Goal: Task Accomplishment & Management: Use online tool/utility

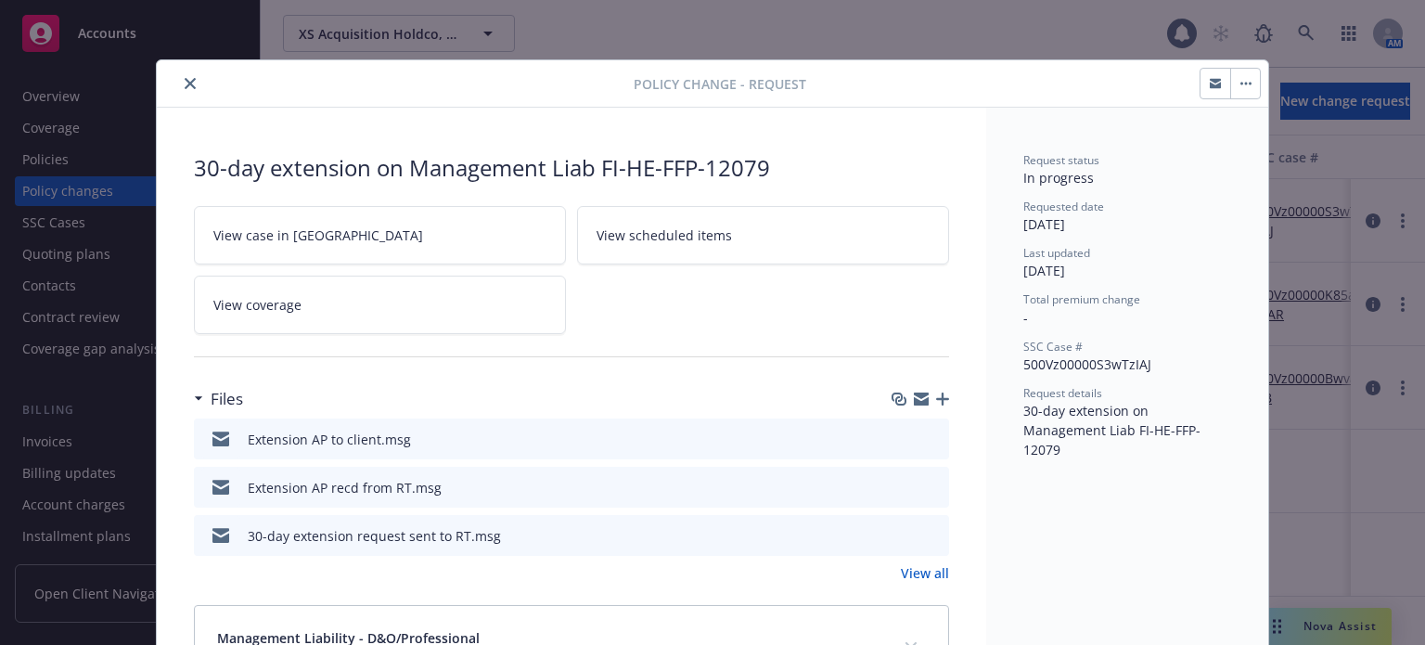
scroll to position [56, 0]
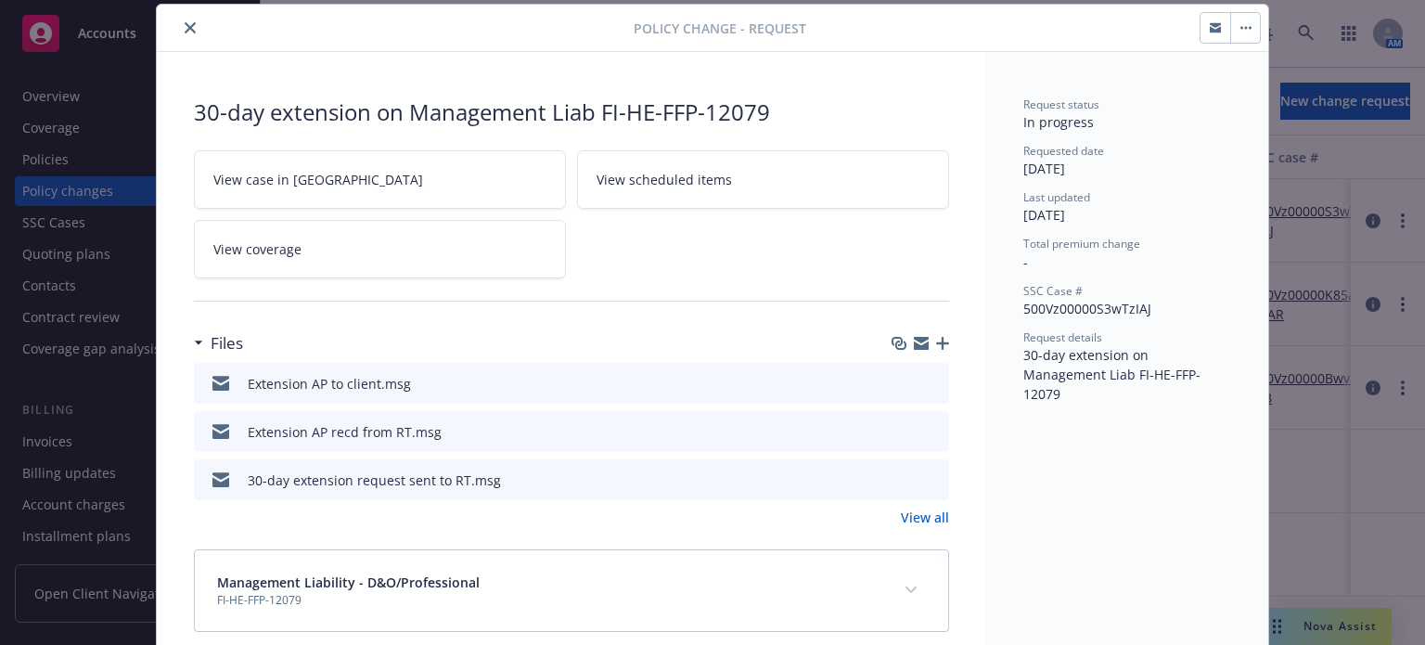
click at [185, 26] on icon "close" at bounding box center [190, 27] width 11 height 11
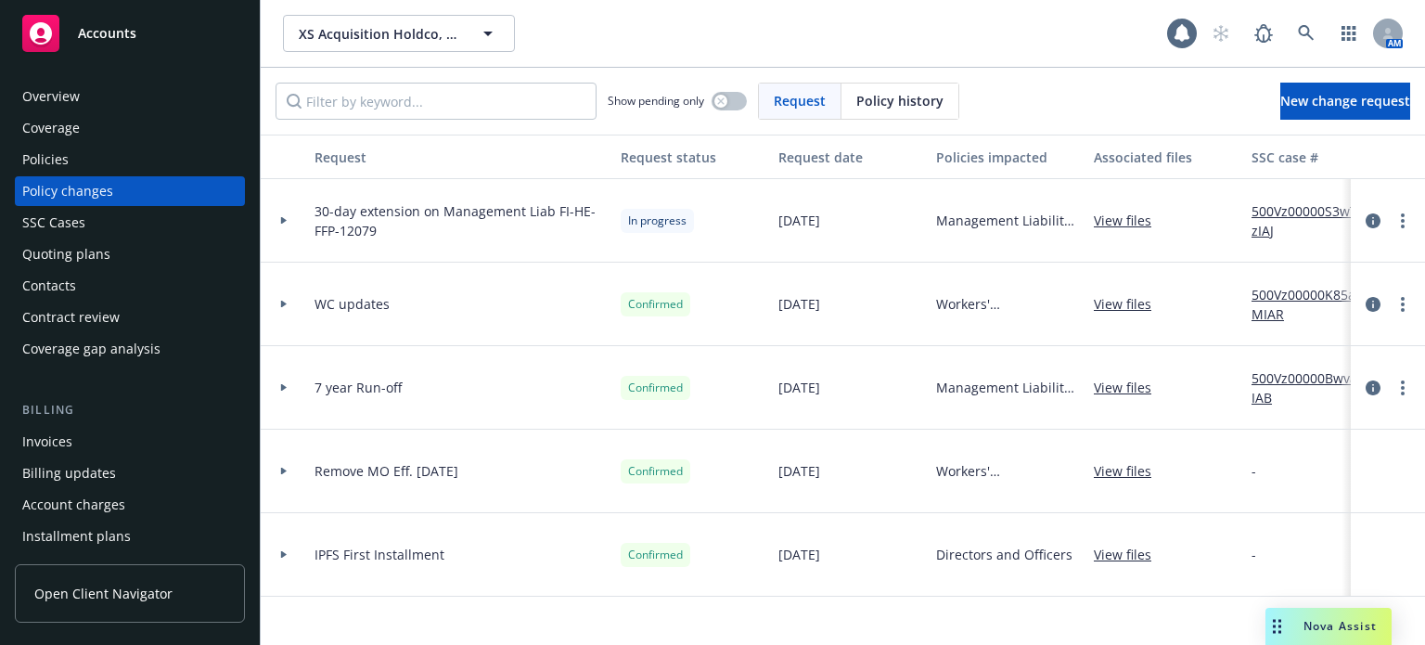
click at [119, 261] on div "Quoting plans" at bounding box center [129, 254] width 215 height 30
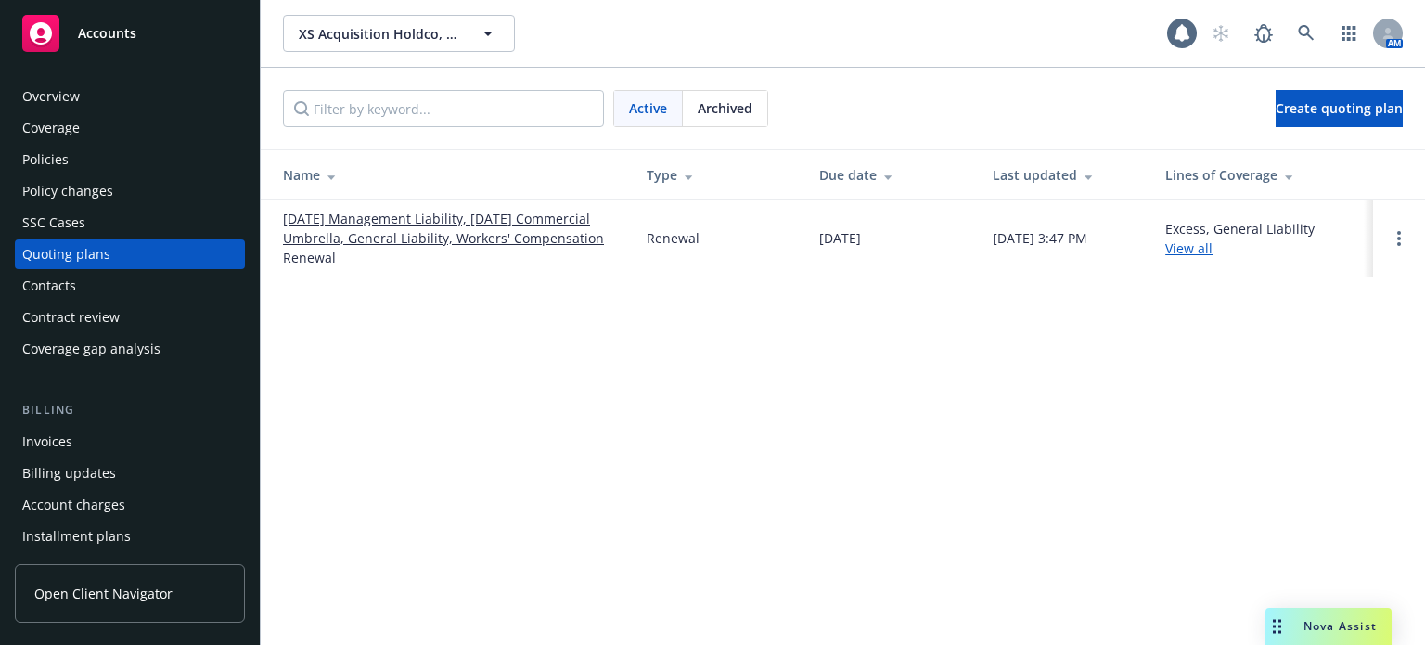
click at [375, 214] on link "[DATE] Management Liability, [DATE] Commercial Umbrella, General Liability, Wor…" at bounding box center [450, 238] width 334 height 58
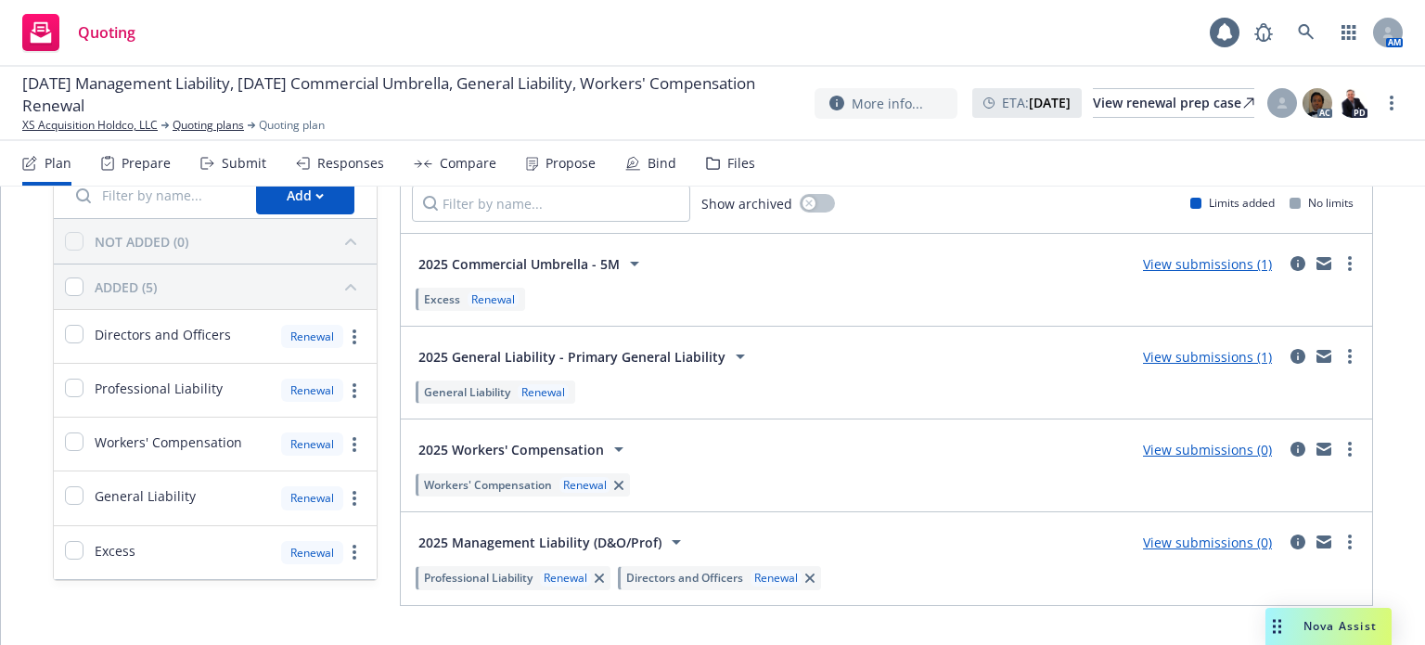
scroll to position [132, 0]
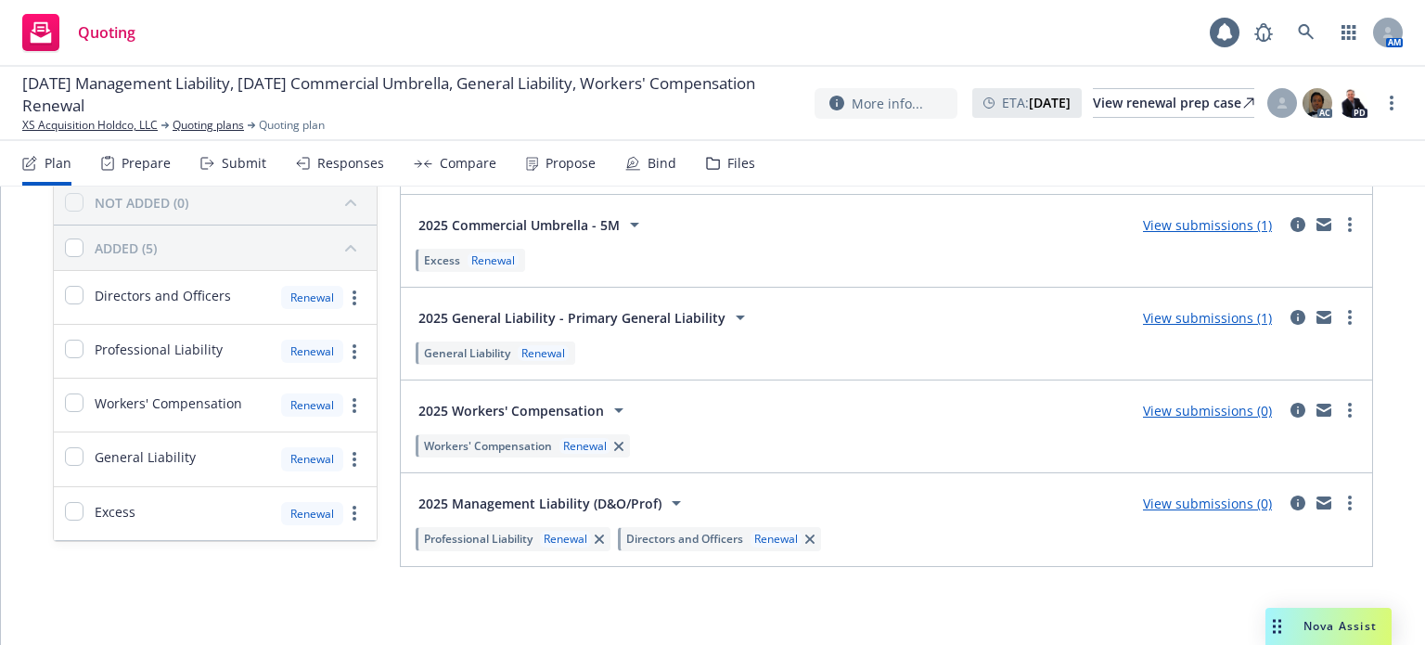
click at [1220, 502] on link "View submissions (0)" at bounding box center [1207, 503] width 129 height 18
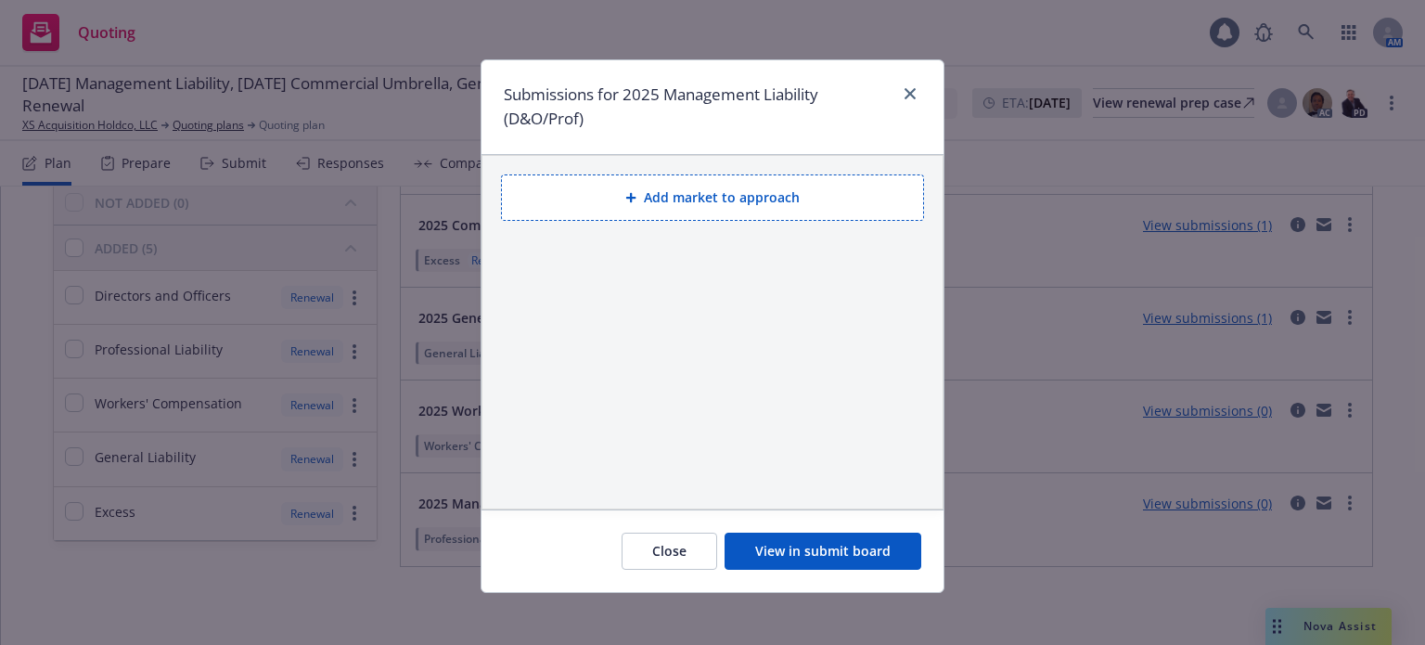
click at [815, 537] on button "View in submit board" at bounding box center [822, 550] width 197 height 37
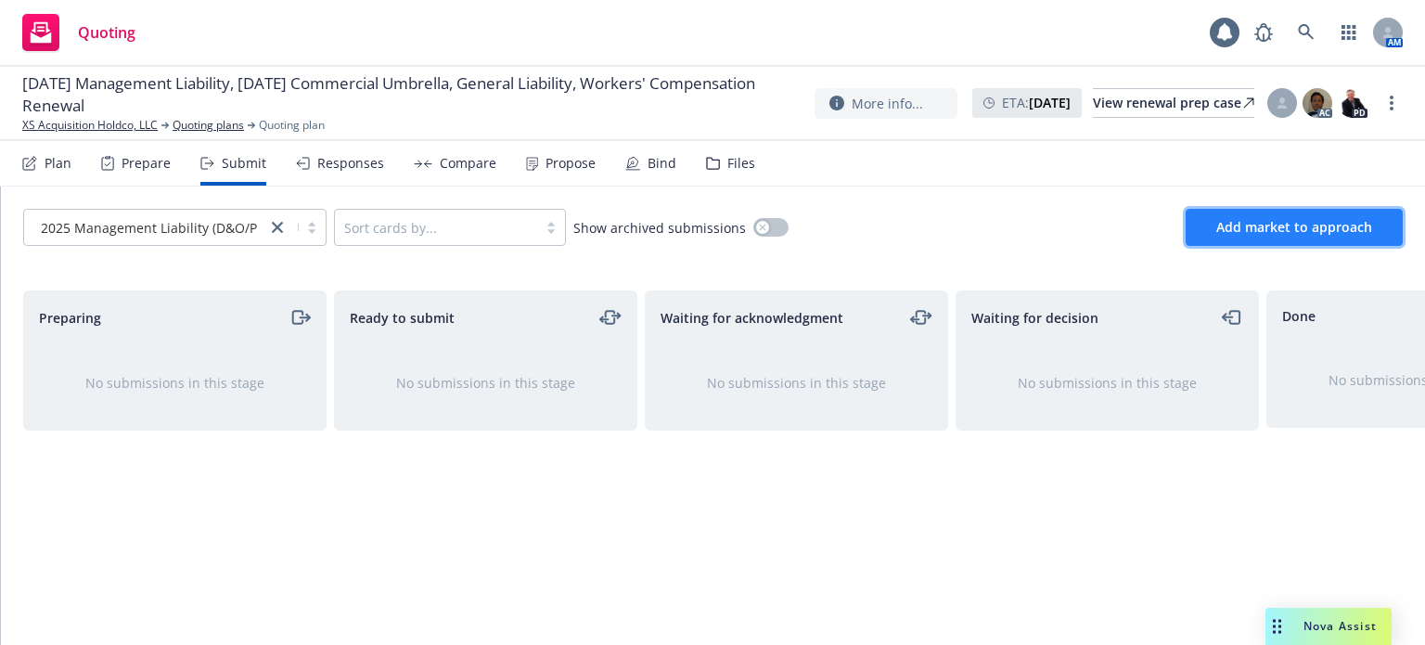
click at [1252, 234] on span "Add market to approach" at bounding box center [1294, 227] width 156 height 18
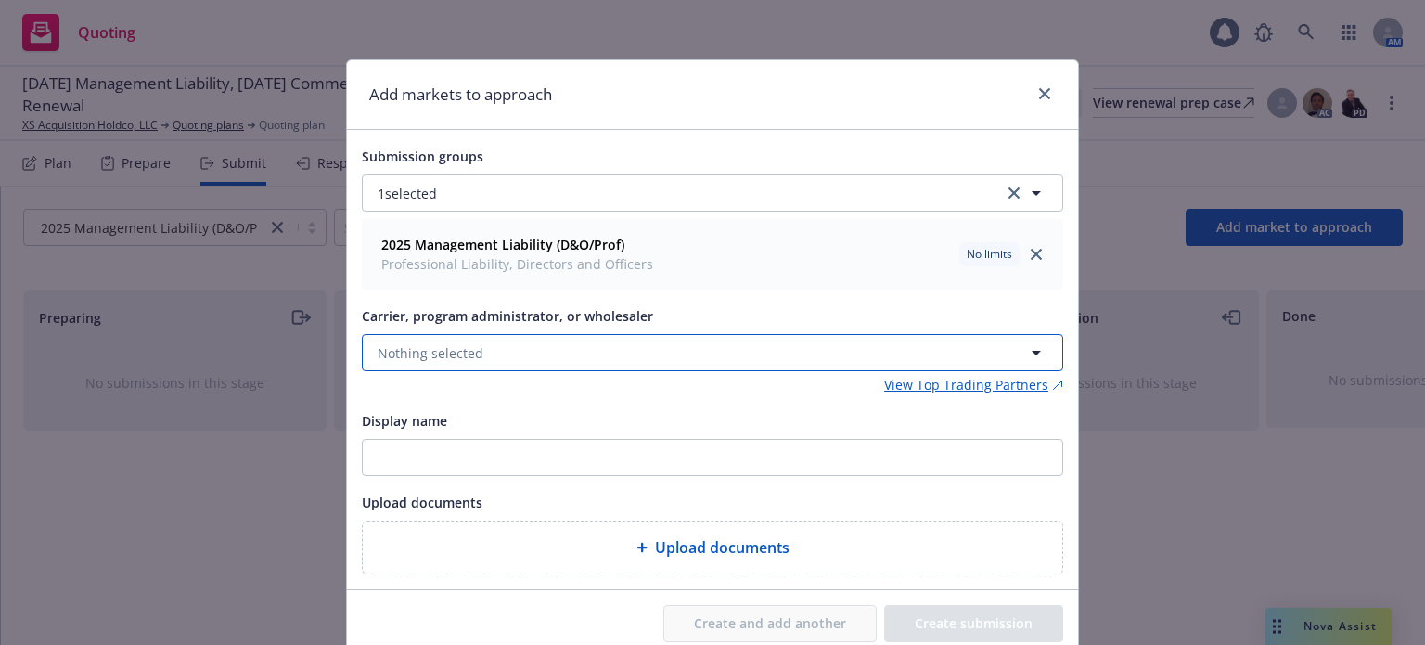
click at [490, 363] on button "Nothing selected" at bounding box center [712, 352] width 701 height 37
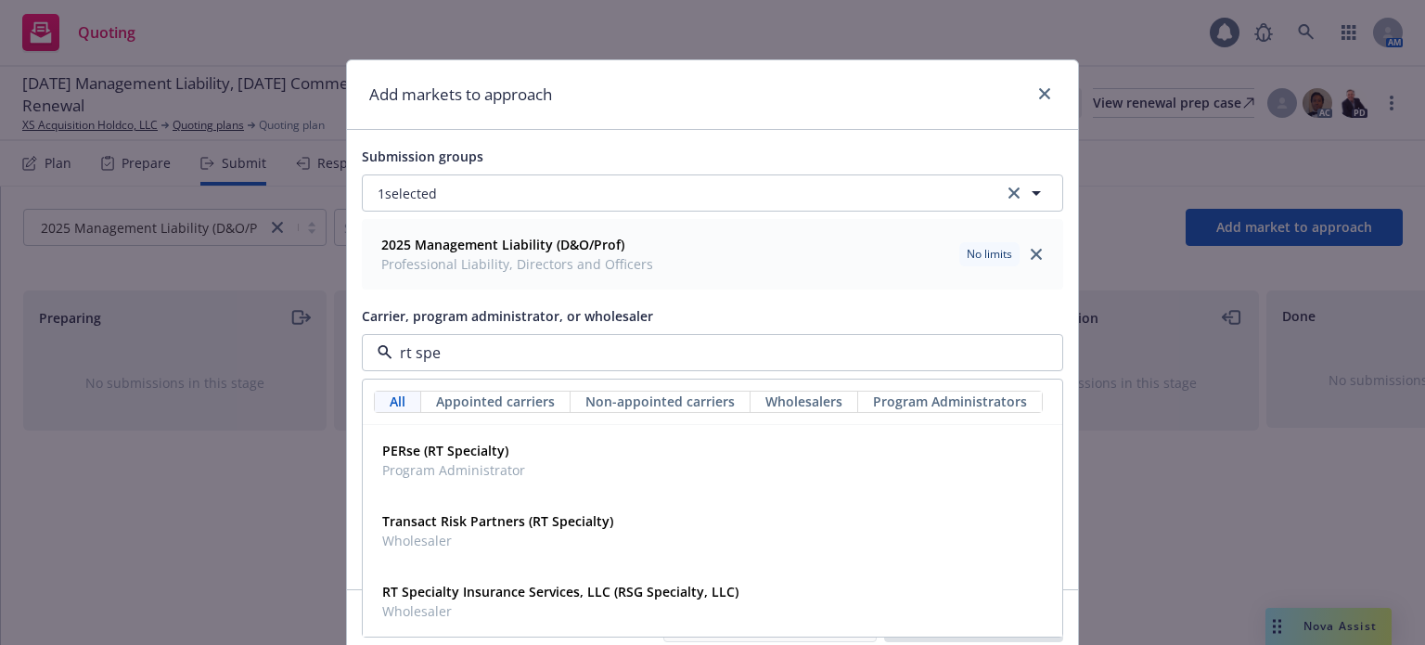
type input "rt spec"
click at [464, 591] on strong "RT Specialty Insurance Services, LLC (RSG Specialty, LLC)" at bounding box center [560, 591] width 356 height 18
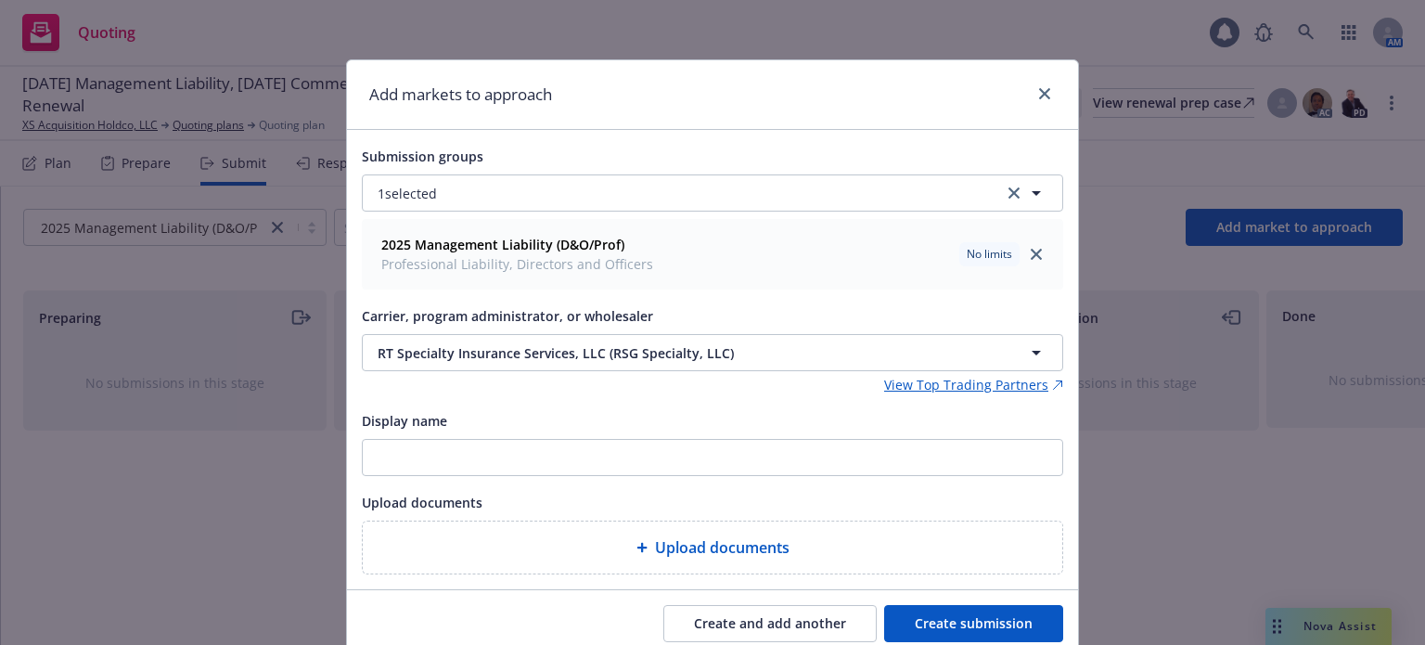
click at [902, 625] on button "Create submission" at bounding box center [973, 623] width 179 height 37
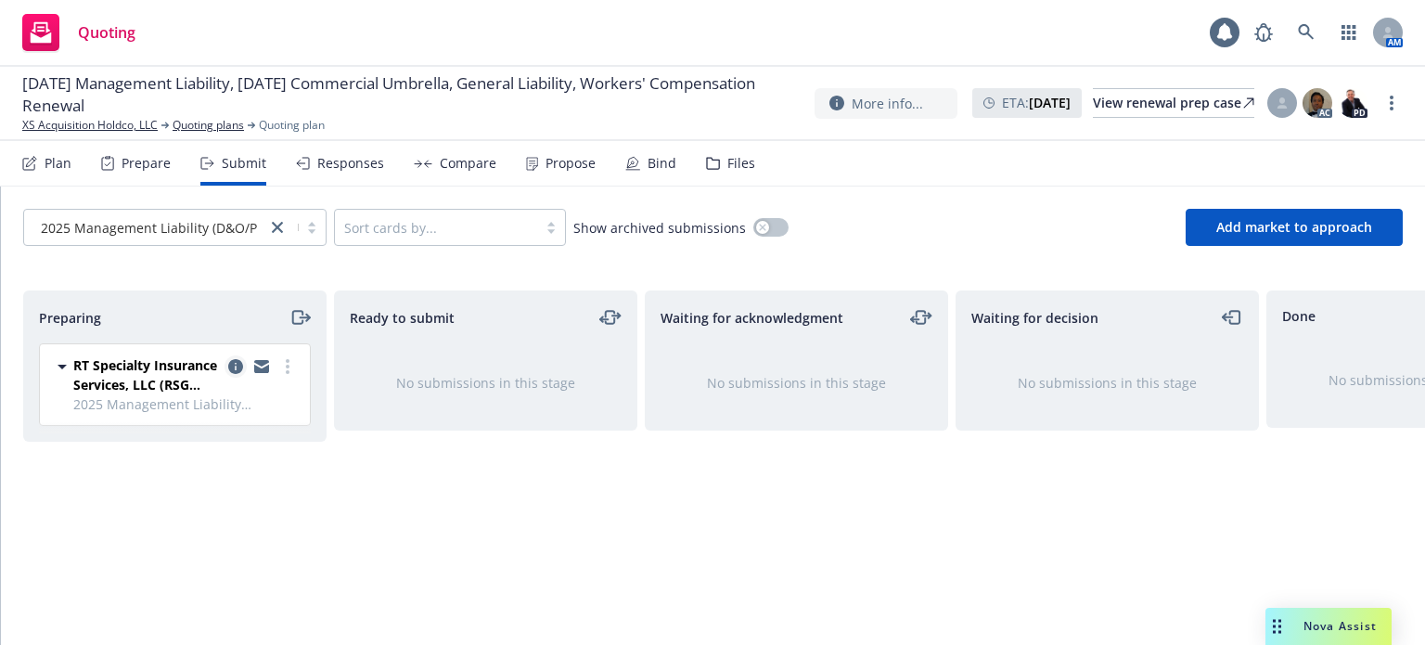
click at [230, 363] on icon "copy logging email" at bounding box center [235, 366] width 15 height 15
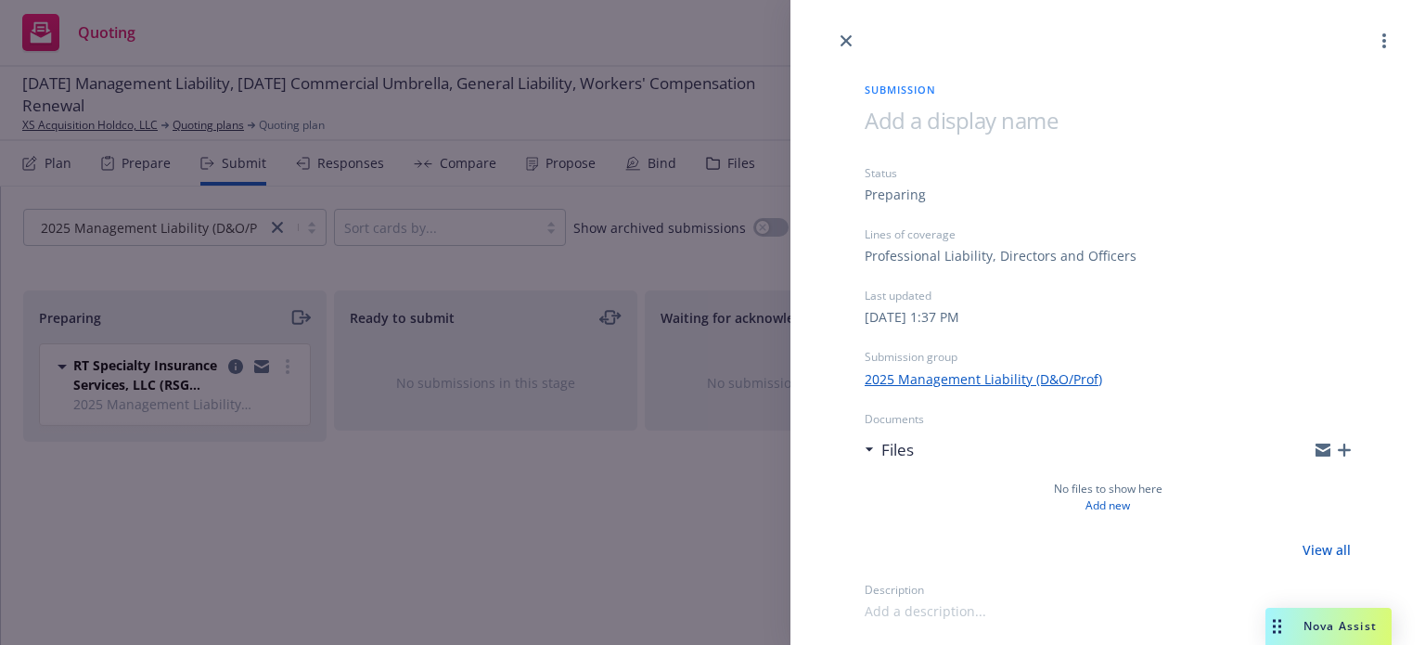
click at [1351, 448] on div "Submission Status Preparing Lines of coverage Professional Liability, Directors…" at bounding box center [1107, 336] width 545 height 569
click at [1347, 448] on icon "button" at bounding box center [1344, 449] width 13 height 13
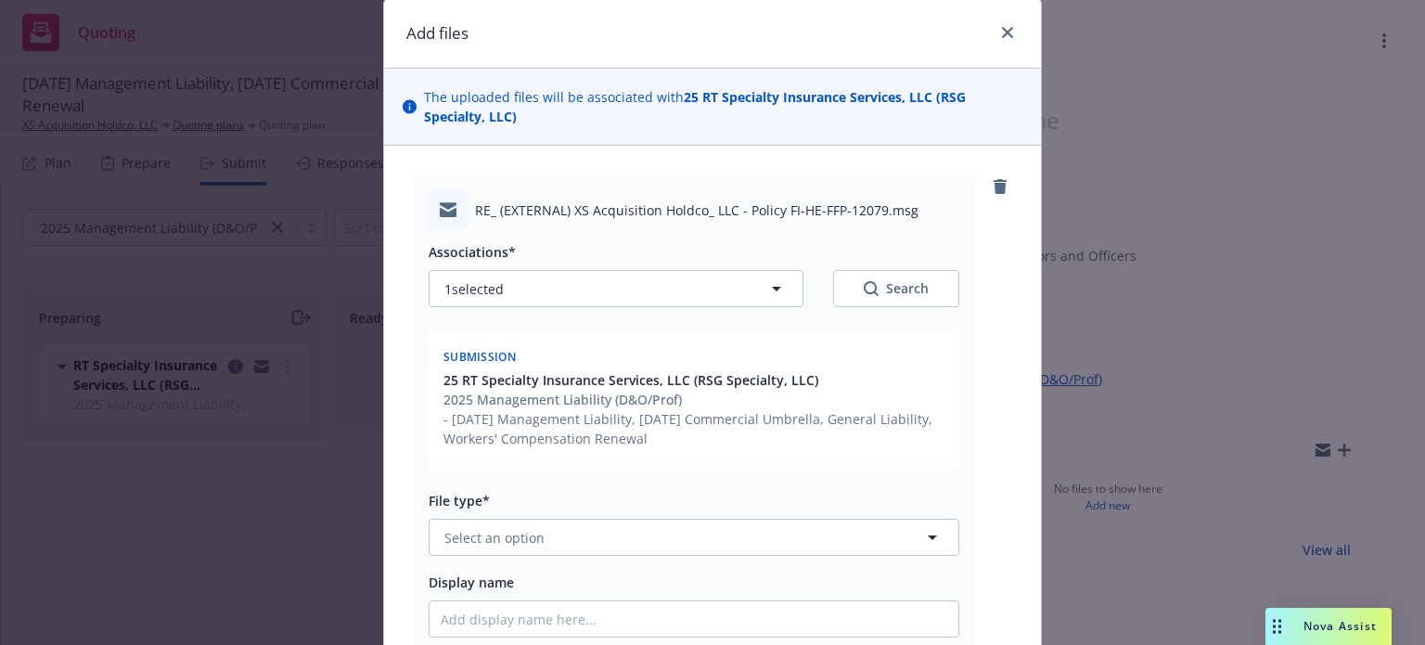
scroll to position [93, 0]
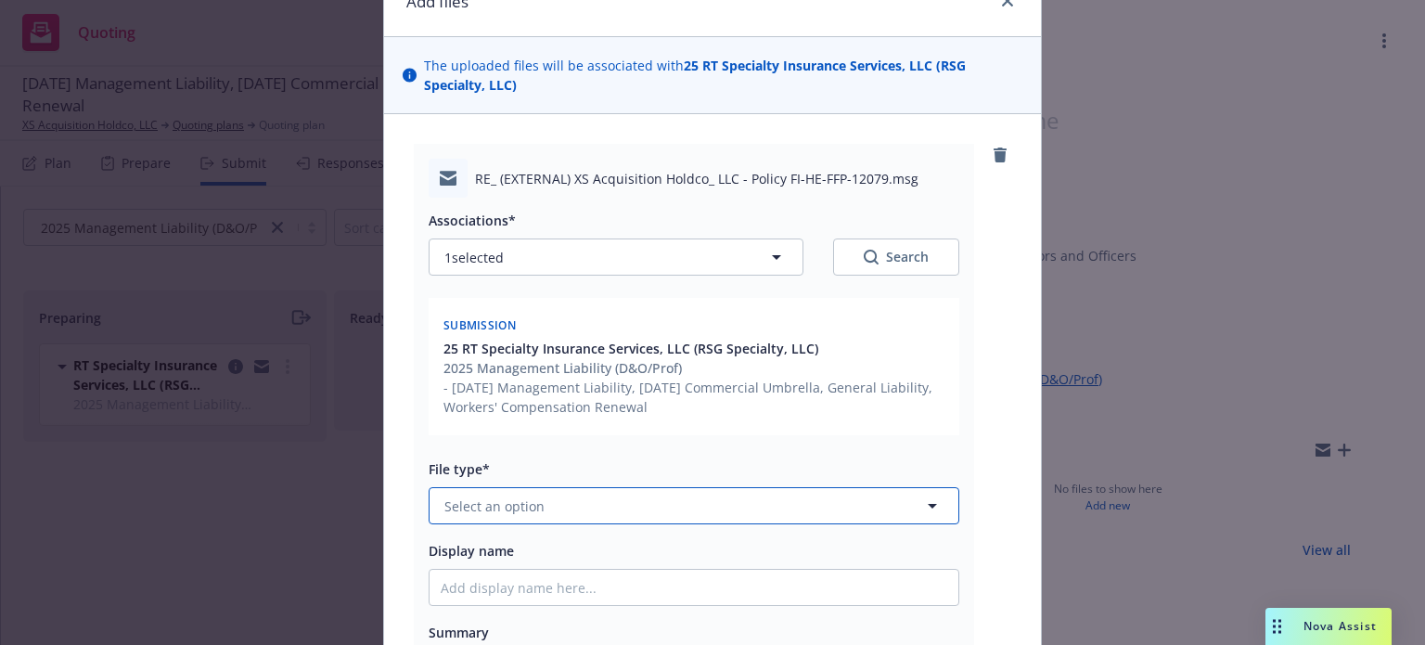
click at [521, 504] on span "Select an option" at bounding box center [494, 505] width 100 height 19
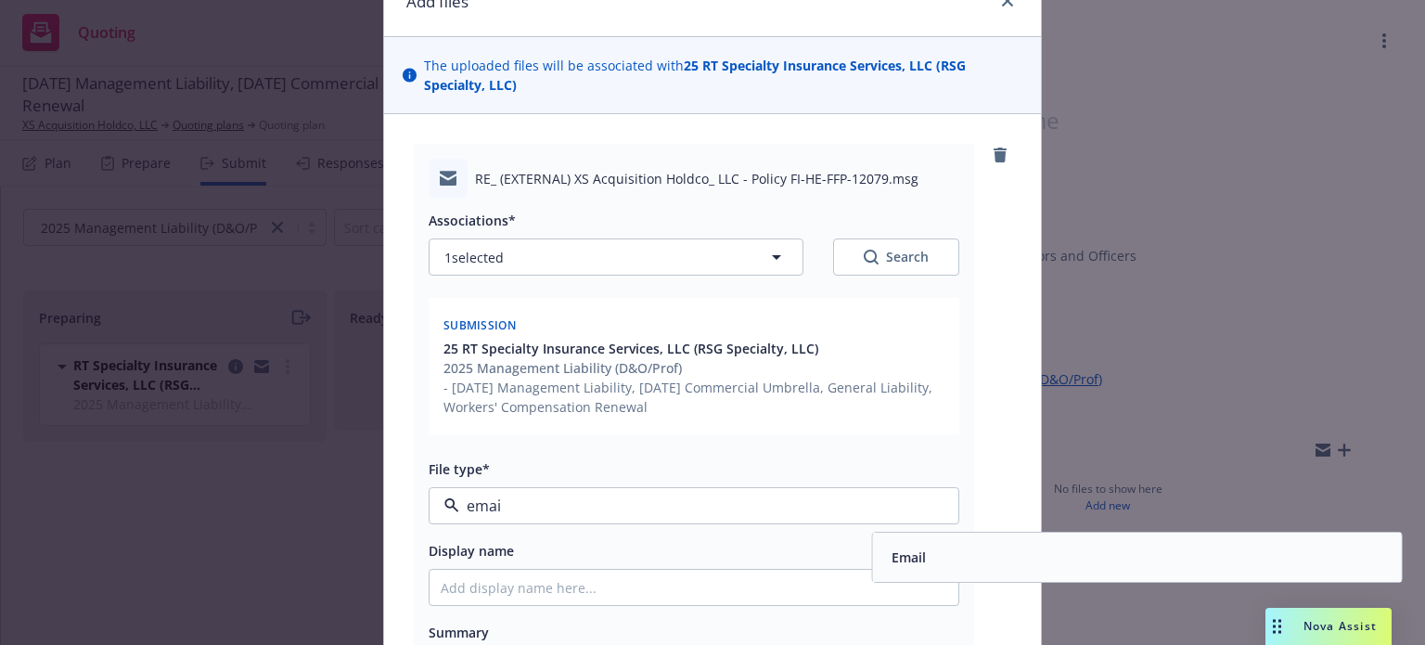
type input "email"
drag, startPoint x: 1044, startPoint y: 561, endPoint x: 651, endPoint y: 579, distance: 393.7
click at [1044, 560] on div "Email" at bounding box center [1137, 557] width 506 height 27
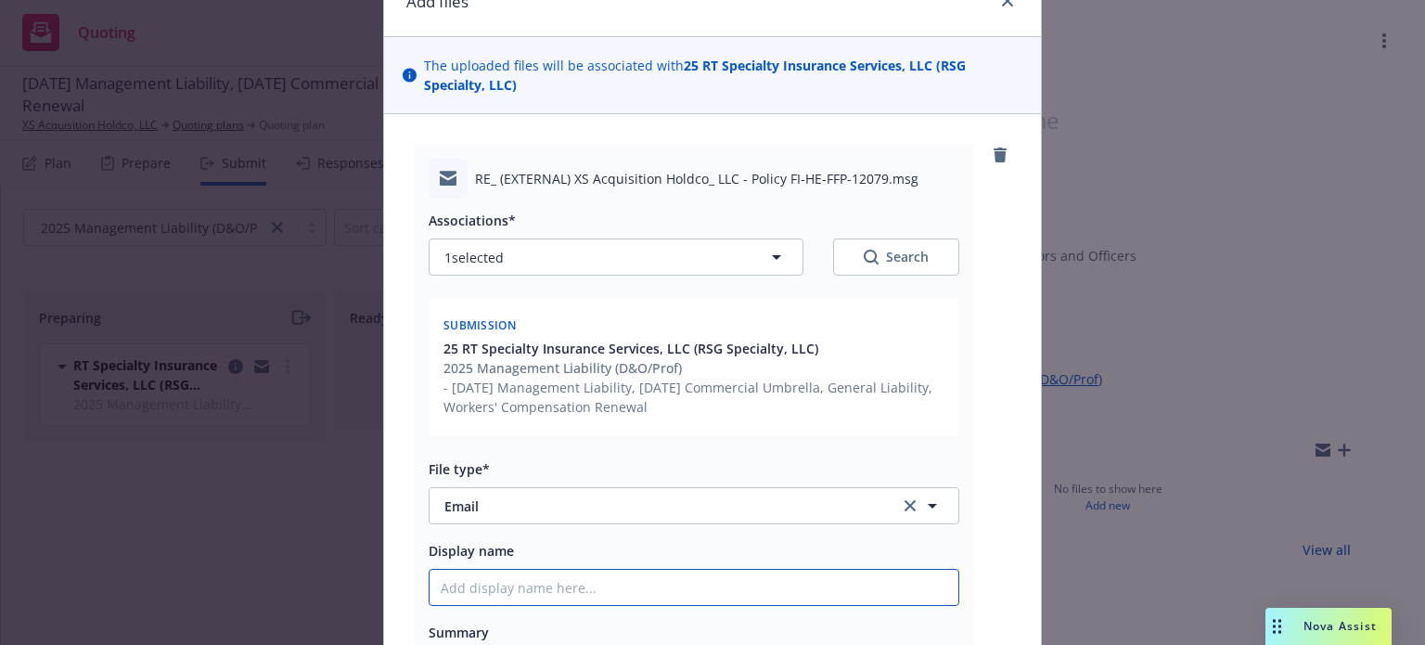
click at [555, 584] on input "Display name" at bounding box center [693, 587] width 529 height 35
type textarea "x"
type input "R"
type textarea "x"
type input "RT"
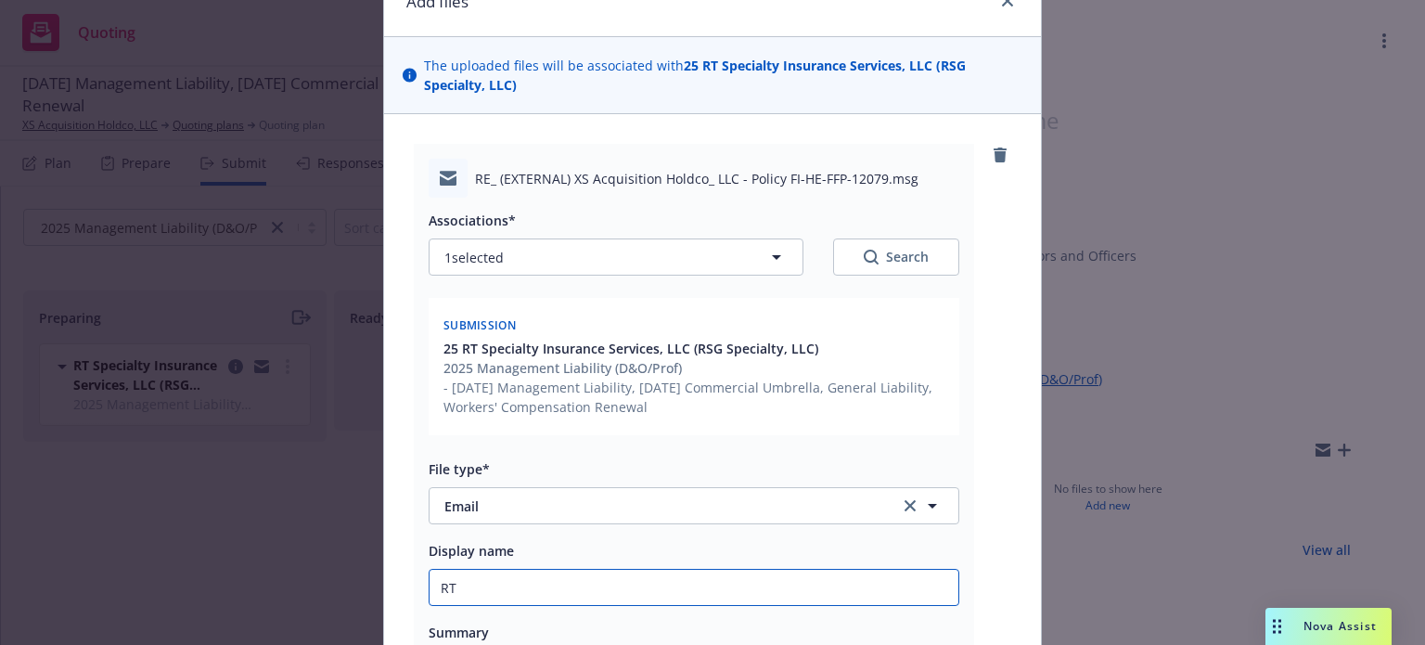
type textarea "x"
type input "RT"
type textarea "x"
type input "RT O"
type textarea "x"
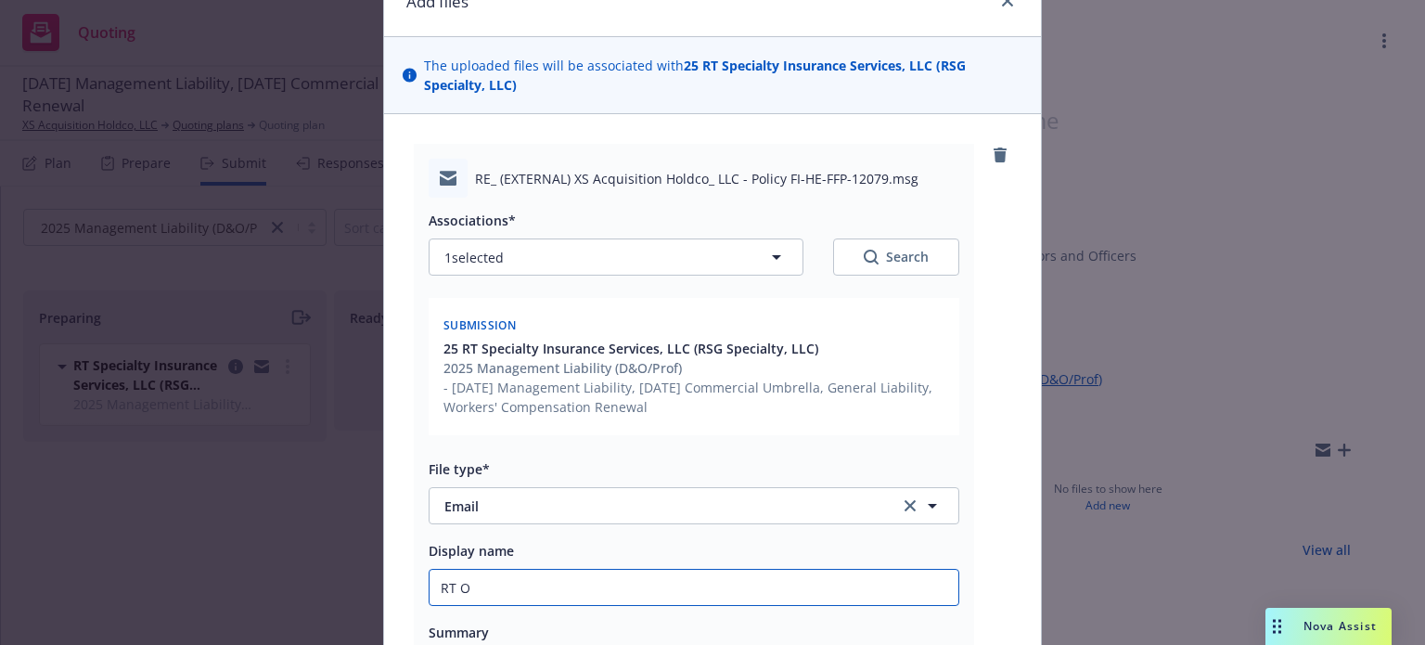
type input "RT OK"
type textarea "x"
type input "RT OK"
type textarea "x"
type input "RT OK t"
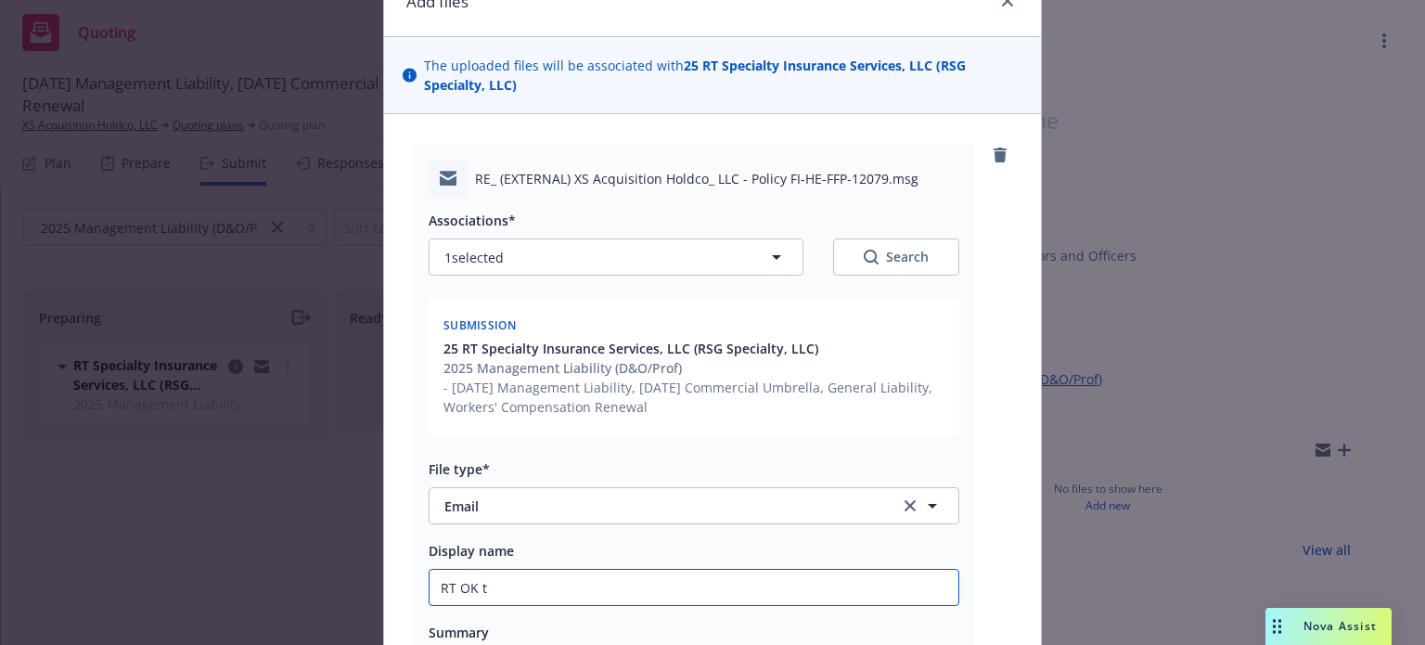
type textarea "x"
type input "RT OK to"
type textarea "x"
type input "RT OK to"
type textarea "x"
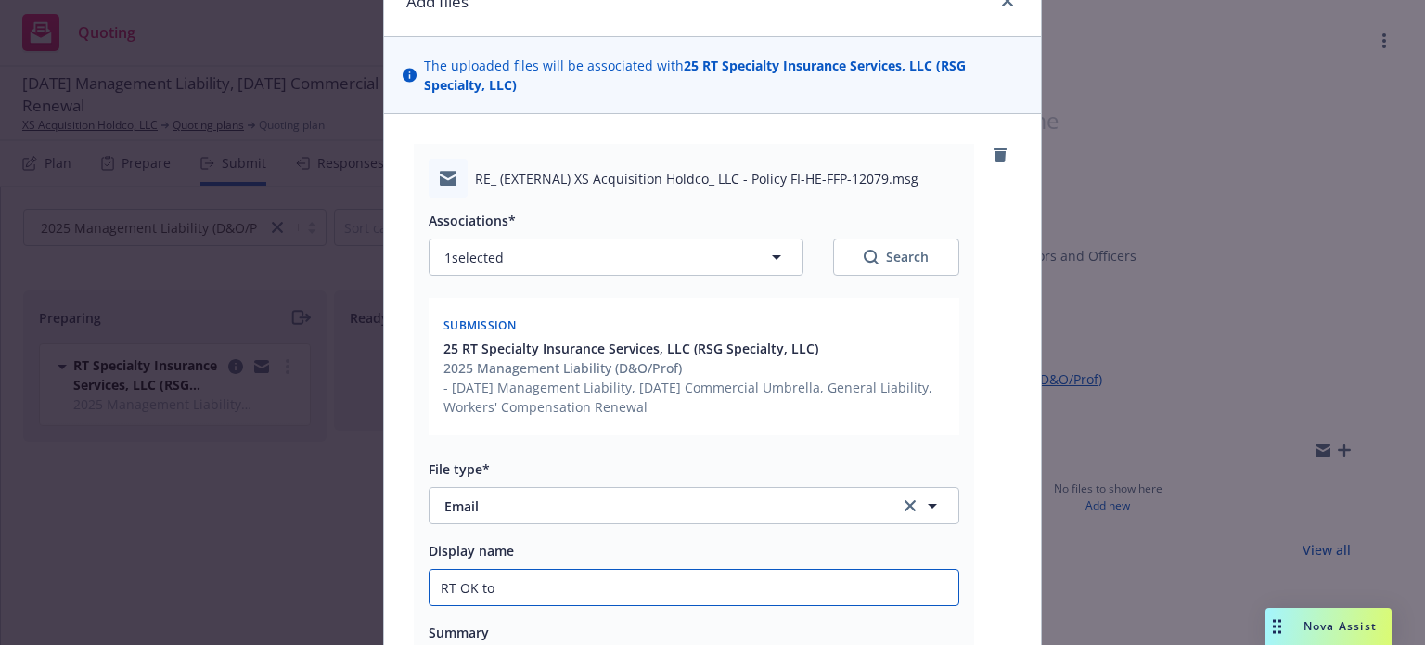
type input "RT OK to w"
type textarea "x"
type input "RT OK to wa"
type textarea "x"
type input "RT OK to wai"
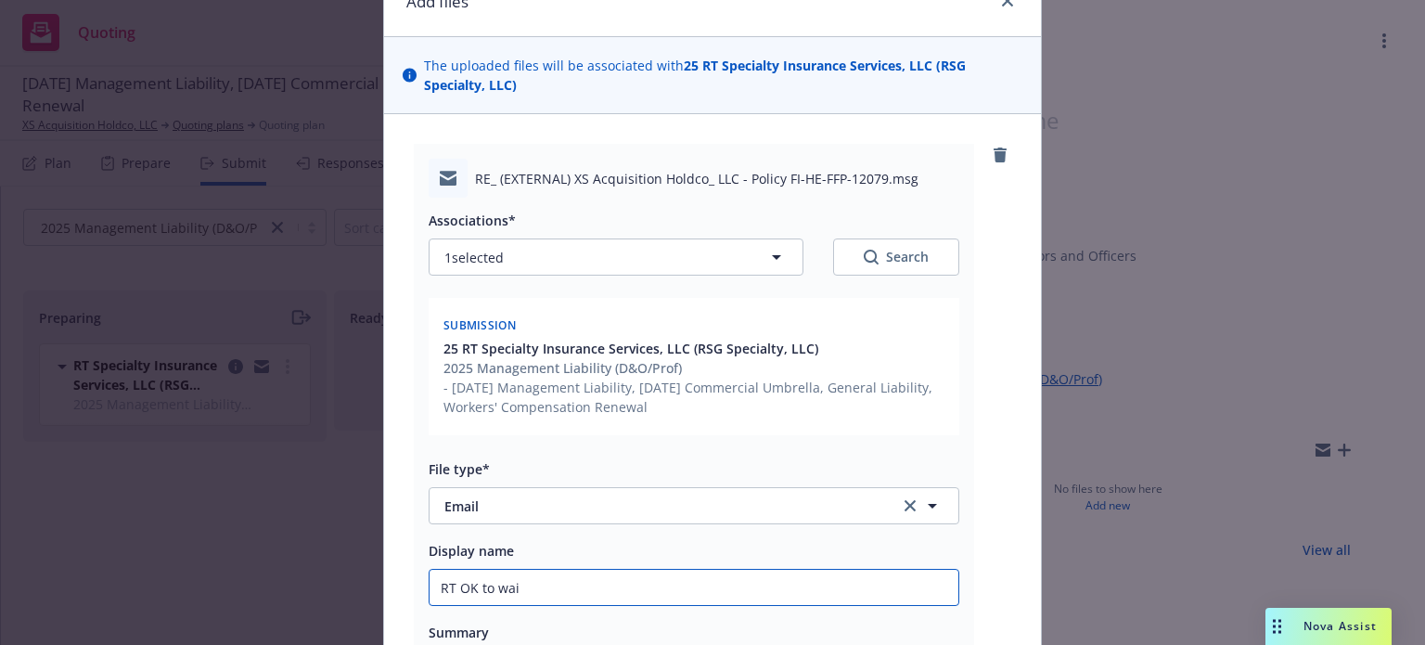
type textarea "x"
type input "RT OK to waiv"
type textarea "x"
type input "RT OK to waive"
type textarea "x"
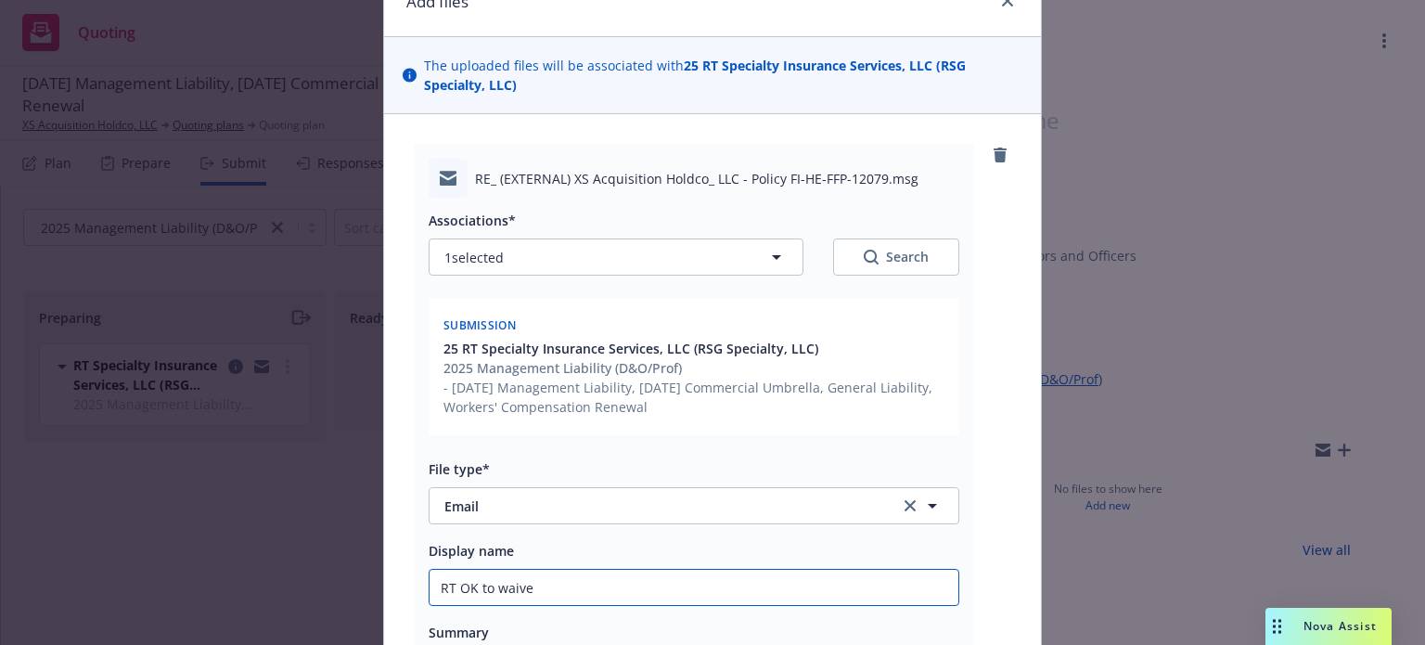
type input "RT OK to waive"
type textarea "x"
type input "RT OK to waive R"
type textarea "x"
type input "RT OK to waive RT"
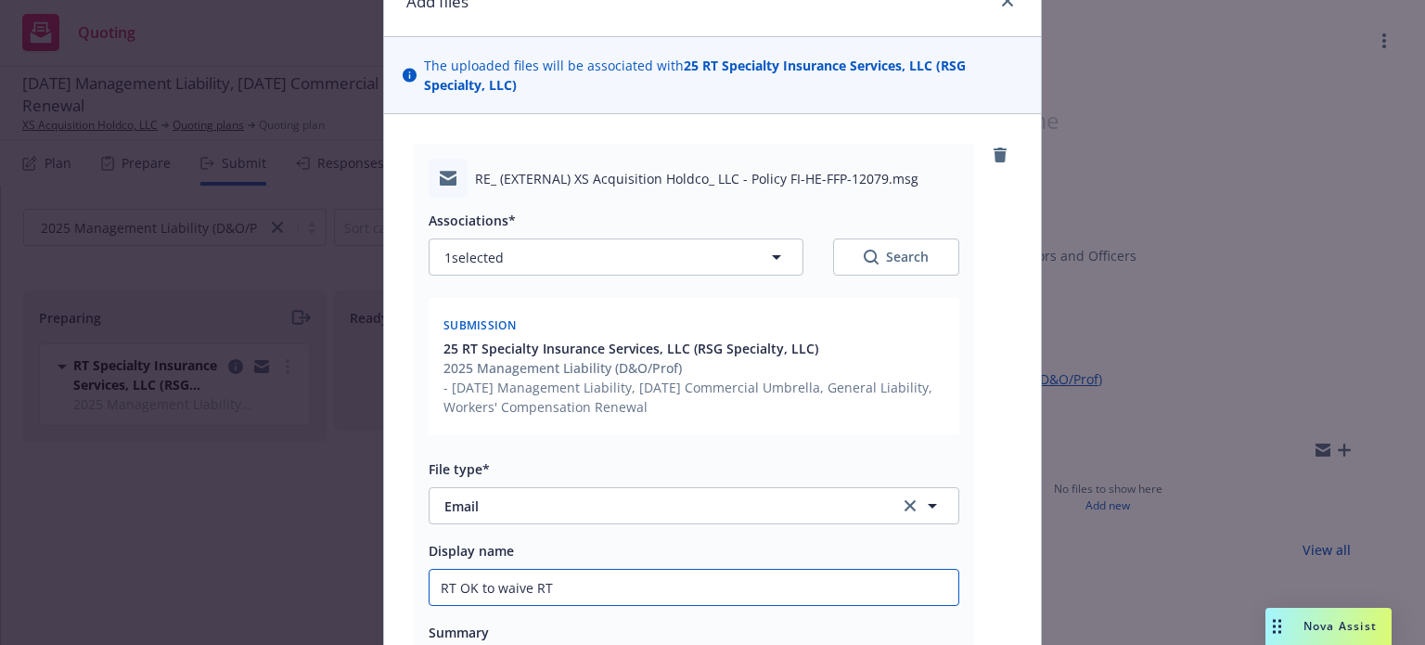
type textarea "x"
type input "RT OK to waive RT"
type textarea "x"
type input "RT OK to waive RT s"
type textarea "x"
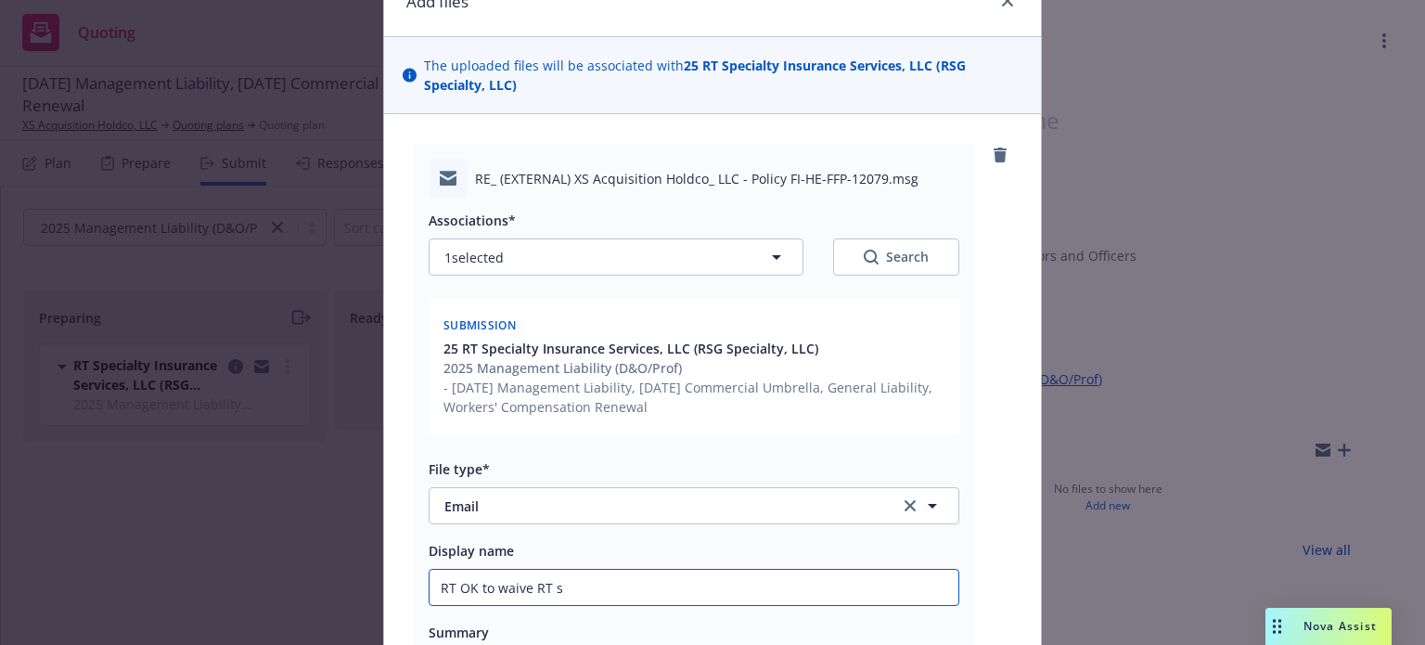
type input "RT OK to waive RT su"
type textarea "x"
type input "RT OK to waive RT sup"
type textarea "x"
type input "RT OK to waive RT supp"
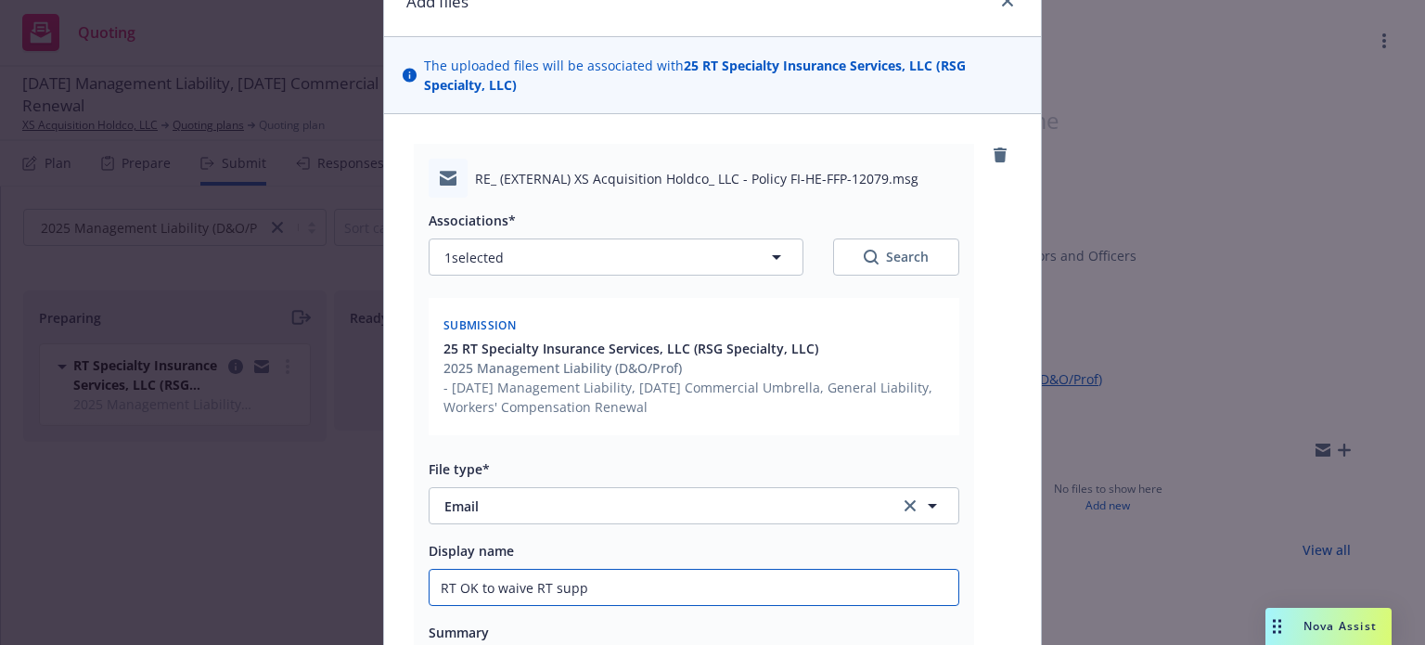
type textarea "x"
type input "RT OK to waive RT supp"
type textarea "x"
type input "RT OK to waive RT supp a"
type textarea "x"
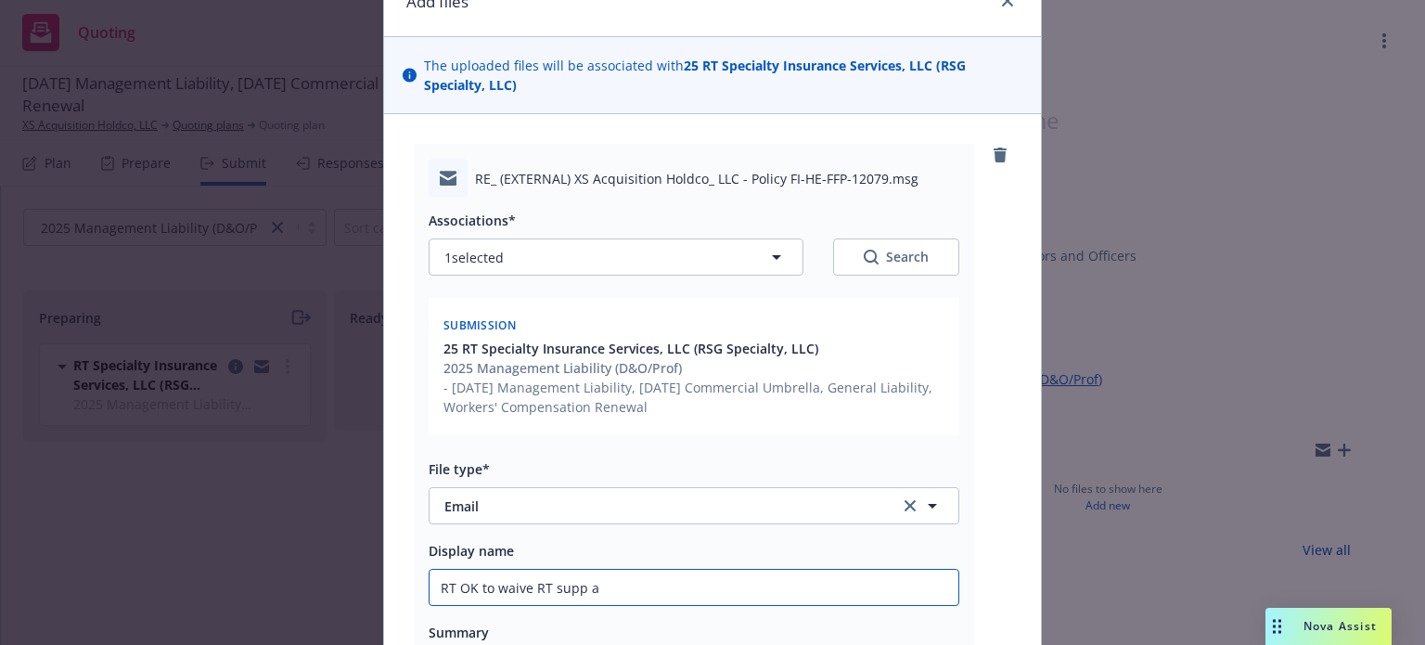
type input "RT OK to waive RT supp ap"
type textarea "x"
type input "RT OK to waive RT supp app"
type textarea "x"
type input "RT OK to waive RT supp app"
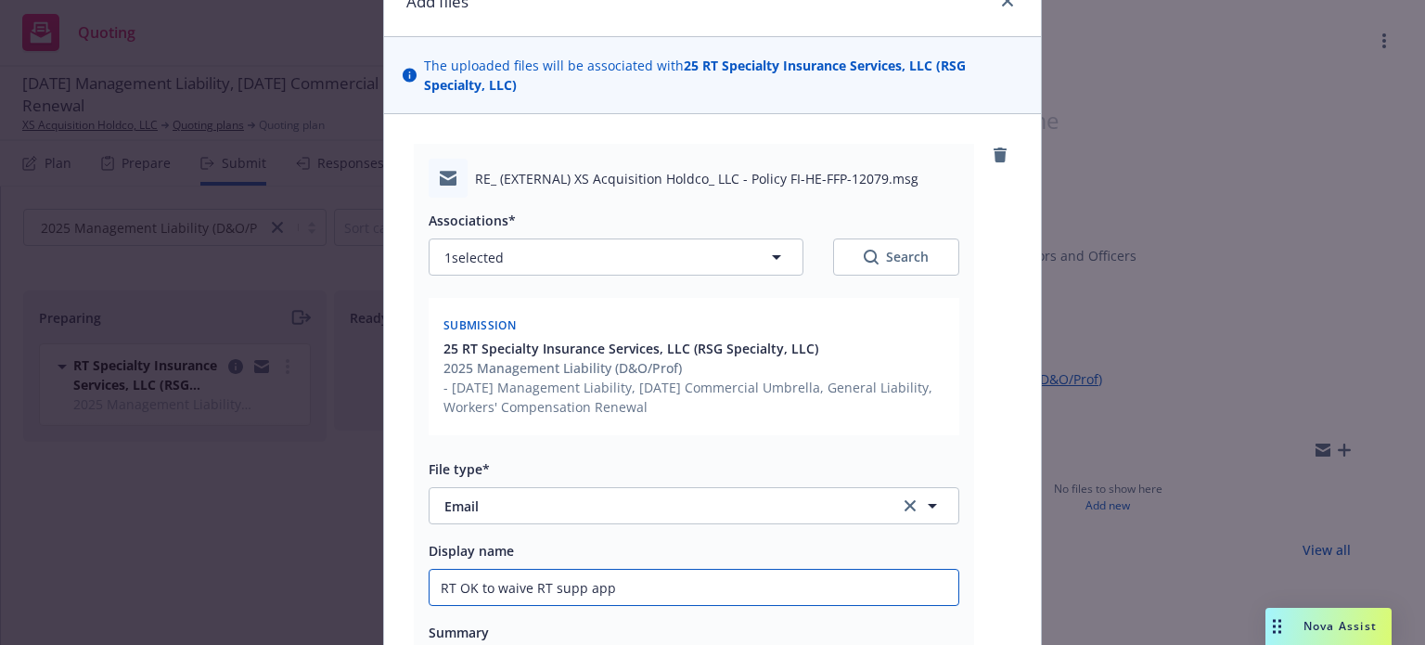
type textarea "x"
type input "RT OK to waive RT supp app f"
type textarea "x"
type input "RT OK to waive RT supp app for"
type textarea "x"
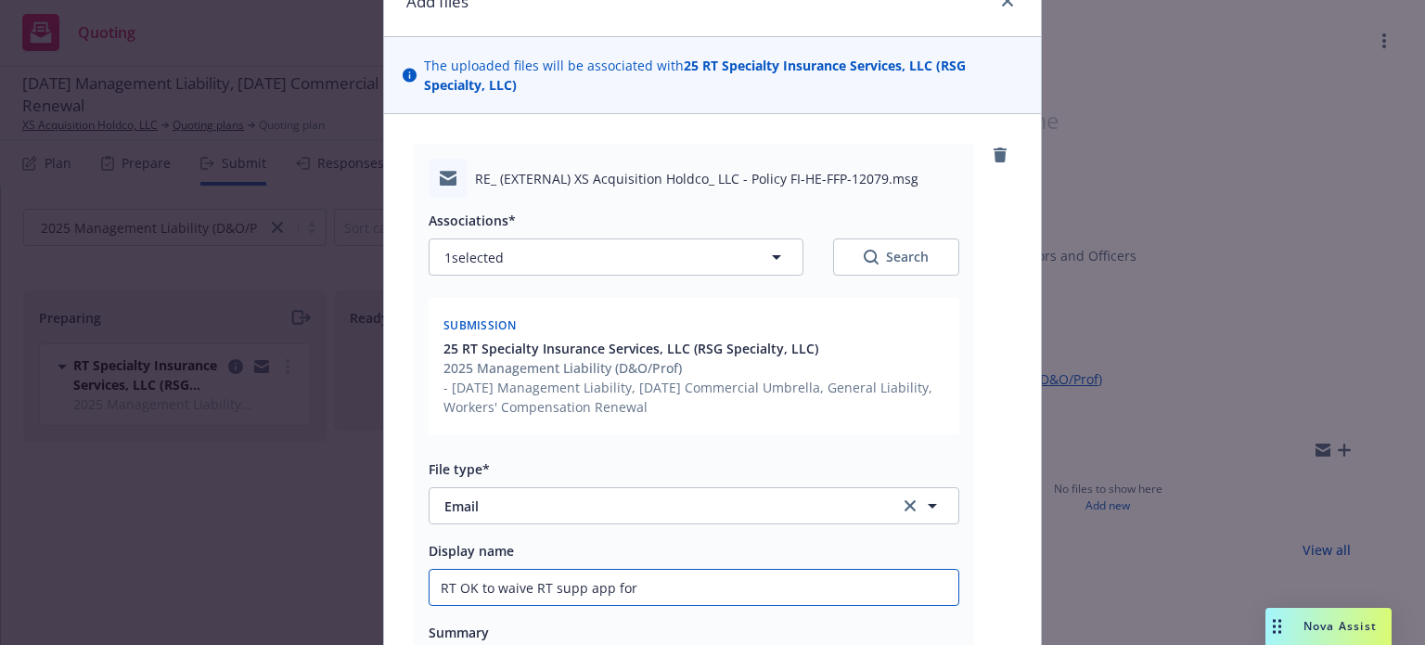
type input "RT OK to waive RT supp app for r"
type textarea "x"
type input "RT OK to waive RT supp app for re"
type textarea "x"
type input "RT OK to waive RT supp app for ren"
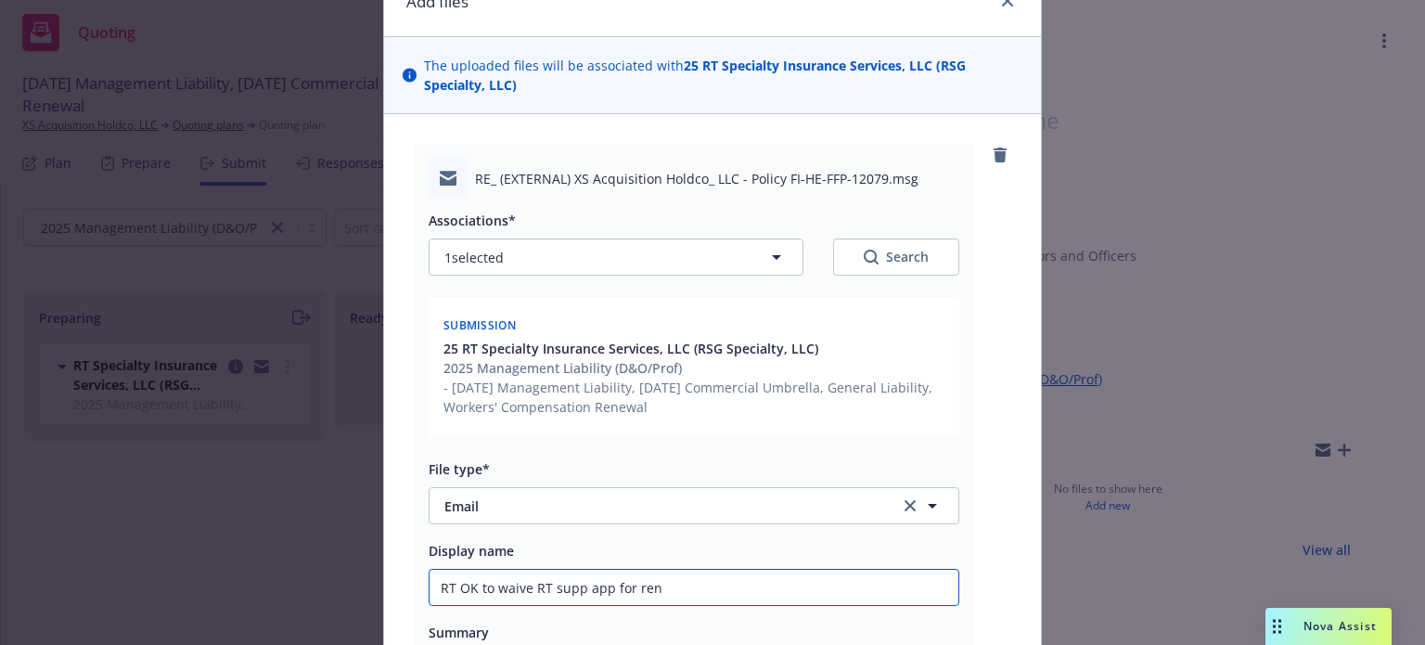
type textarea "x"
type input "RT OK to waive RT supp app for rene"
type textarea "x"
type input "RT OK to waive RT supp app for renewa"
type textarea "x"
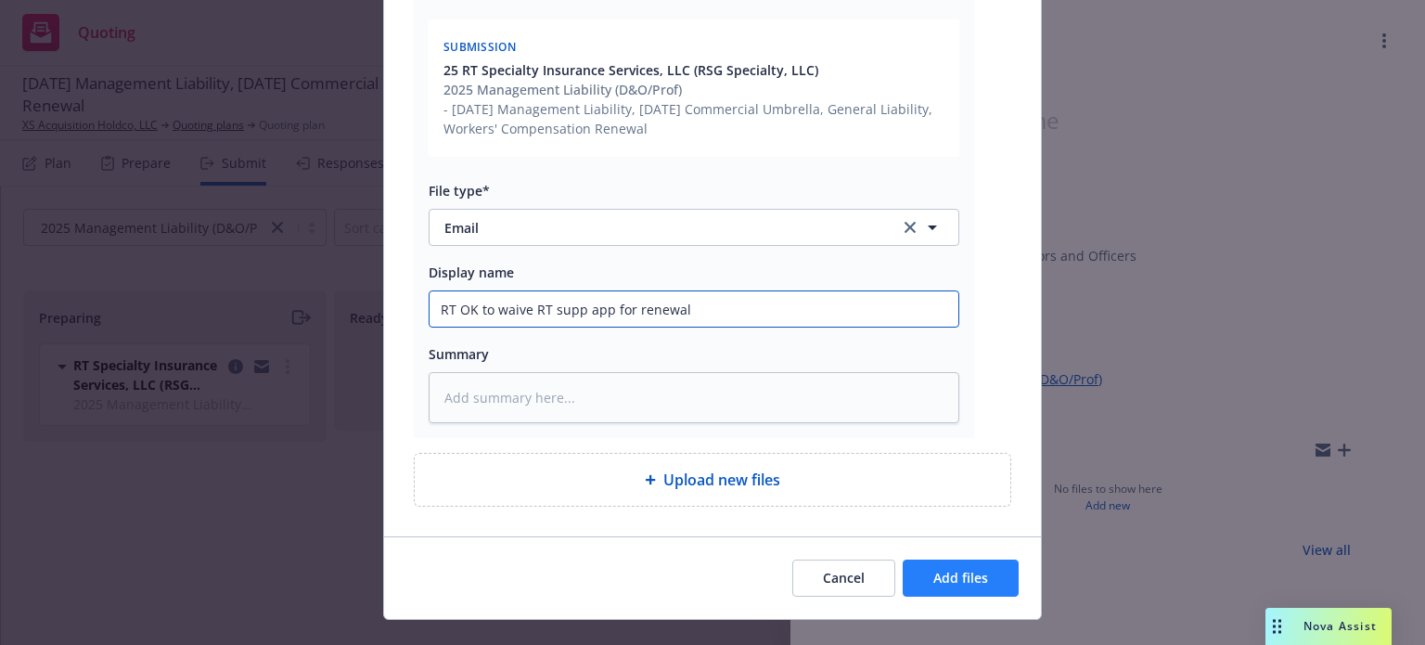
type input "RT OK to waive RT supp app for renewal"
click at [924, 572] on button "Add files" at bounding box center [960, 577] width 116 height 37
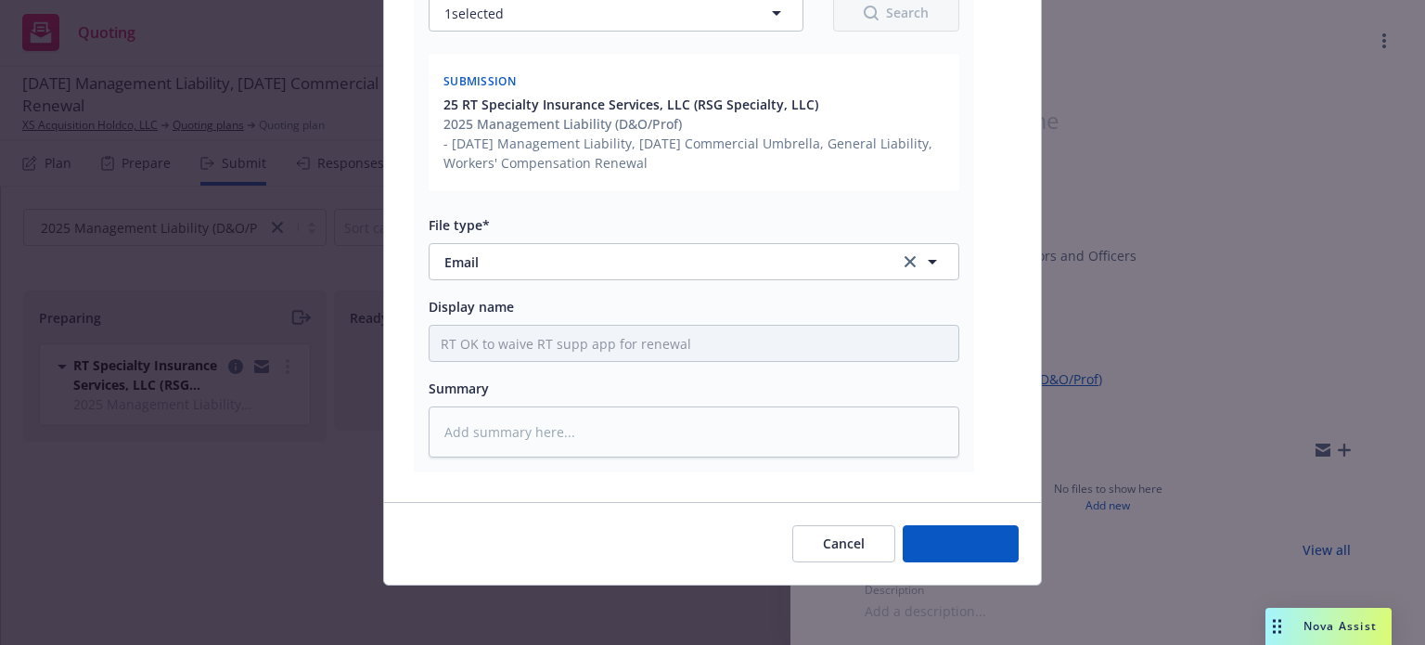
scroll to position [335, 0]
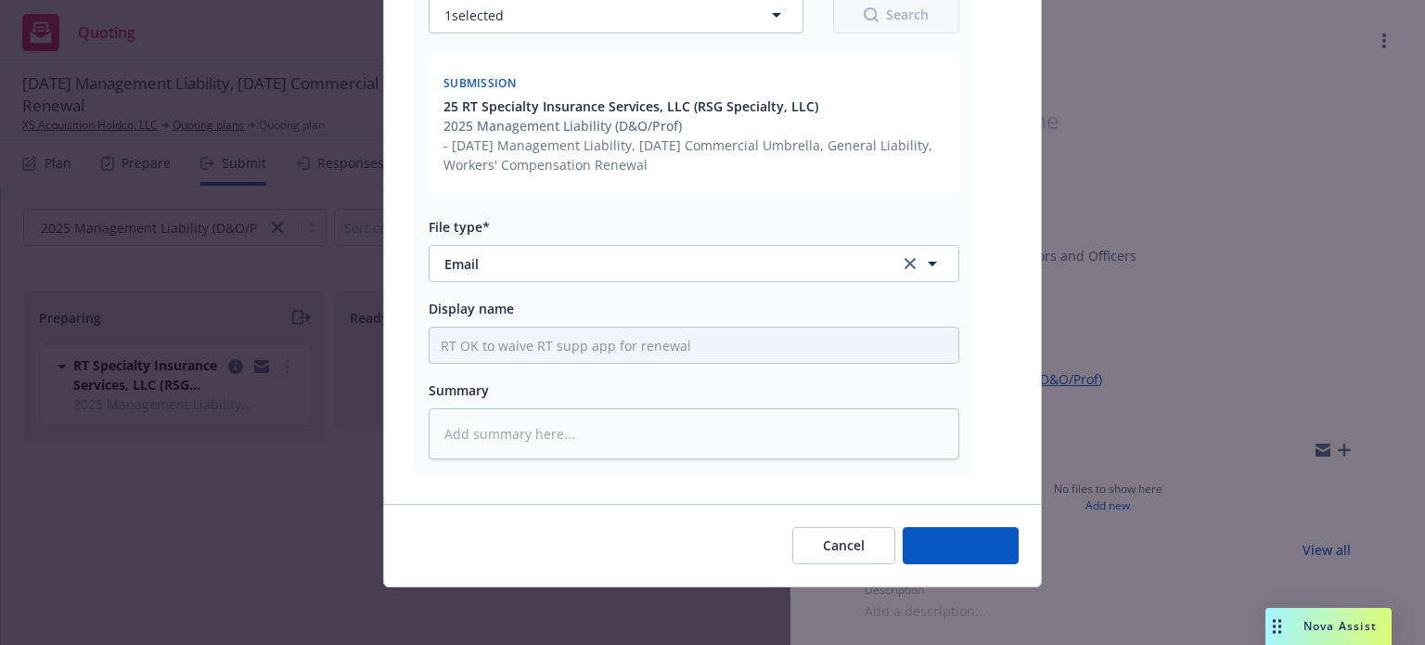
type textarea "x"
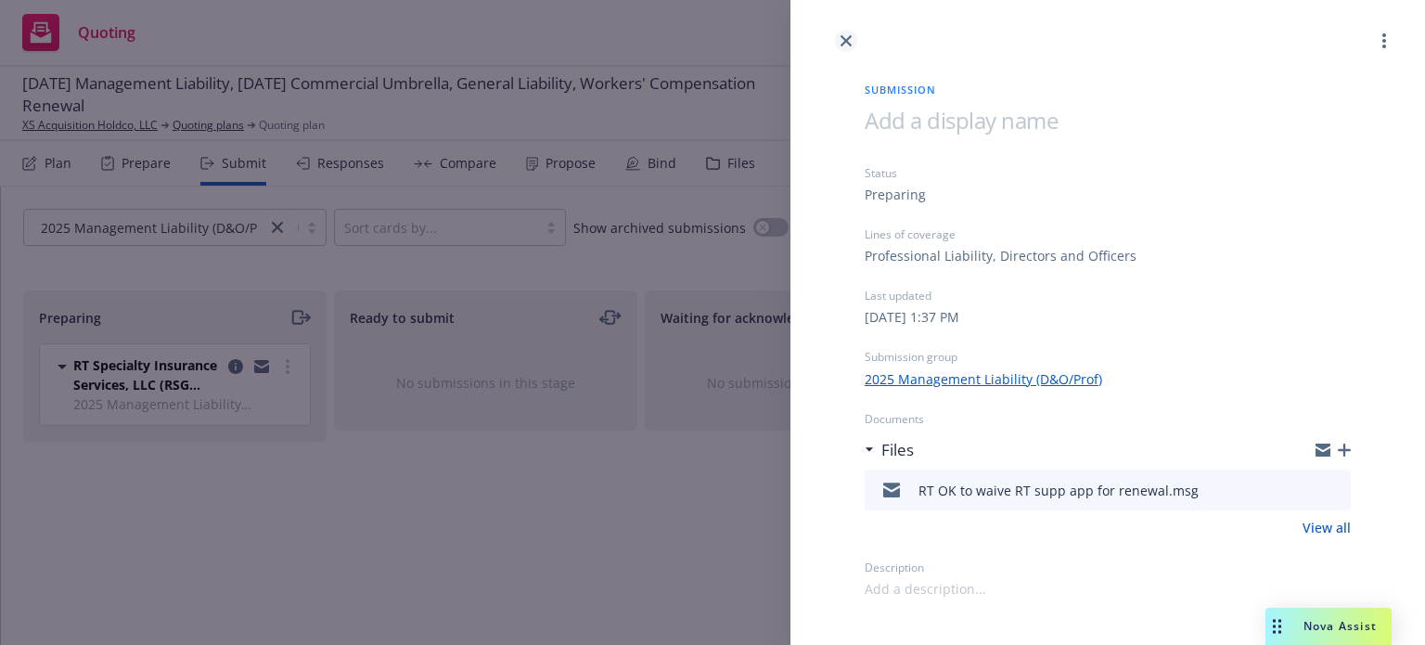
click at [849, 36] on icon "close" at bounding box center [845, 40] width 11 height 11
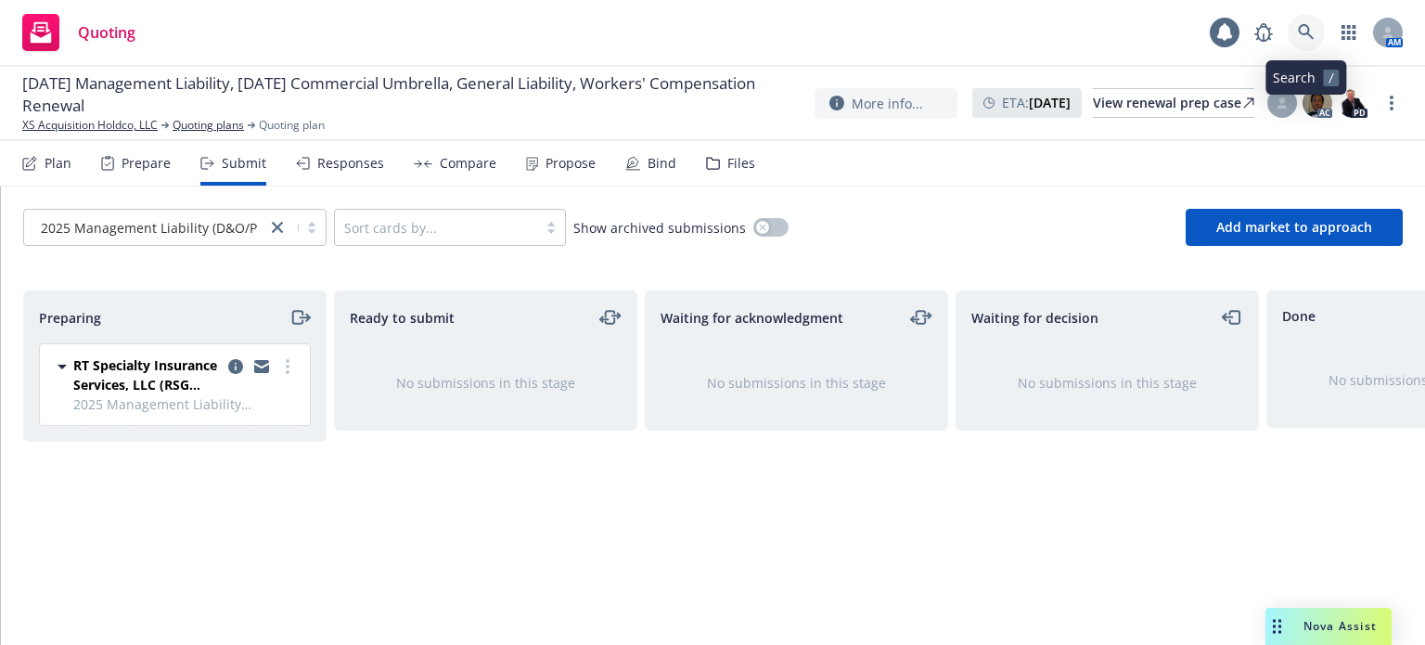
click at [1311, 34] on icon at bounding box center [1306, 32] width 17 height 17
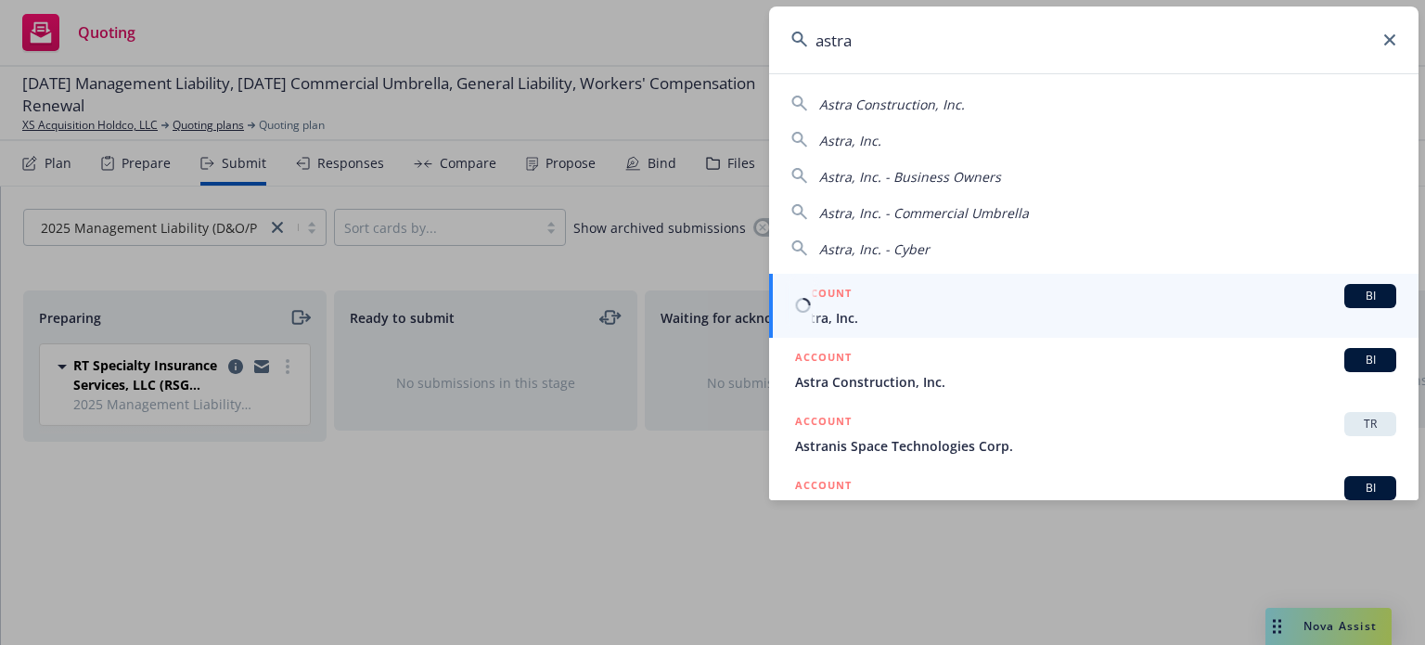
type input "astra"
click at [1159, 295] on div "ACCOUNT BI" at bounding box center [1095, 296] width 601 height 24
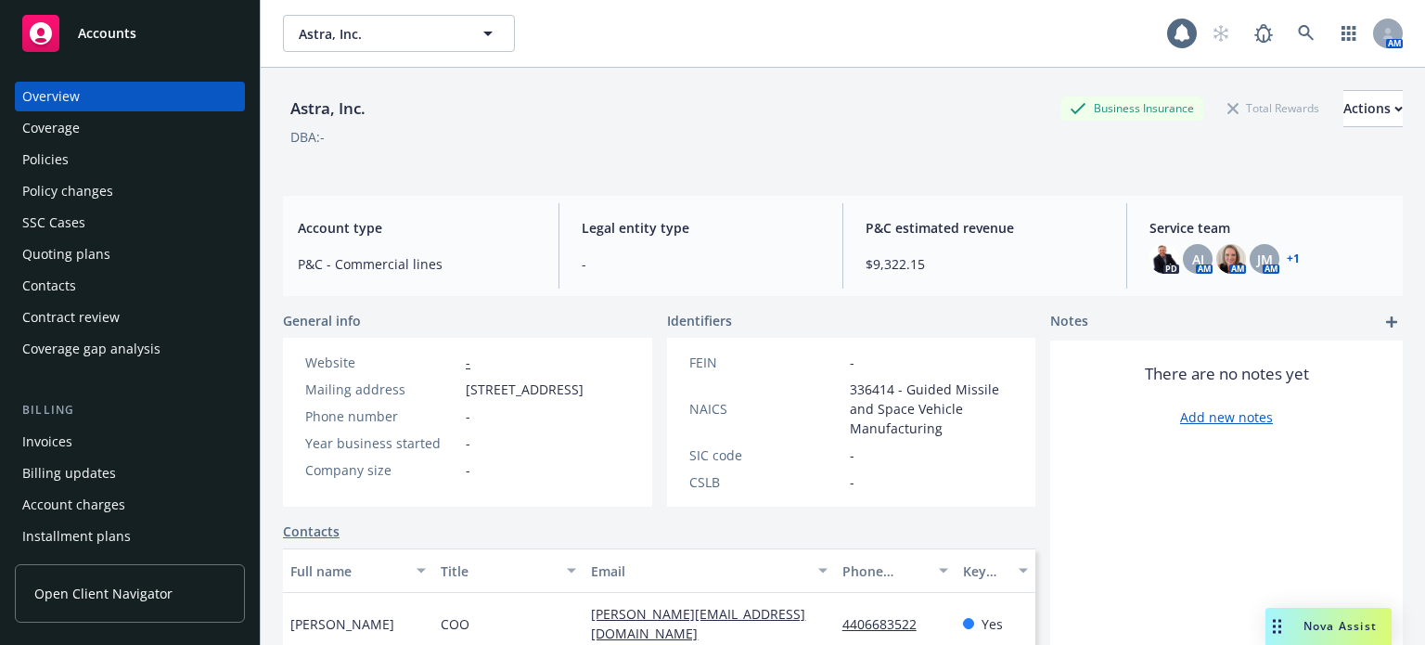
click at [100, 163] on div "Policies" at bounding box center [129, 160] width 215 height 30
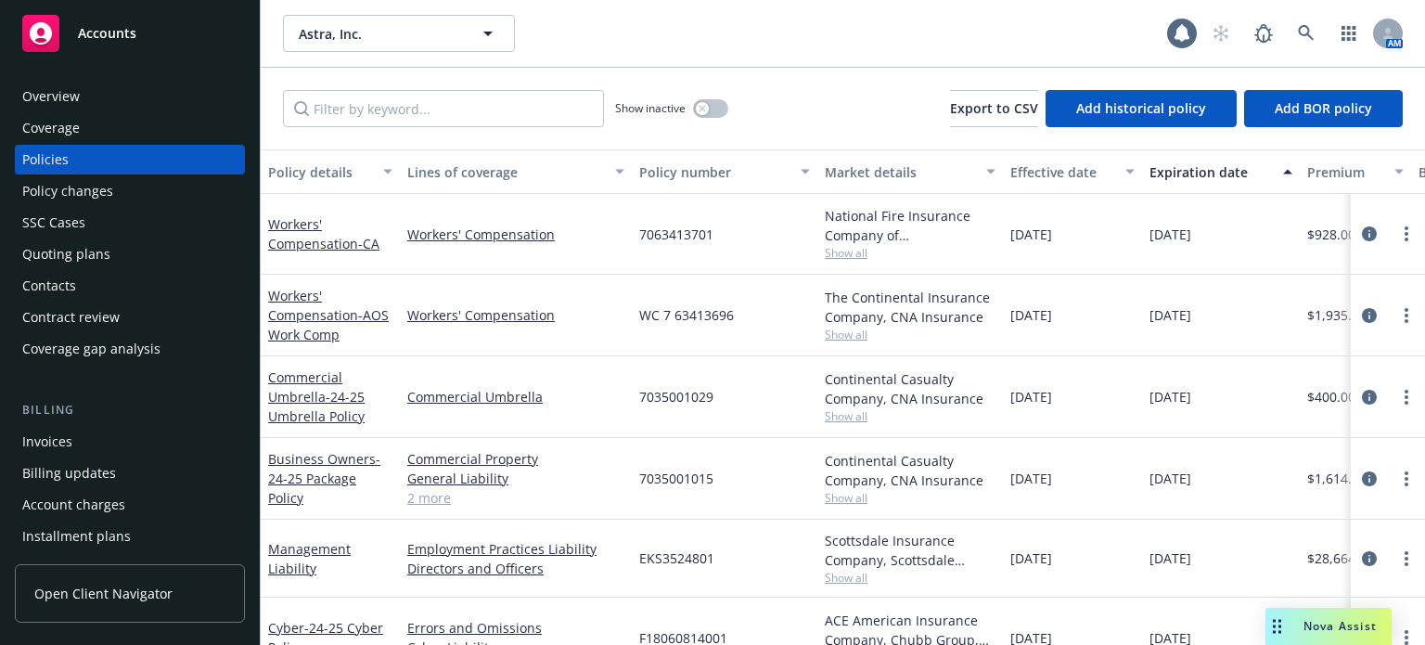
click at [327, 160] on button "Policy details" at bounding box center [330, 171] width 139 height 45
click at [325, 170] on div "Policy details" at bounding box center [320, 171] width 104 height 19
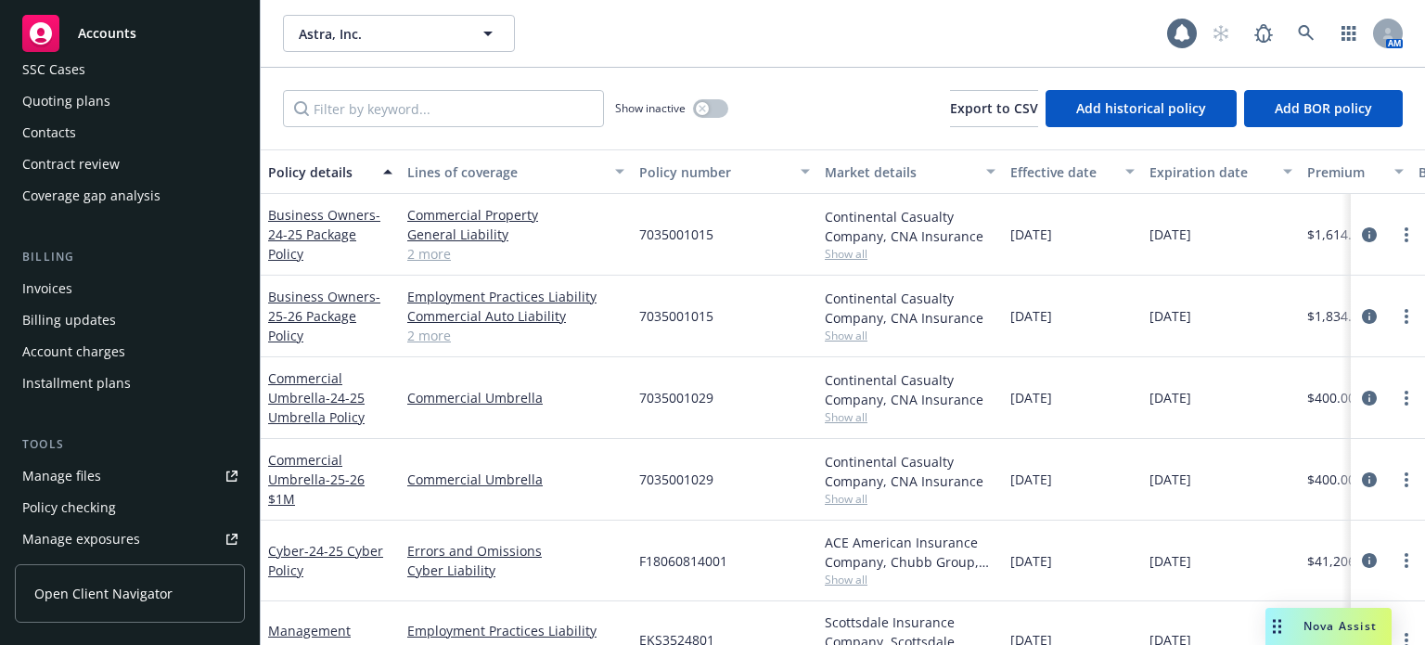
scroll to position [186, 0]
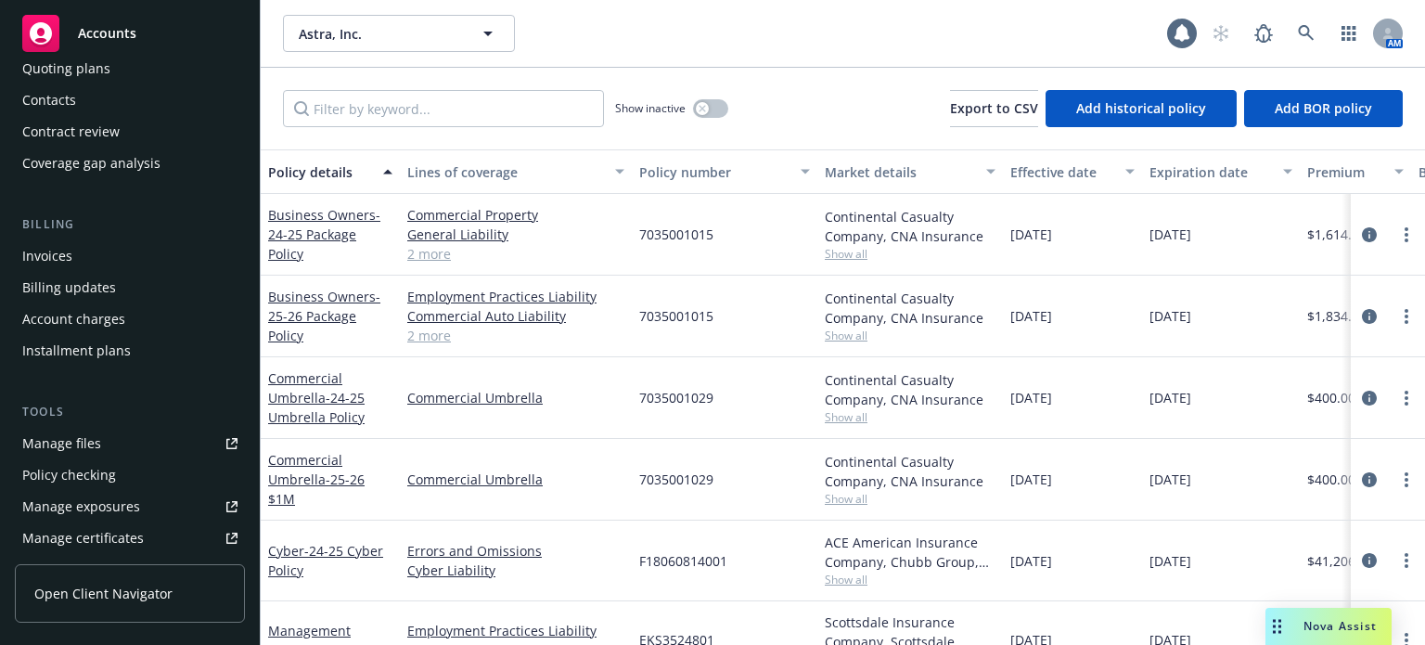
click at [89, 441] on div "Manage files" at bounding box center [61, 444] width 79 height 30
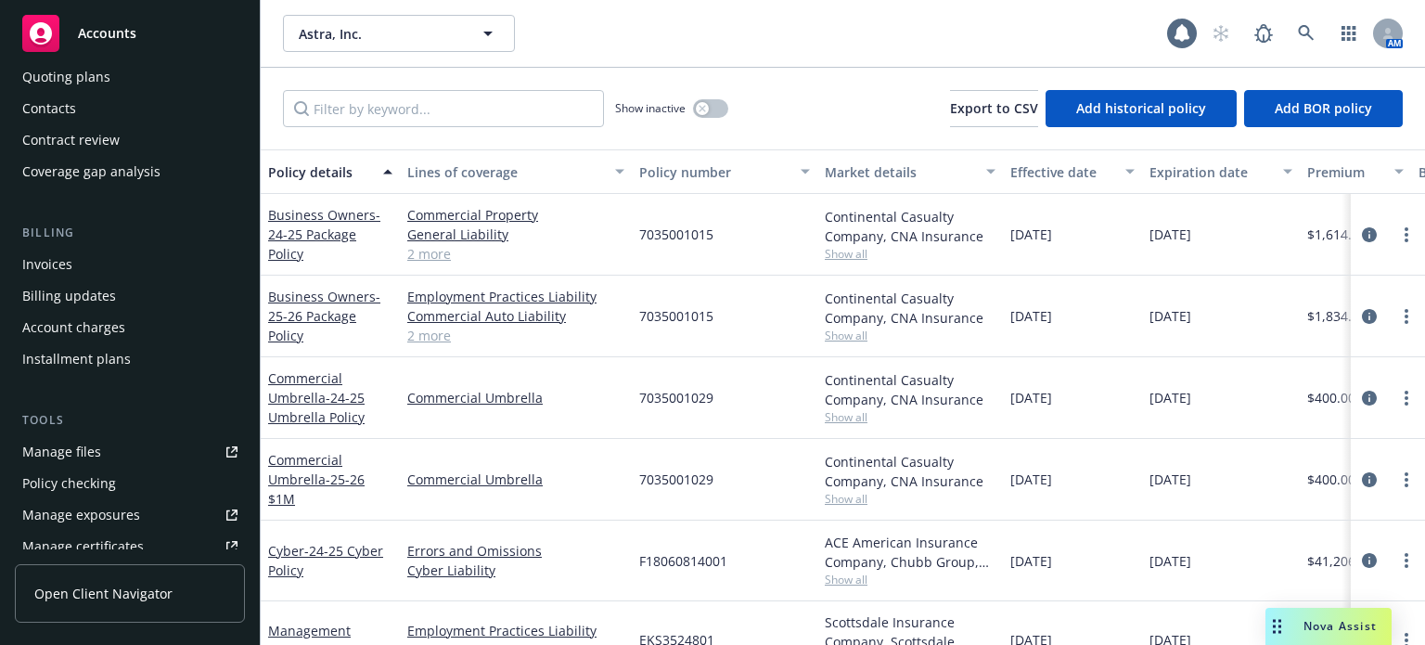
scroll to position [0, 0]
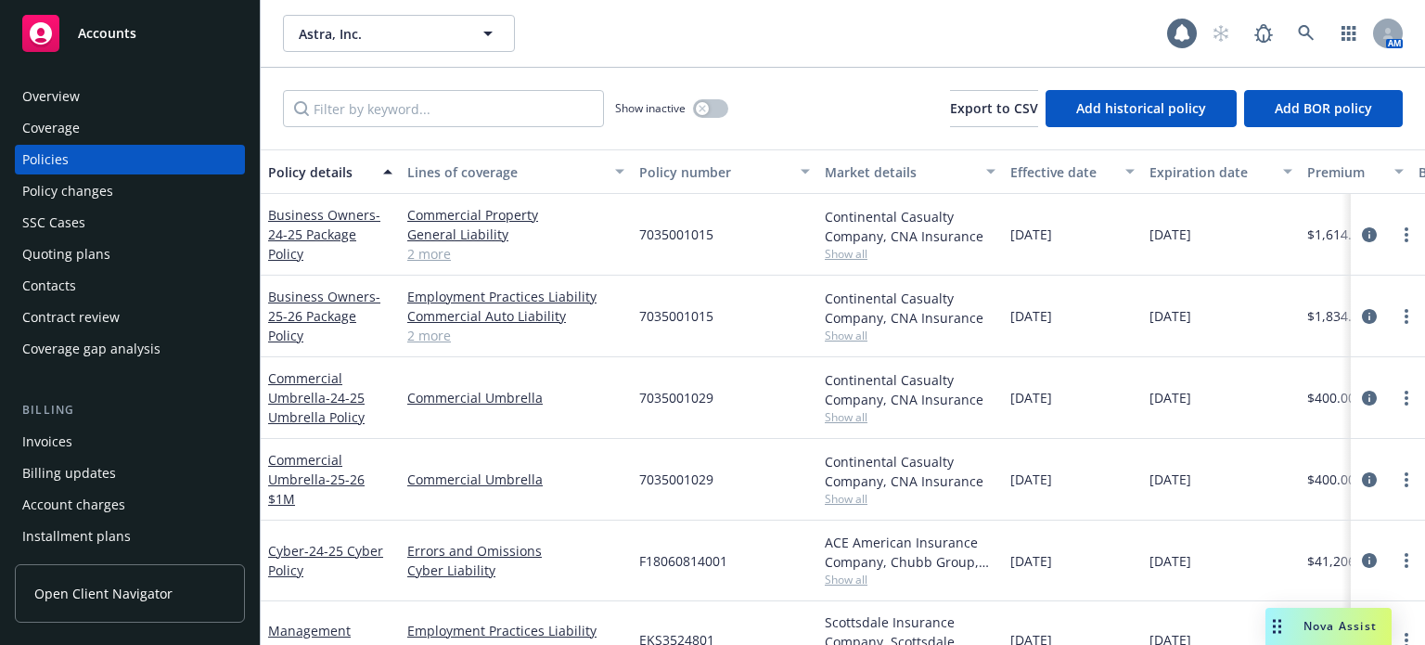
click at [53, 96] on div "Overview" at bounding box center [51, 97] width 58 height 30
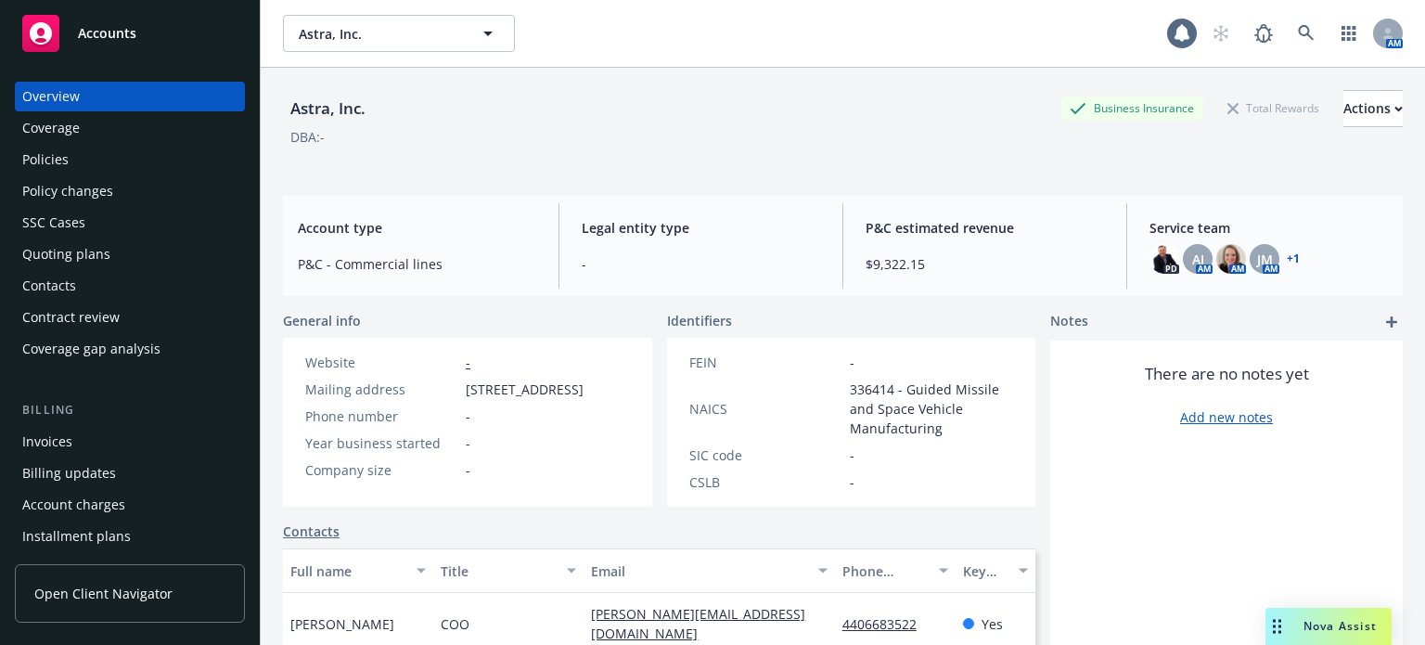
click at [101, 153] on div "Policies" at bounding box center [129, 160] width 215 height 30
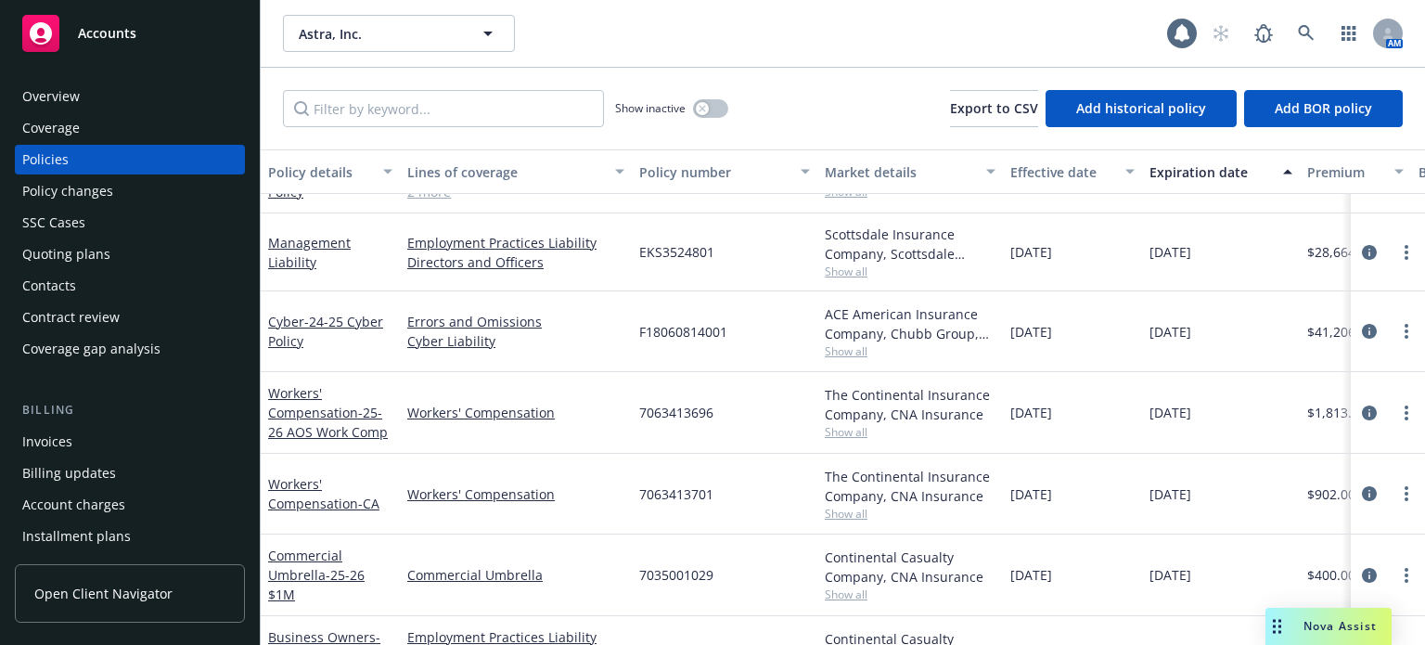
scroll to position [350, 0]
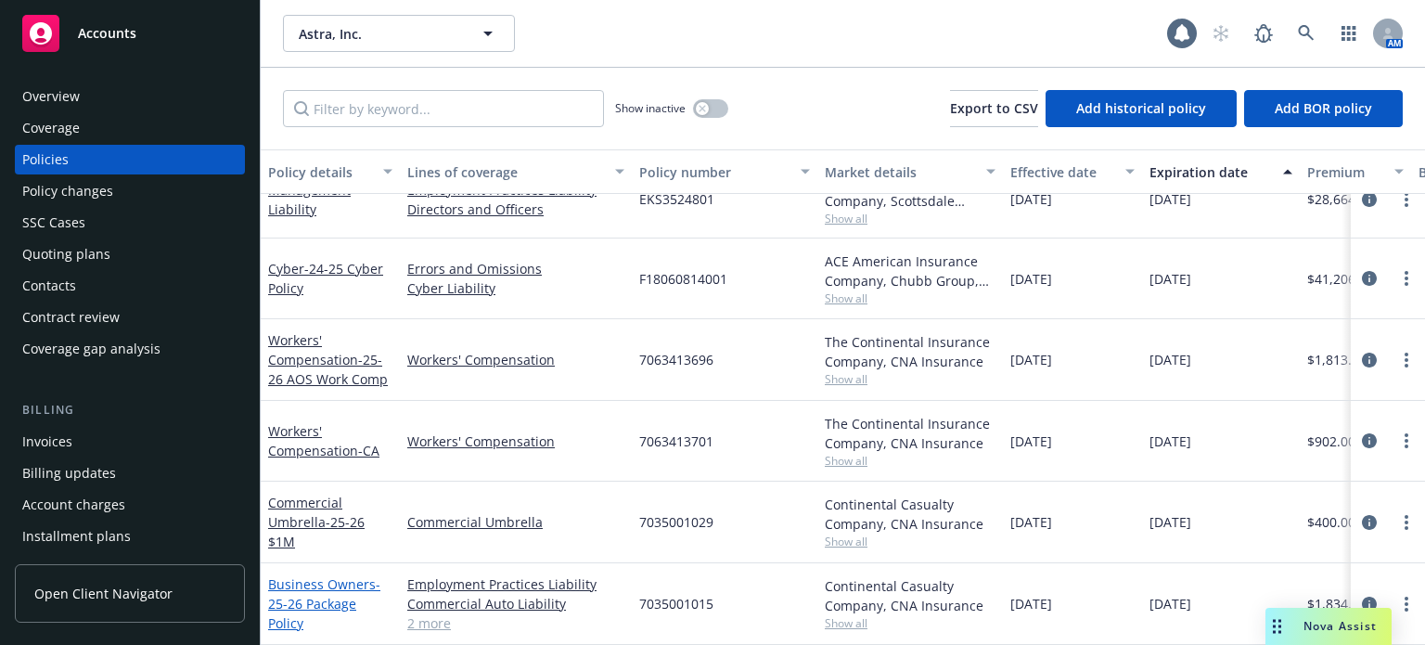
click at [312, 575] on link "Business Owners - 25-26 Package Policy" at bounding box center [324, 603] width 112 height 57
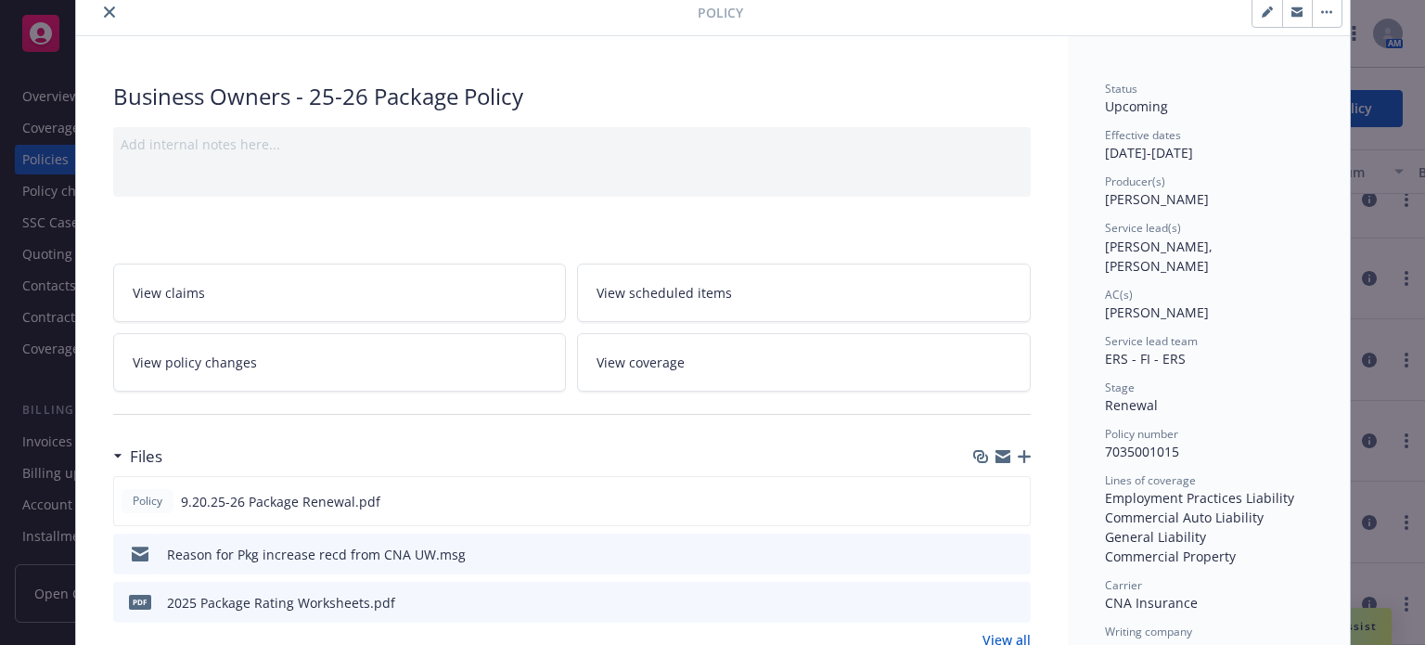
scroll to position [93, 0]
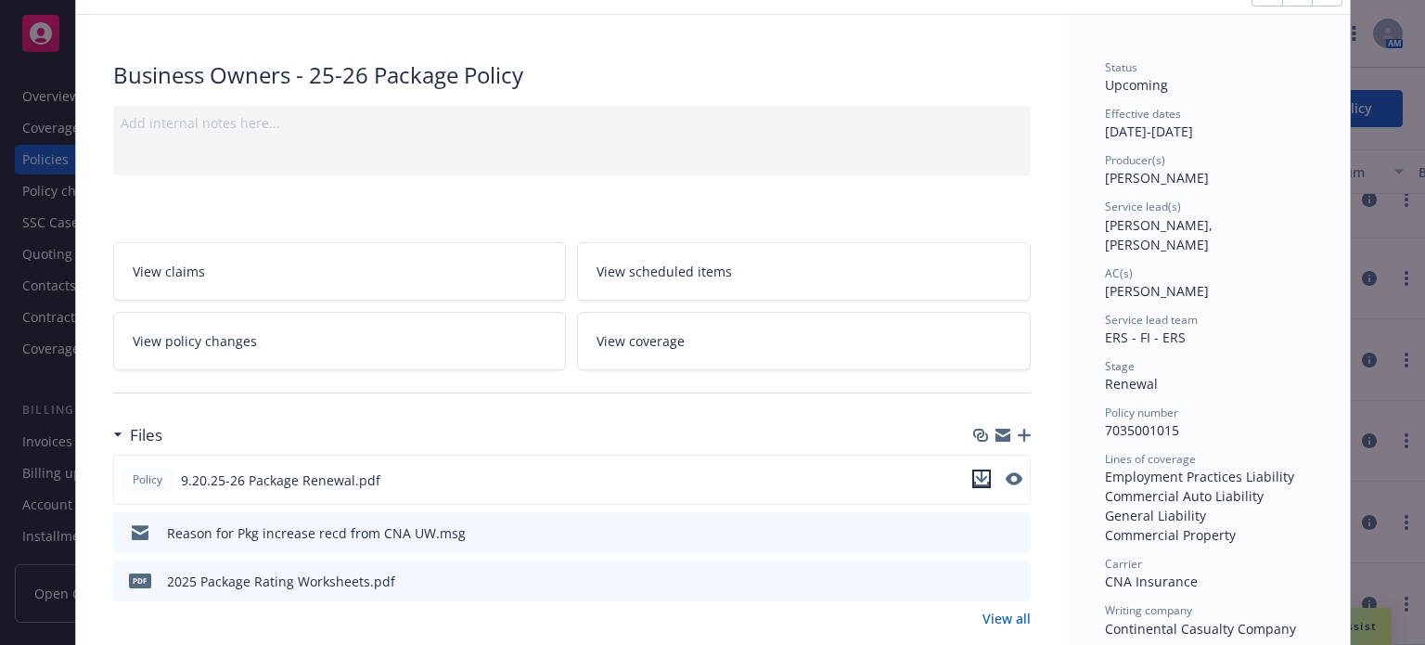
click at [978, 480] on icon "download file" at bounding box center [981, 478] width 15 height 15
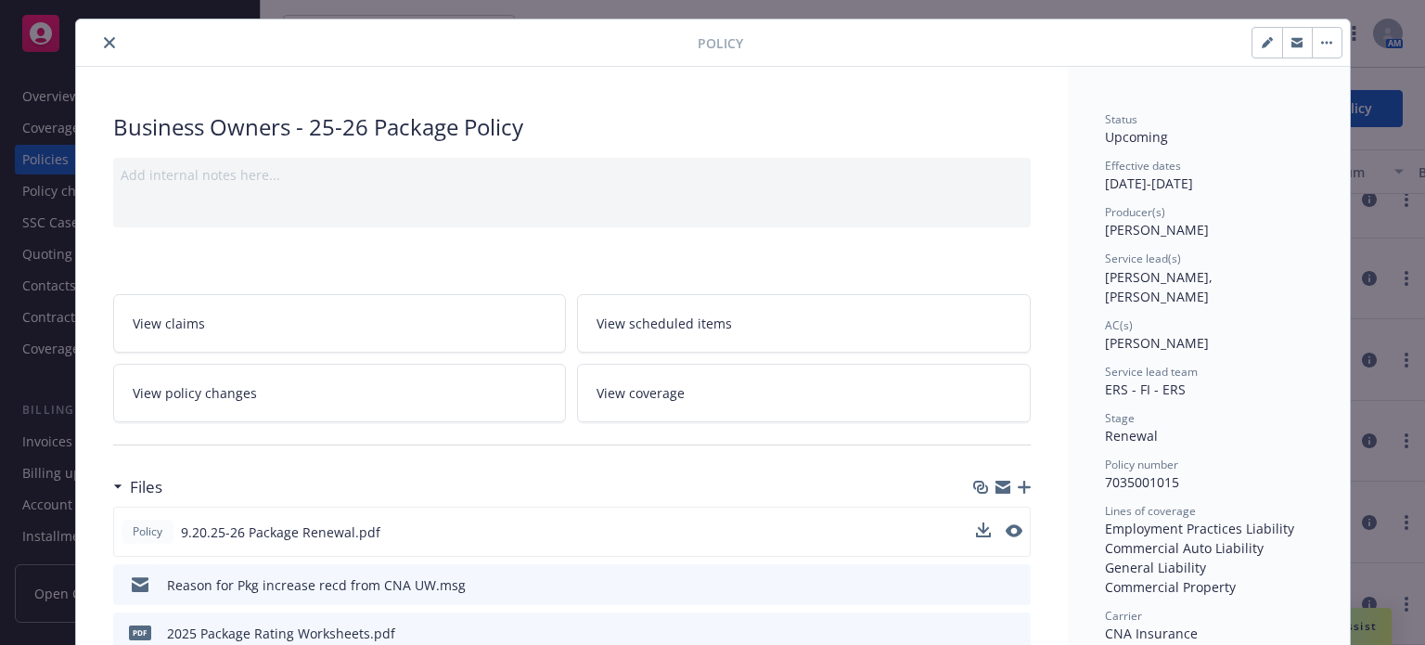
scroll to position [0, 0]
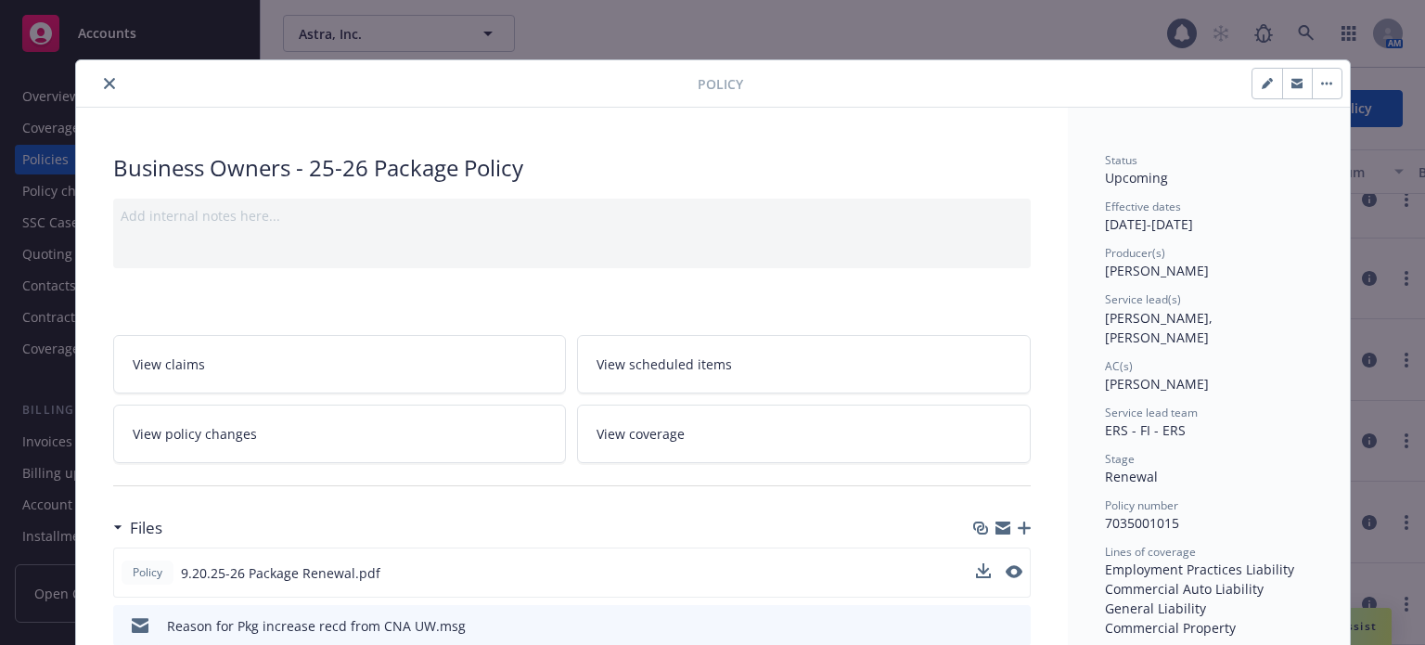
click at [105, 84] on icon "close" at bounding box center [109, 83] width 11 height 11
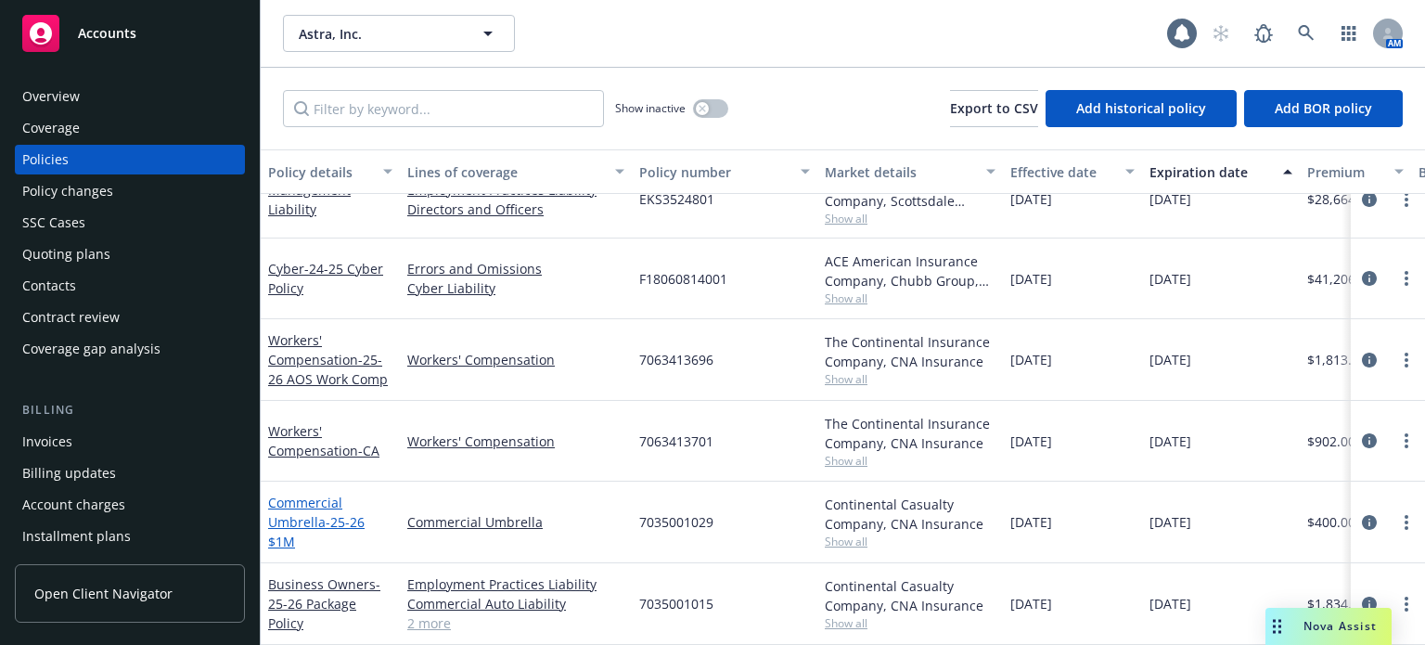
click at [303, 493] on link "Commercial Umbrella - 25-26 $1M" at bounding box center [316, 521] width 96 height 57
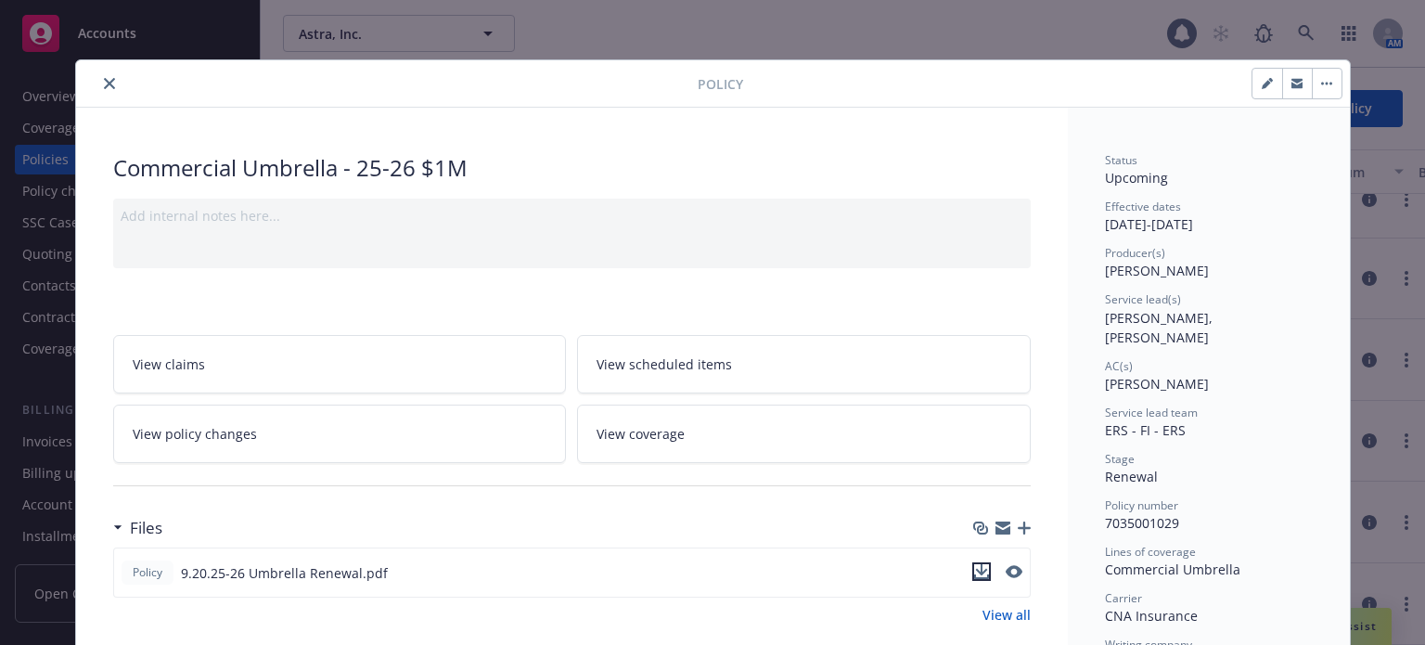
click at [977, 571] on icon "download file" at bounding box center [981, 571] width 15 height 15
click at [111, 76] on div at bounding box center [390, 83] width 614 height 22
drag, startPoint x: 102, startPoint y: 80, endPoint x: 178, endPoint y: 146, distance: 100.6
click at [104, 81] on icon "close" at bounding box center [109, 83] width 11 height 11
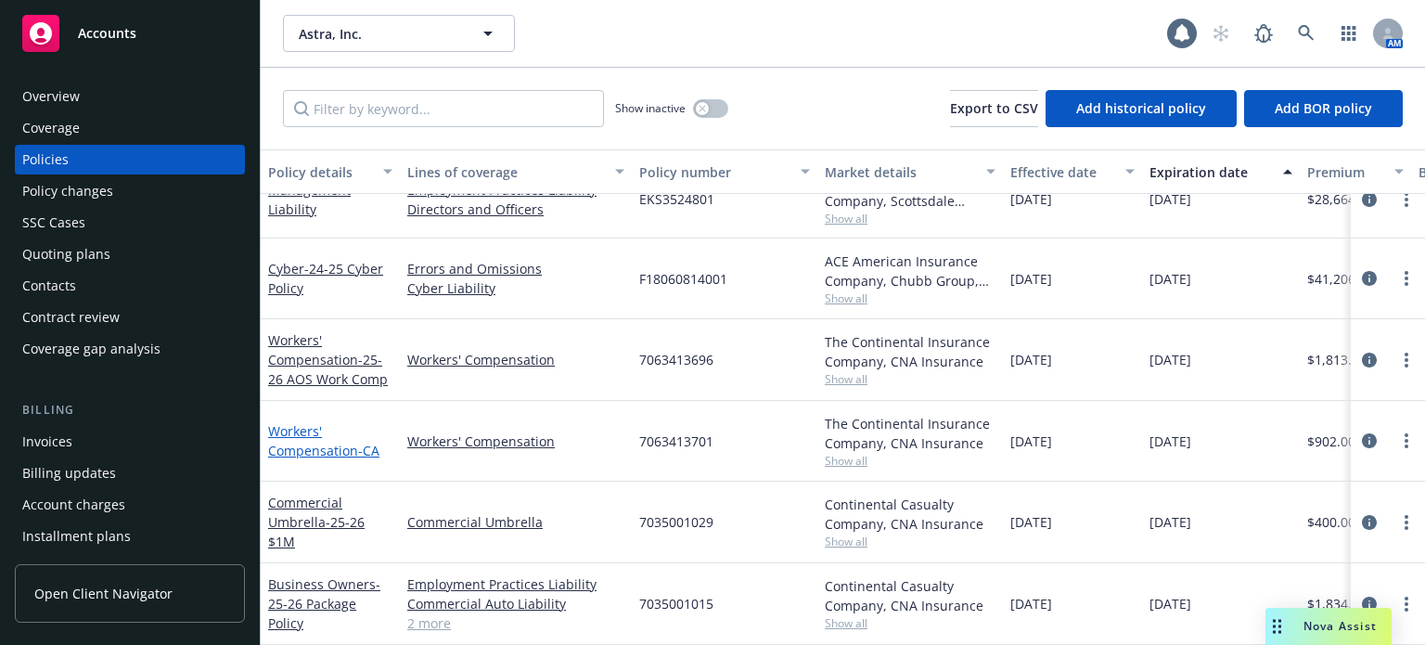
click at [276, 422] on link "Workers' Compensation - CA" at bounding box center [323, 440] width 111 height 37
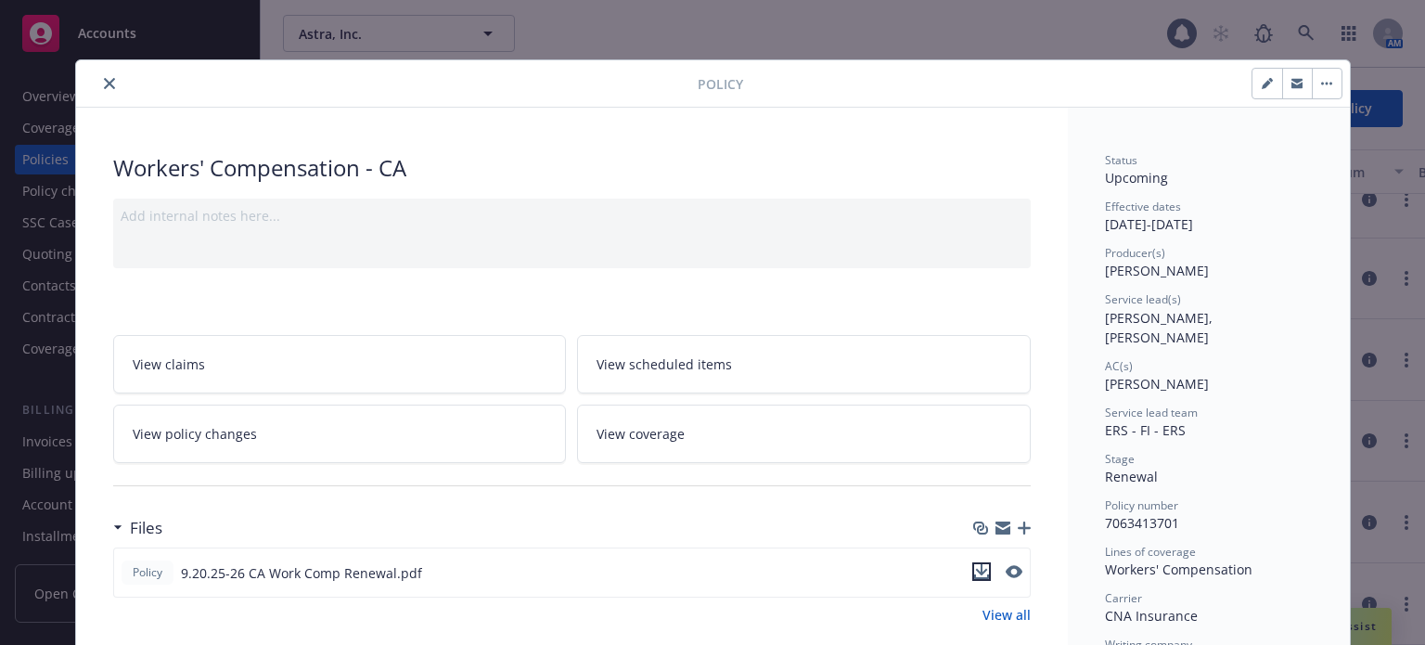
click at [975, 569] on icon "download file" at bounding box center [981, 569] width 12 height 11
click at [98, 80] on button "close" at bounding box center [109, 83] width 22 height 22
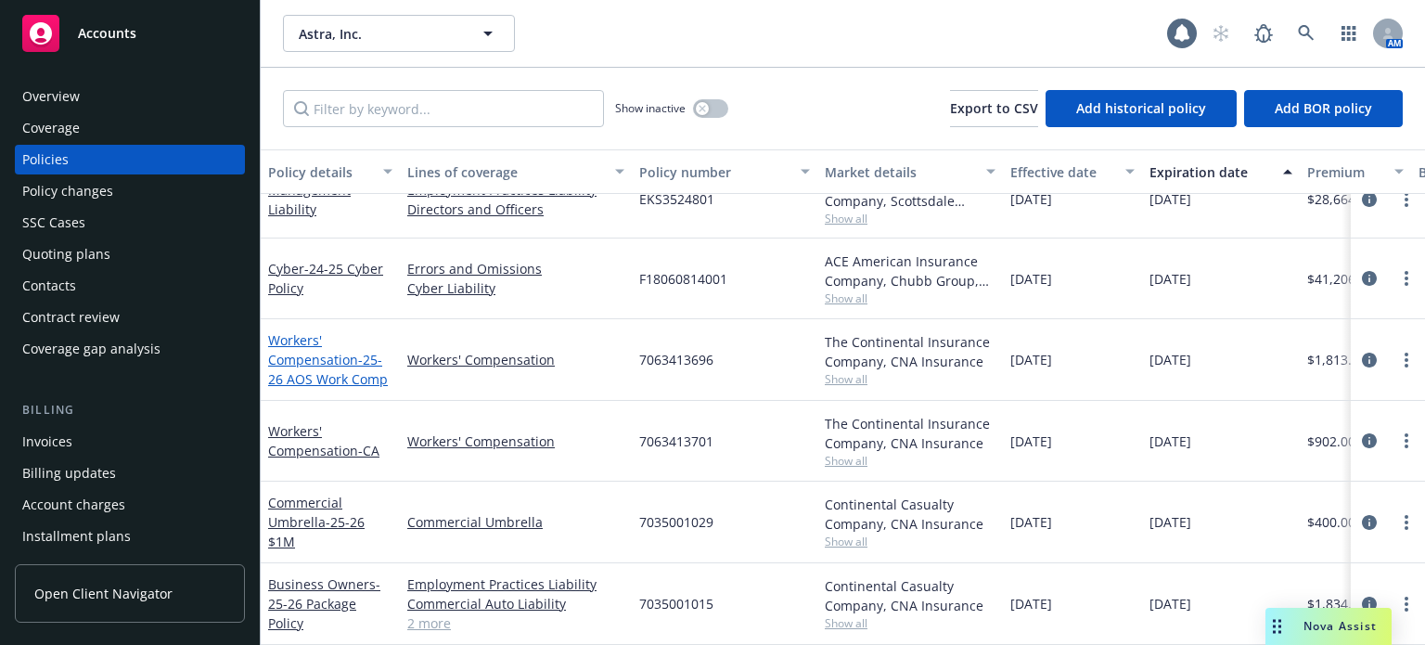
click at [333, 344] on link "Workers' Compensation - 25-26 AOS Work Comp" at bounding box center [328, 359] width 120 height 57
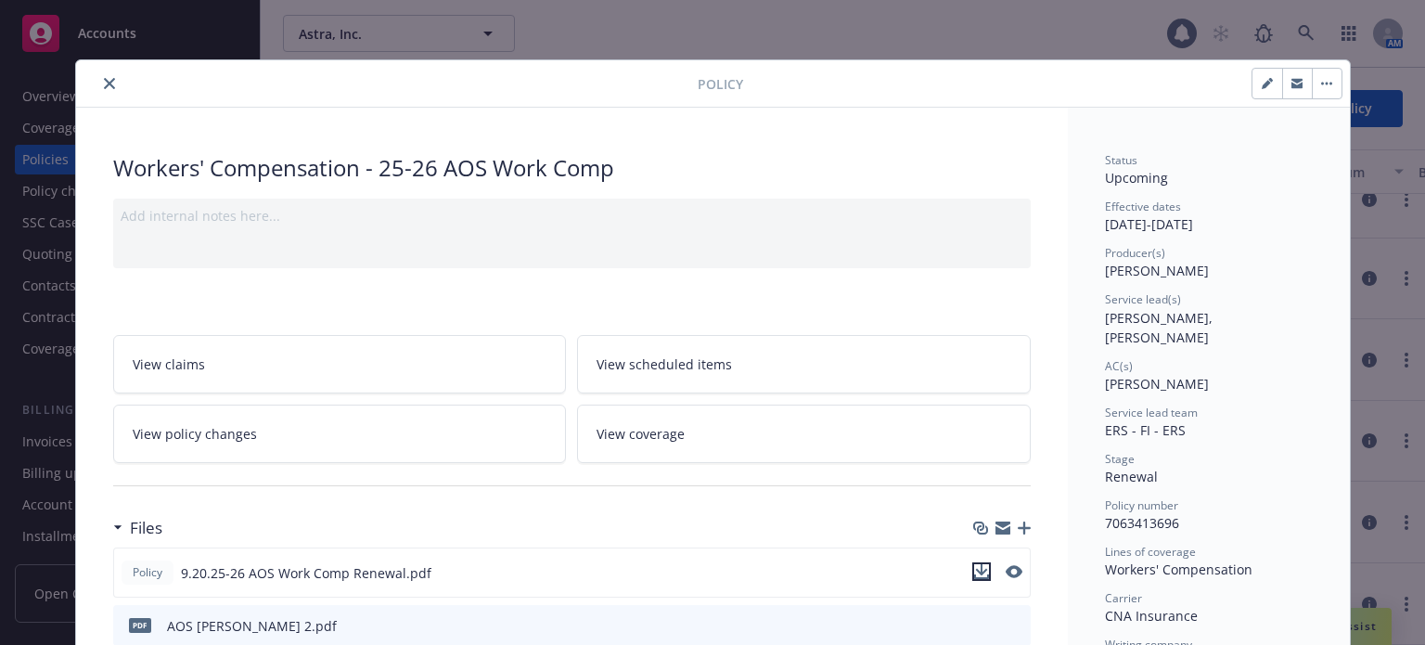
click at [974, 565] on icon "download file" at bounding box center [981, 571] width 15 height 15
click at [104, 78] on icon "close" at bounding box center [109, 83] width 11 height 11
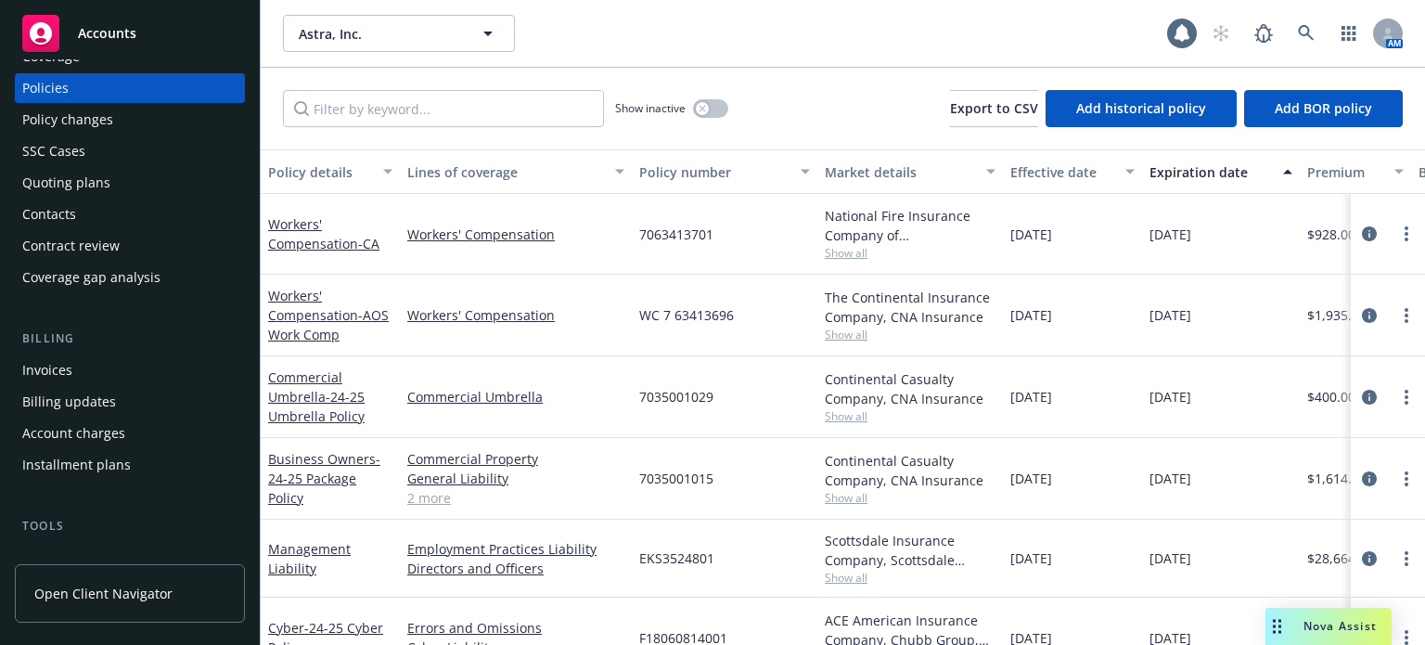
scroll to position [186, 0]
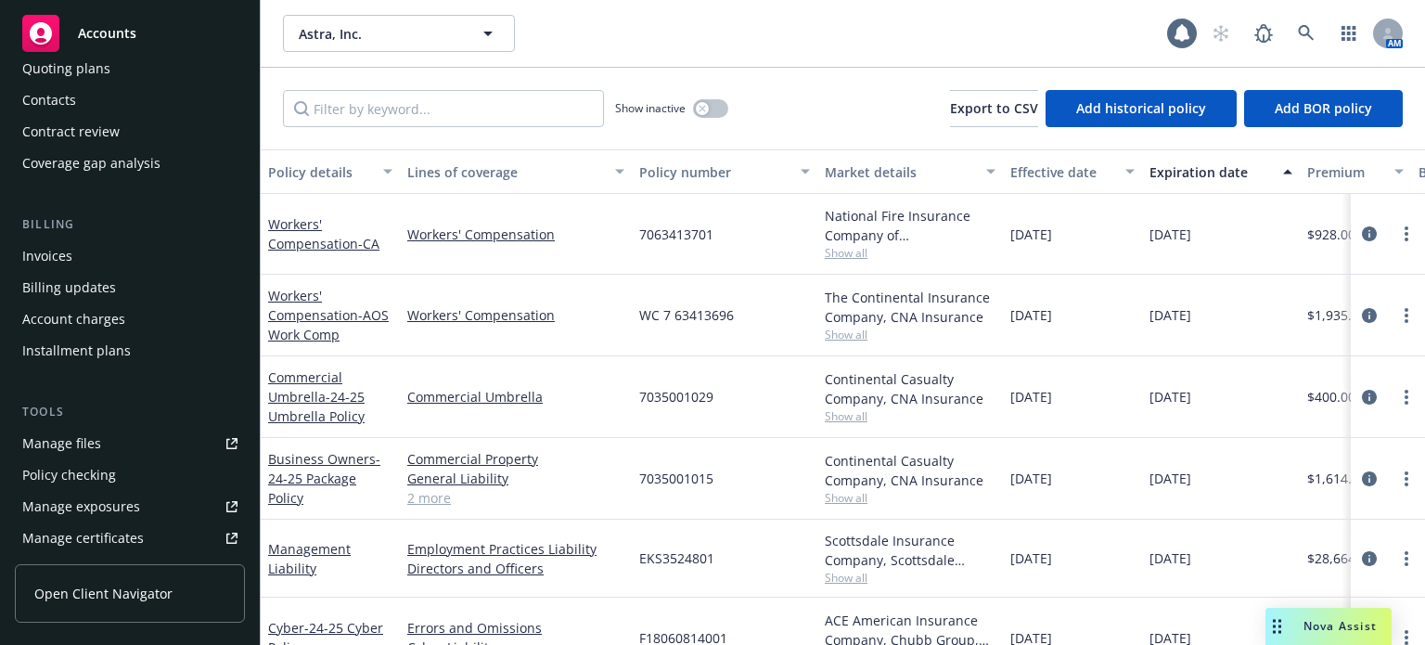
click at [85, 444] on div "Manage files" at bounding box center [61, 444] width 79 height 30
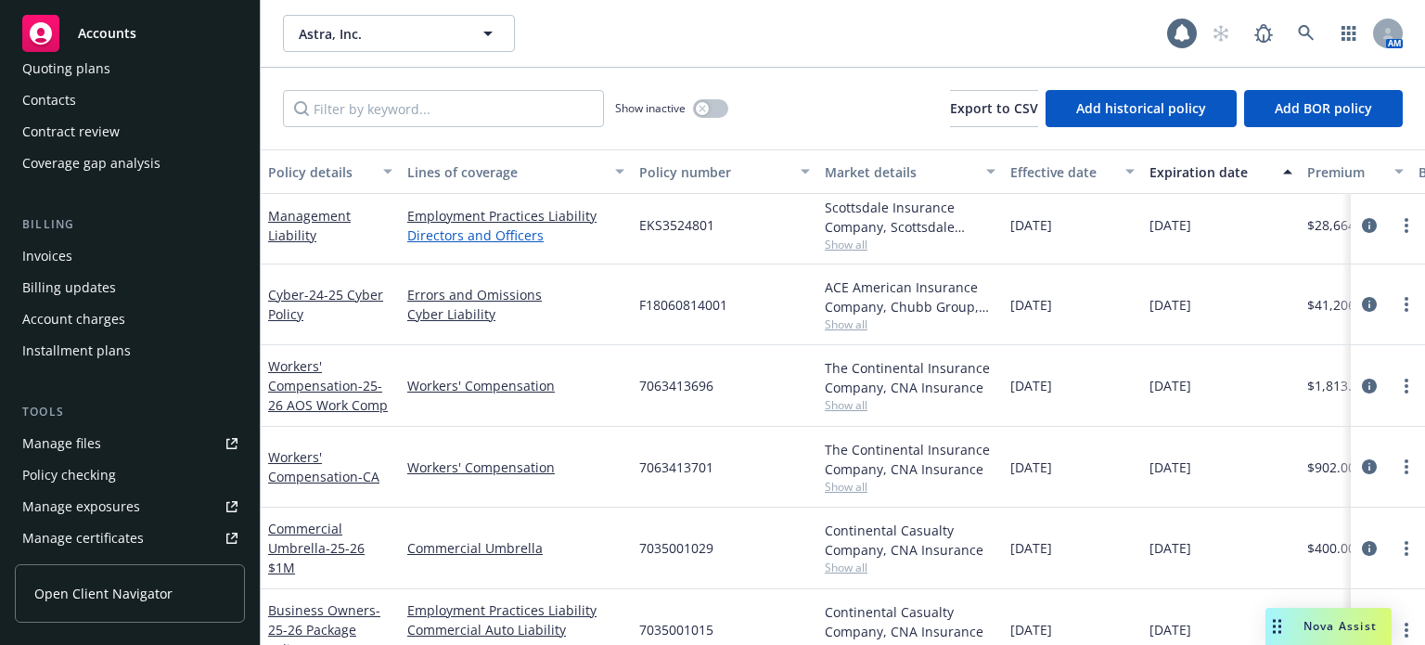
scroll to position [350, 0]
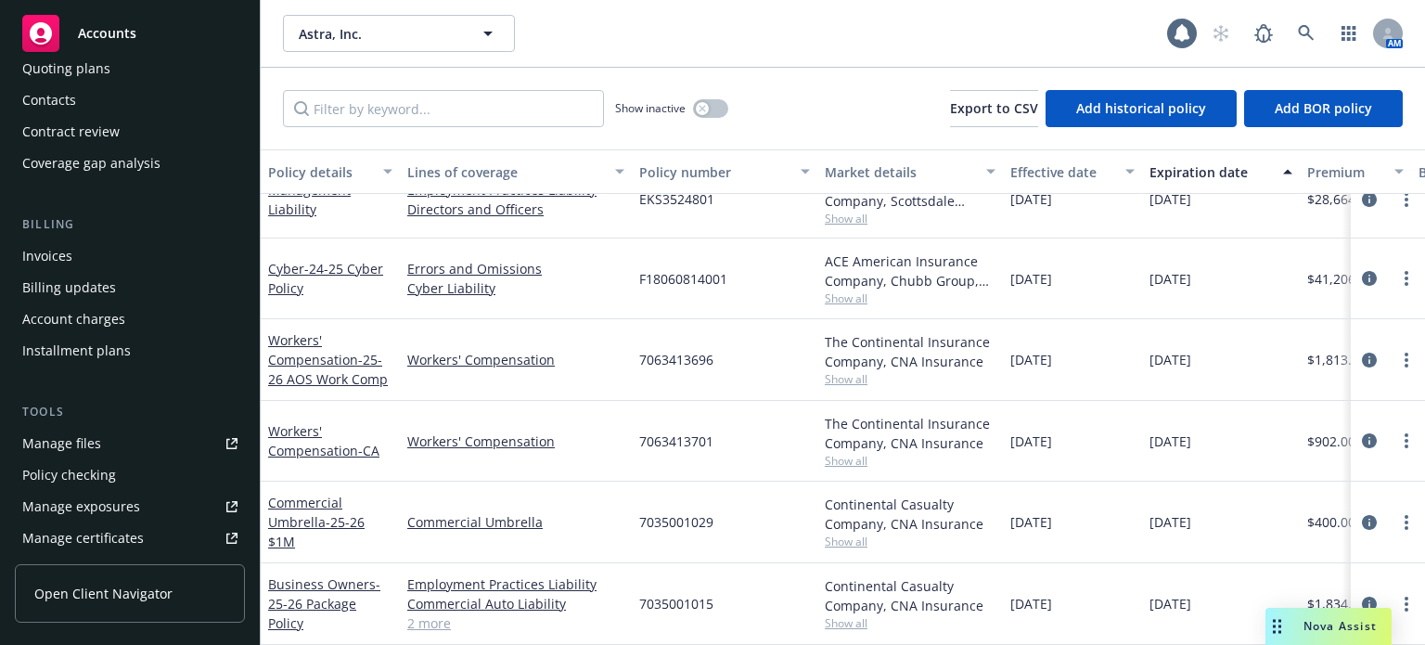
click at [332, 579] on div "Business Owners - 25-26 Package Policy" at bounding box center [330, 603] width 124 height 58
click at [326, 590] on span "- 25-26 Package Policy" at bounding box center [324, 603] width 112 height 57
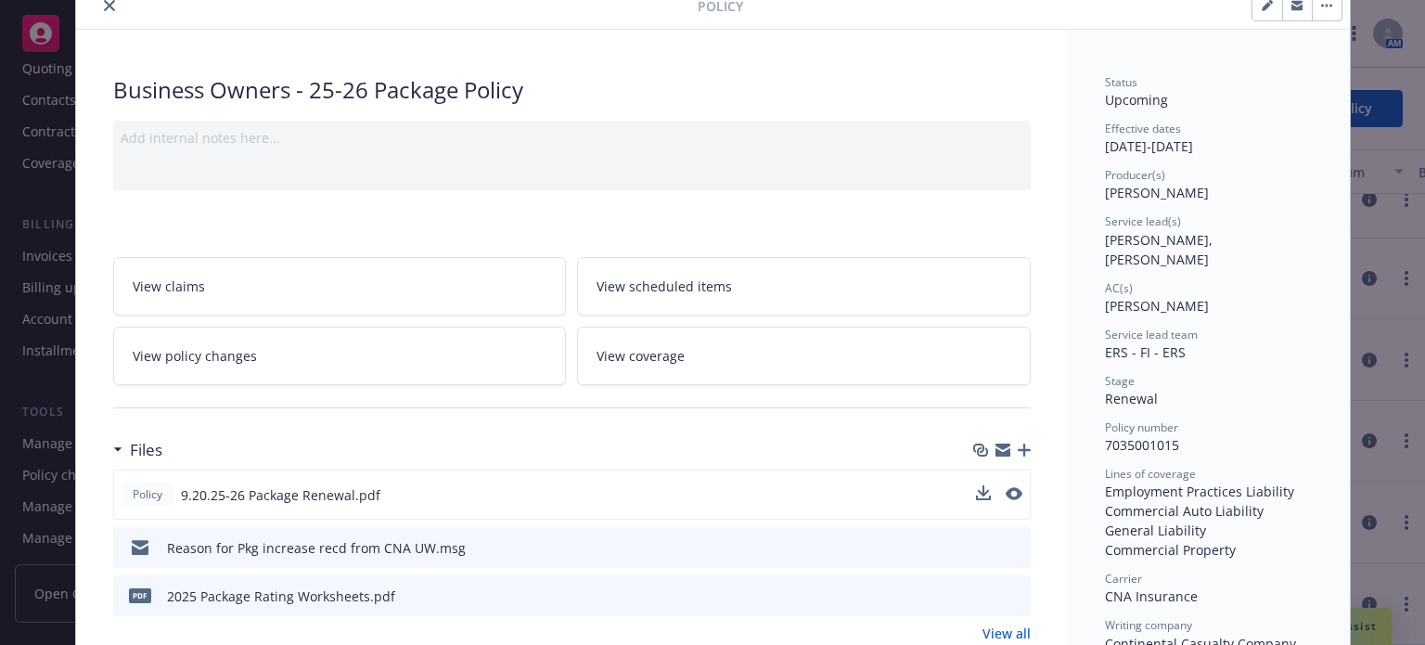
scroll to position [186, 0]
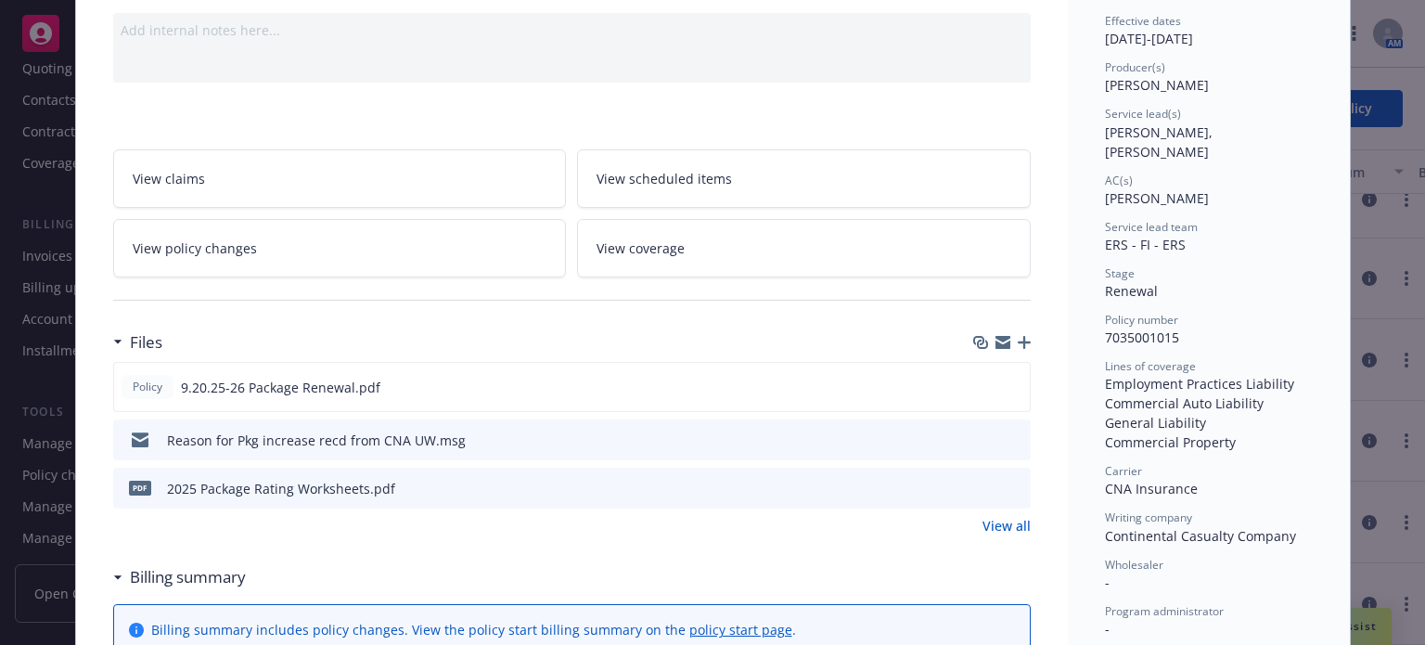
click at [979, 486] on icon "download file" at bounding box center [982, 487] width 15 height 15
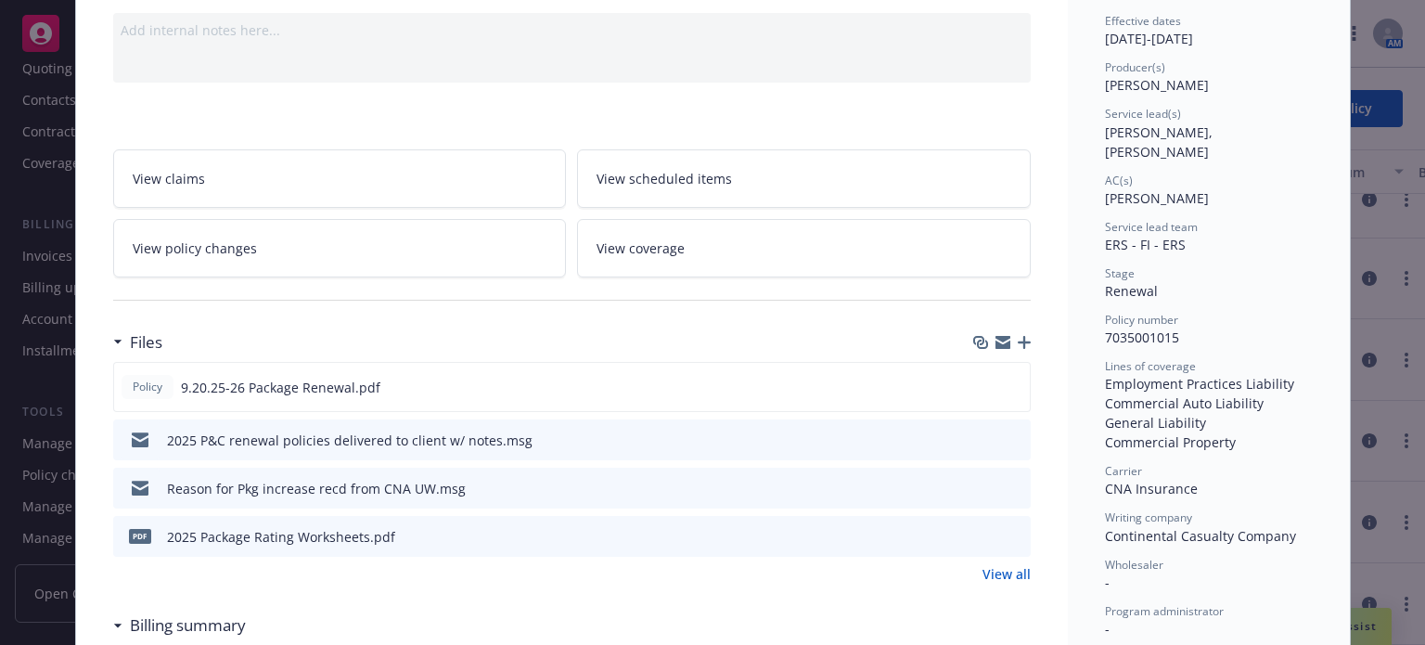
scroll to position [0, 0]
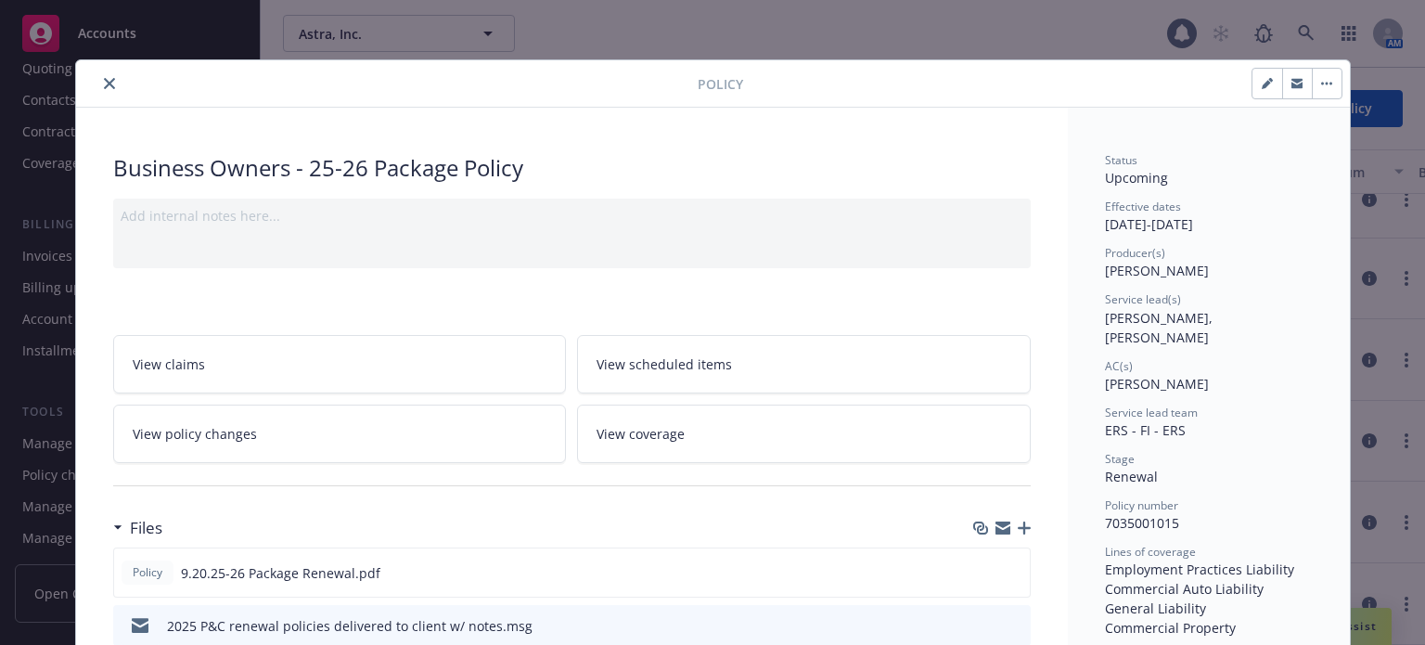
click at [104, 84] on icon "close" at bounding box center [109, 83] width 11 height 11
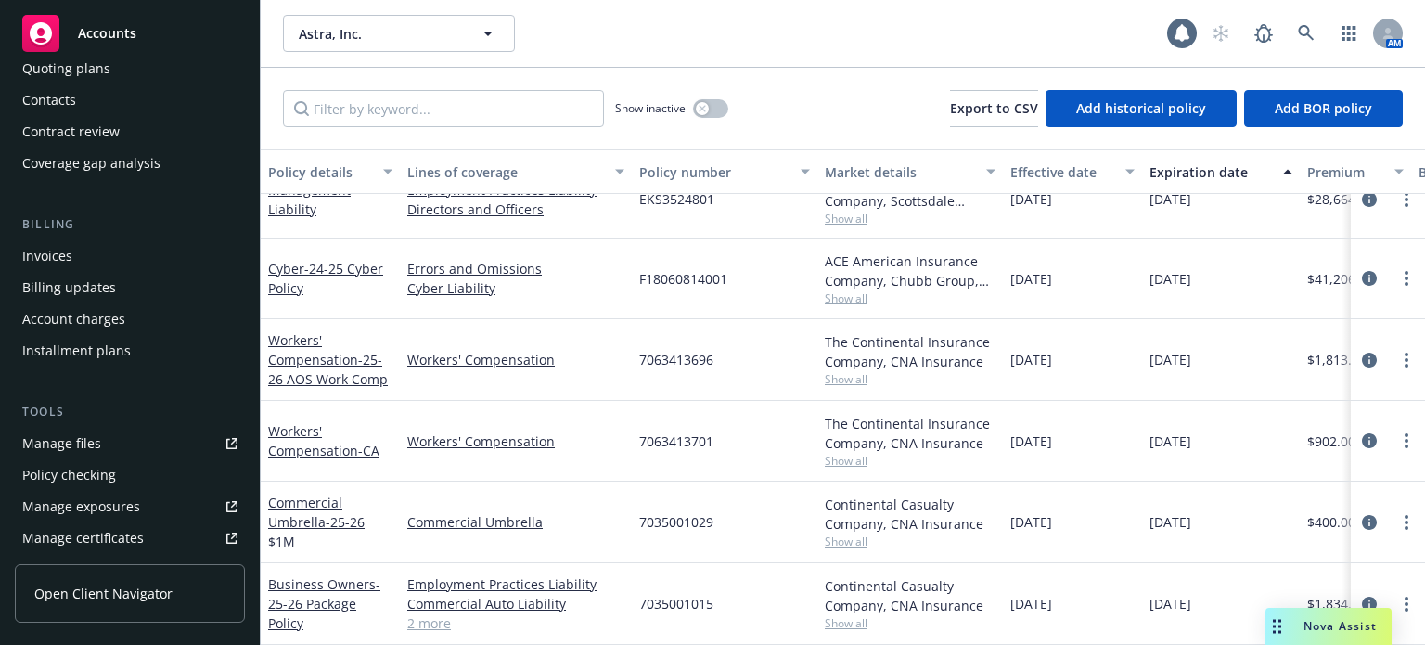
click at [1327, 28] on div "AM" at bounding box center [1302, 33] width 200 height 37
click at [1306, 32] on icon at bounding box center [1306, 33] width 17 height 17
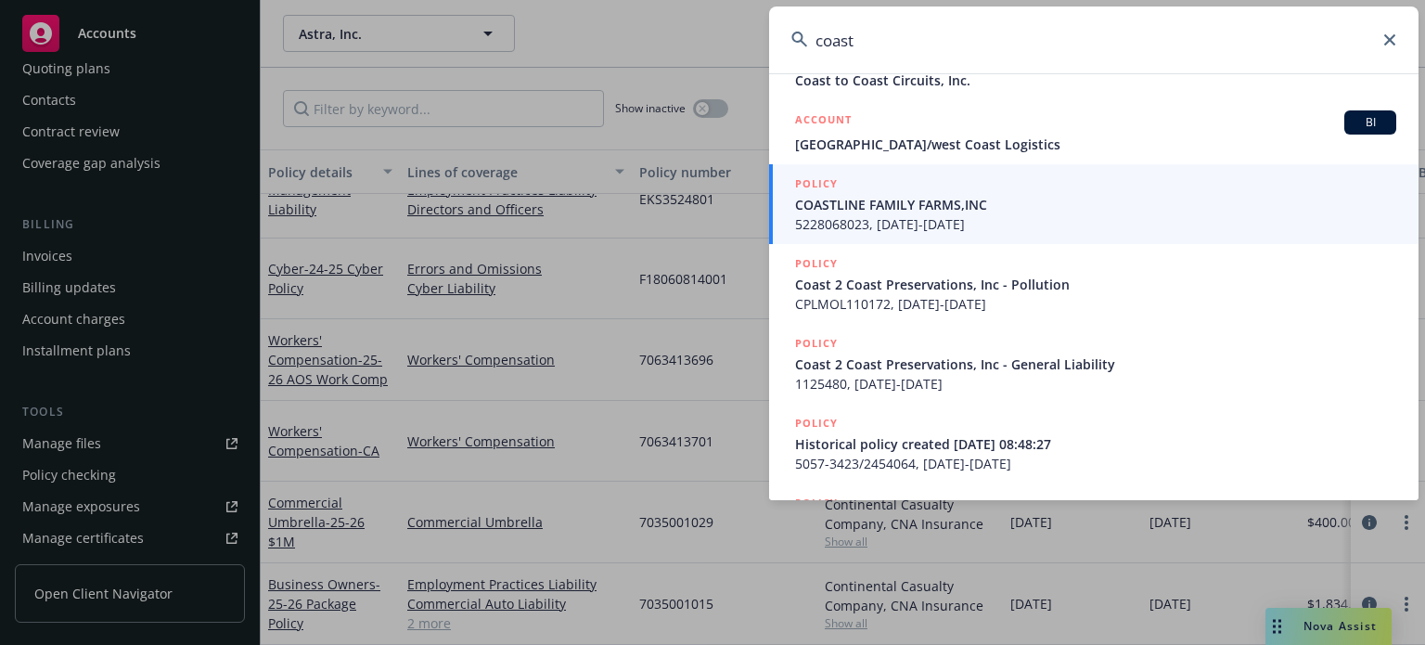
scroll to position [464, 0]
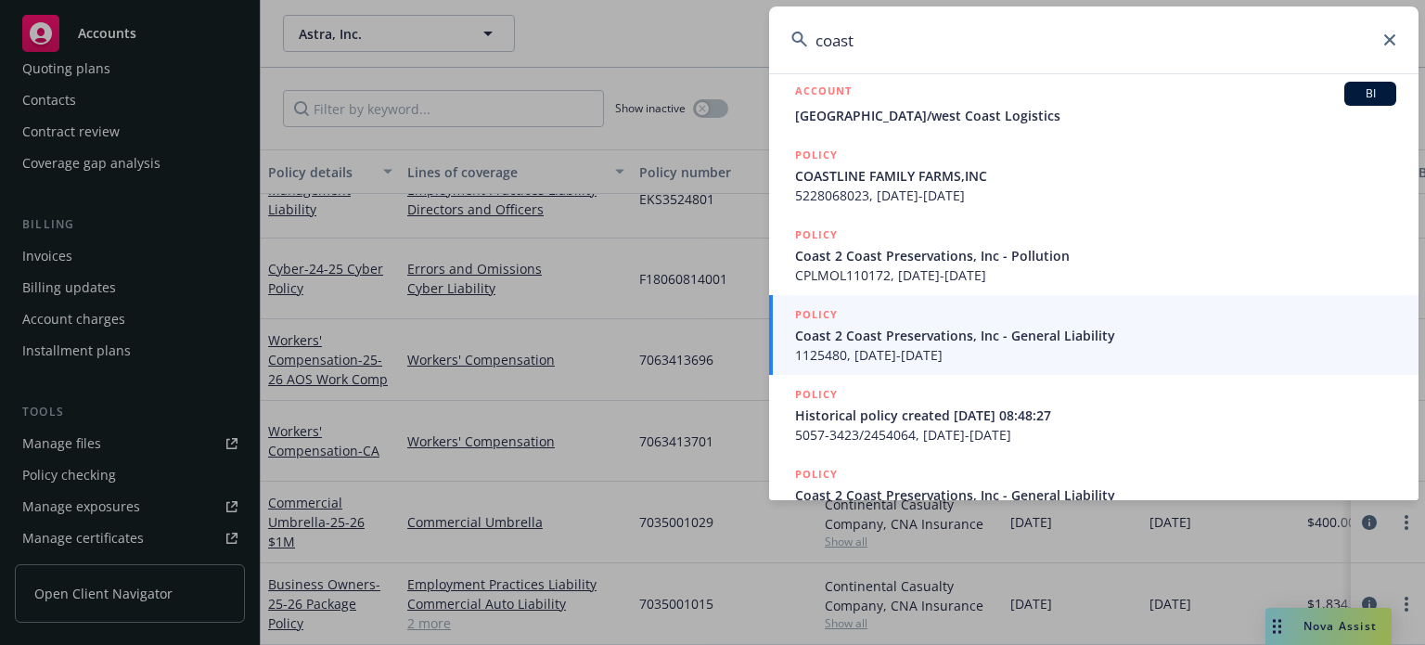
type input "coast"
click at [1398, 48] on input "coast" at bounding box center [1093, 39] width 649 height 67
click at [1398, 43] on input "coast" at bounding box center [1093, 39] width 649 height 67
click at [1384, 32] on div "coast" at bounding box center [1093, 39] width 649 height 67
click at [1386, 43] on icon at bounding box center [1389, 39] width 11 height 11
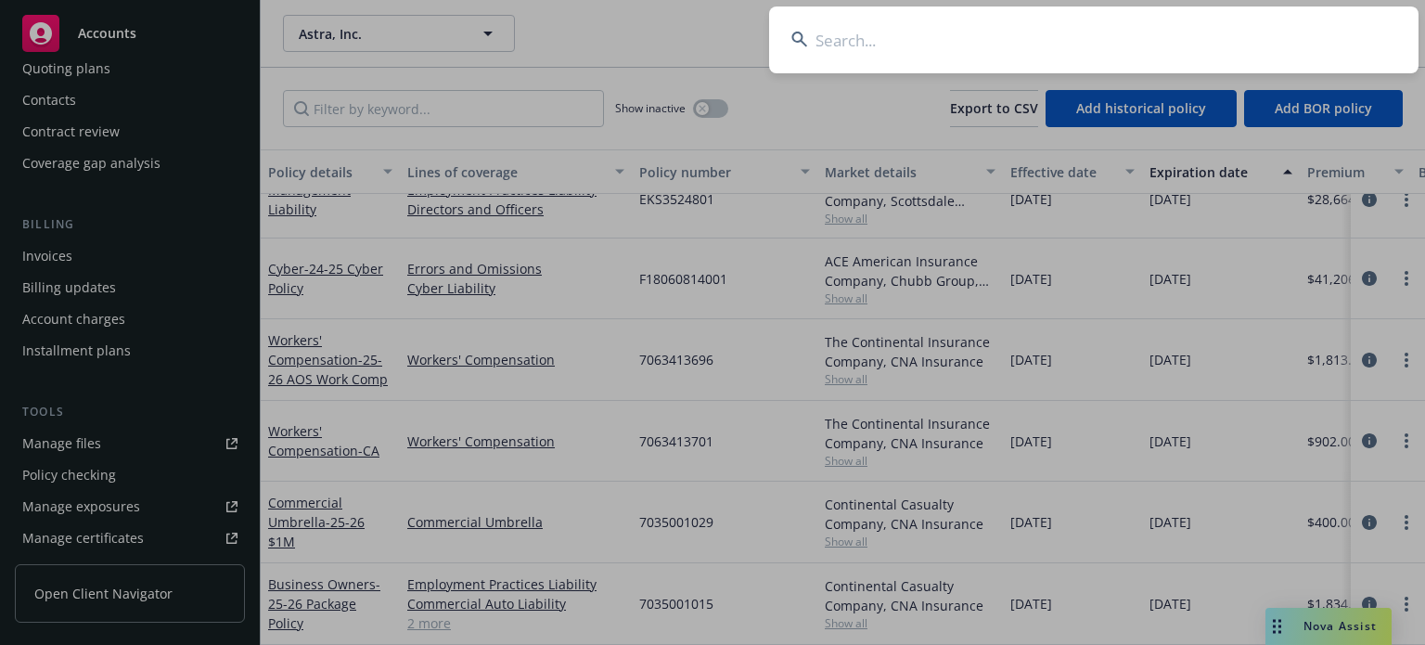
click at [968, 55] on input at bounding box center [1093, 39] width 649 height 67
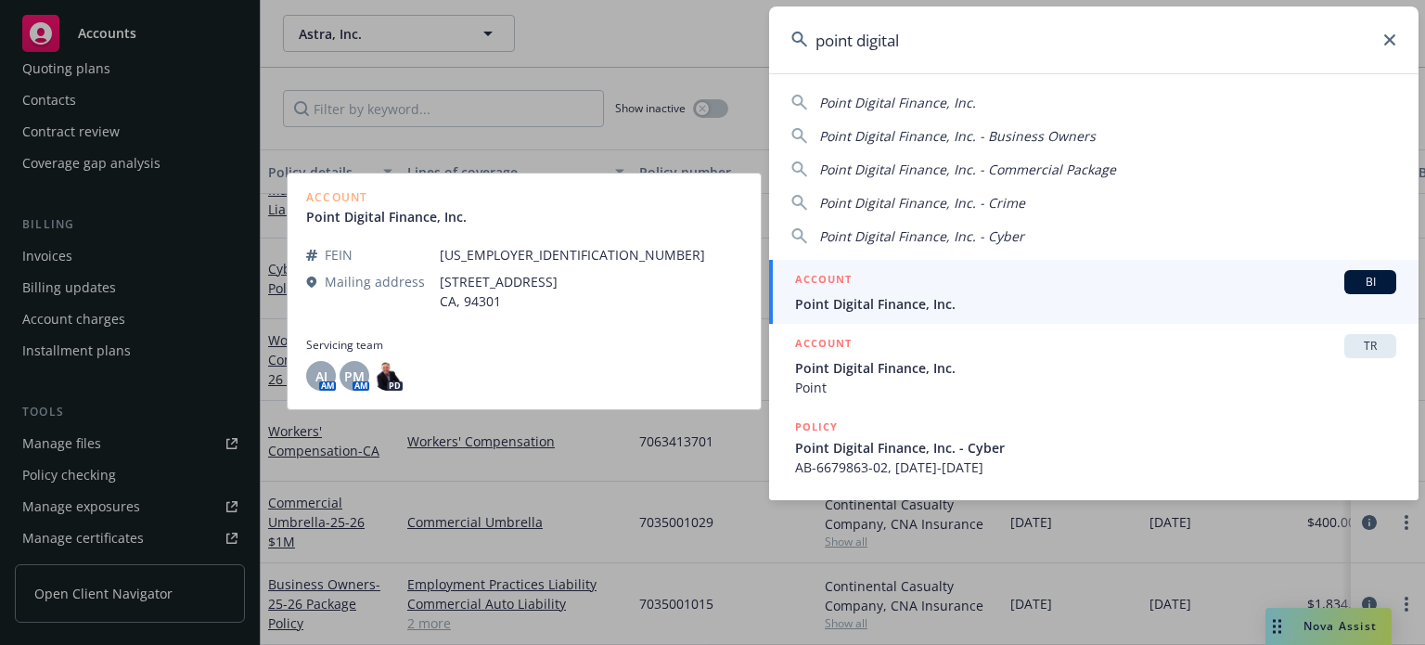
type input "point digital"
click at [883, 275] on div "ACCOUNT BI" at bounding box center [1095, 282] width 601 height 24
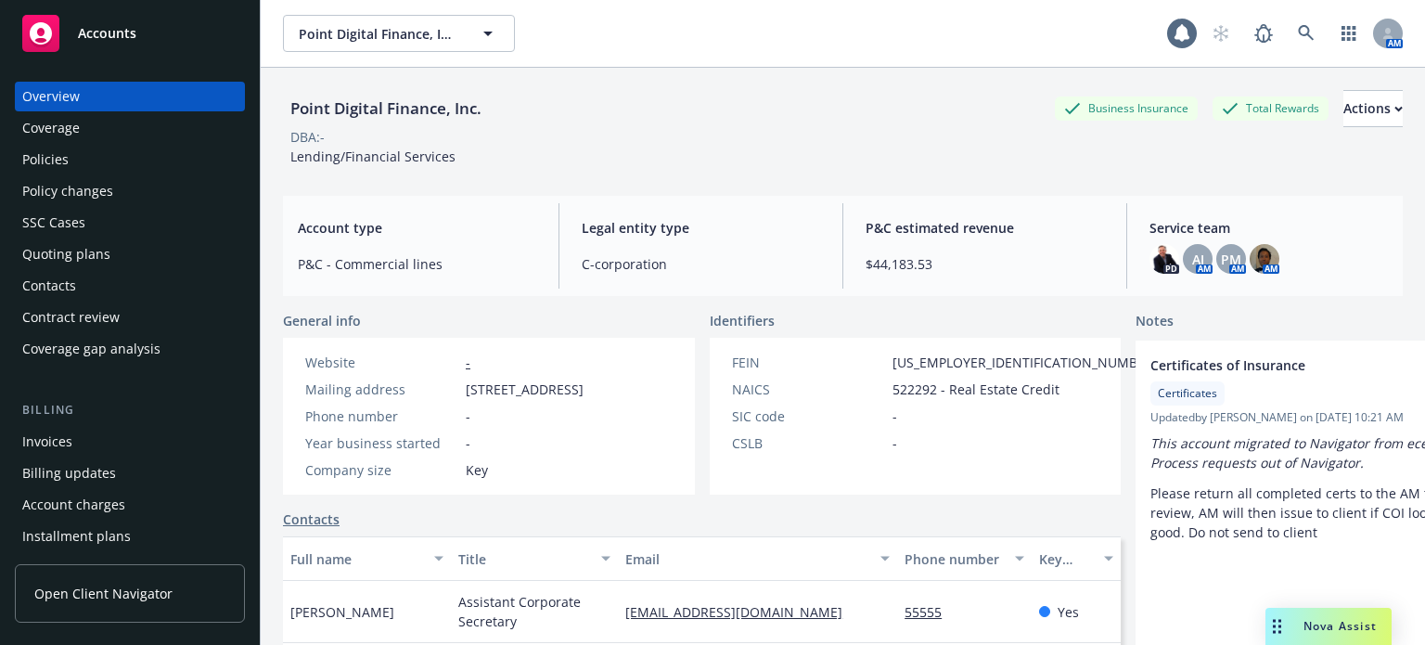
click at [70, 148] on div "Policies" at bounding box center [129, 160] width 215 height 30
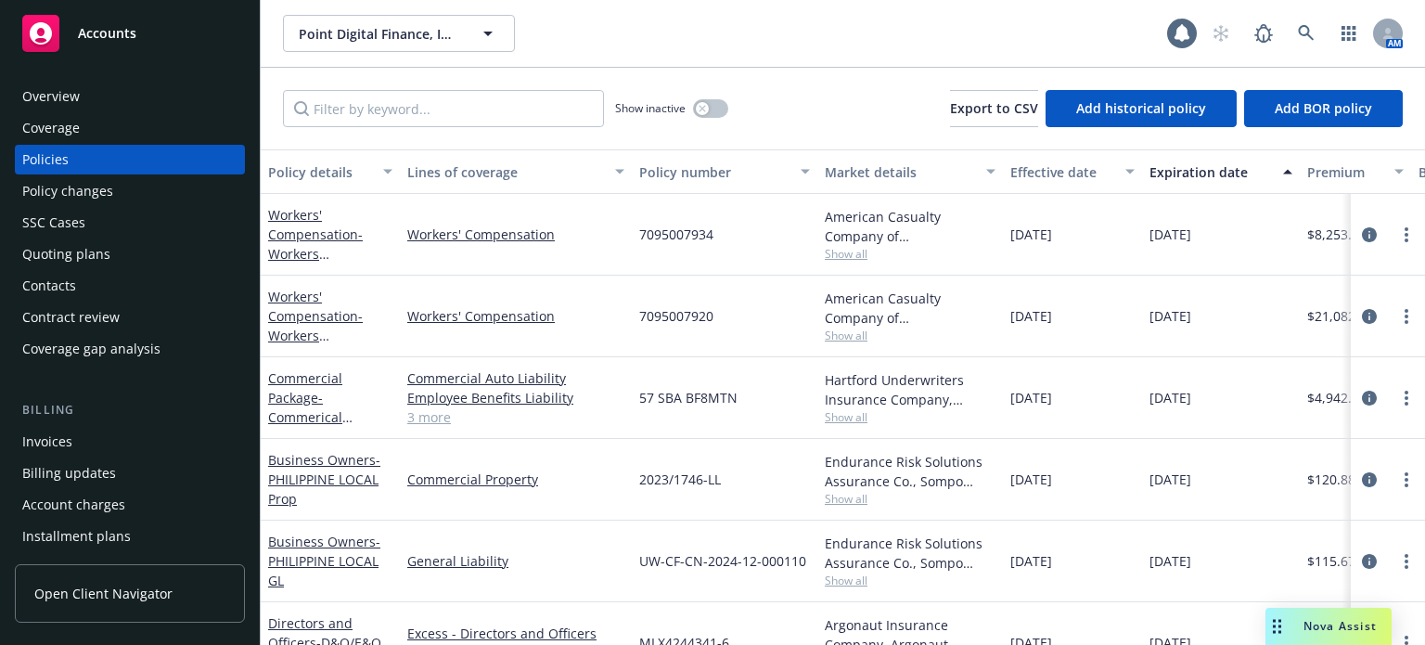
click at [319, 171] on div "Policy details" at bounding box center [320, 171] width 104 height 19
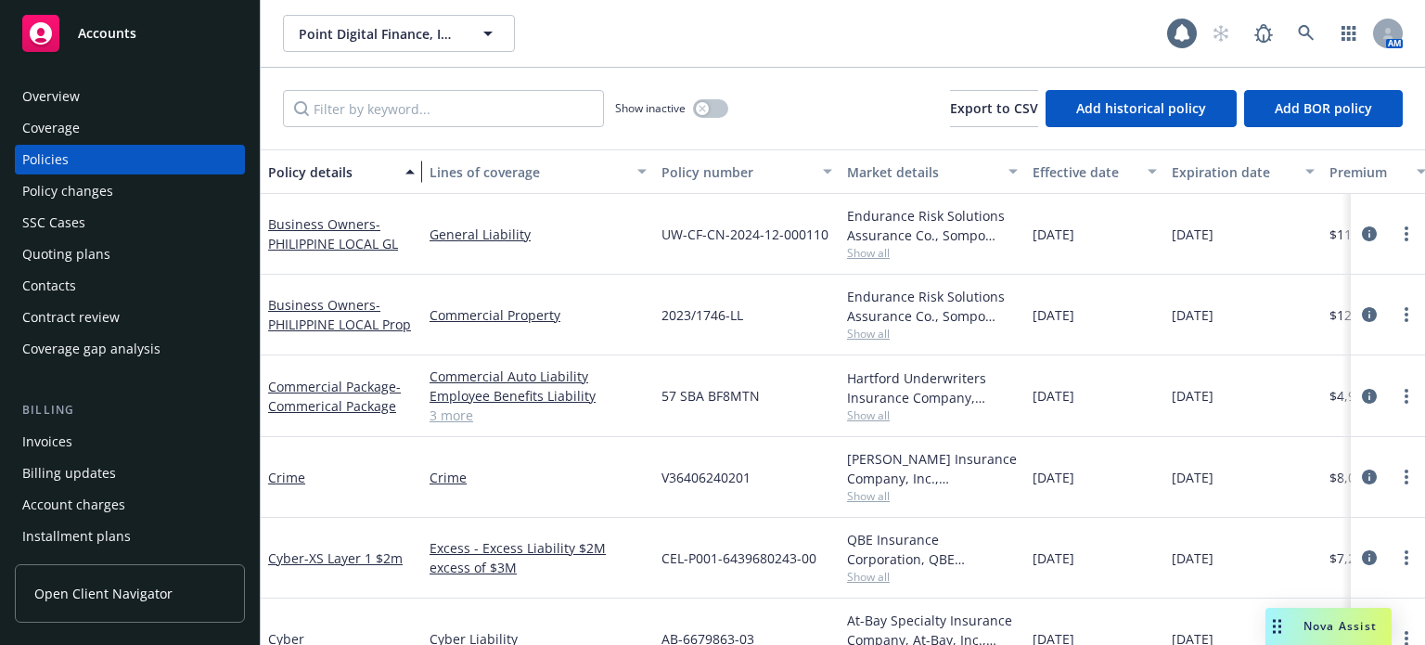
drag, startPoint x: 391, startPoint y: 189, endPoint x: 414, endPoint y: 194, distance: 22.7
click at [414, 194] on div "Policy details Lines of coverage Policy number Market details Effective date Ex…" at bounding box center [843, 396] width 1164 height 495
click at [864, 415] on span "Show all" at bounding box center [932, 415] width 171 height 16
click at [545, 448] on div "Crime" at bounding box center [538, 477] width 232 height 81
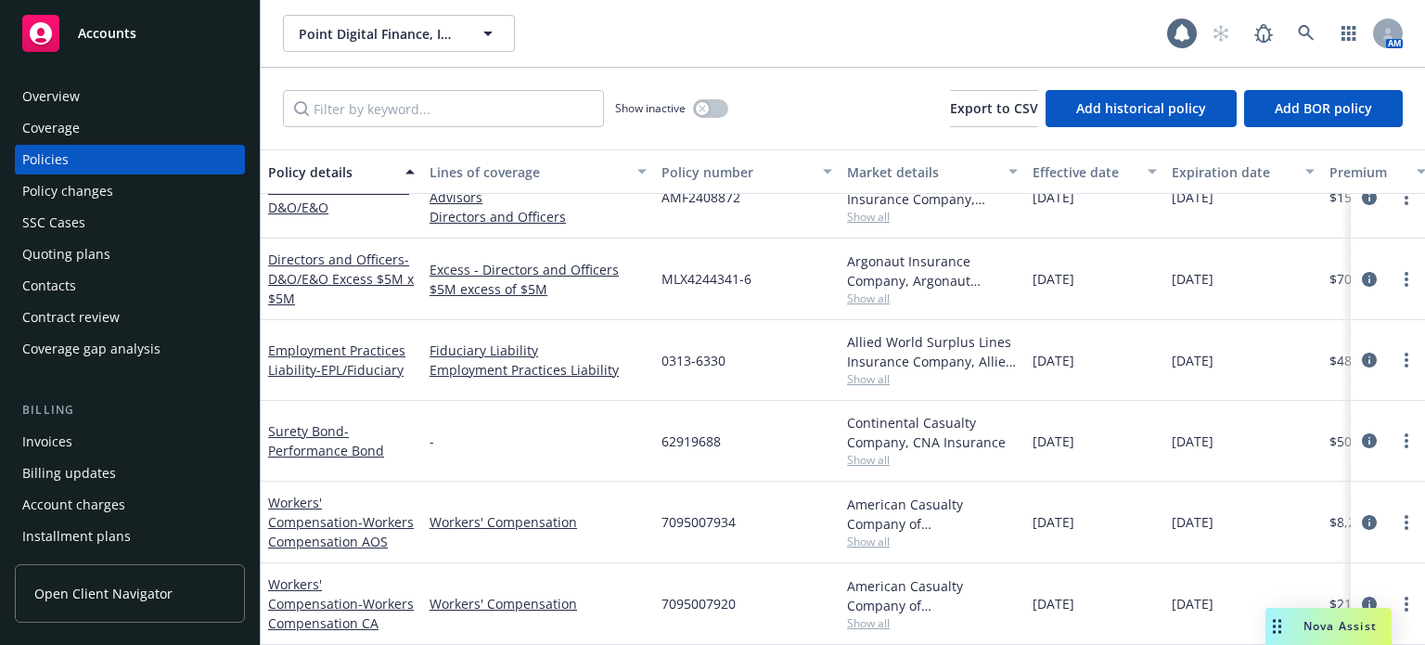
scroll to position [501, 0]
click at [858, 615] on span "Show all" at bounding box center [932, 623] width 171 height 16
click at [572, 538] on div "Workers' Compensation" at bounding box center [538, 522] width 232 height 82
click at [873, 533] on span "Show all" at bounding box center [932, 541] width 171 height 16
click at [586, 548] on div "Workers' Compensation" at bounding box center [538, 522] width 232 height 82
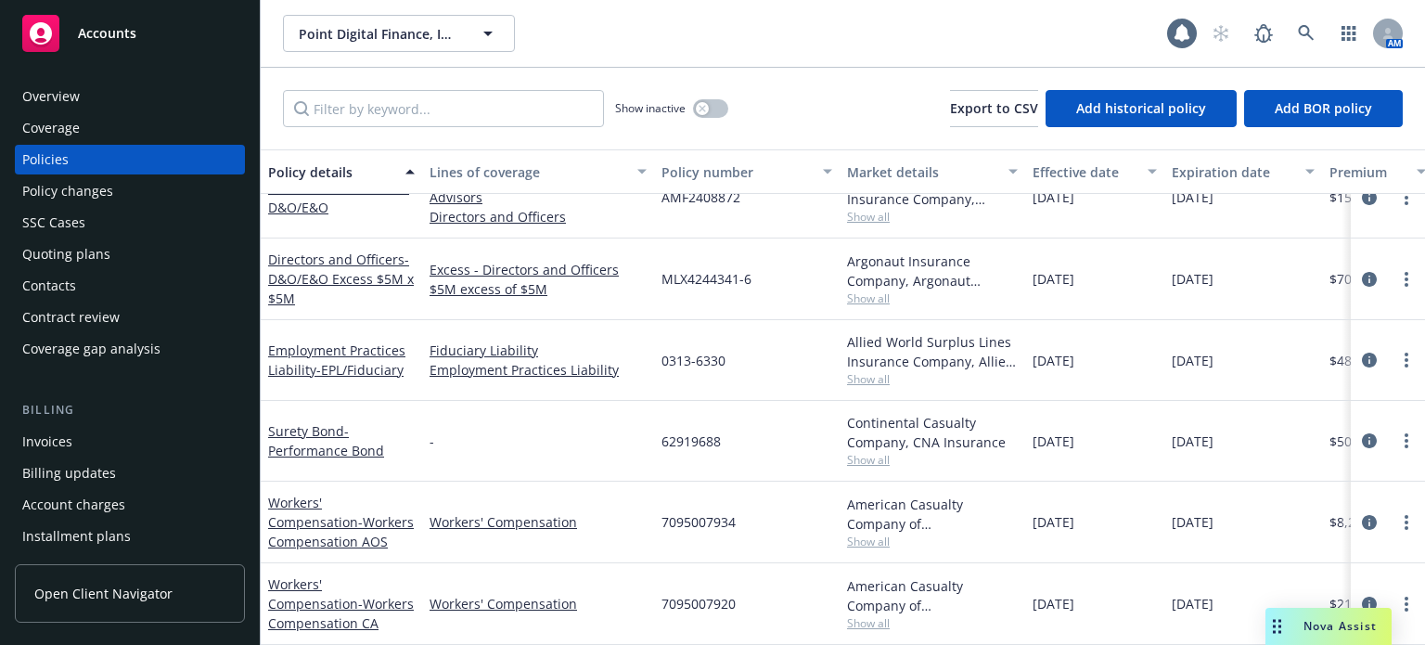
click at [856, 615] on span "Show all" at bounding box center [932, 623] width 171 height 16
click at [620, 563] on div "Workers' Compensation" at bounding box center [538, 604] width 232 height 82
click at [93, 261] on div "Quoting plans" at bounding box center [66, 254] width 88 height 30
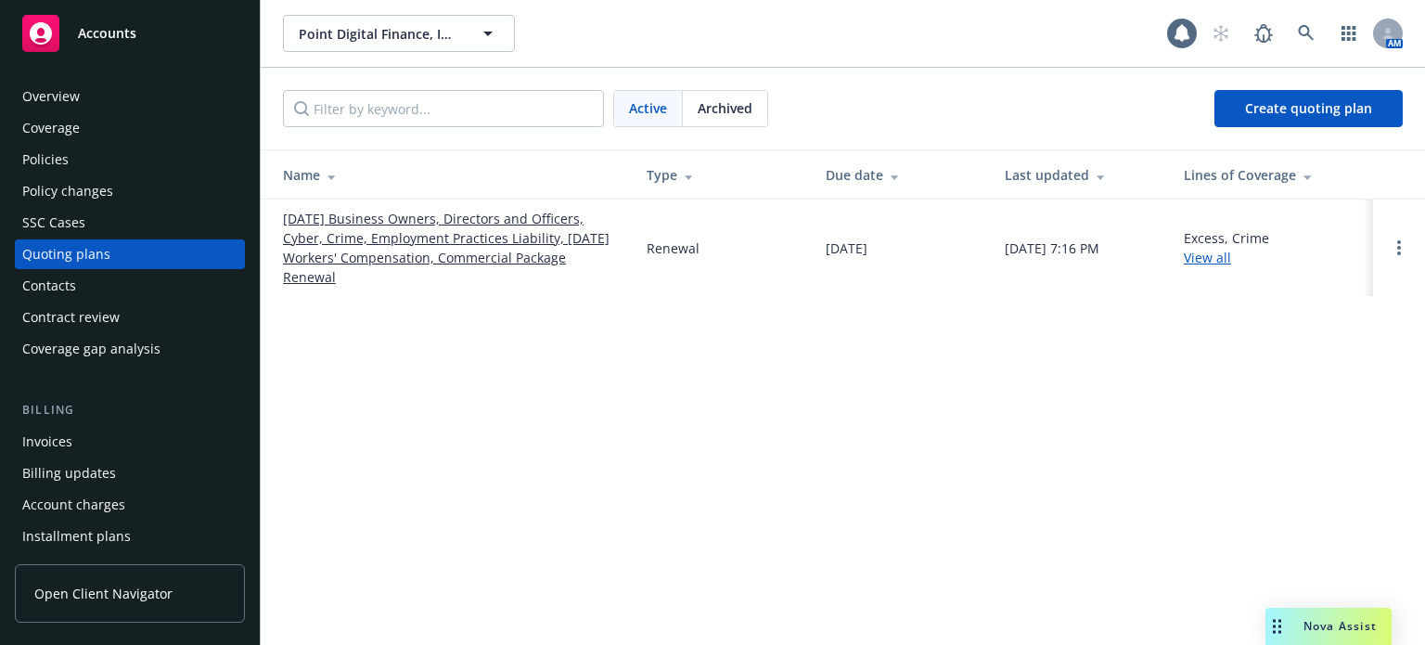
click at [341, 211] on link "[DATE] Business Owners, Directors and Officers, Cyber, Crime, Employment Practi…" at bounding box center [450, 248] width 334 height 78
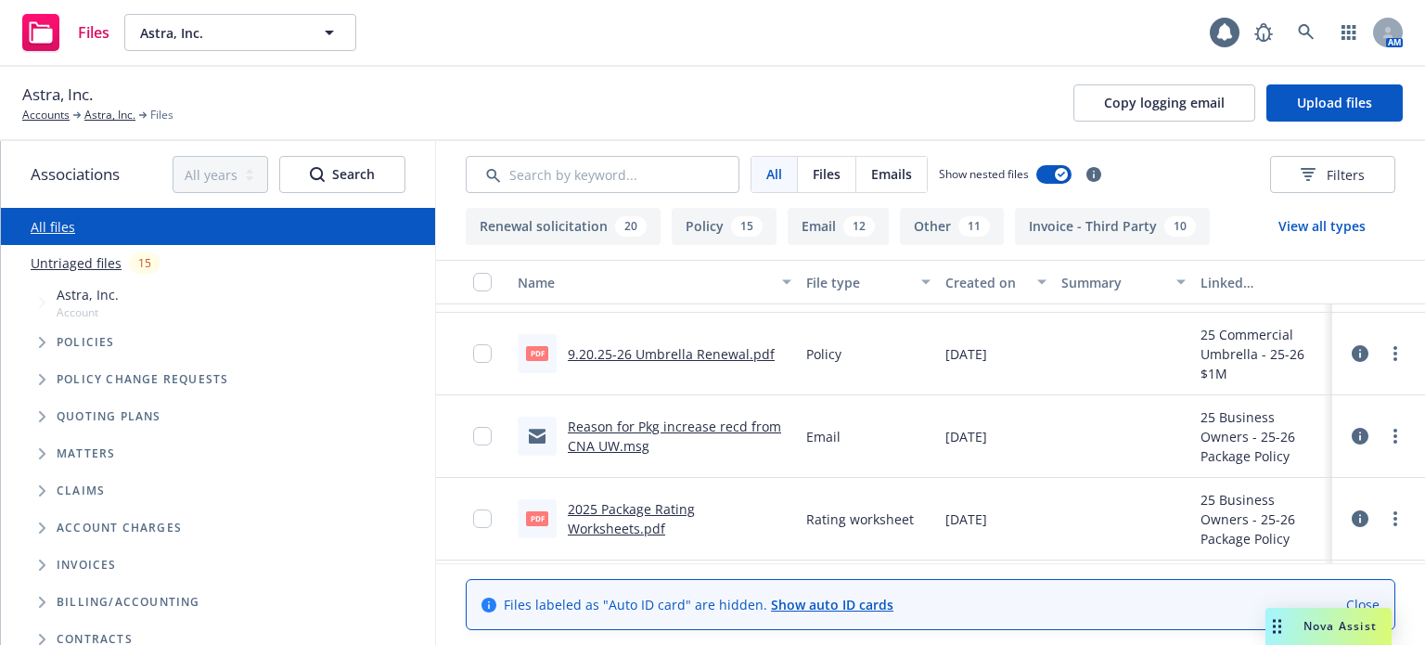
scroll to position [1391, 0]
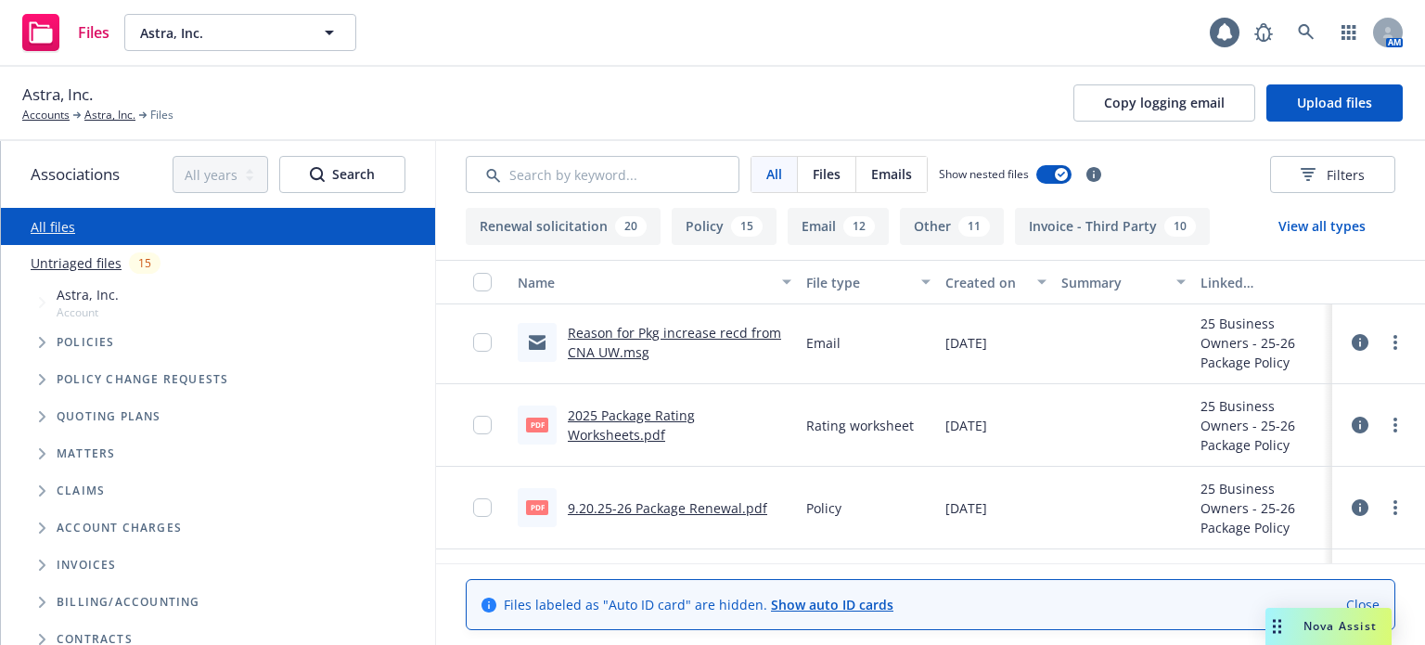
click at [668, 333] on link "Reason for Pkg increase recd from CNA UW.msg" at bounding box center [674, 342] width 213 height 37
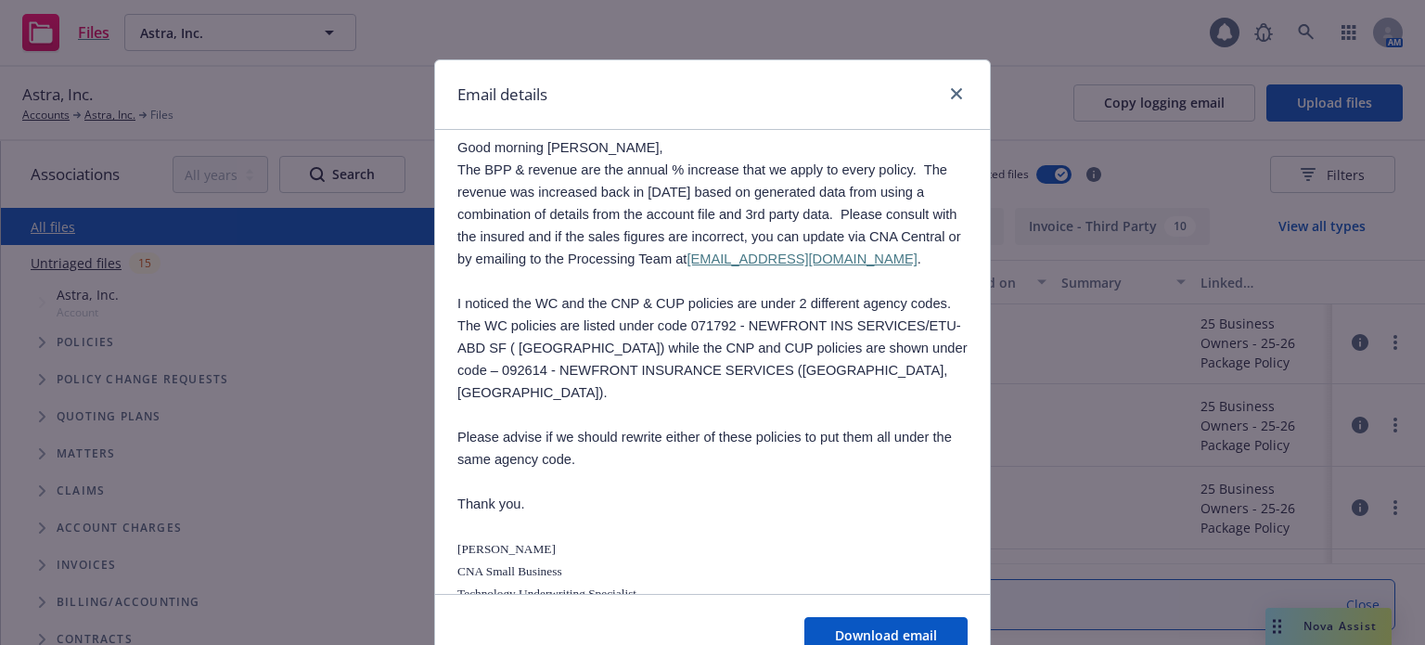
scroll to position [93, 0]
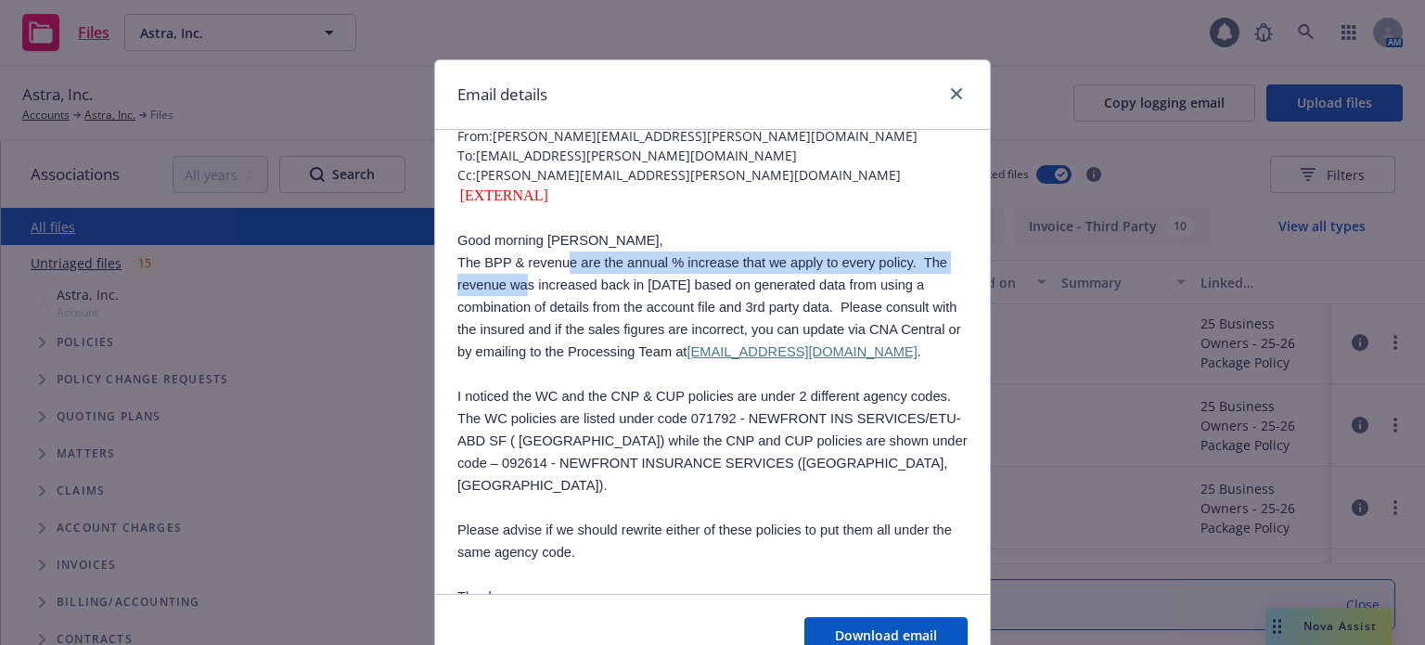
drag, startPoint x: 485, startPoint y: 286, endPoint x: 514, endPoint y: 266, distance: 34.7
click at [514, 266] on span "The BPP & revenue are the annual % increase that we apply to every policy. The …" at bounding box center [709, 307] width 504 height 104
copy span "The BPP & revenue are the annual % increase that we apply to every policy."
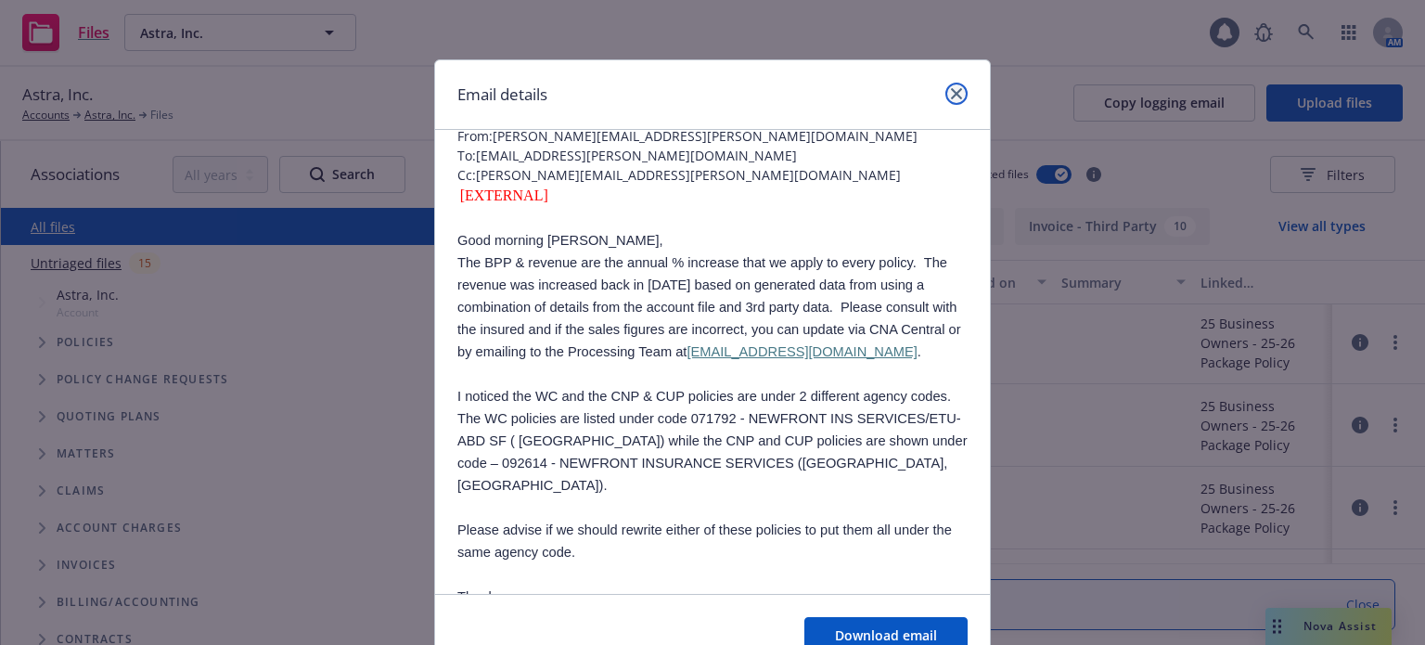
click at [954, 96] on icon "close" at bounding box center [956, 93] width 11 height 11
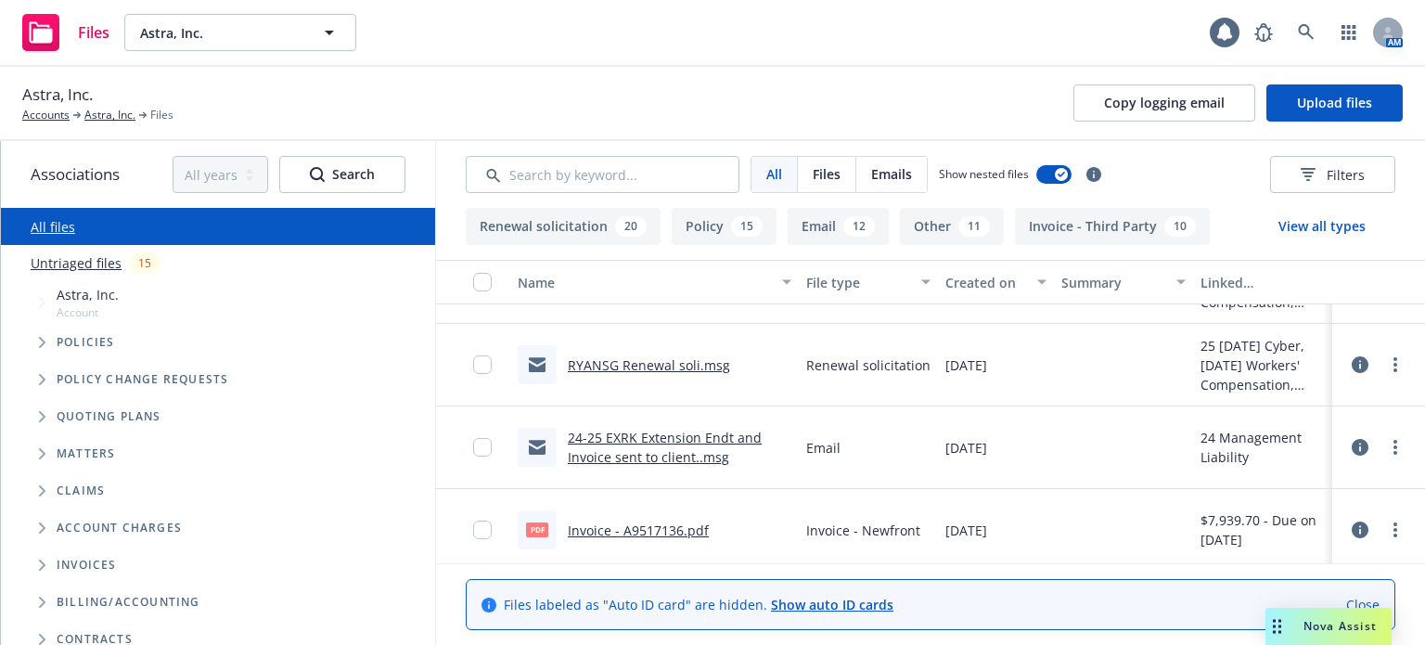
scroll to position [3339, 0]
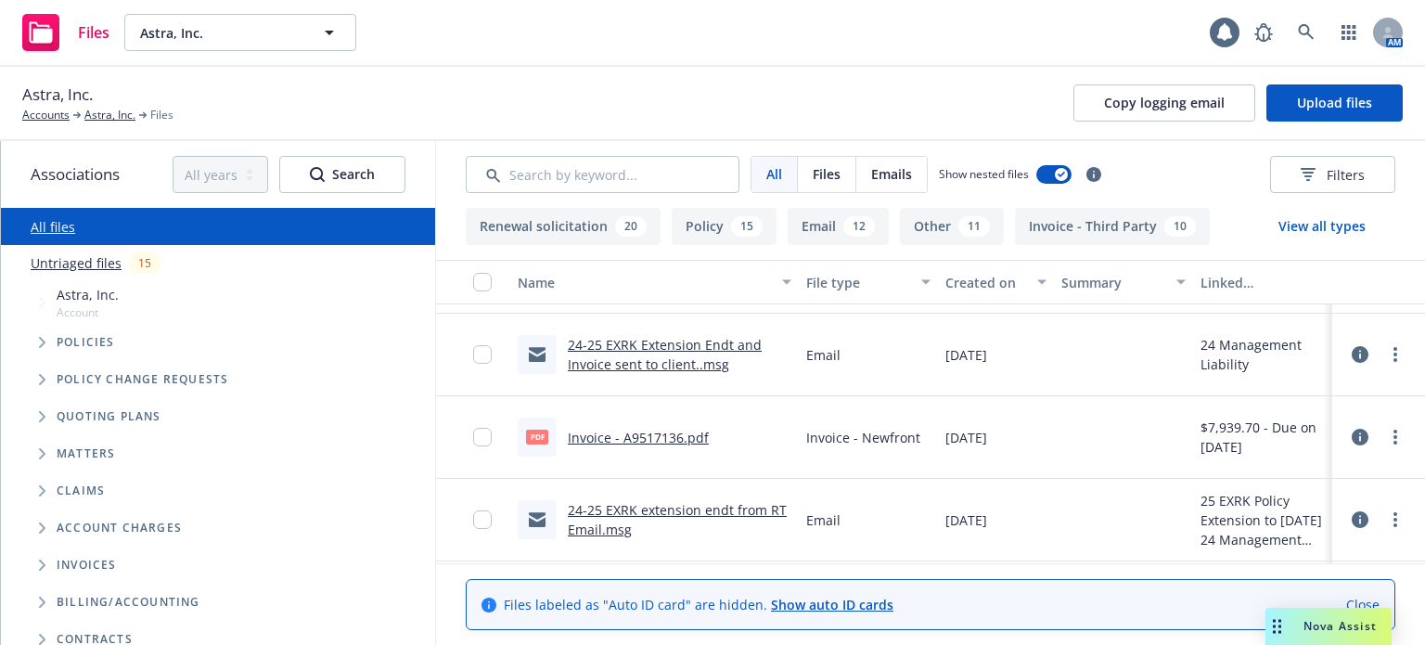
click at [672, 370] on link "24-25 EXRK Extension Endt and Invoice sent to client..msg" at bounding box center [665, 354] width 194 height 37
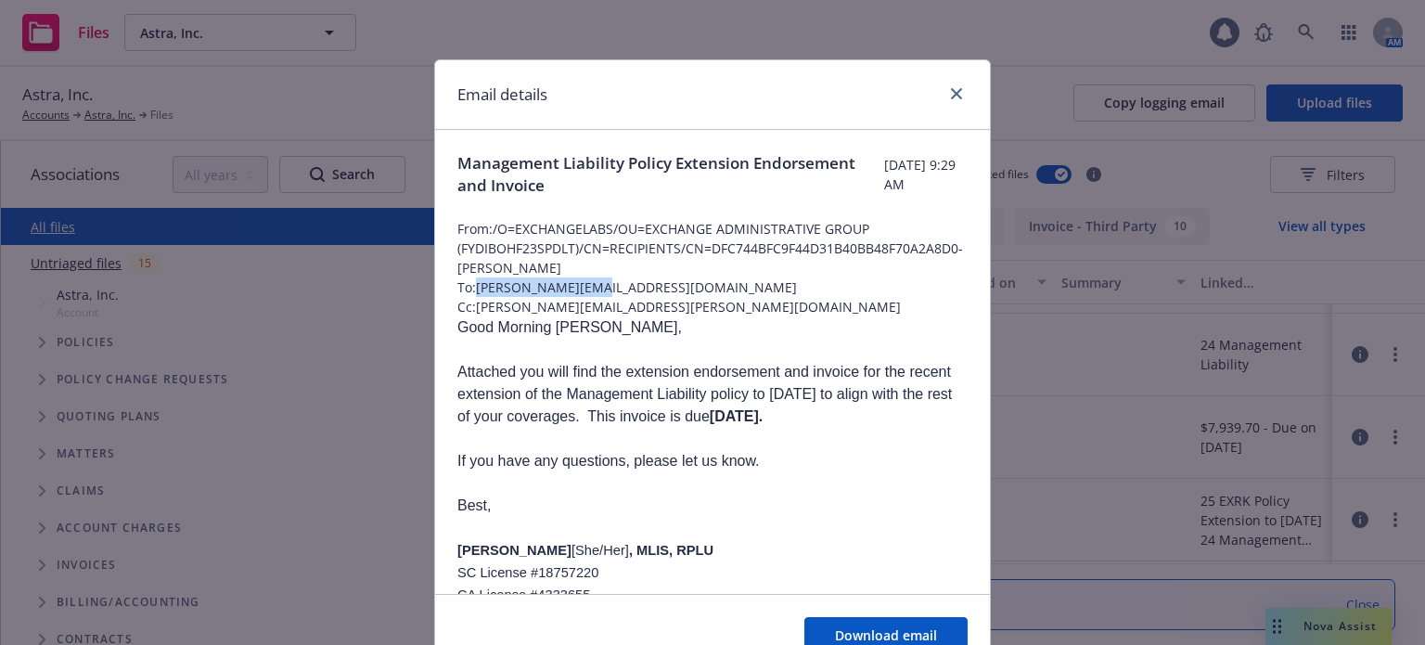
drag, startPoint x: 611, startPoint y: 292, endPoint x: 482, endPoint y: 292, distance: 128.9
click at [473, 290] on span "To: sam@astra.finance" at bounding box center [712, 286] width 510 height 19
copy span "sam@astra.finance"
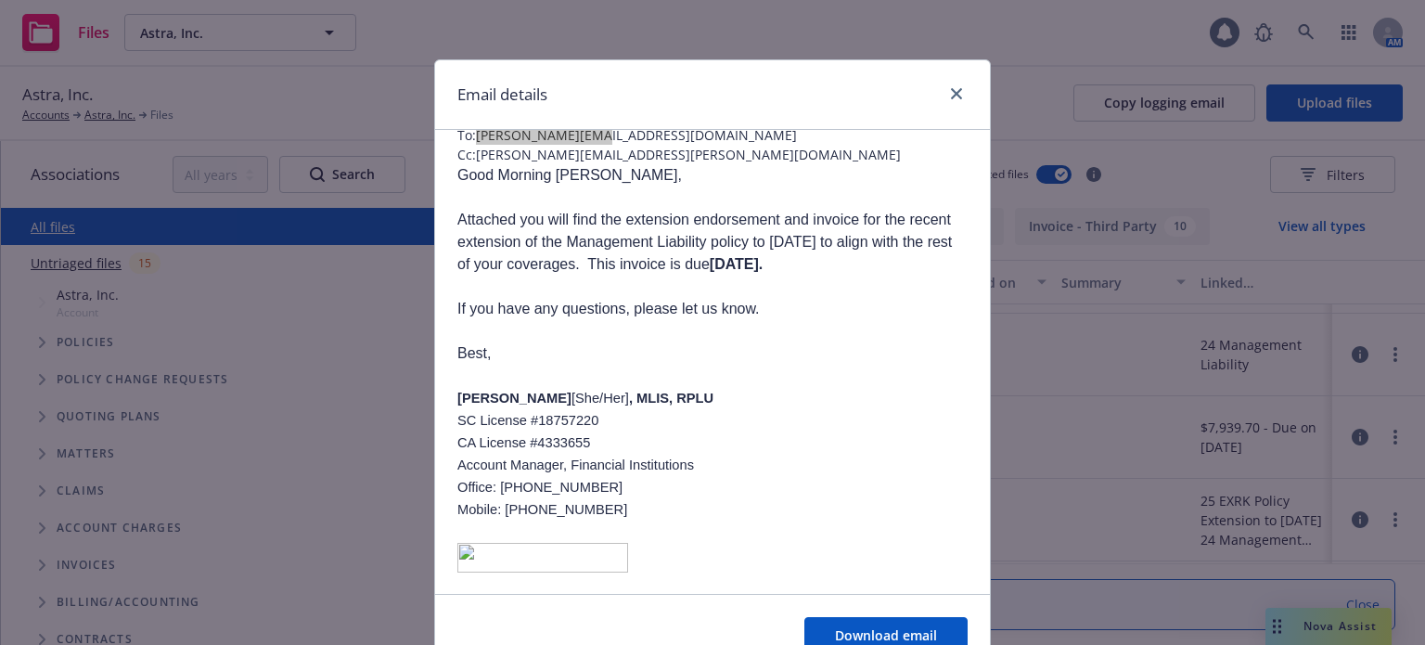
scroll to position [0, 0]
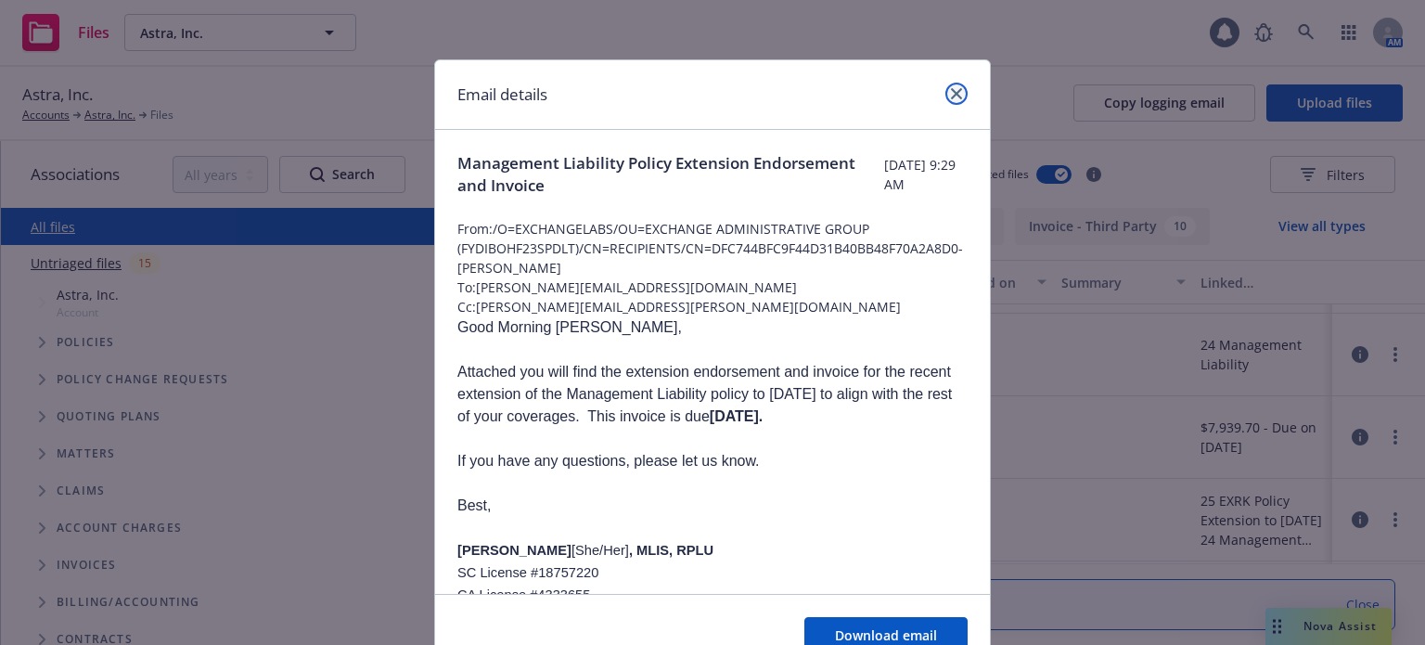
click at [952, 92] on icon "close" at bounding box center [956, 93] width 11 height 11
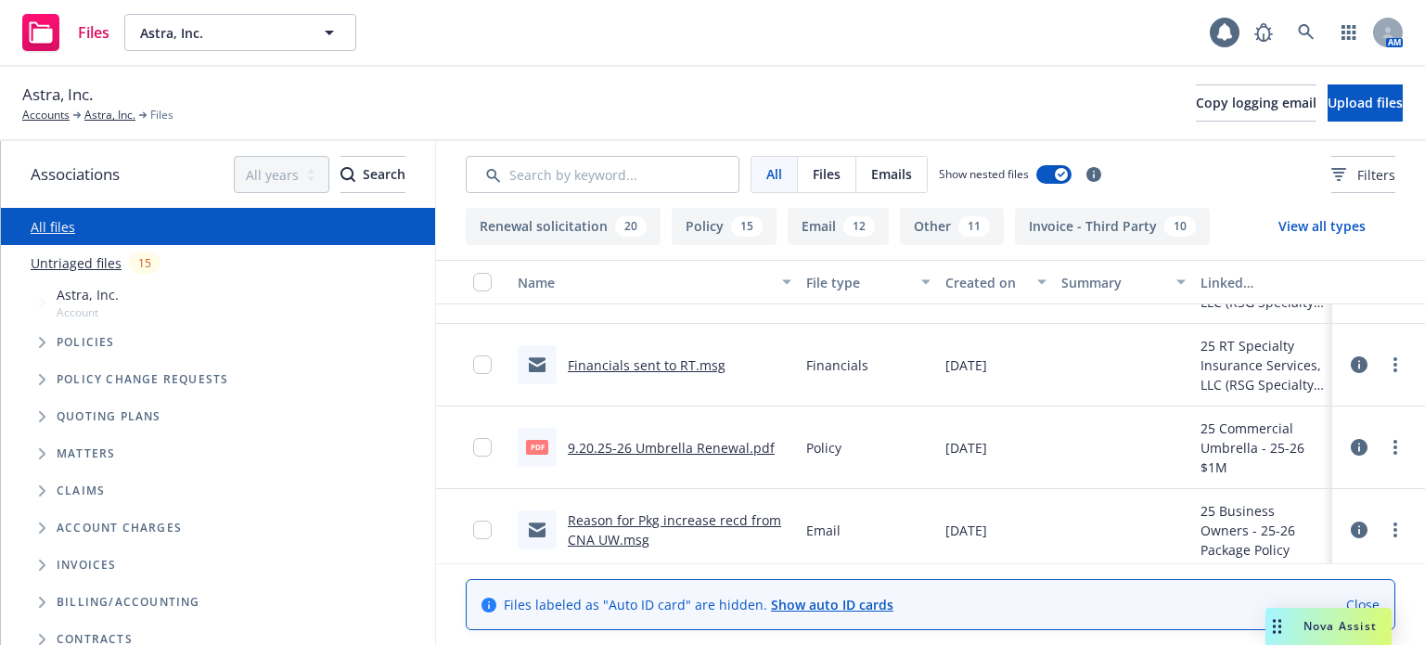
scroll to position [1299, 0]
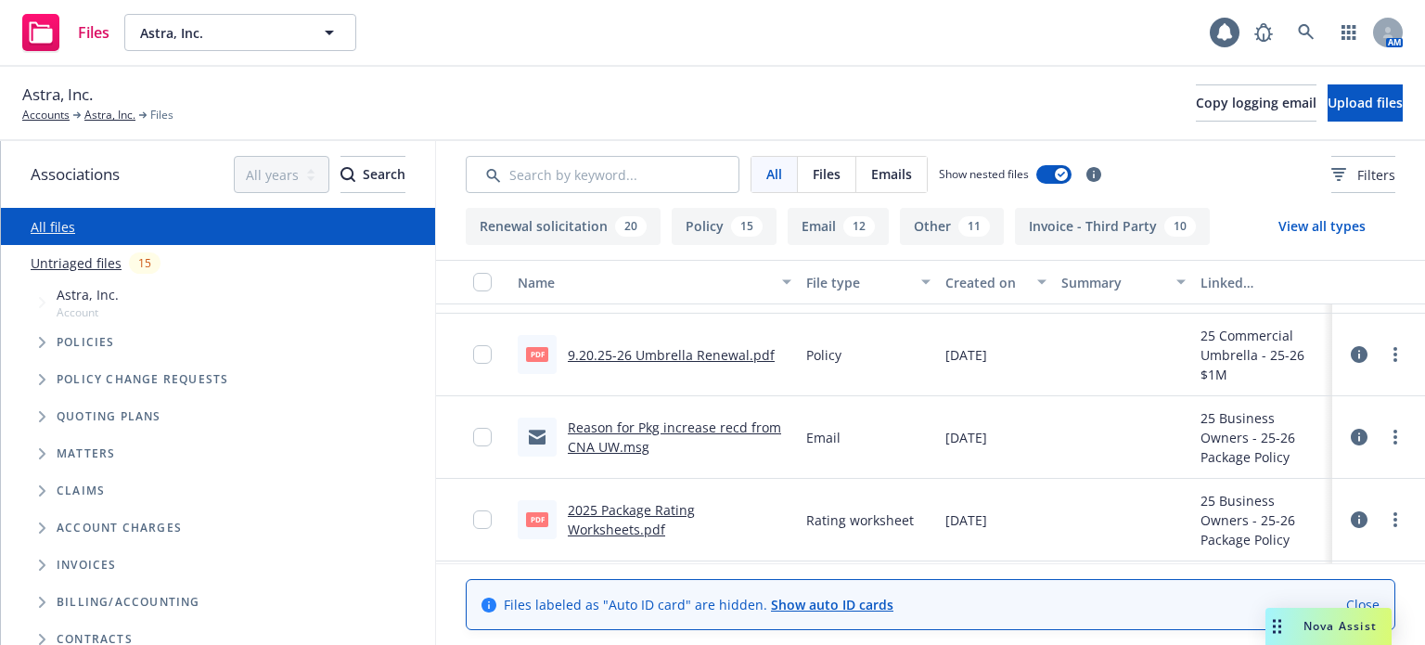
click at [645, 430] on link "Reason for Pkg increase recd from CNA UW.msg" at bounding box center [674, 436] width 213 height 37
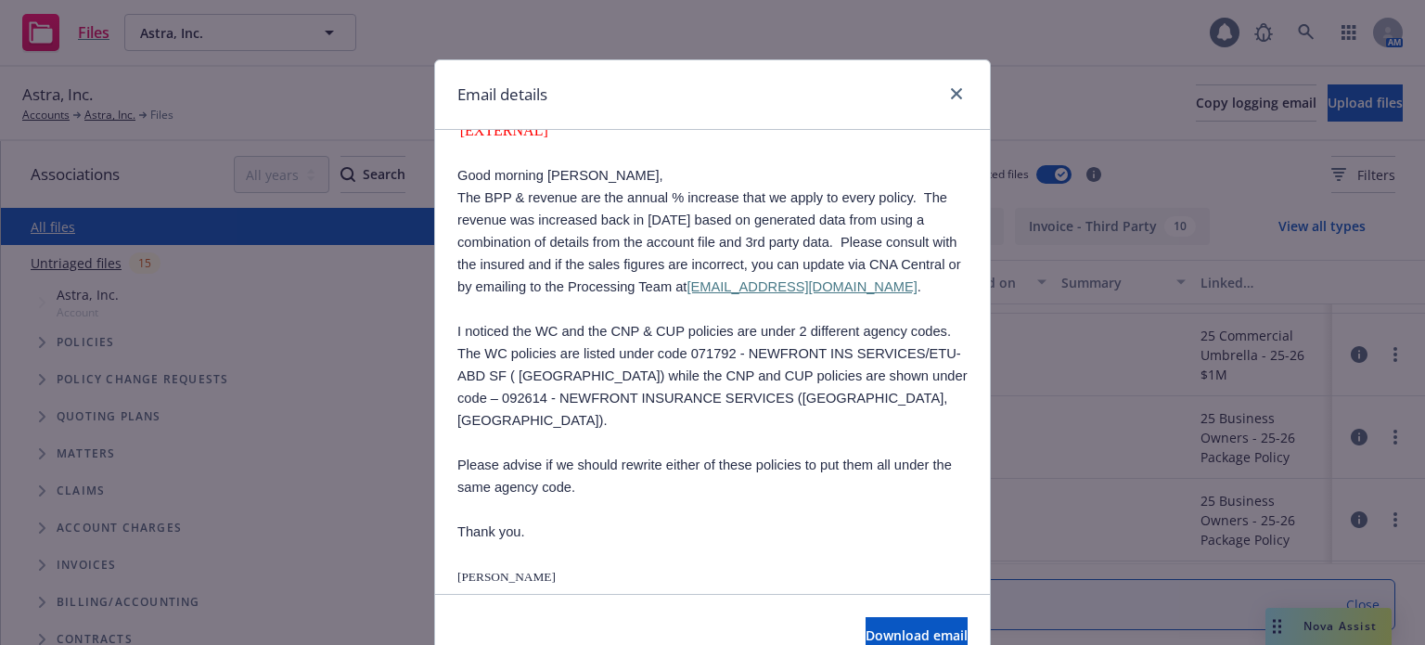
scroll to position [186, 0]
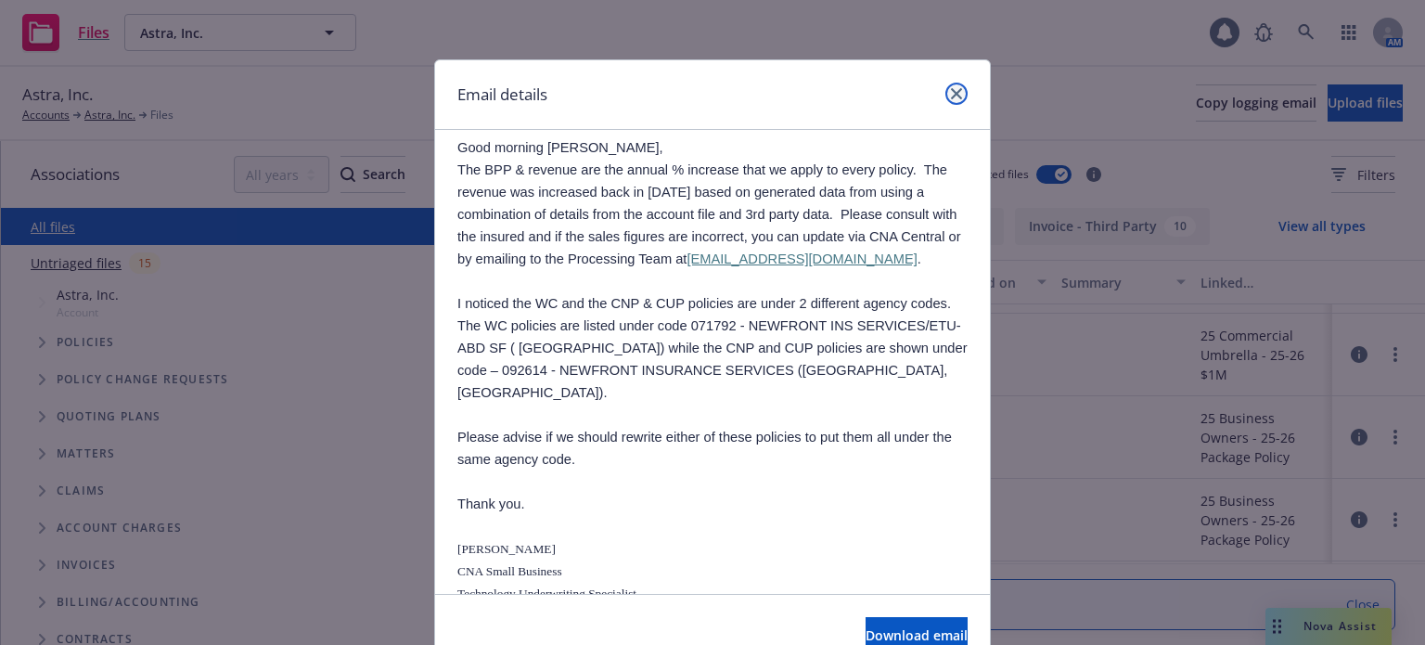
click at [951, 92] on icon "close" at bounding box center [956, 93] width 11 height 11
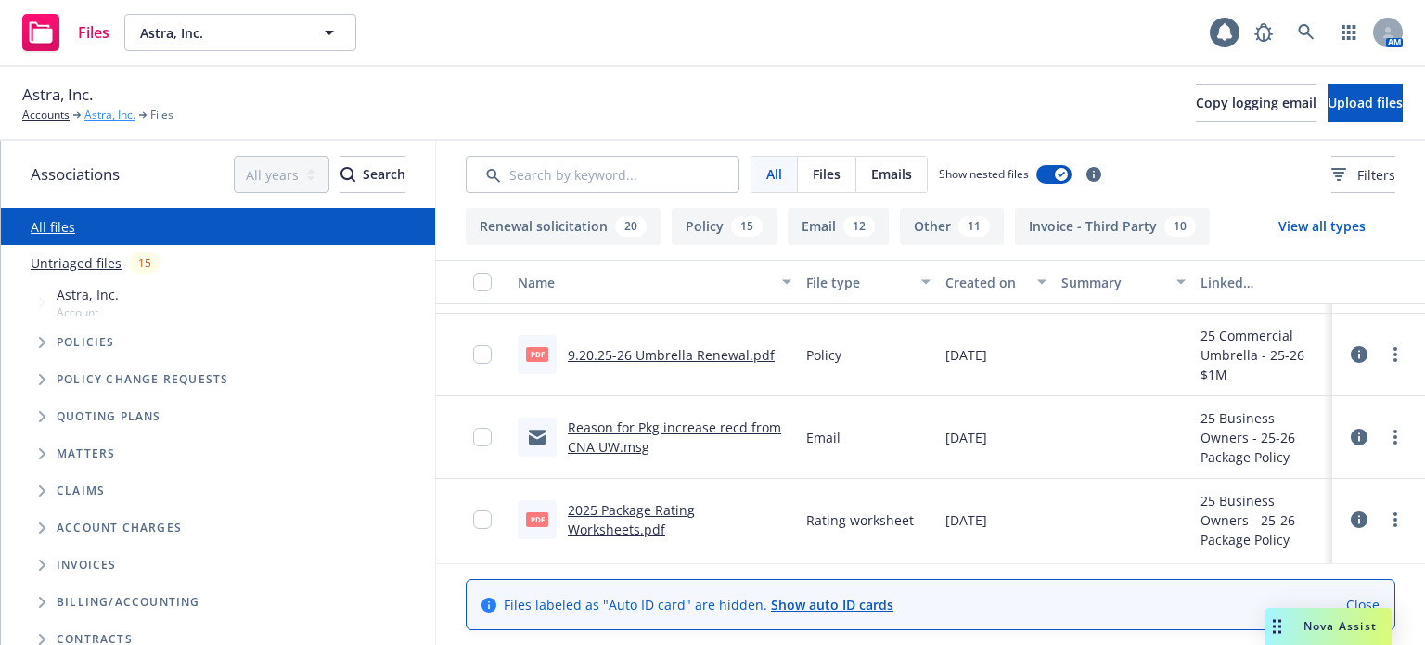
click at [96, 114] on link "Astra, Inc." at bounding box center [109, 115] width 51 height 17
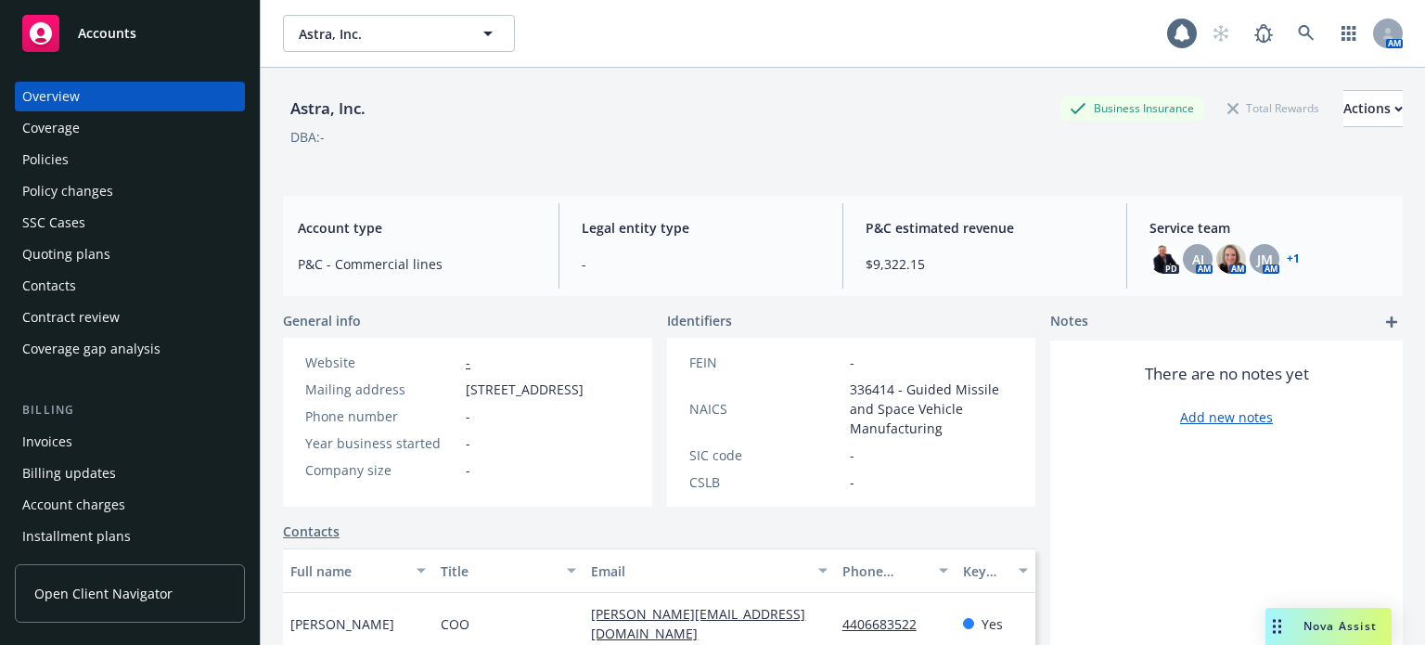
click at [89, 161] on div "Policies" at bounding box center [129, 160] width 215 height 30
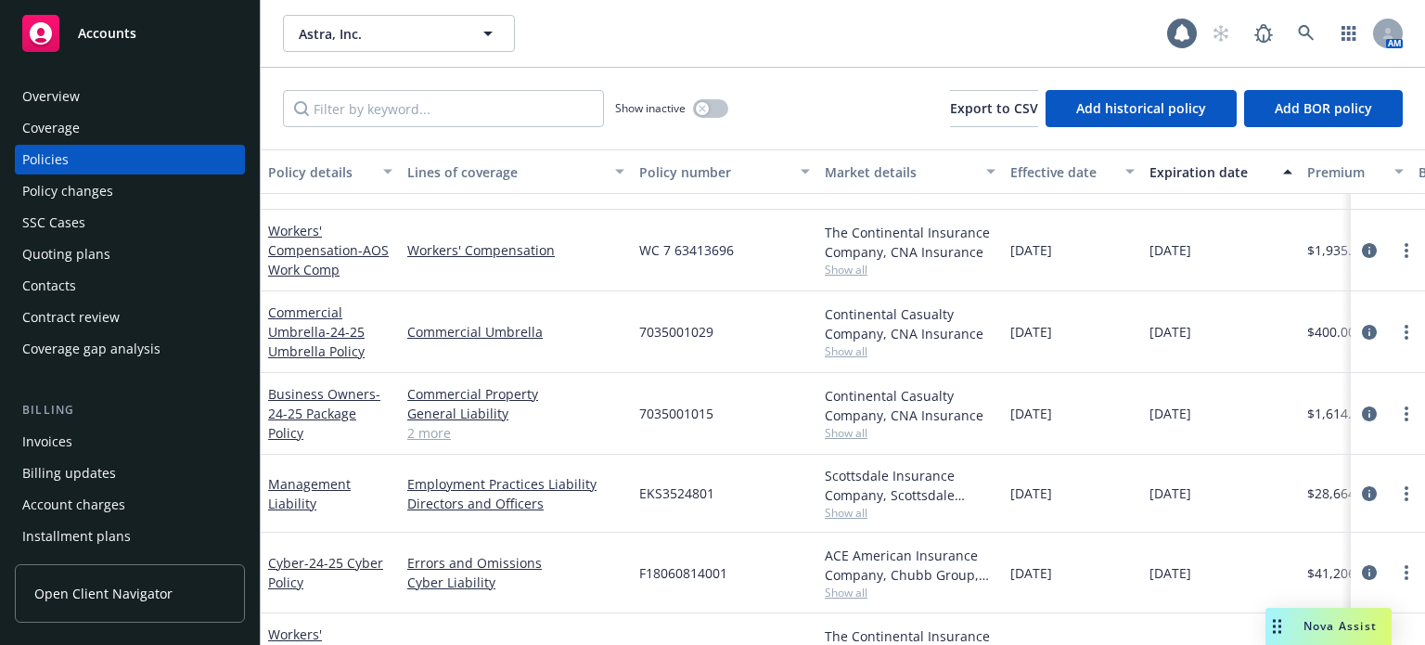
scroll to position [93, 0]
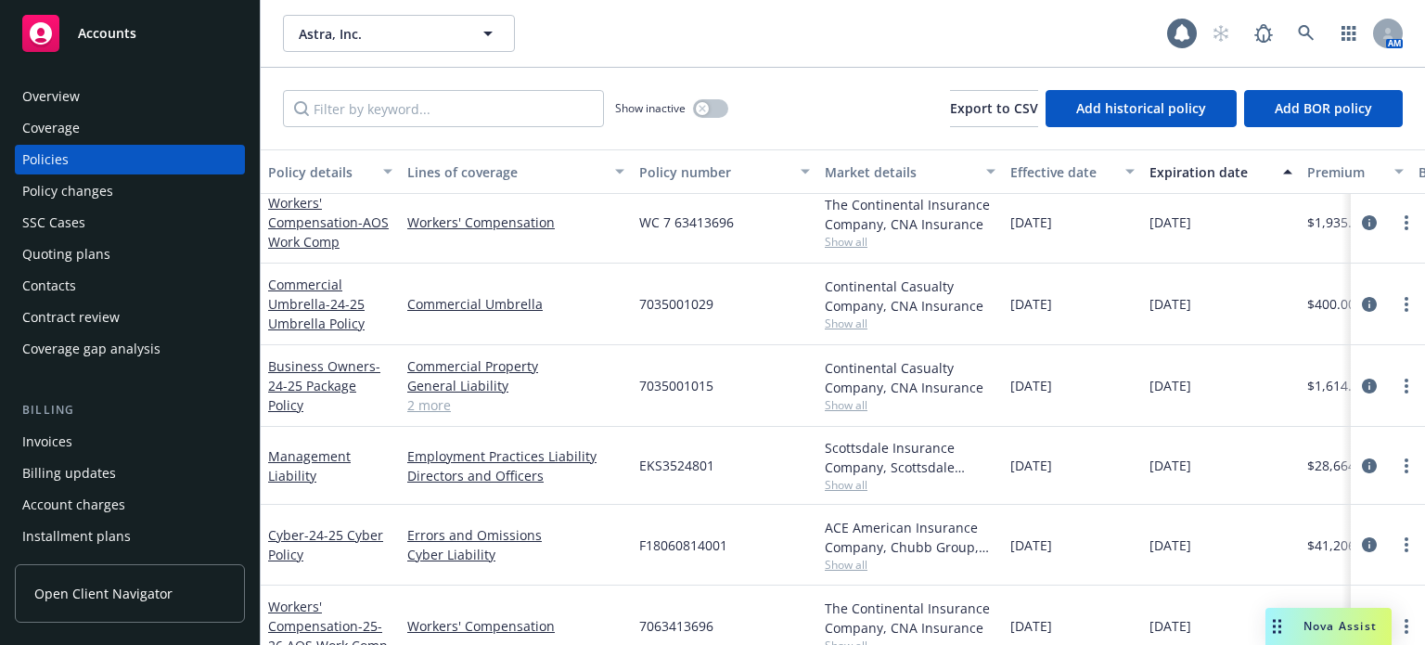
click at [312, 374] on div "Business Owners - 24-25 Package Policy" at bounding box center [330, 385] width 124 height 58
click at [312, 384] on span "- 24-25 Package Policy" at bounding box center [324, 385] width 112 height 57
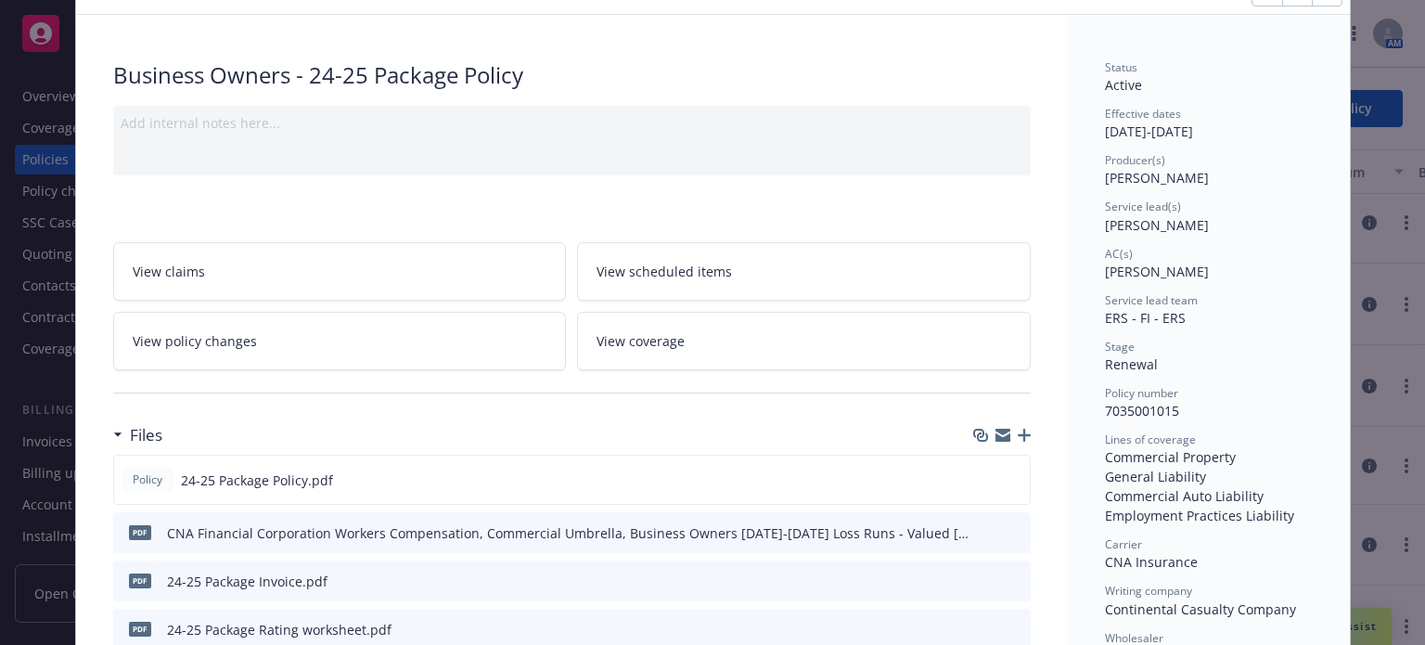
scroll to position [186, 0]
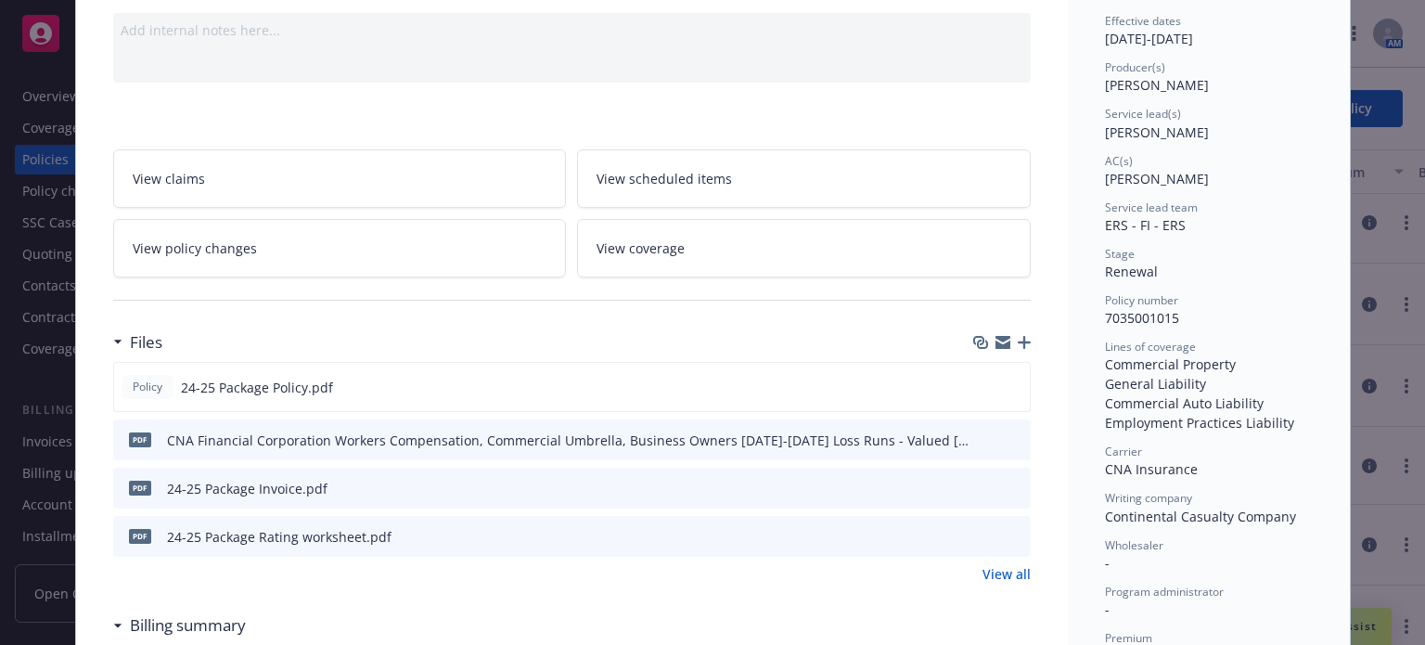
click at [979, 533] on icon "download file" at bounding box center [982, 535] width 15 height 15
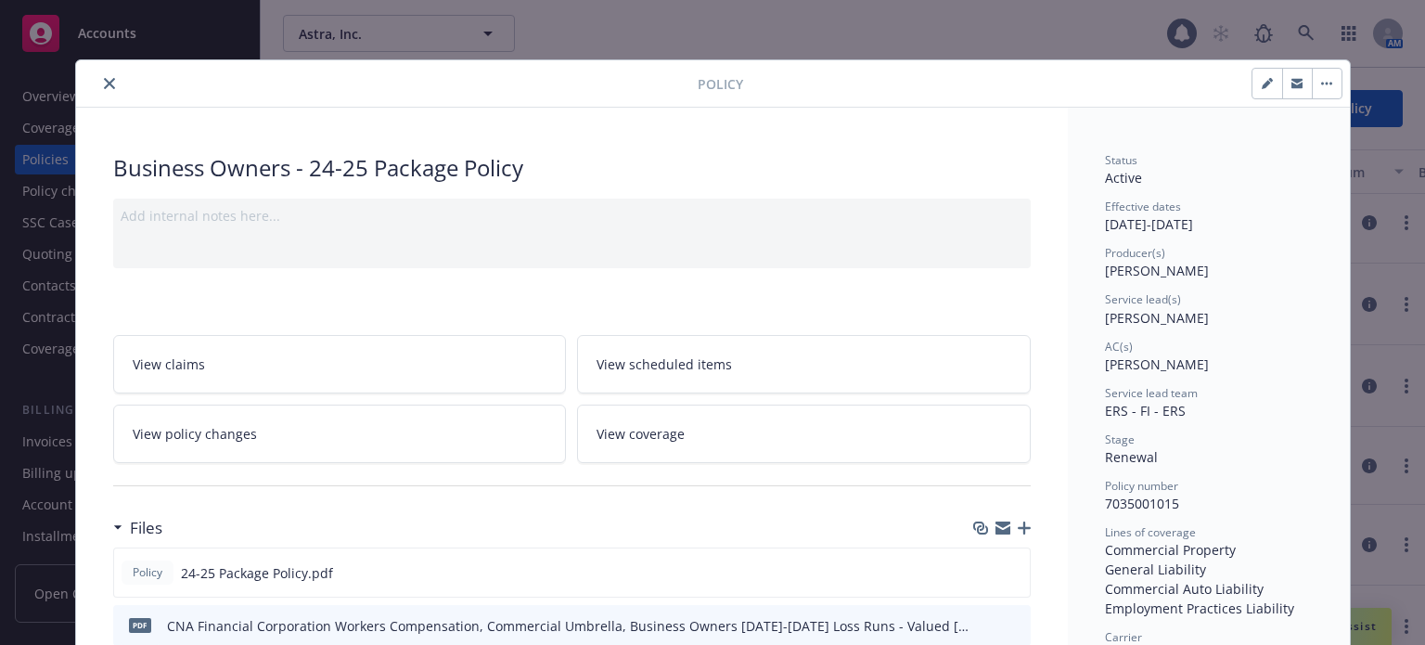
click at [103, 76] on button "close" at bounding box center [109, 83] width 22 height 22
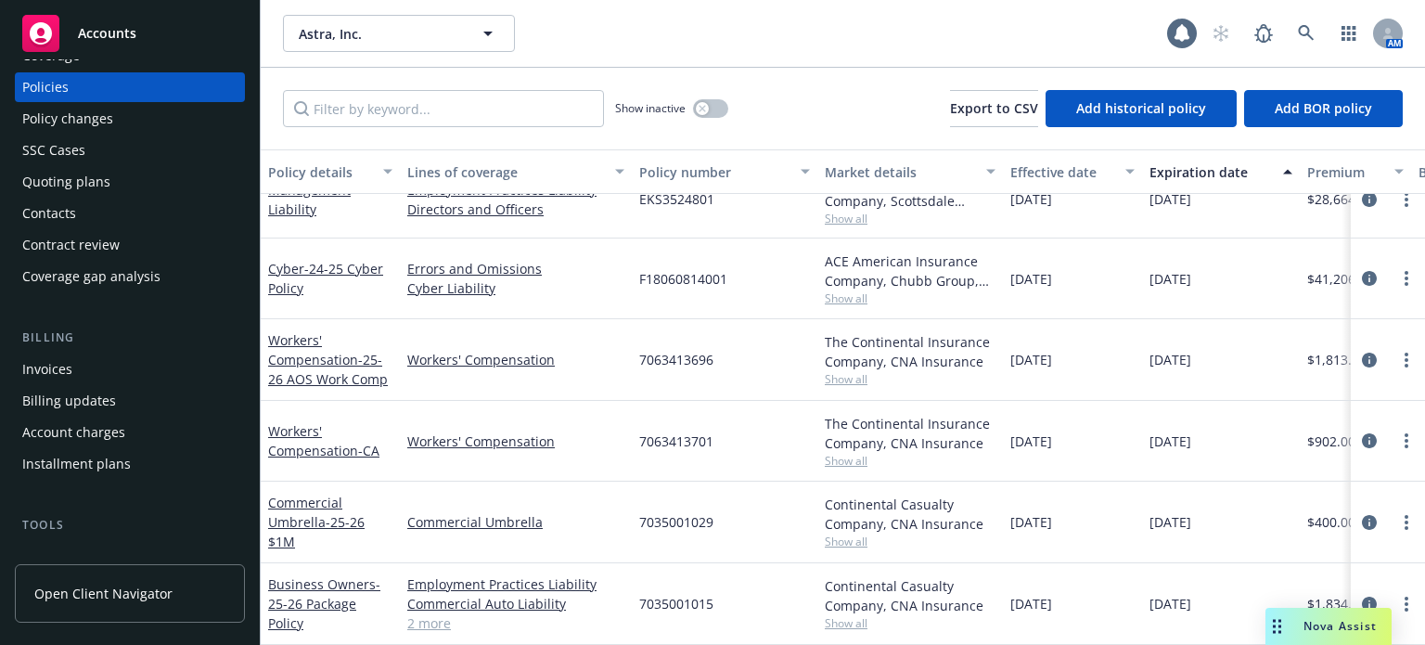
scroll to position [186, 0]
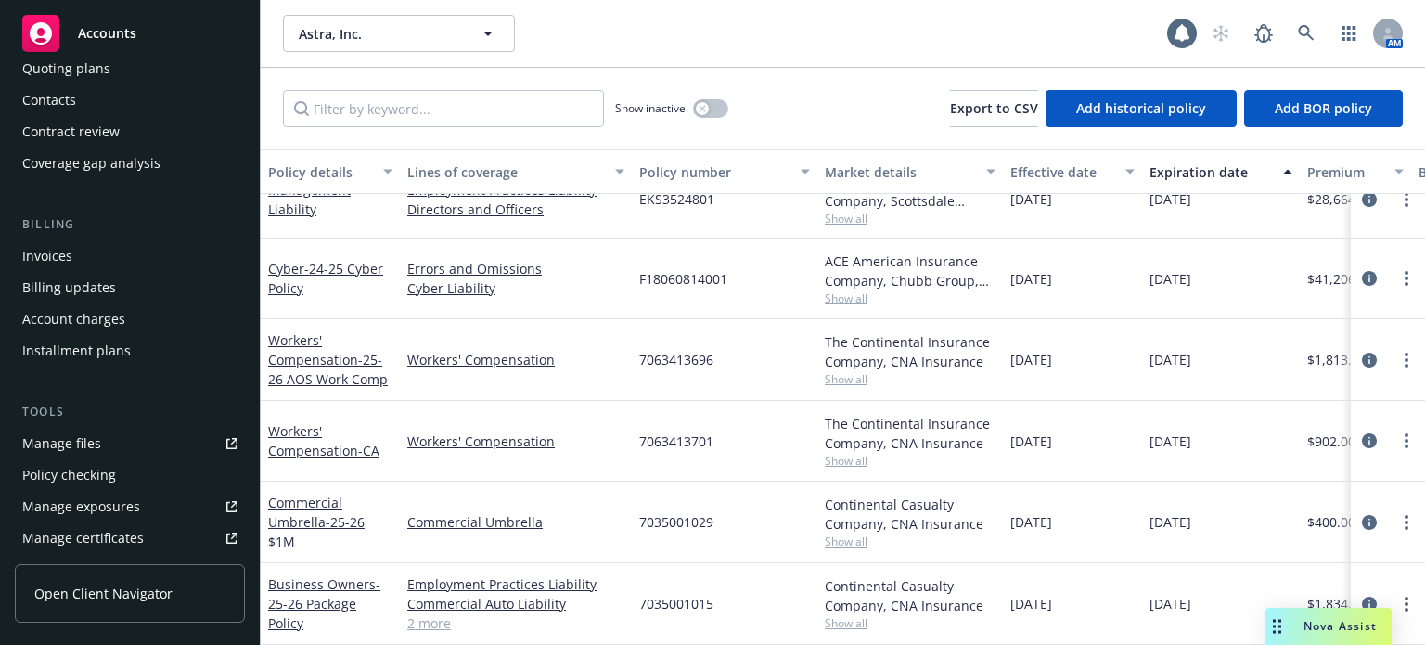
click at [78, 443] on div "Manage files" at bounding box center [61, 444] width 79 height 30
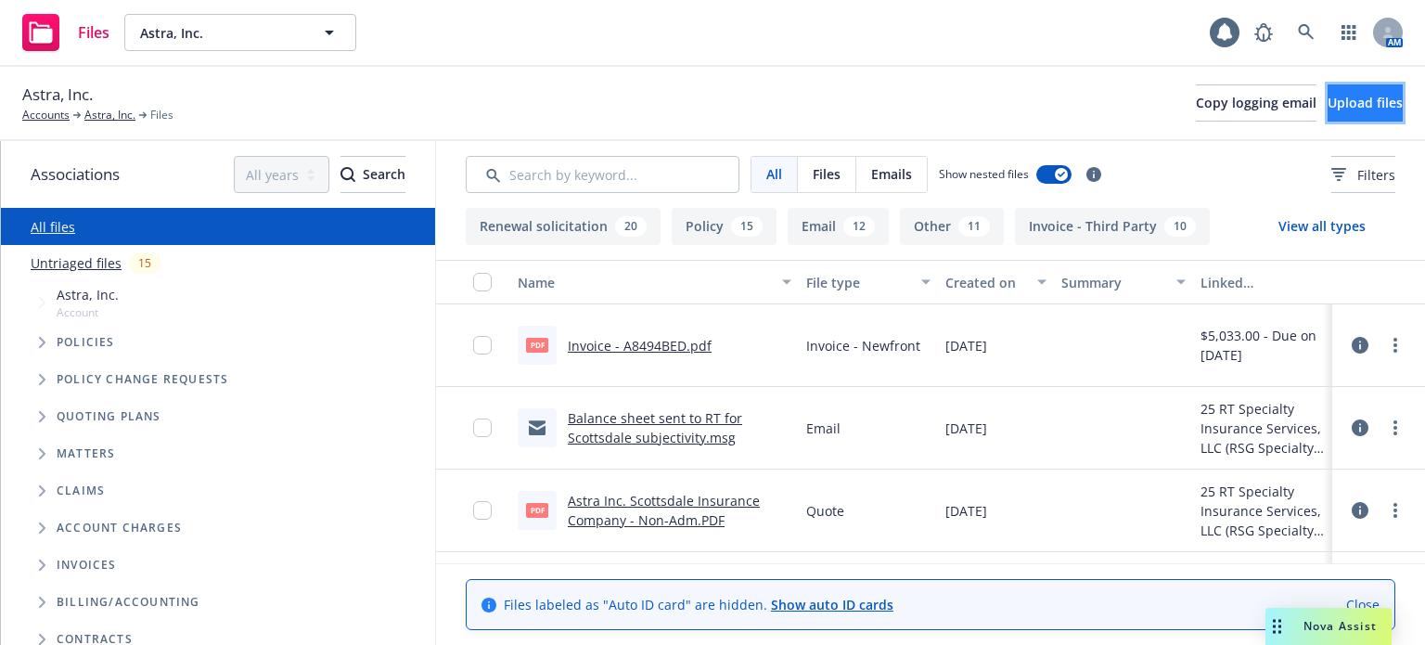
click at [1327, 99] on span "Upload files" at bounding box center [1364, 103] width 75 height 18
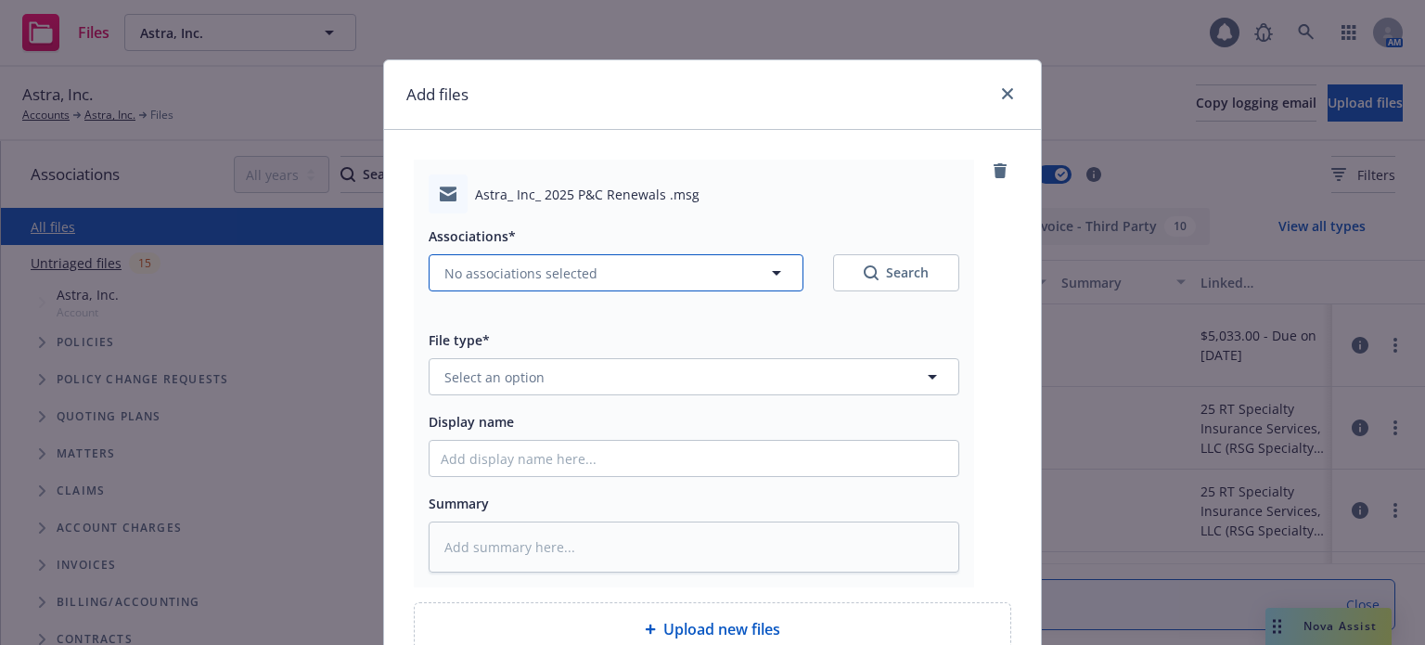
click at [519, 279] on span "No associations selected" at bounding box center [520, 272] width 153 height 19
type textarea "x"
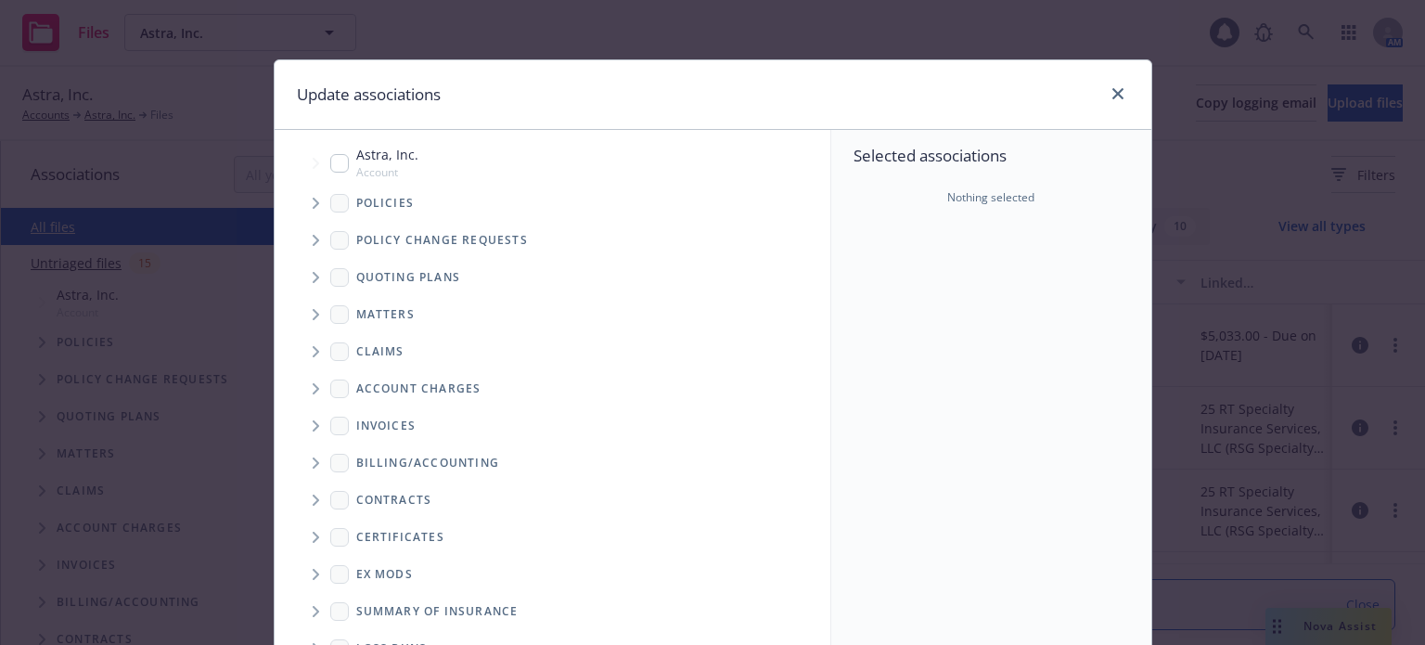
click at [306, 207] on span "Tree Example" at bounding box center [316, 203] width 30 height 30
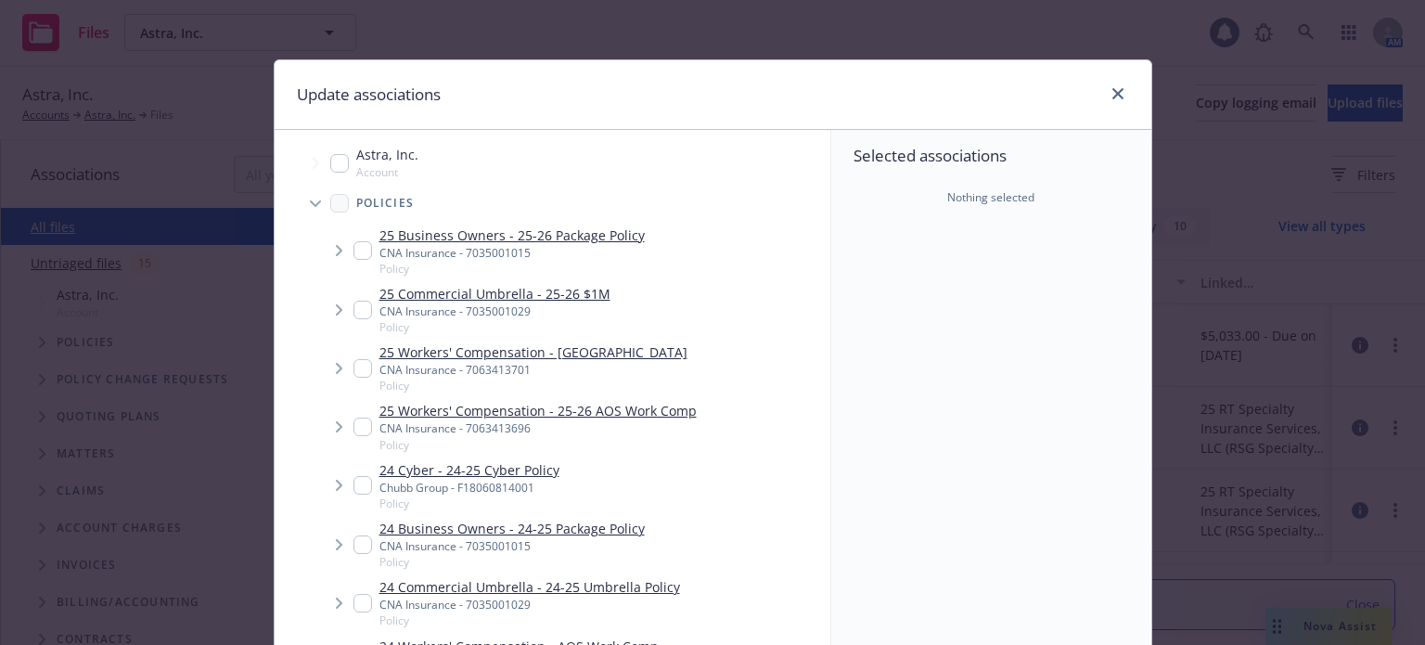
click at [356, 251] on input "Tree Example" at bounding box center [362, 250] width 19 height 19
checkbox input "true"
type textarea "x"
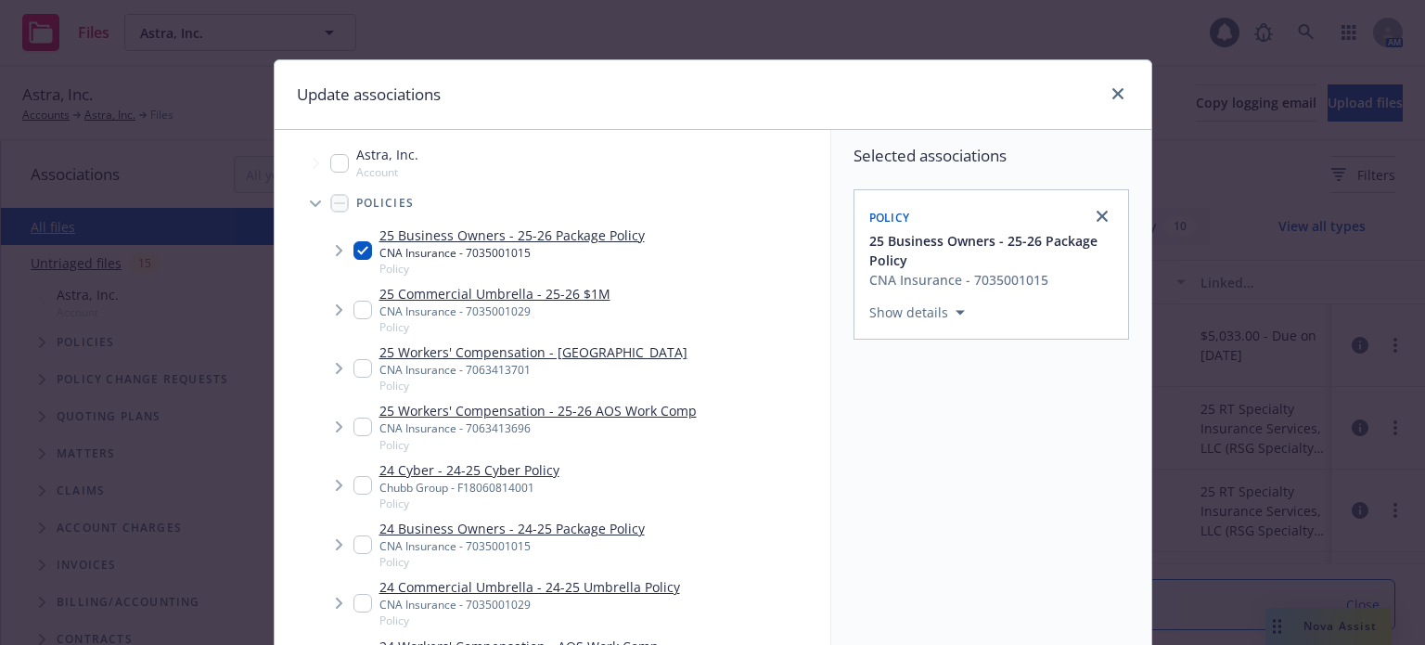
drag, startPoint x: 356, startPoint y: 311, endPoint x: 352, endPoint y: 355, distance: 44.7
click at [356, 311] on input "Tree Example" at bounding box center [362, 310] width 19 height 19
checkbox input "true"
click at [353, 365] on input "Tree Example" at bounding box center [362, 368] width 19 height 19
checkbox input "true"
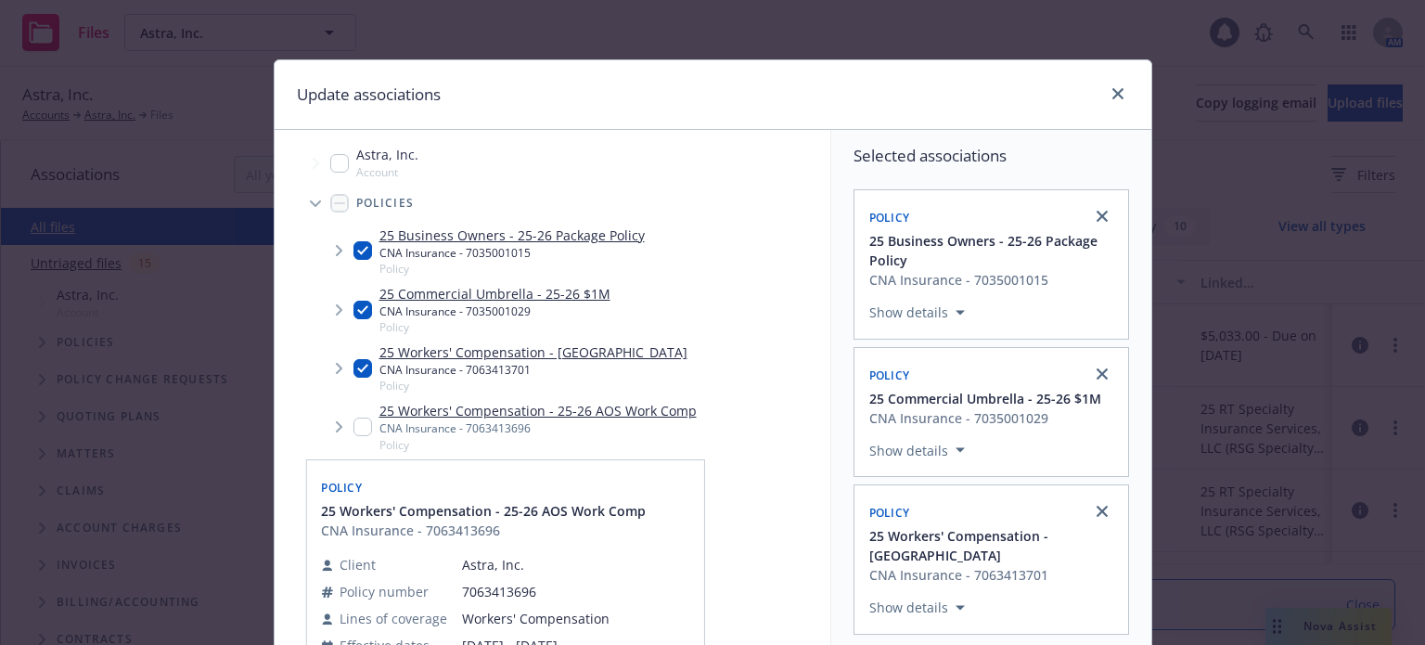
click at [363, 428] on input "Tree Example" at bounding box center [362, 426] width 19 height 19
checkbox input "true"
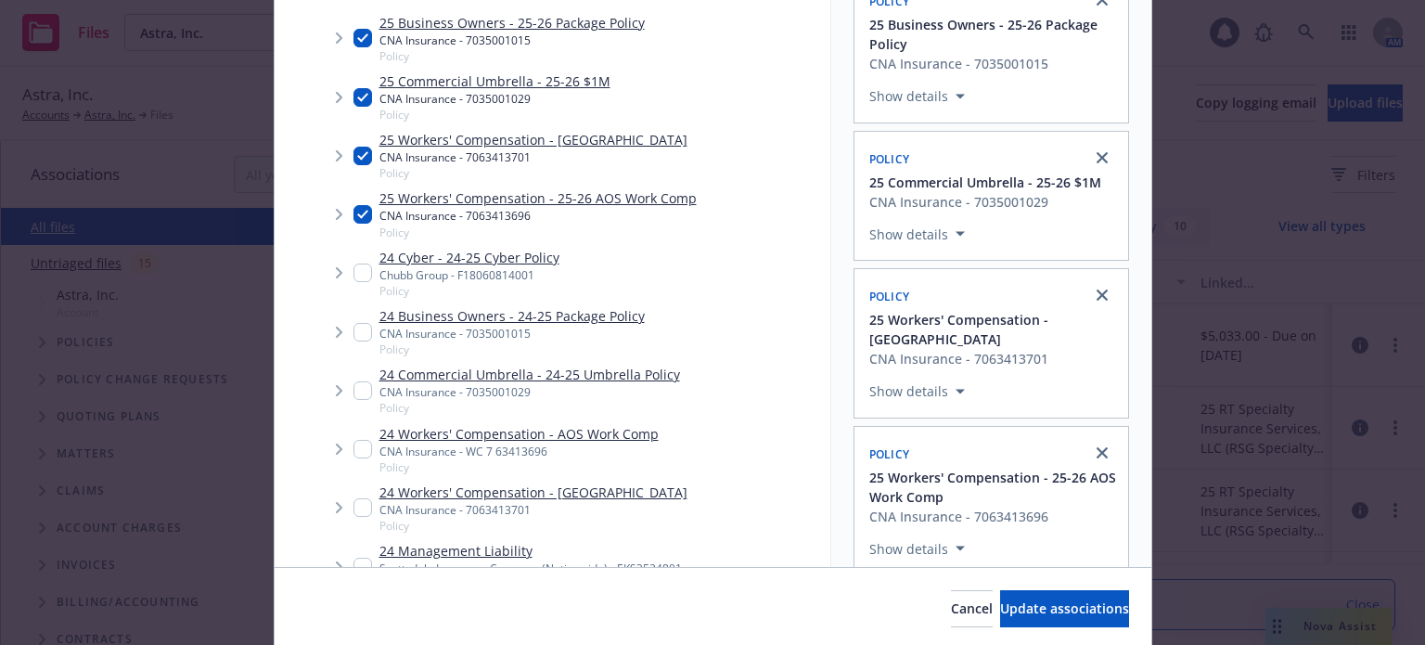
scroll to position [276, 0]
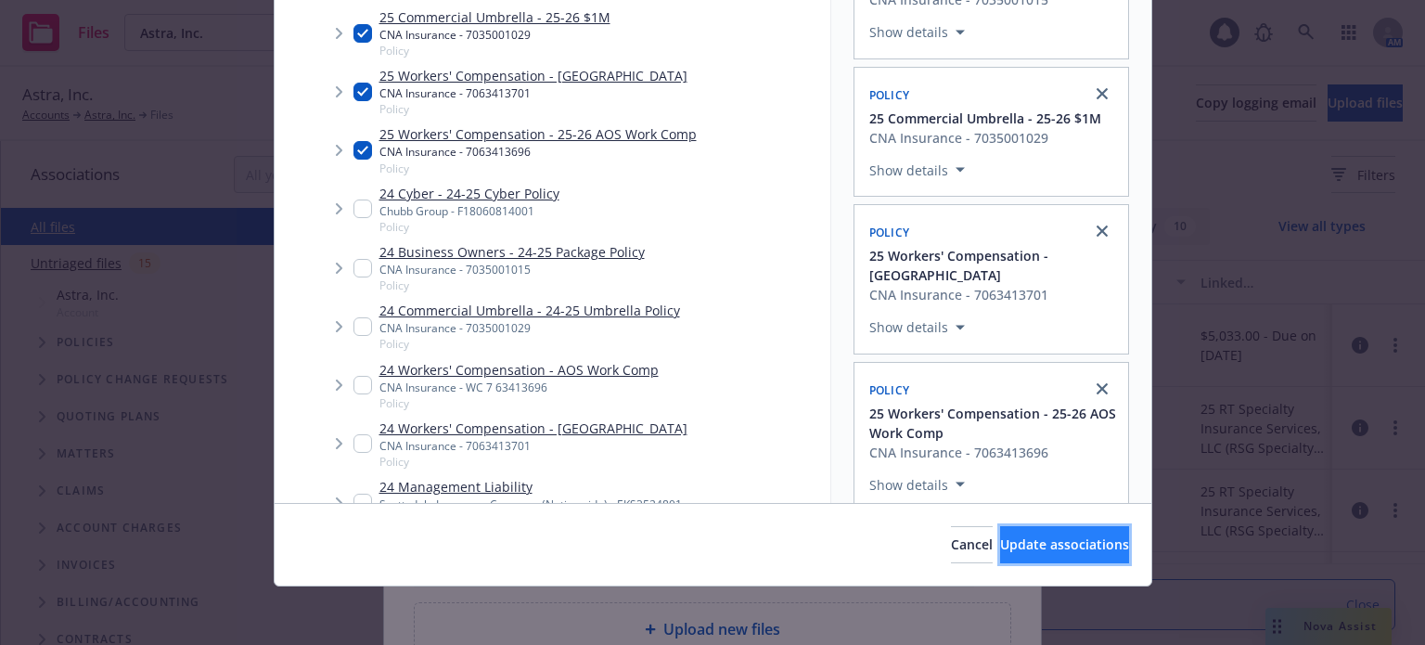
click at [1057, 548] on span "Update associations" at bounding box center [1064, 544] width 129 height 18
type textarea "x"
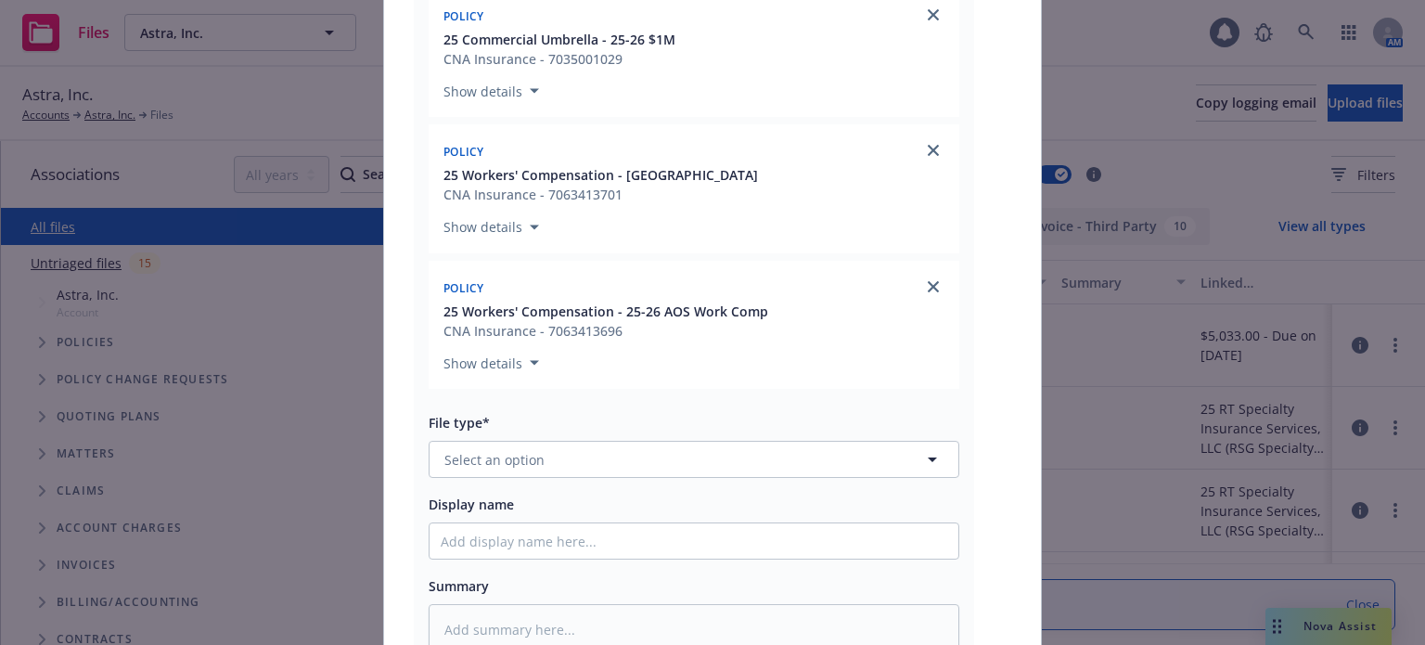
scroll to position [464, 0]
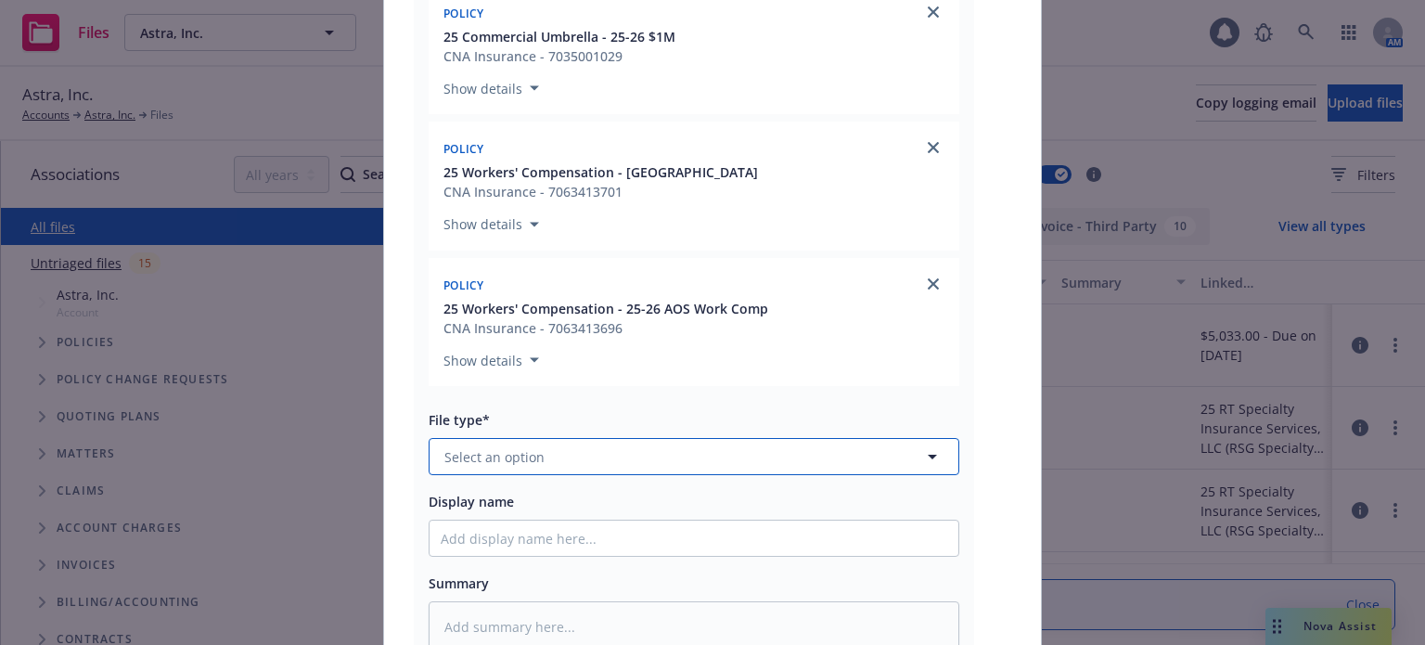
click at [535, 461] on button "Select an option" at bounding box center [694, 456] width 531 height 37
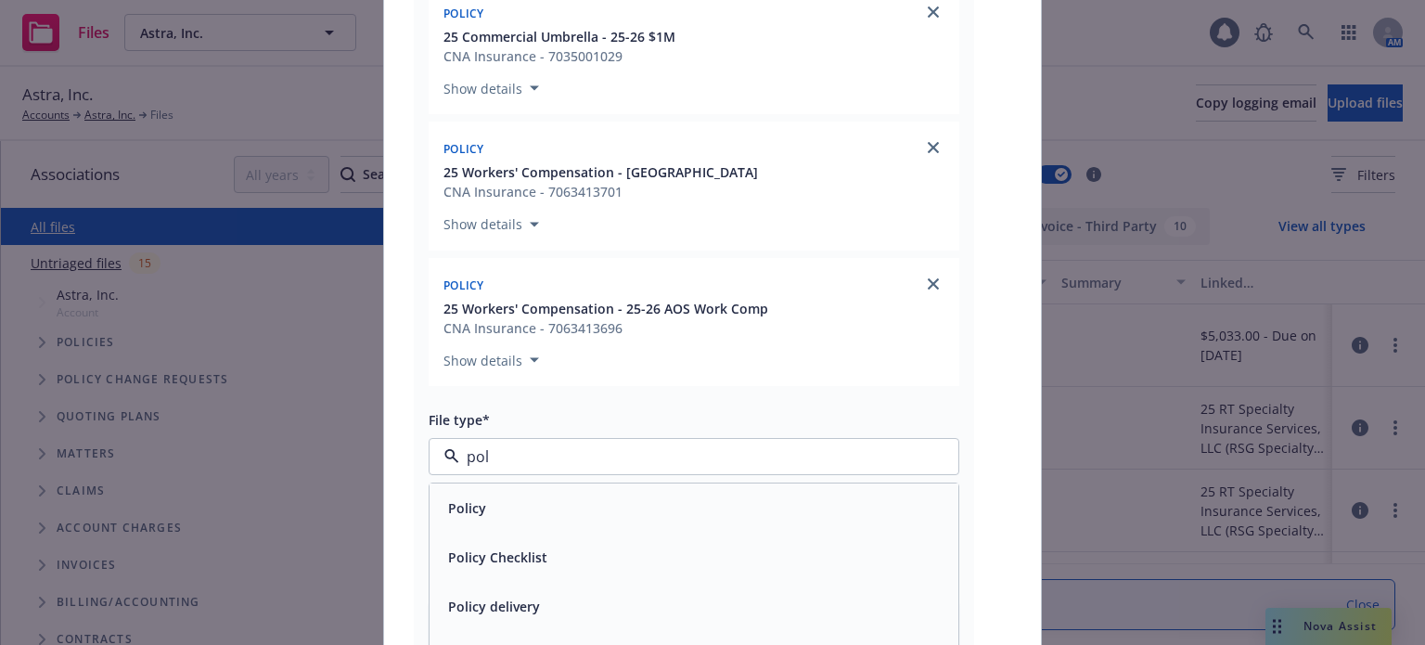
type input "poli"
click at [491, 589] on div "Policy delivery" at bounding box center [693, 606] width 529 height 49
click at [491, 545] on input "Display name" at bounding box center [693, 537] width 529 height 35
type textarea "x"
type input "2"
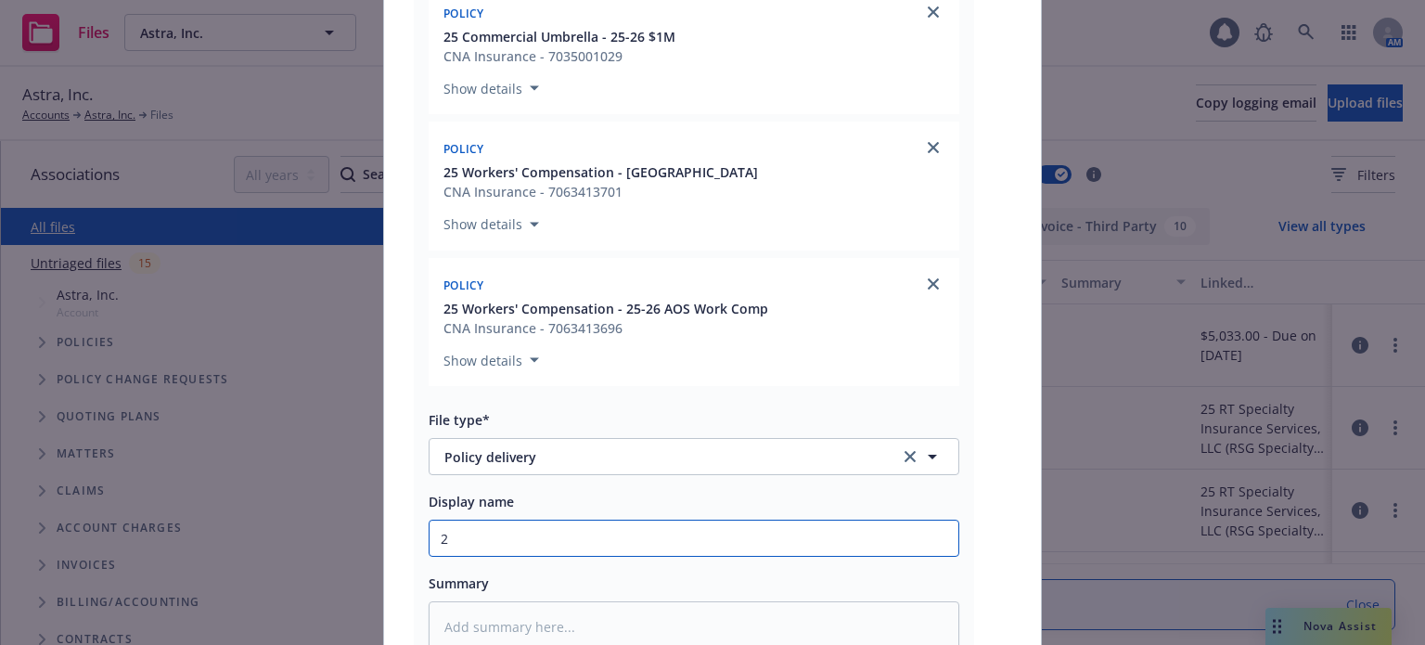
type textarea "x"
type input "20"
type textarea "x"
type input "202"
type textarea "x"
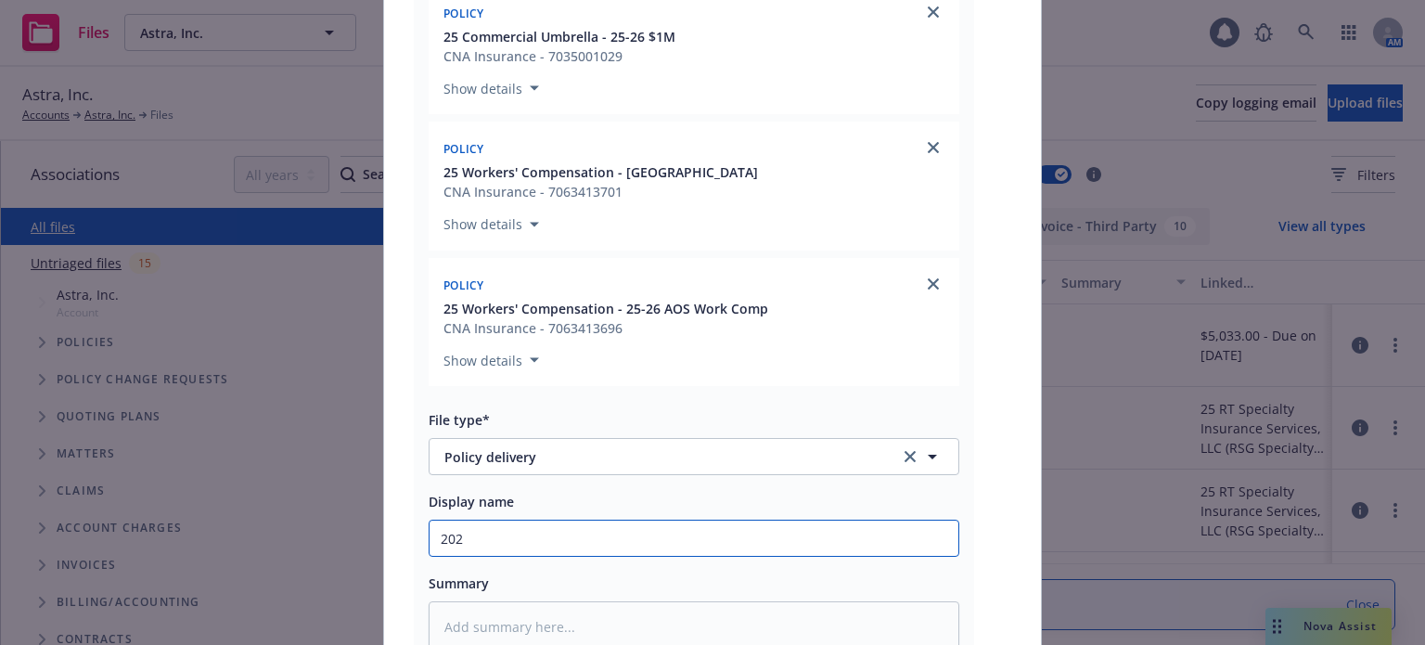
type input "2025"
type textarea "x"
type input "2025"
type textarea "x"
type input "2025 P"
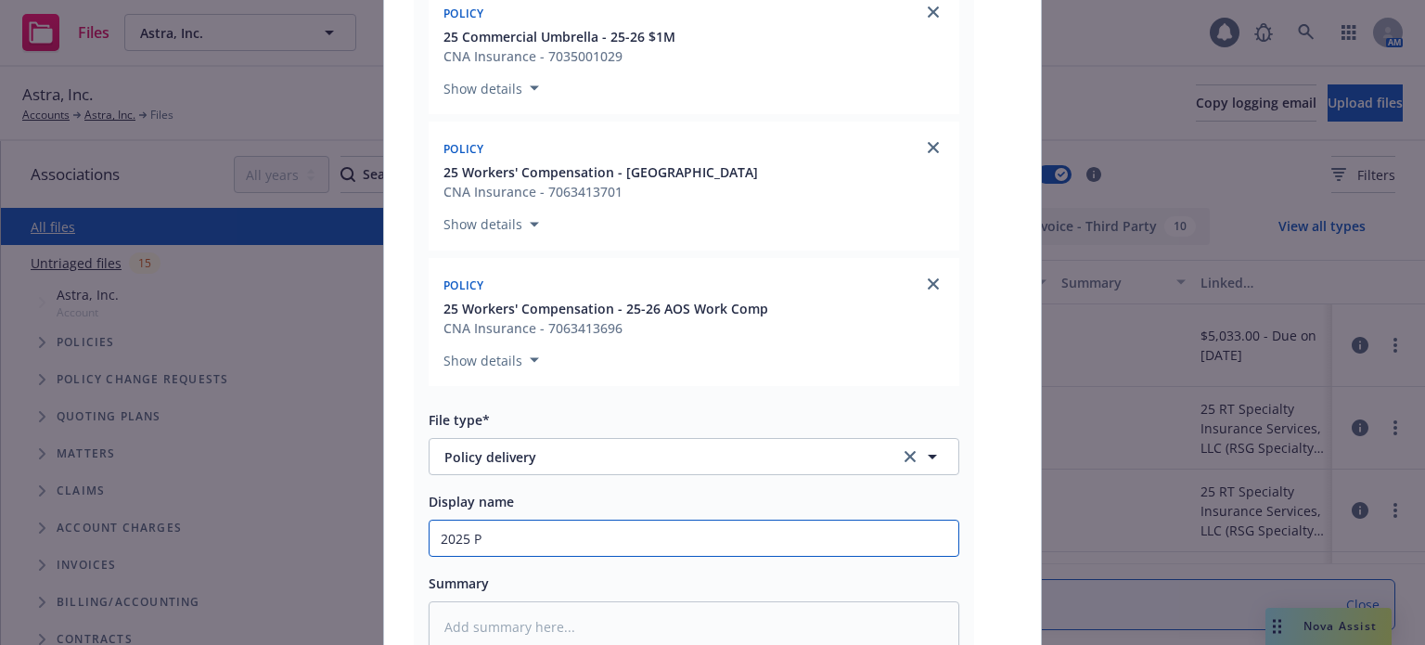
type textarea "x"
type input "2025 P&"
type textarea "x"
type input "2025 P&C"
type textarea "x"
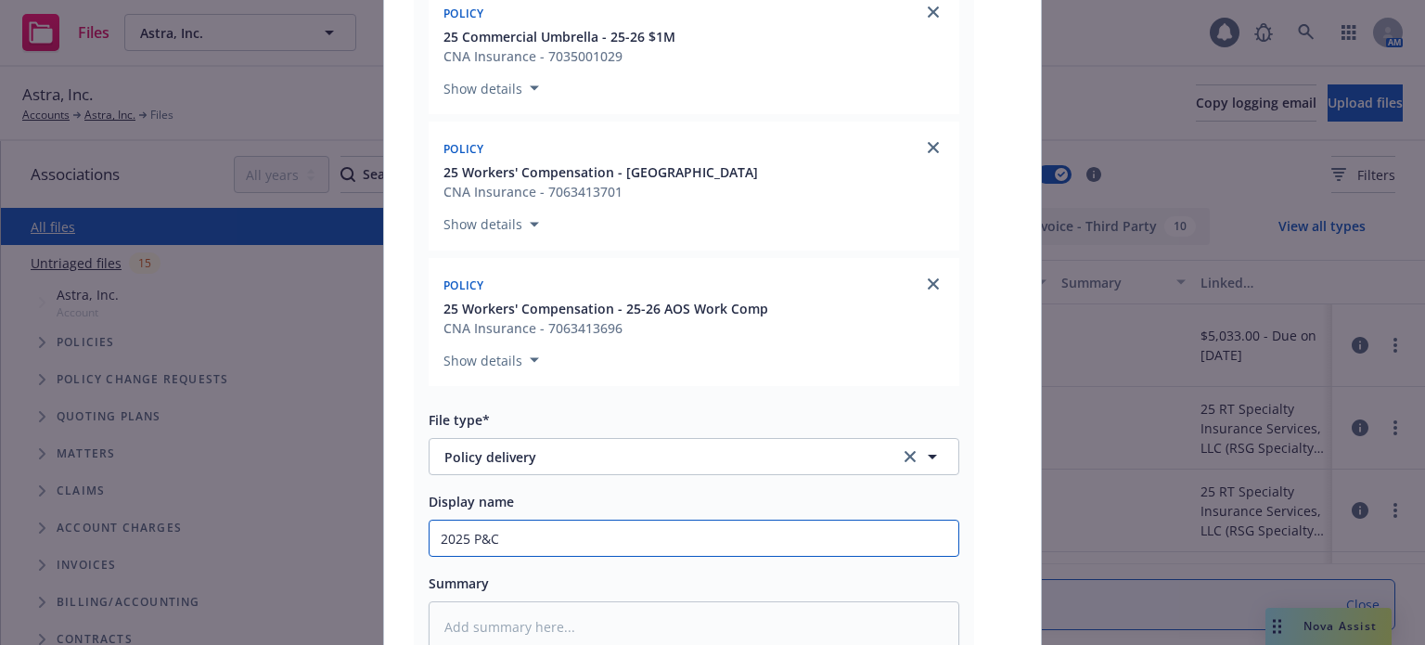
type input "2025 P&C"
type textarea "x"
type input "2025 P&C re"
type textarea "x"
type input "2025 P&C ren"
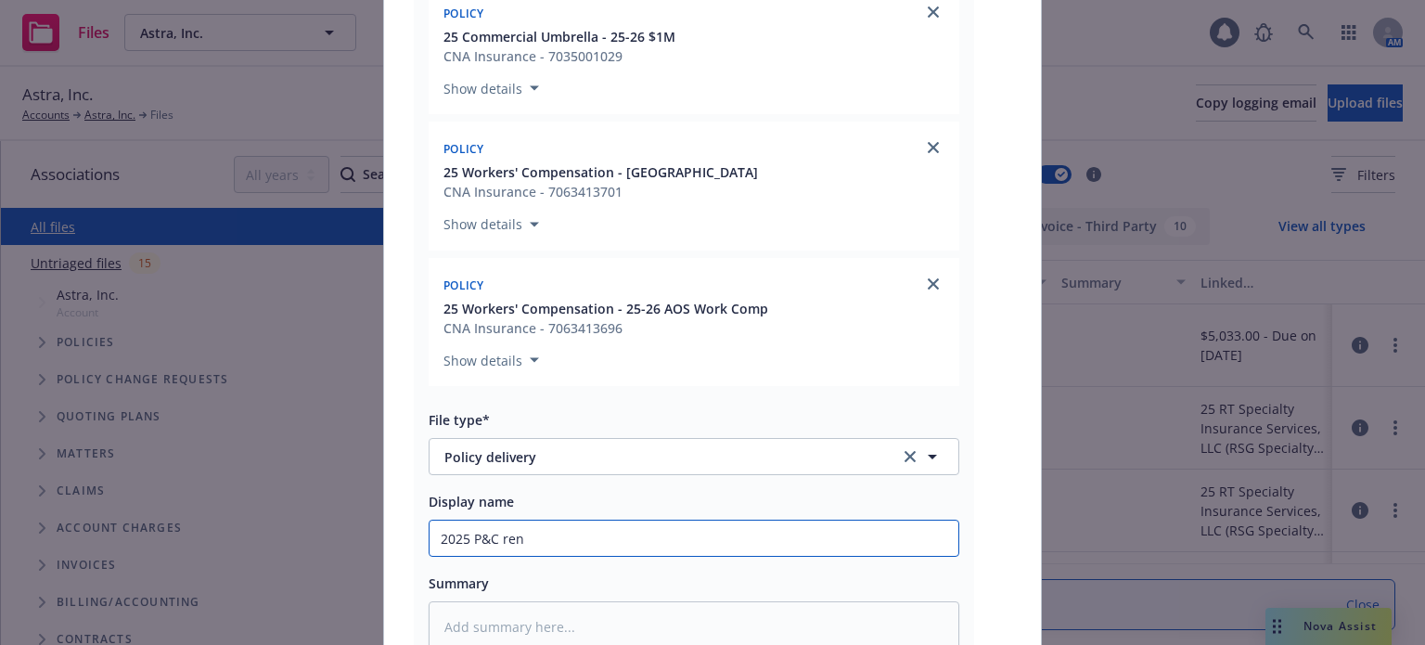
type textarea "x"
type input "2025 P&C rene"
type textarea "x"
type input "2025 P&C renewa"
type textarea "x"
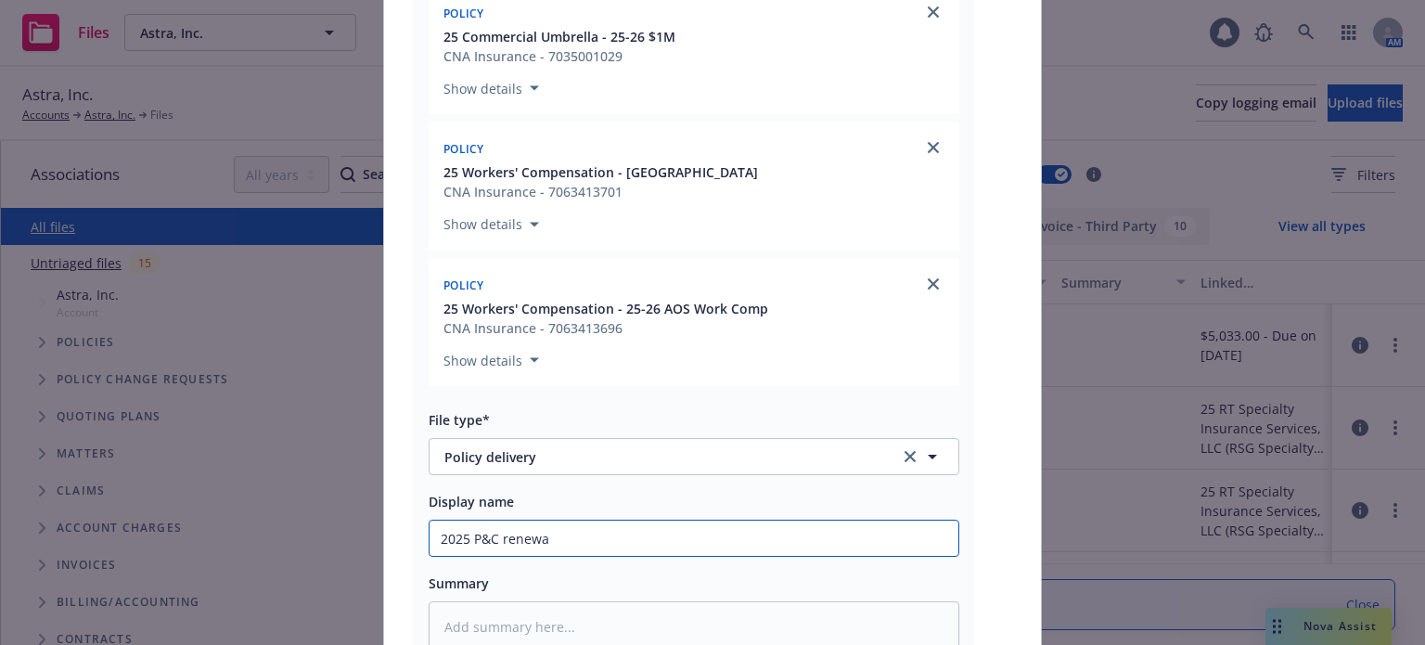
type input "2025 P&C renewal"
type textarea "x"
type input "2025 P&C renewal"
type textarea "x"
type input "2025 P&C renewal p"
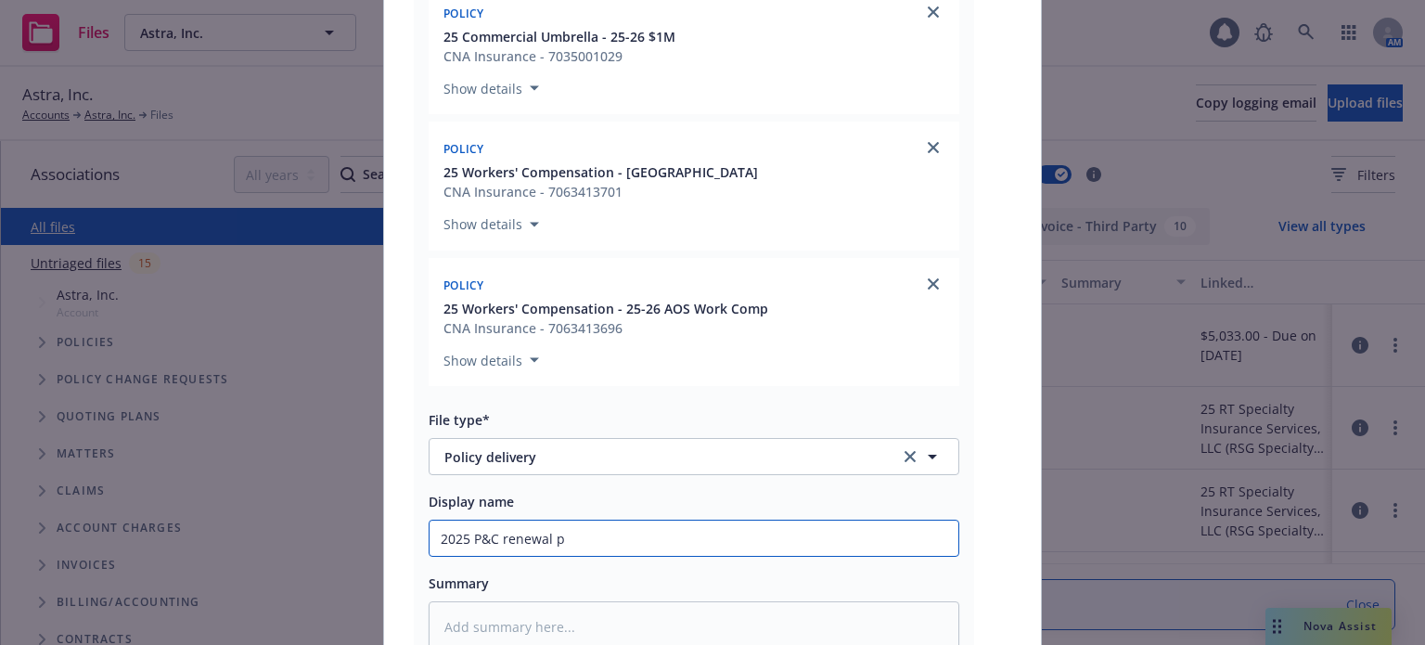
type textarea "x"
type input "2025 P&C renewal po"
type textarea "x"
type input "2025 P&C renewal poli"
type textarea "x"
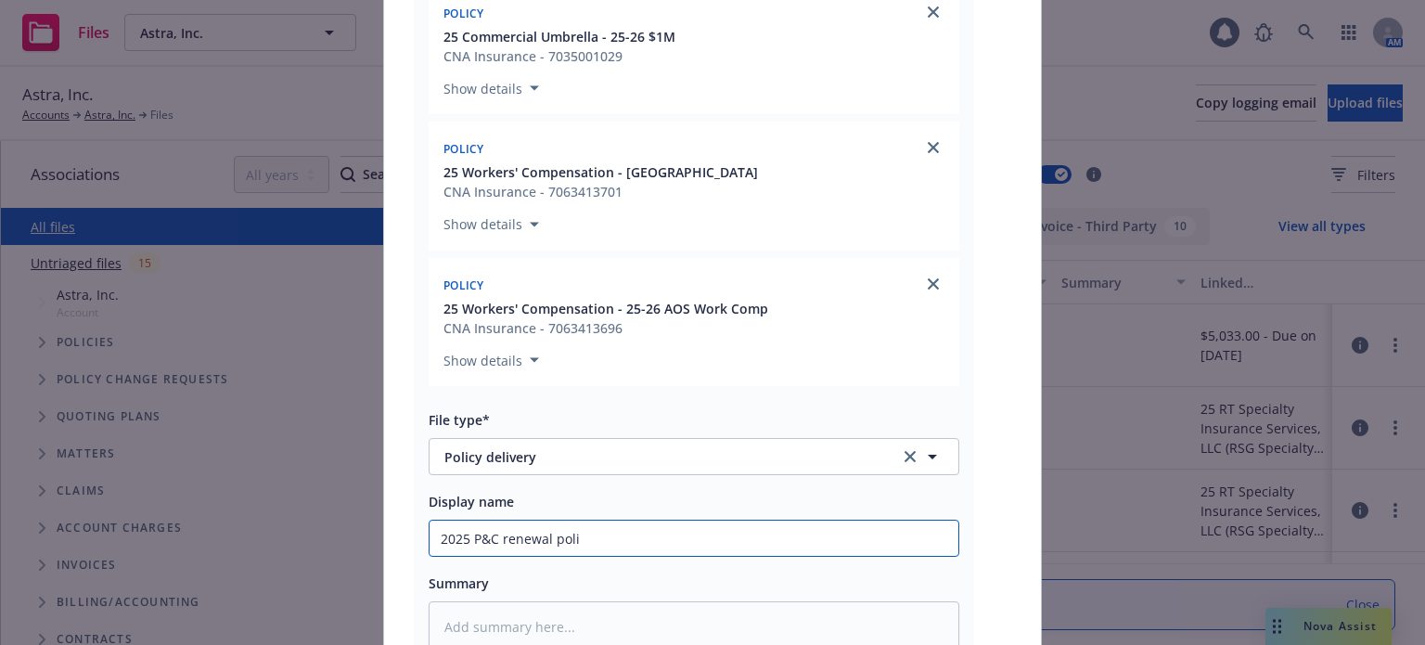
type input "2025 P&C renewal polic"
type textarea "x"
type input "2025 P&C renewal policie"
type textarea "x"
type input "2025 P&C renewal policies"
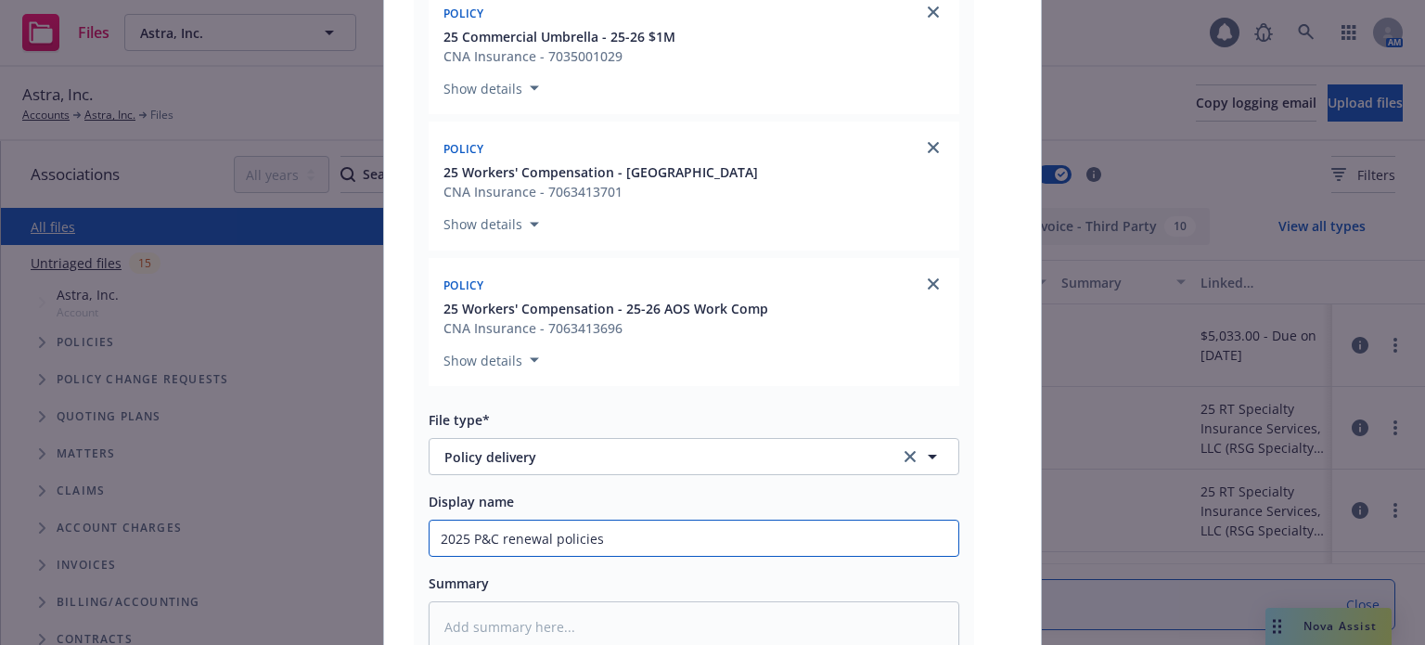
type textarea "x"
type input "2025 P&C renewal policies"
type textarea "x"
type input "2025 P&C renewal policies d"
type textarea "x"
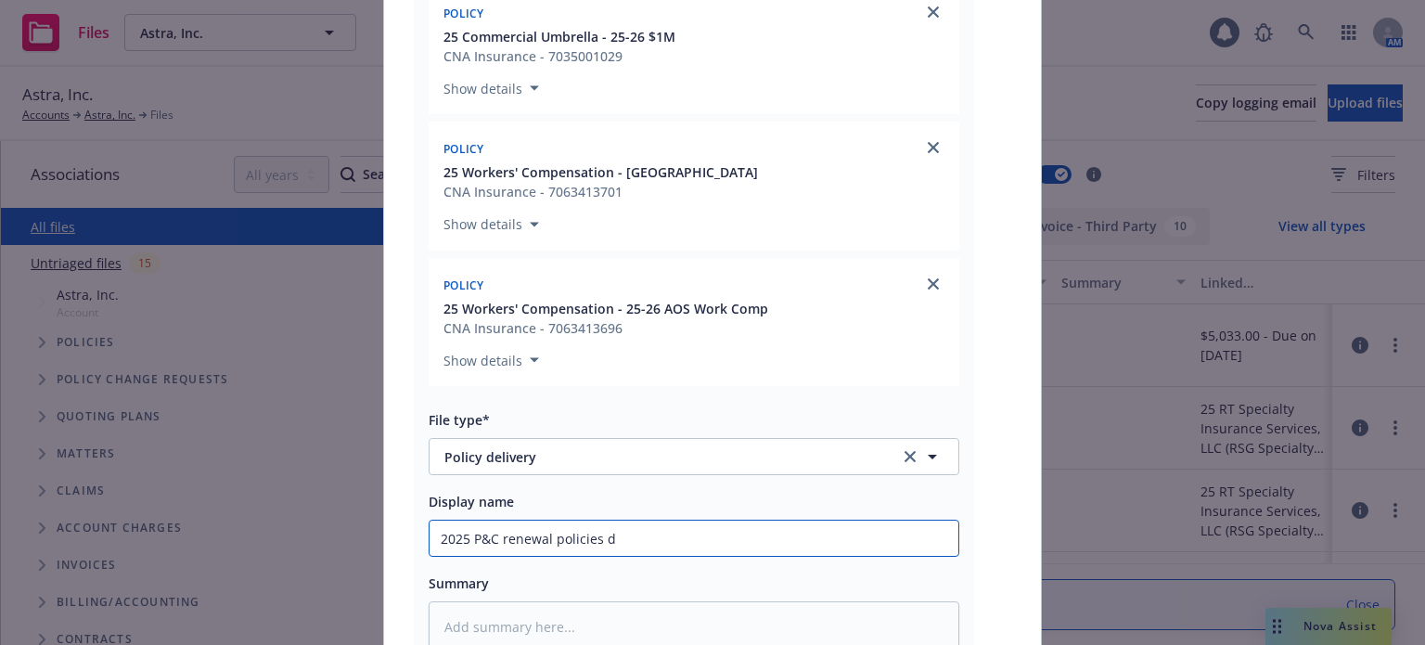
type input "2025 P&C renewal policies de"
type textarea "x"
type input "2025 P&C renewal policies del"
type textarea "x"
type input "2025 P&C renewal policies deliv"
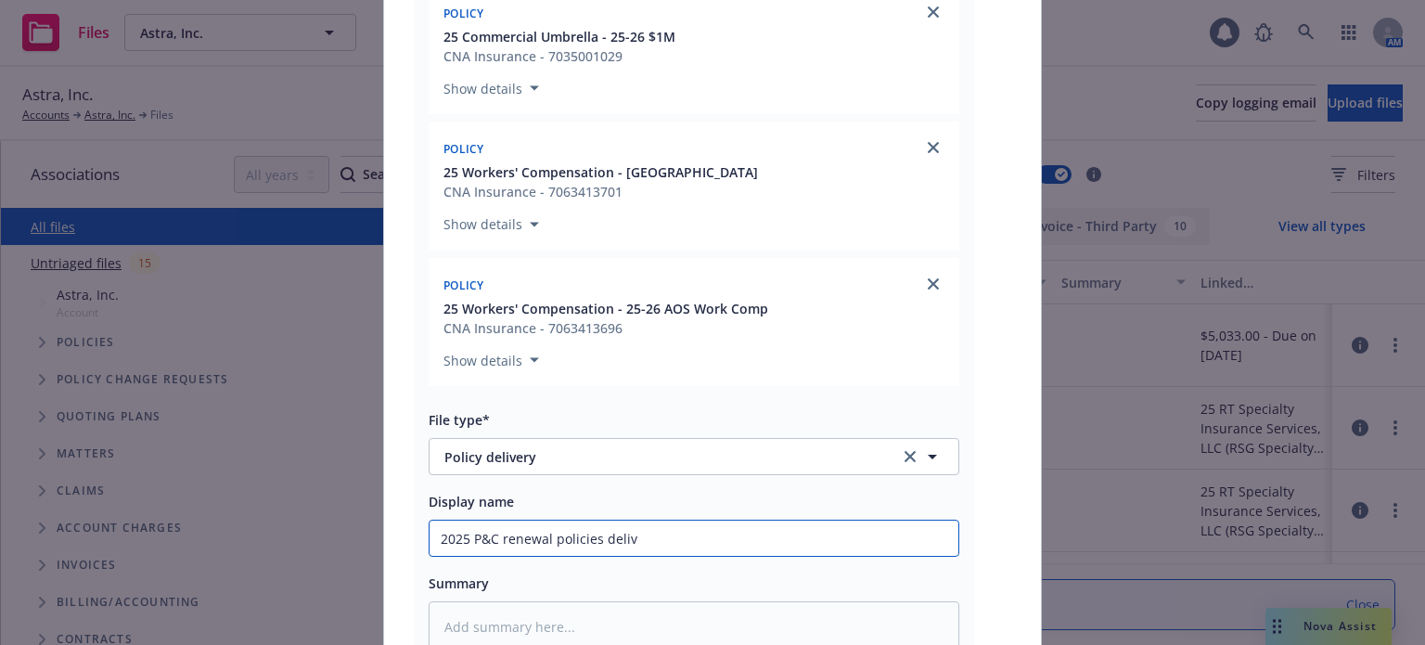
type textarea "x"
type input "2025 P&C renewal policies delive"
type textarea "x"
type input "2025 P&C renewal policies delivere"
type textarea "x"
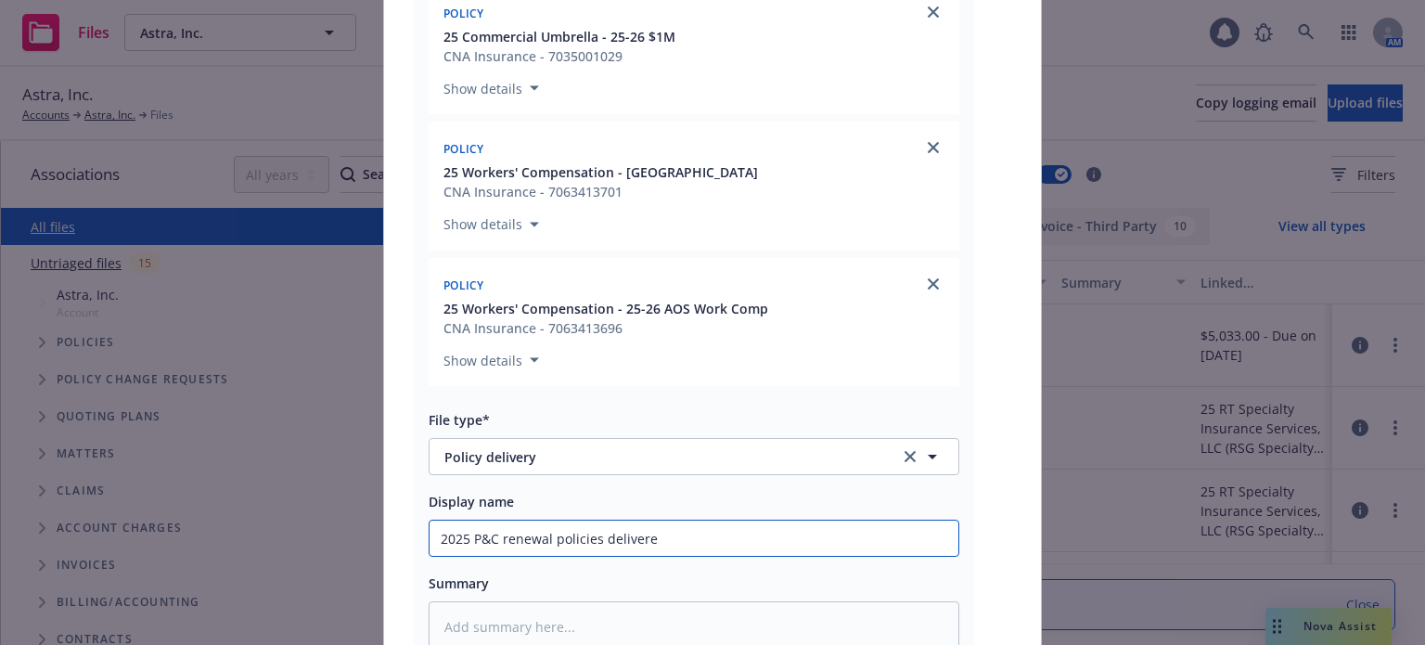
type input "2025 P&C renewal policies delivered"
type textarea "x"
type input "2025 P&C renewal policies delivered"
type textarea "x"
type input "2025 P&C renewal policies delivered t"
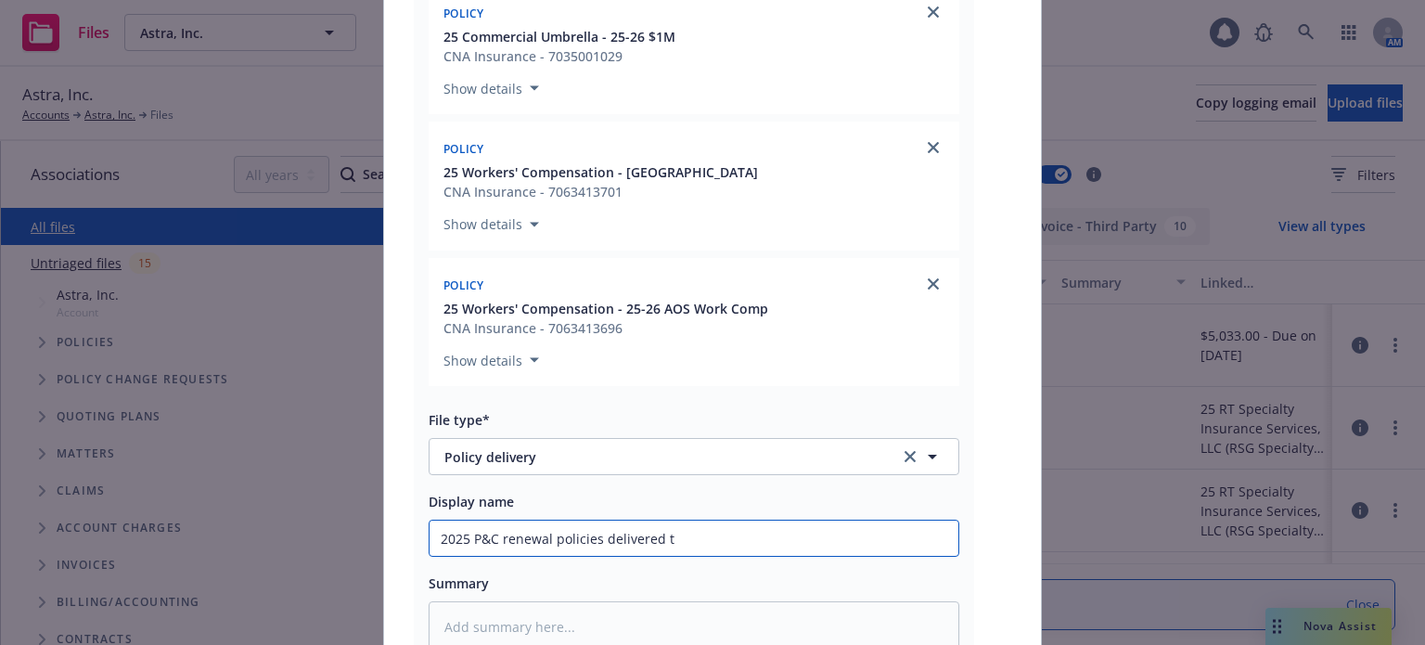
type textarea "x"
type input "2025 P&C renewal policies delivered to"
type textarea "x"
type input "2025 P&C renewal policies delivered to"
type textarea "x"
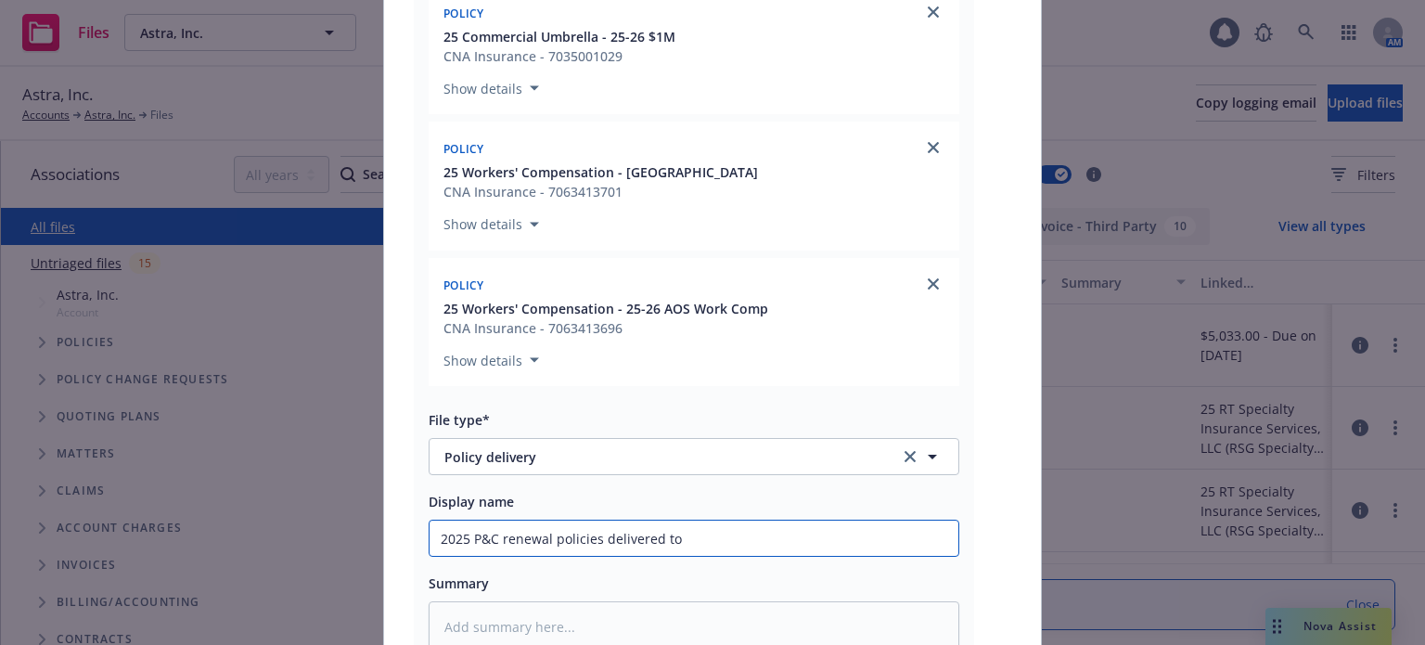
type input "2025 P&C renewal policies delivered to c"
type textarea "x"
type input "2025 P&C renewal policies delivered to cl"
type textarea "x"
type input "2025 P&C renewal policies delivered to cli"
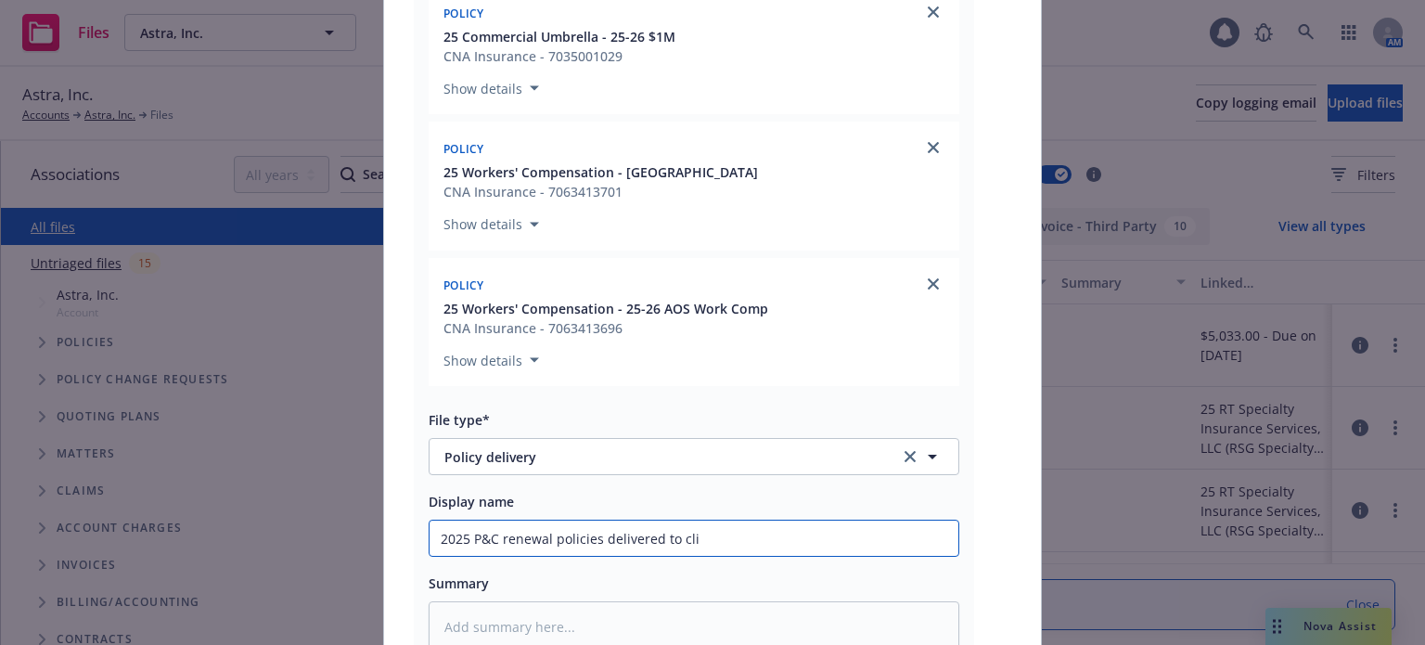
type textarea "x"
type input "2025 P&C renewal policies delivered to clieb"
type textarea "x"
type input "2025 P&C renewal policies delivered to cliebn"
type textarea "x"
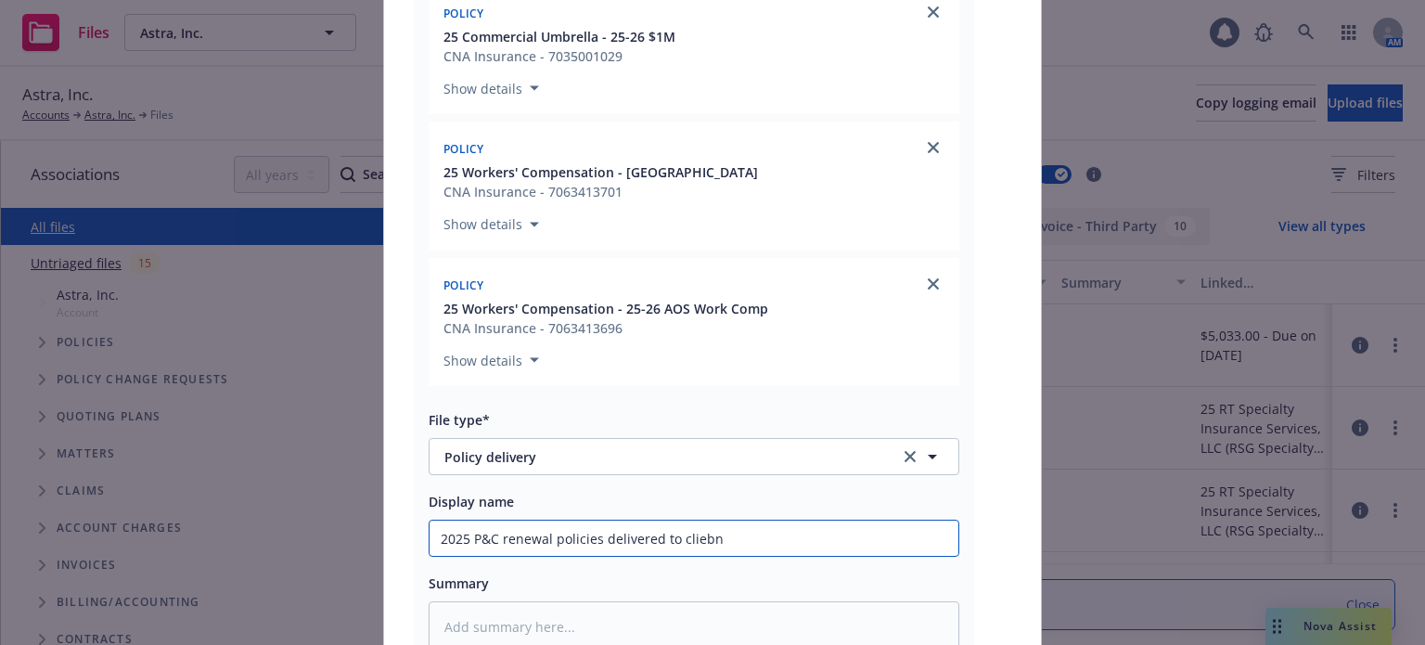
type input "2025 P&C renewal policies delivered to cliebnt"
type textarea "x"
type input "2025 P&C renewal policies delivered to cliebnt"
type textarea "x"
type input "2025 P&C renewal policies delivered to cliebnt w"
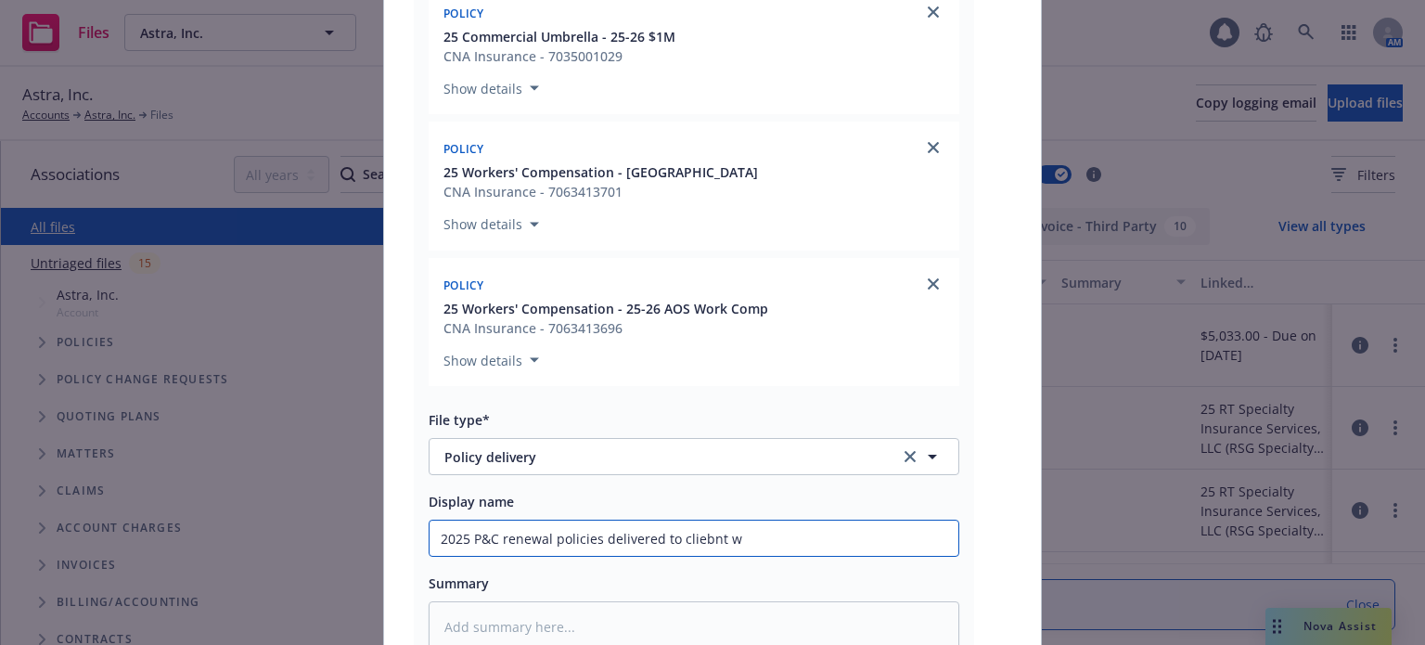
type textarea "x"
type input "2025 P&C renewal policies delivered to cliebnt"
type textarea "x"
type input "2025 P&C renewal policies delivered to cliebnt"
type textarea "x"
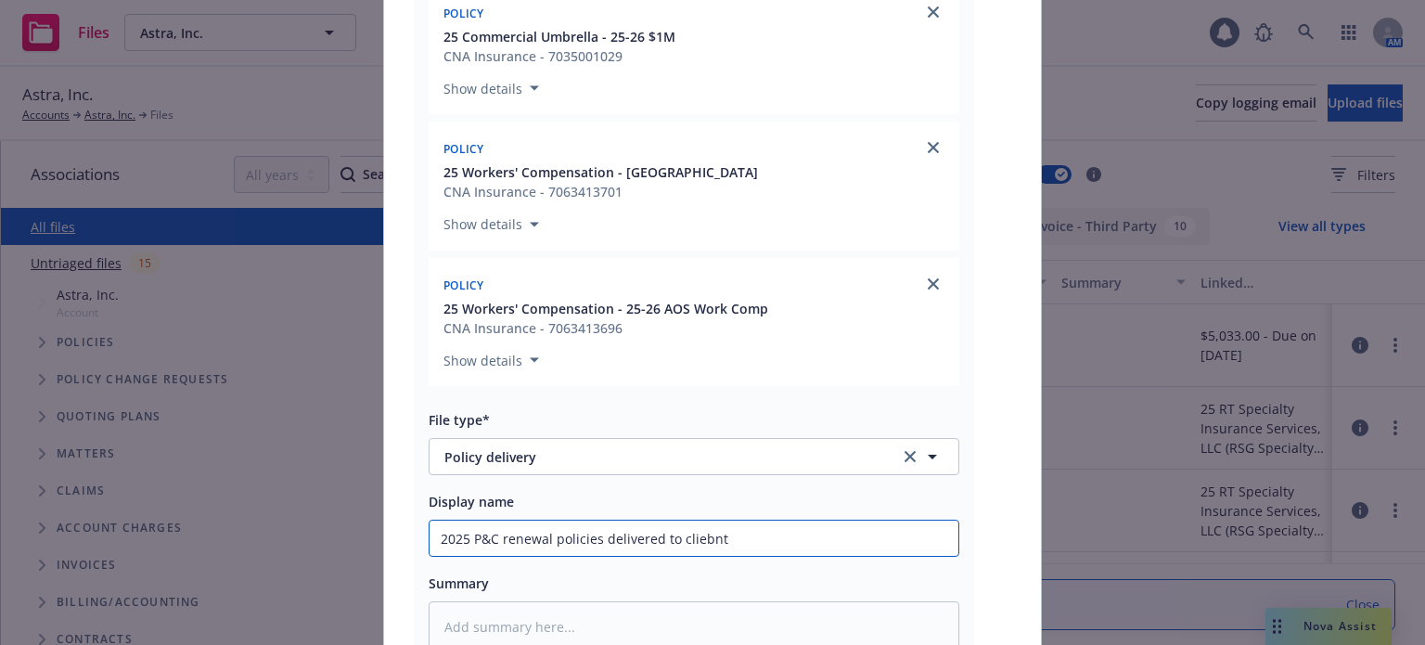
type input "2025 P&C renewal policies delivered to cliebn"
type textarea "x"
type input "2025 P&C renewal policies delivered to clieb"
type textarea "x"
type input "2025 P&C renewal policies delivered to clie"
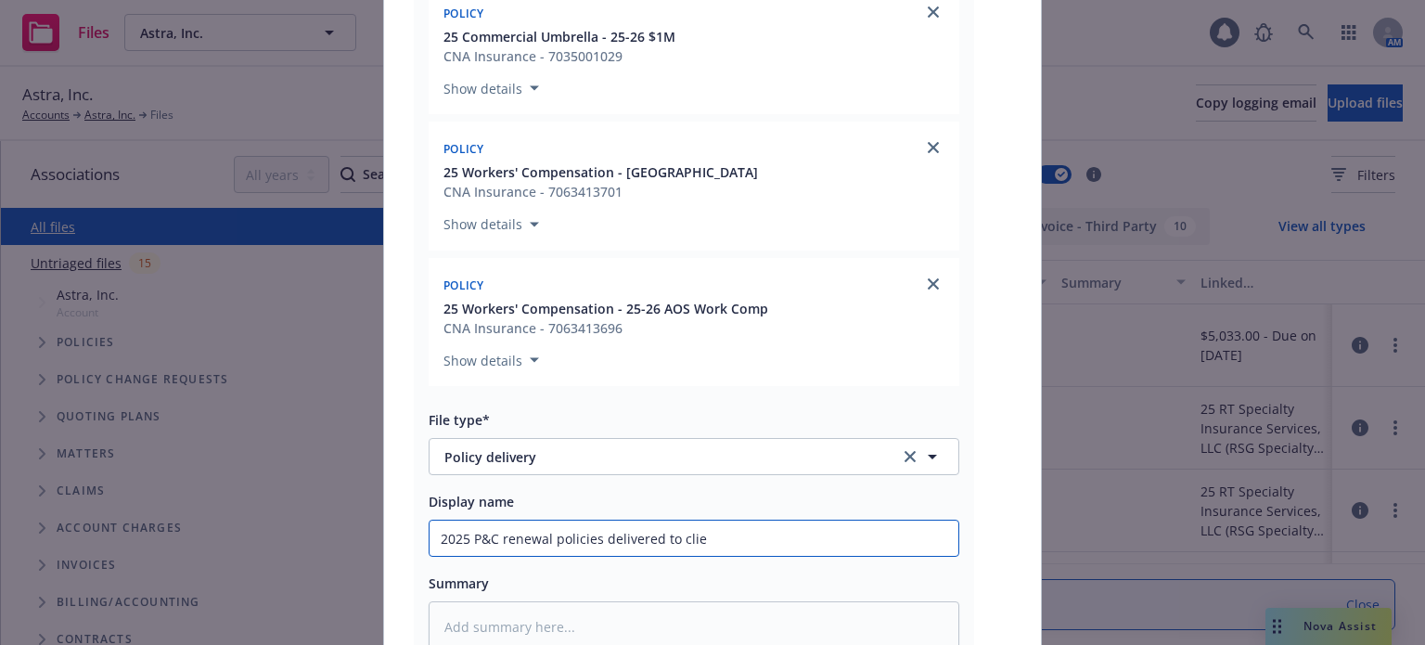
type textarea "x"
type input "2025 P&C renewal policies delivered to clien"
type textarea "x"
type input "2025 P&C renewal policies delivered to client"
type textarea "x"
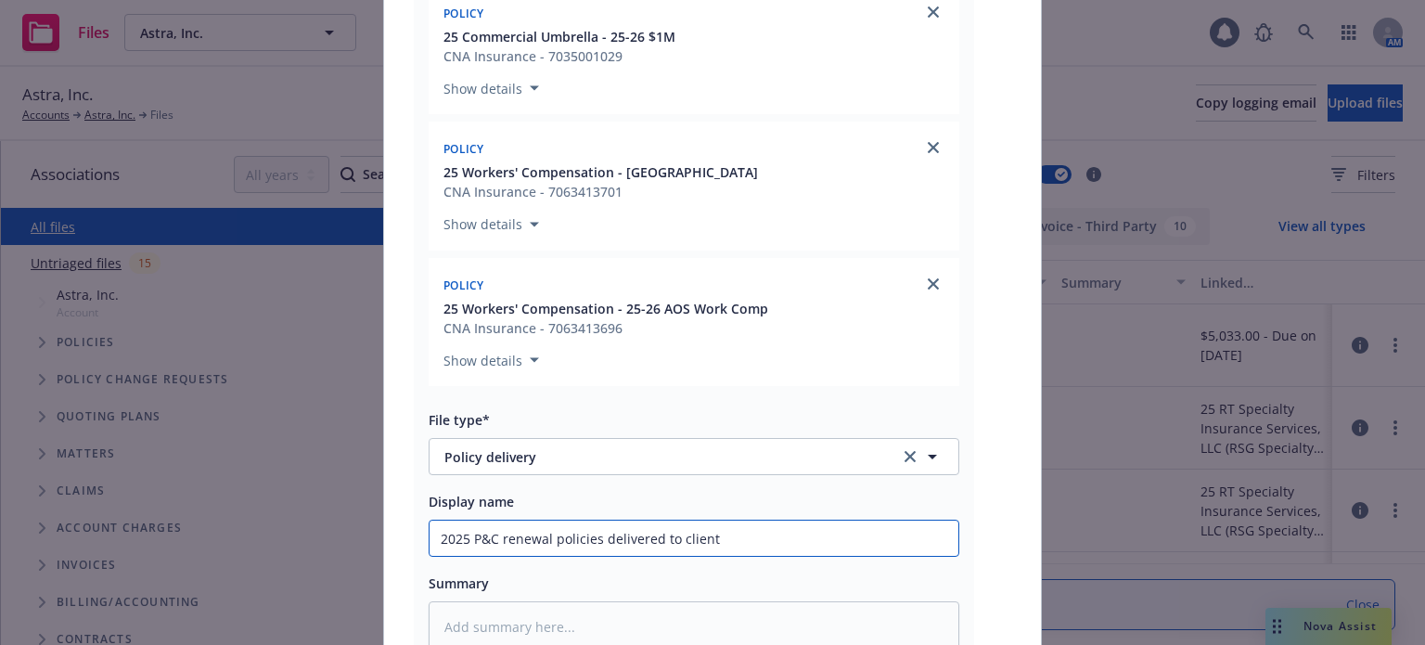
type input "2025 P&C renewal policies delivered to client"
type textarea "x"
type input "2025 P&C renewal policies delivered to client w"
type textarea "x"
type input "2025 P&C renewal policies delivered to client w/"
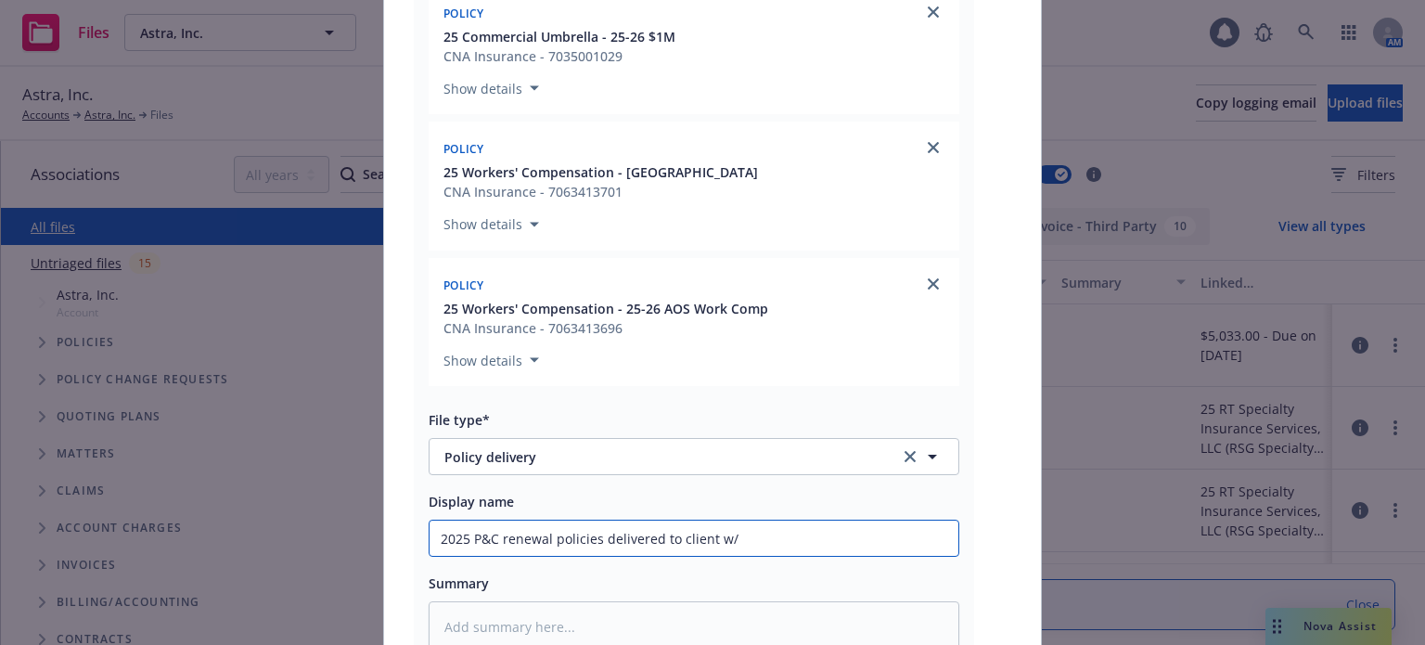
type textarea "x"
type input "2025 P&C renewal policies delivered to client w/"
type textarea "x"
type input "2025 P&C renewal policies delivered to client w/ n"
type textarea "x"
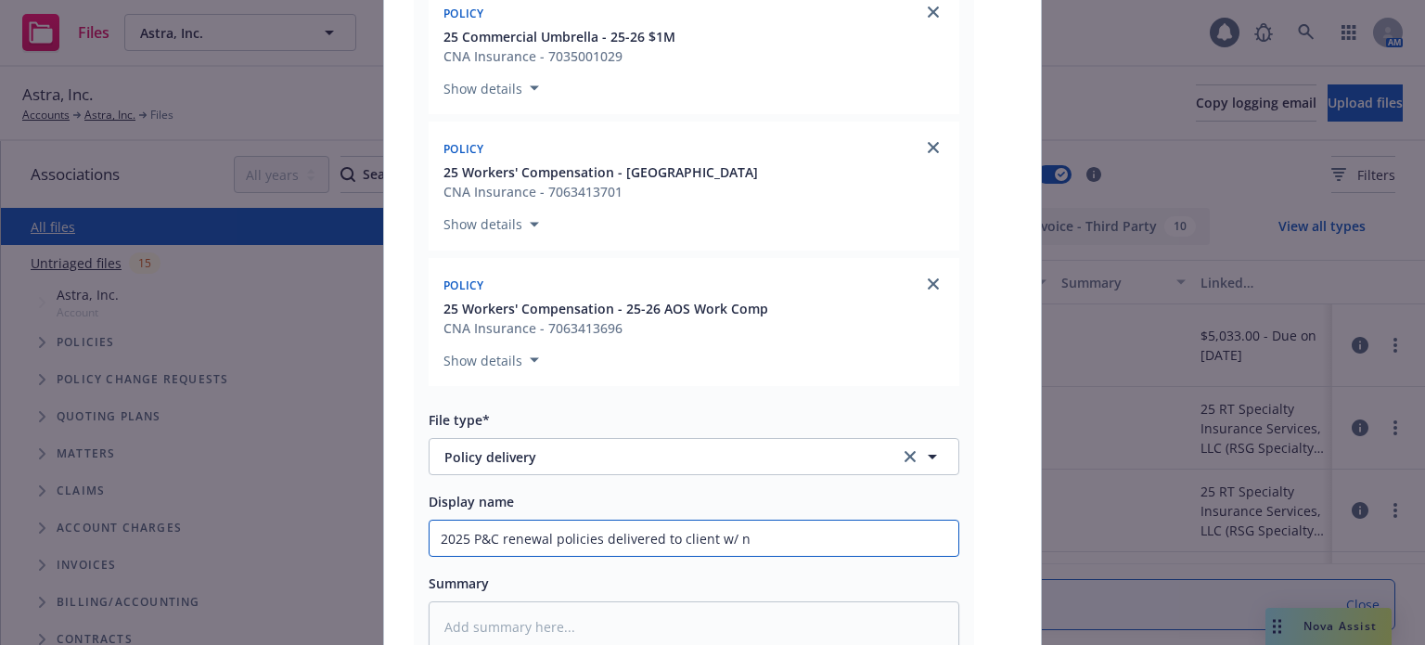
type input "2025 P&C renewal policies delivered to client w/ no"
type textarea "x"
type input "2025 P&C renewal policies delivered to client w/ not"
type textarea "x"
type input "2025 P&C renewal policies delivered to client w/ note"
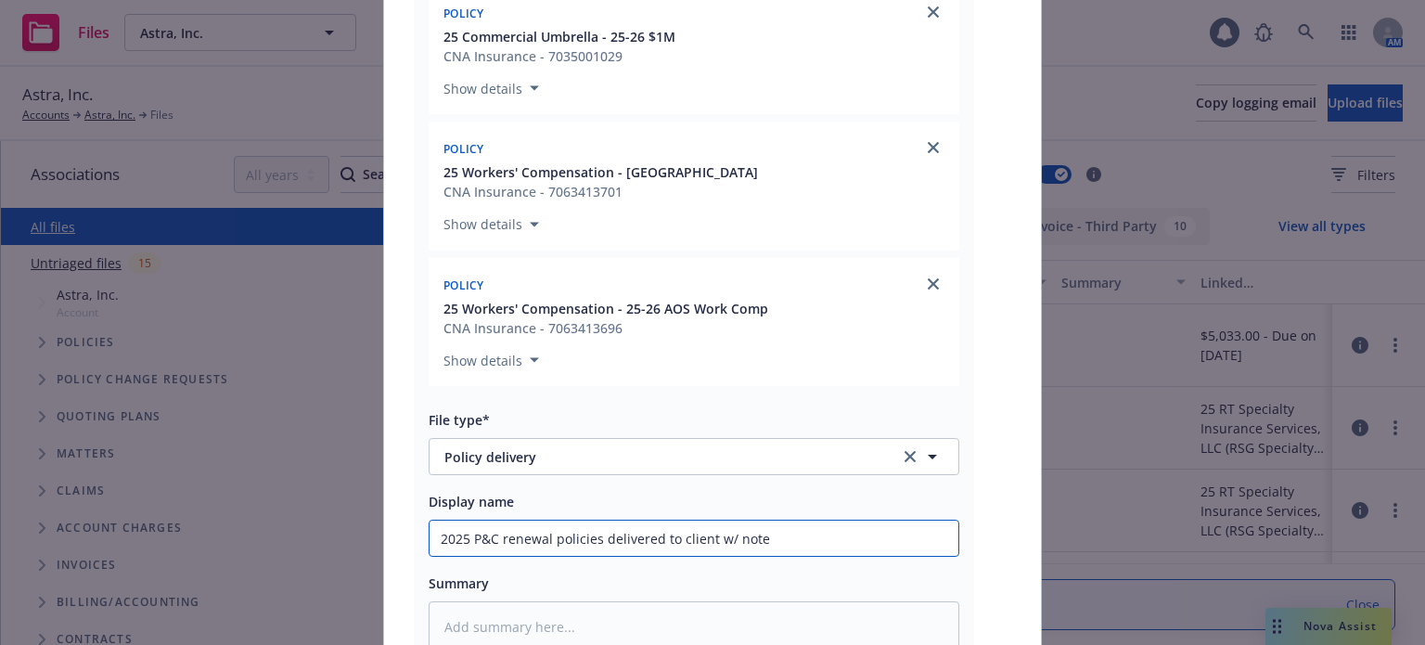
type textarea "x"
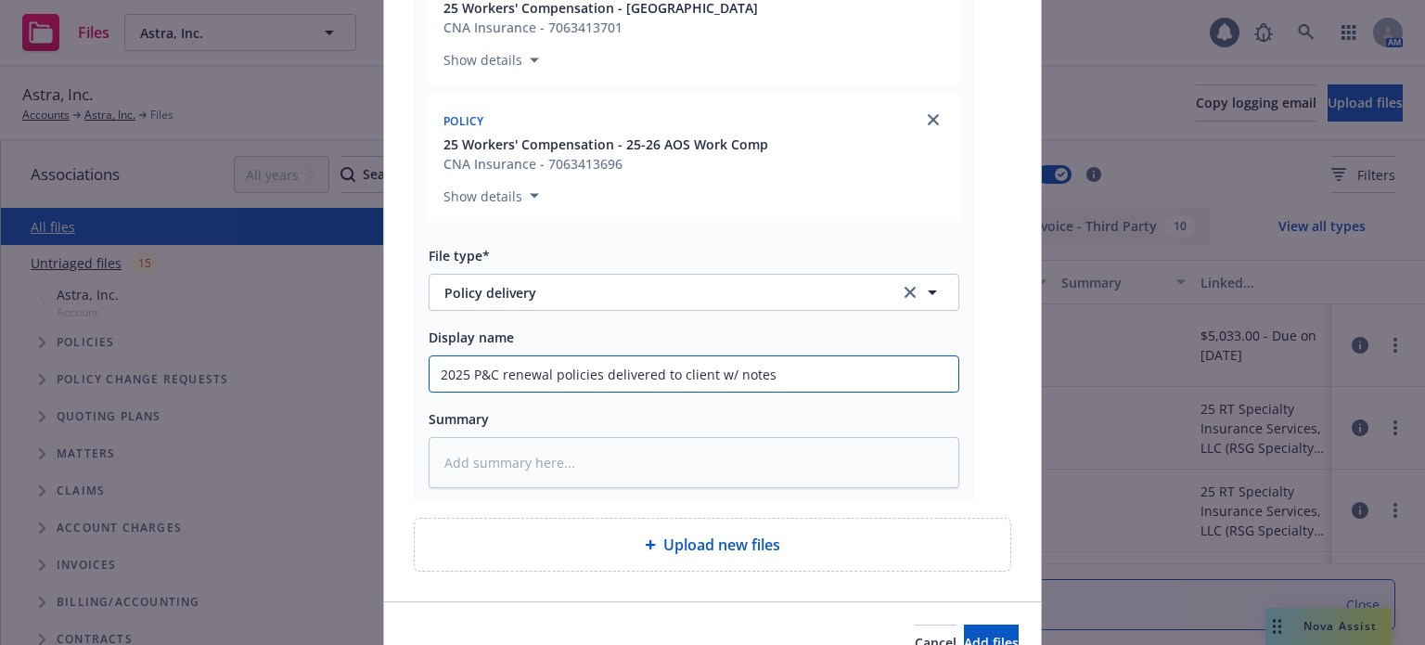
scroll to position [649, 0]
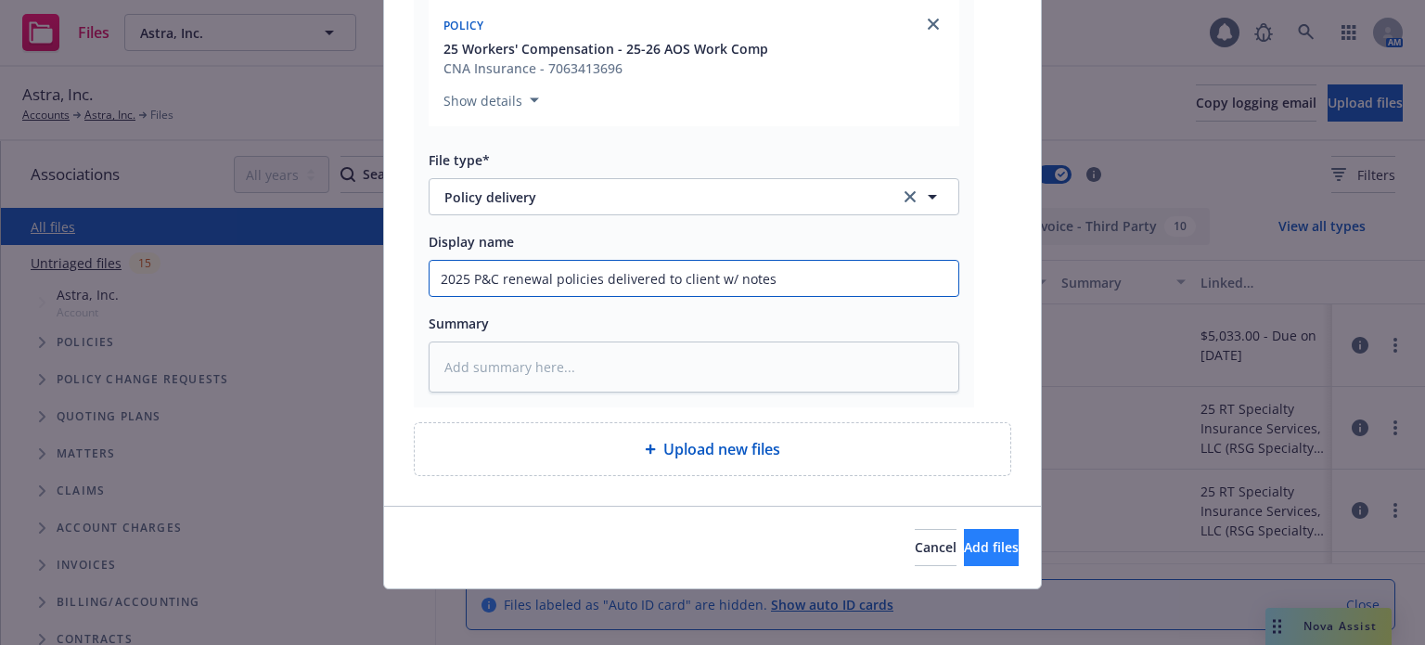
type input "2025 P&C renewal policies delivered to client w/ notes"
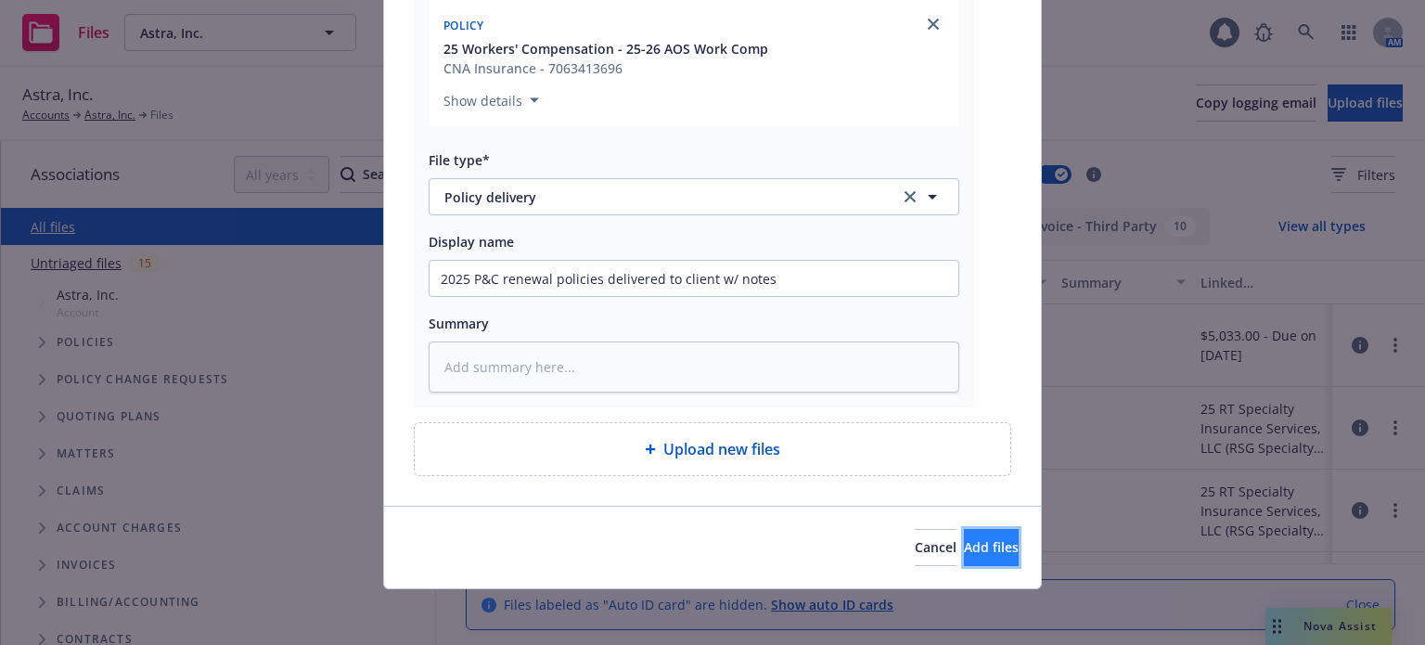
click at [973, 530] on button "Add files" at bounding box center [991, 547] width 55 height 37
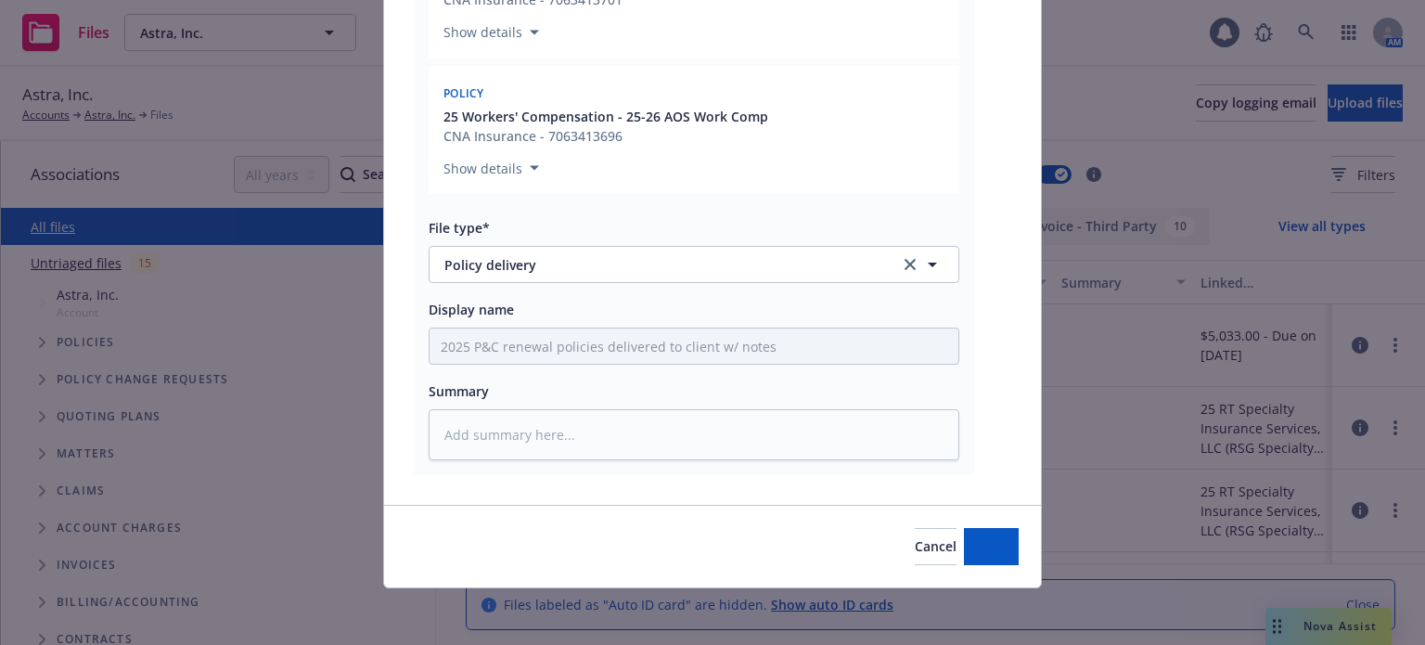
type textarea "x"
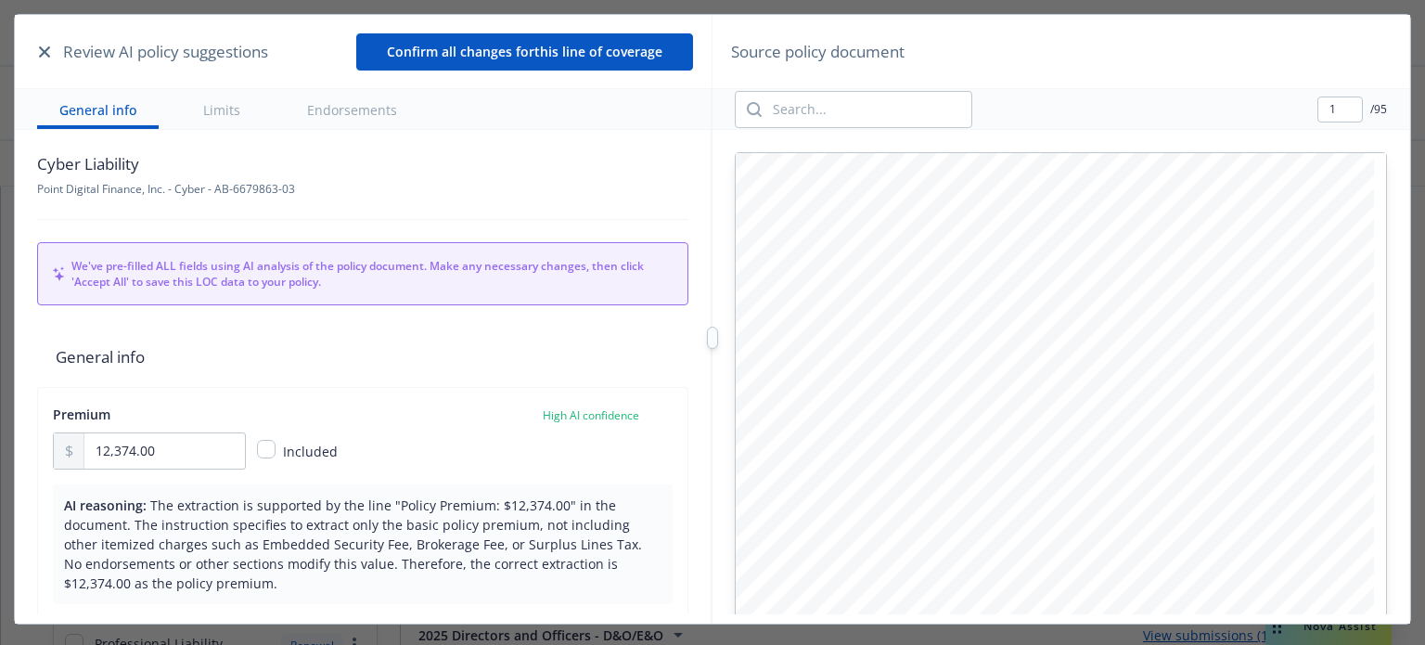
click at [600, 50] on button "Confirm all changes for this line of coverage" at bounding box center [524, 51] width 337 height 37
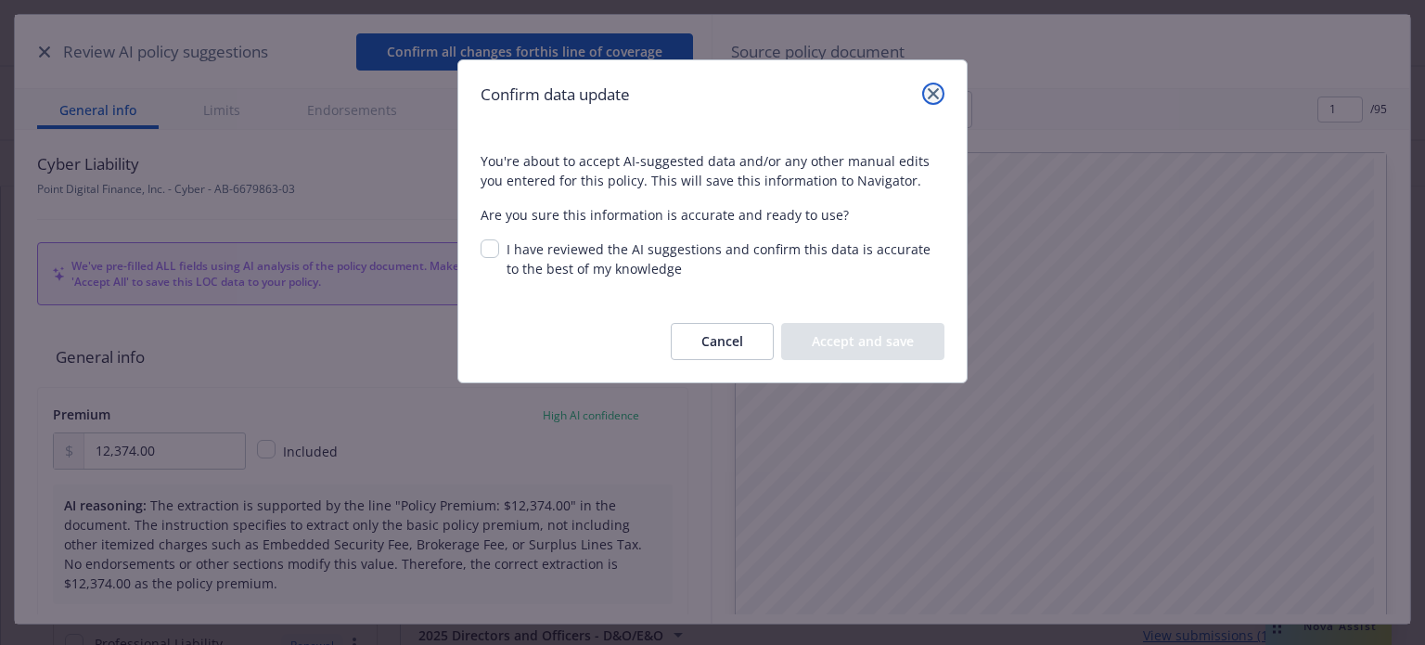
click at [930, 92] on icon "close" at bounding box center [933, 93] width 11 height 11
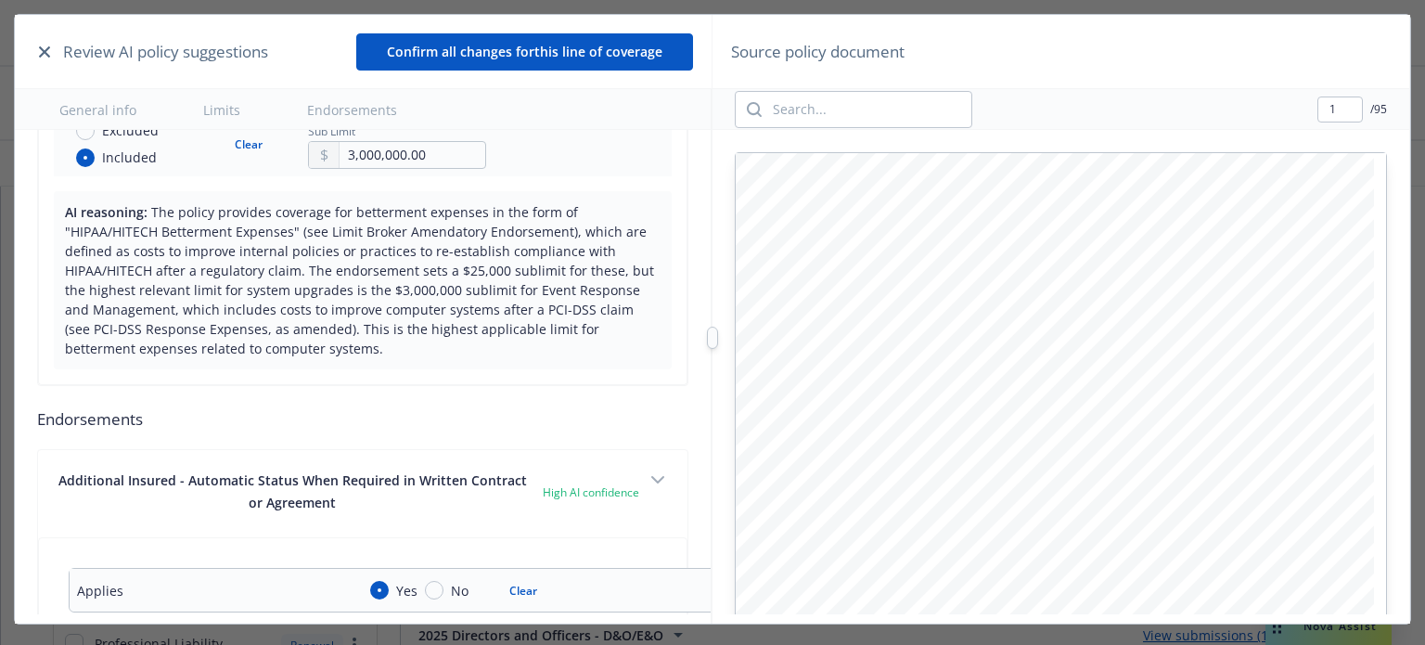
scroll to position [5287, 0]
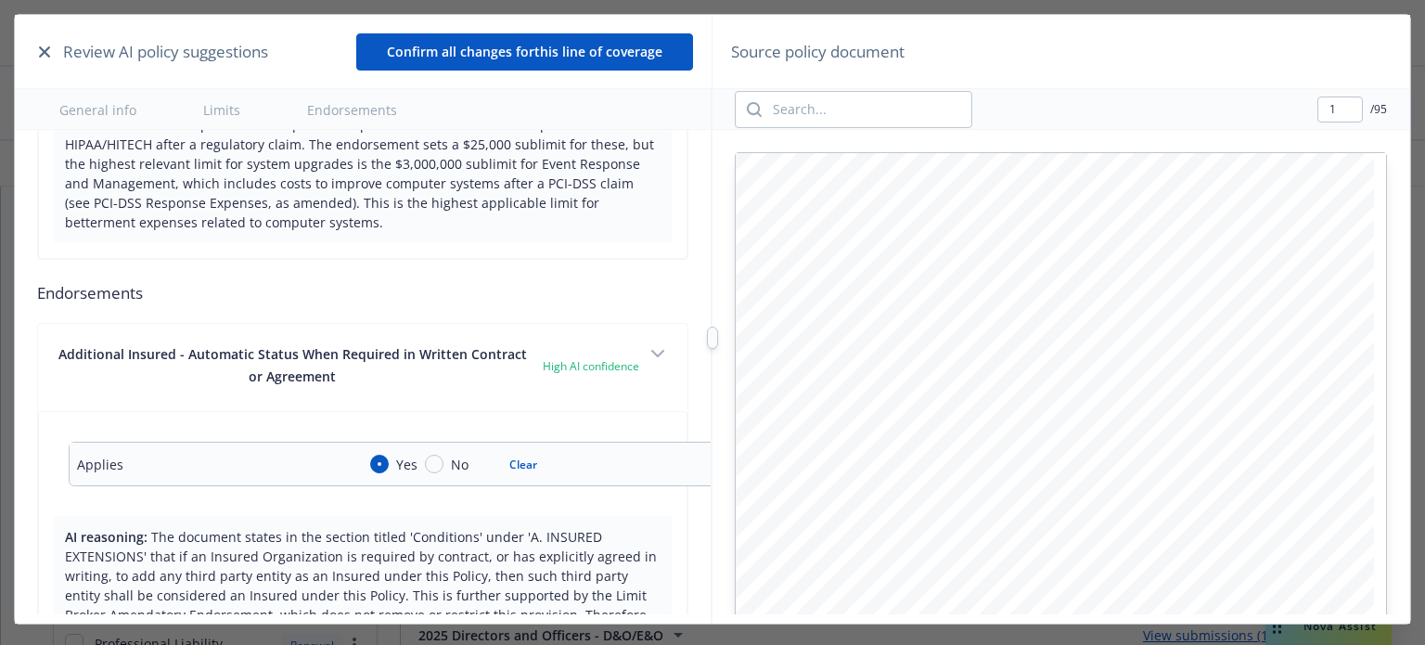
type textarea "x"
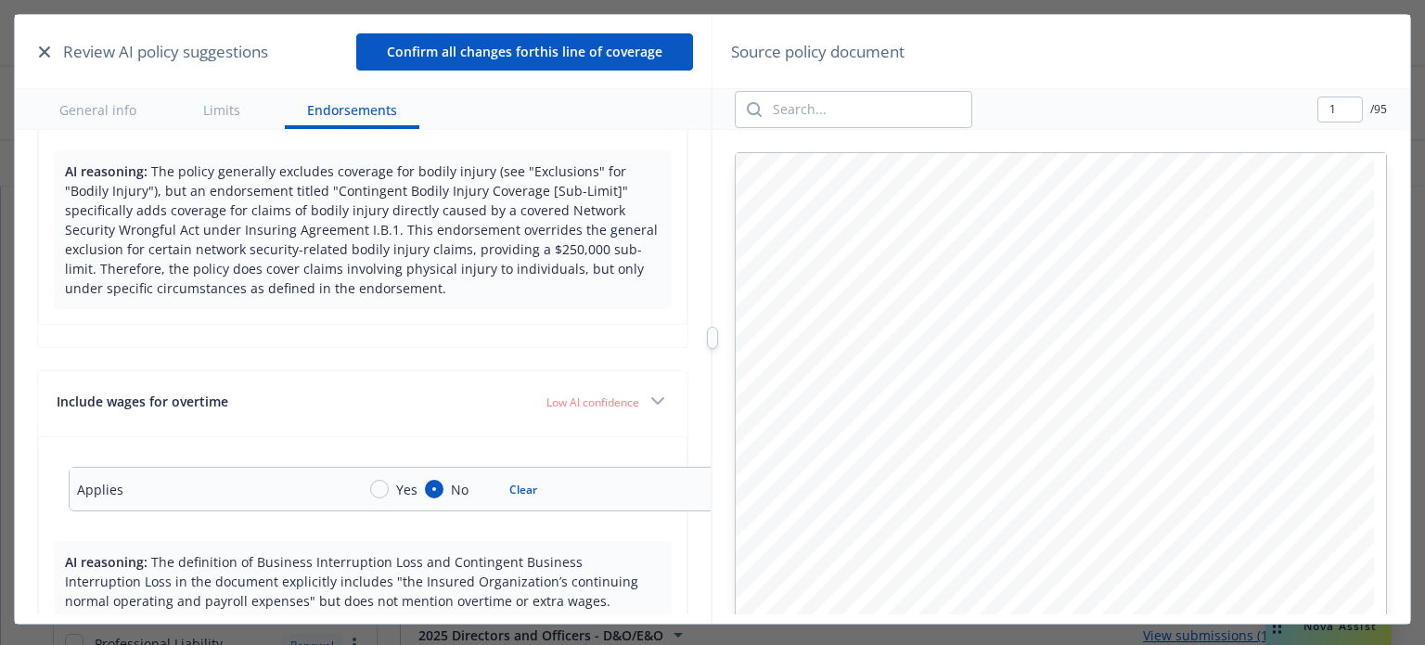
scroll to position [6215, 0]
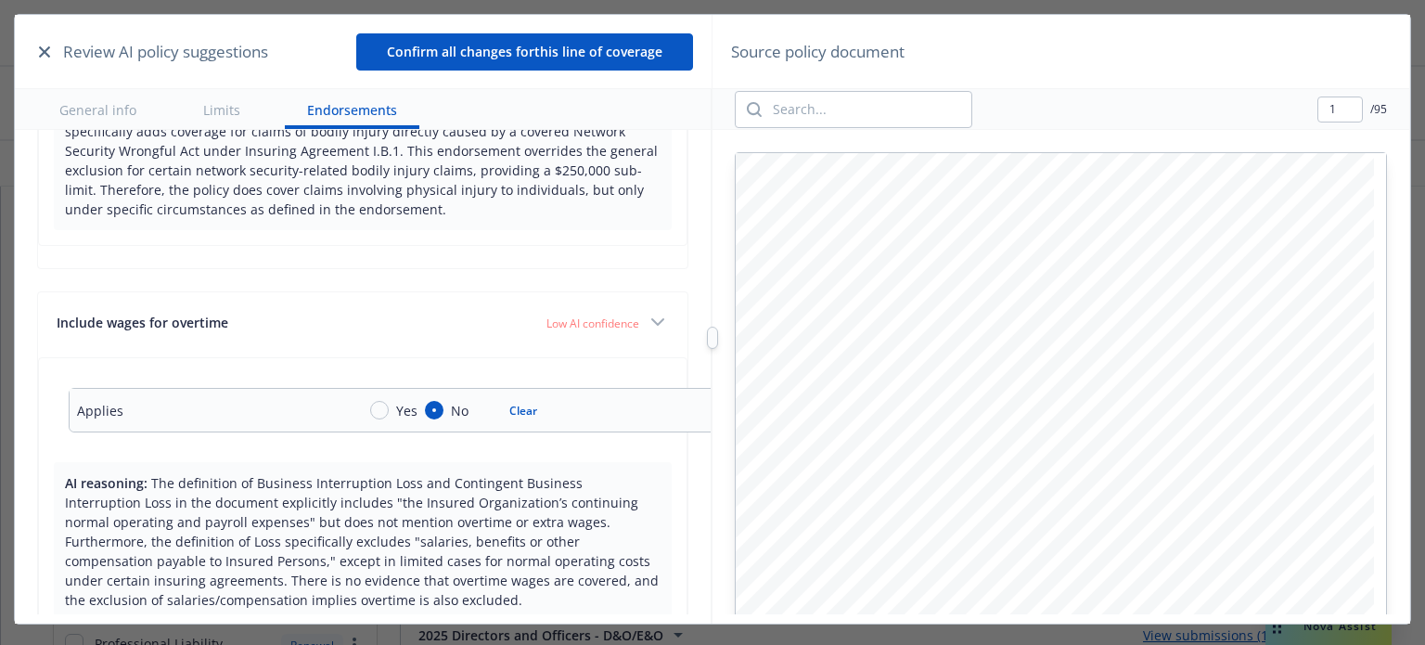
click at [523, 397] on button "Clear" at bounding box center [523, 410] width 50 height 26
radio input "false"
type textarea "x"
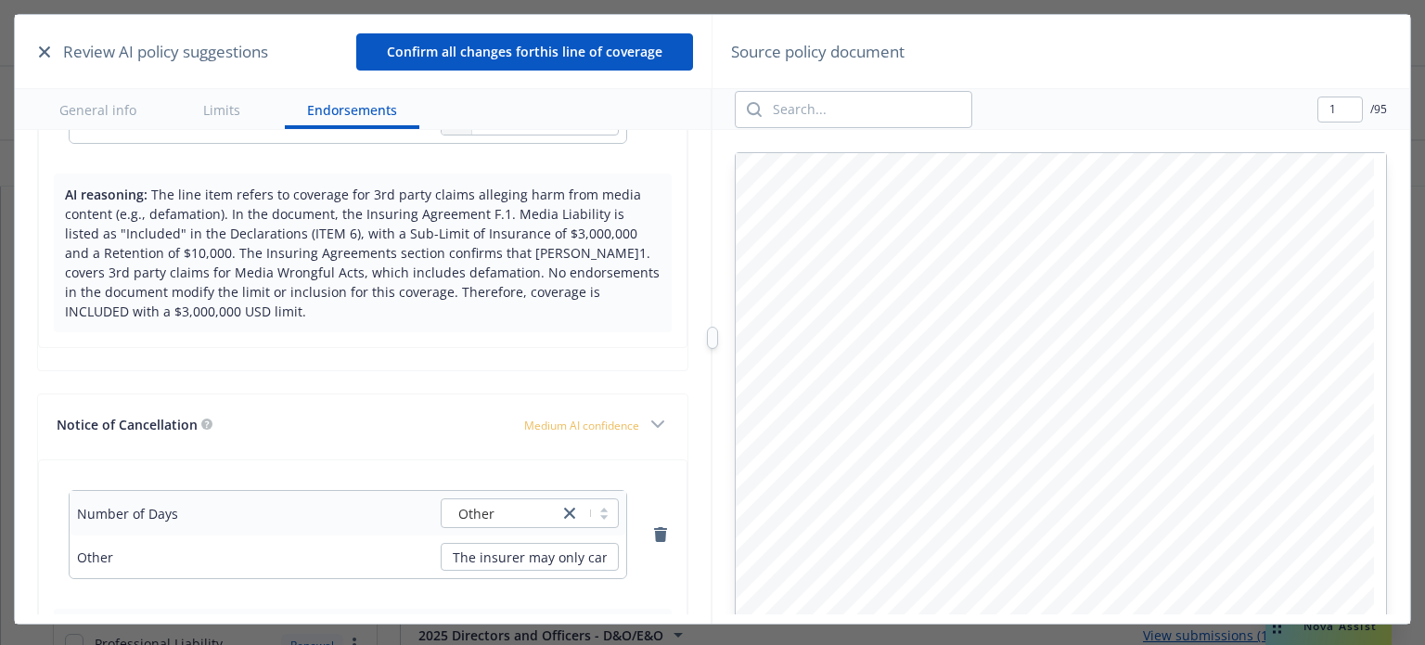
scroll to position [8533, 0]
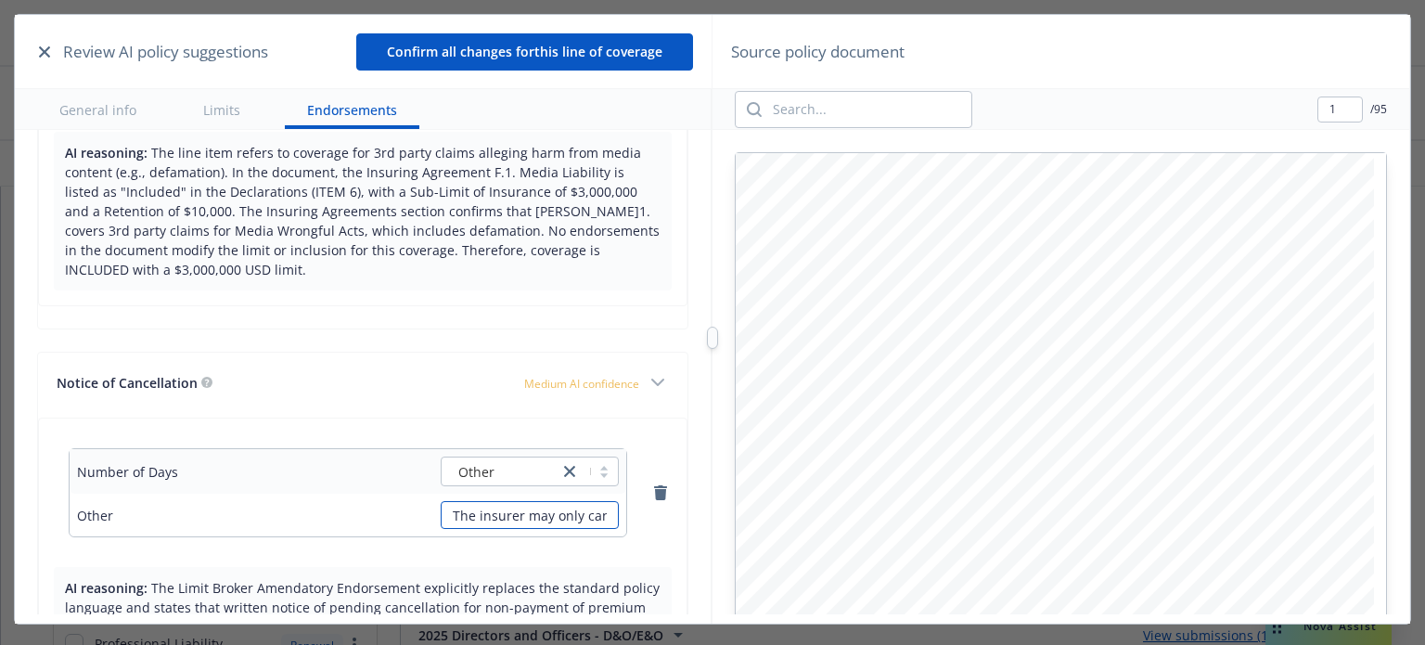
click at [478, 501] on input "The insurer may only cancel the policy prior to expiration if the Named Insured…" at bounding box center [530, 515] width 178 height 28
drag, startPoint x: 559, startPoint y: 454, endPoint x: 608, endPoint y: 455, distance: 49.2
click at [620, 455] on div "Number of Days Other Other The insurer may only cancel the policy prior to expi…" at bounding box center [348, 492] width 588 height 119
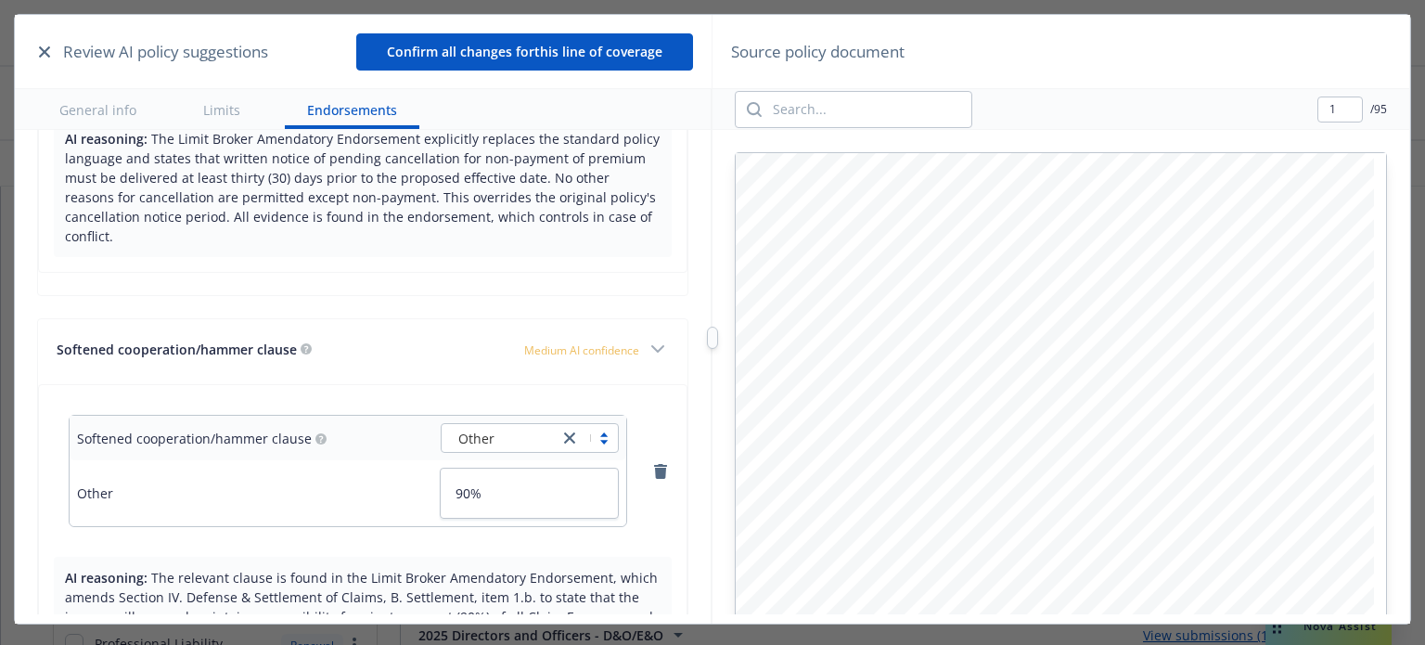
scroll to position [0, 0]
click at [592, 45] on button "Confirm all changes for this line of coverage" at bounding box center [524, 51] width 337 height 37
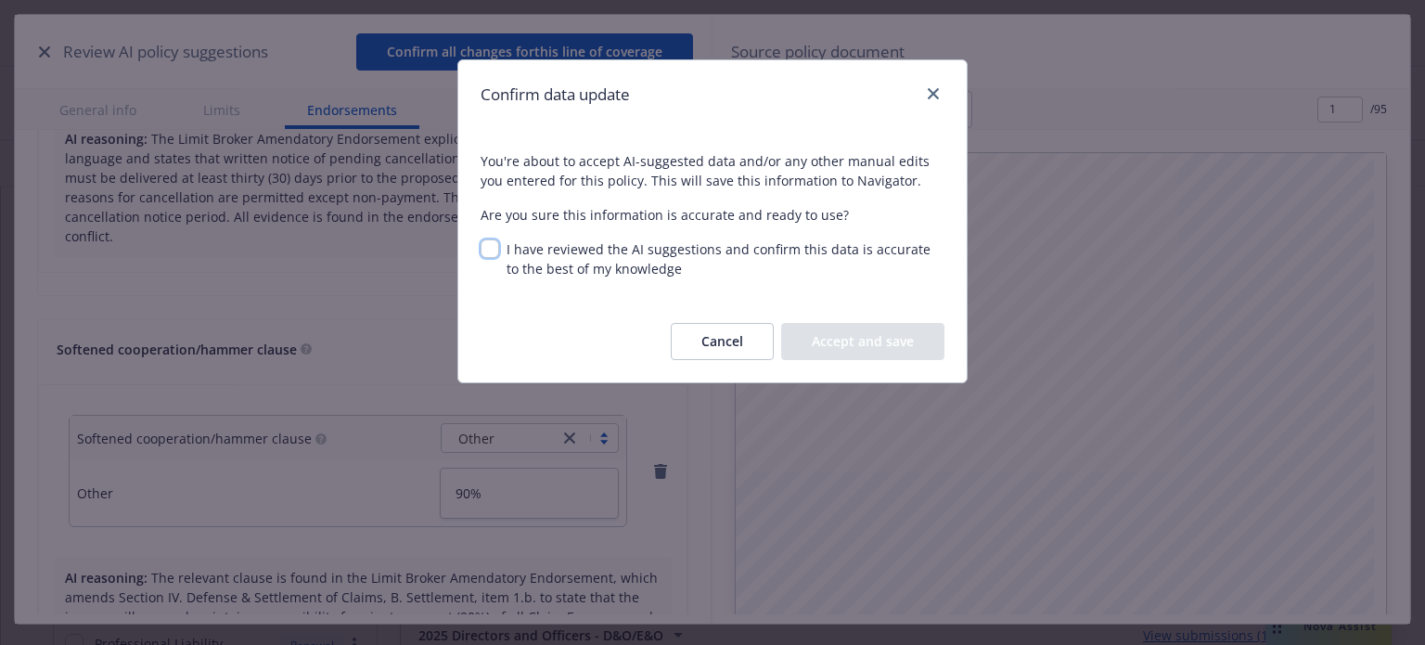
click at [490, 248] on input "I have reviewed the AI suggestions and confirm this data is accurate to the bes…" at bounding box center [489, 248] width 19 height 19
checkbox input "true"
click at [878, 337] on button "Accept and save" at bounding box center [862, 341] width 163 height 37
type textarea "x"
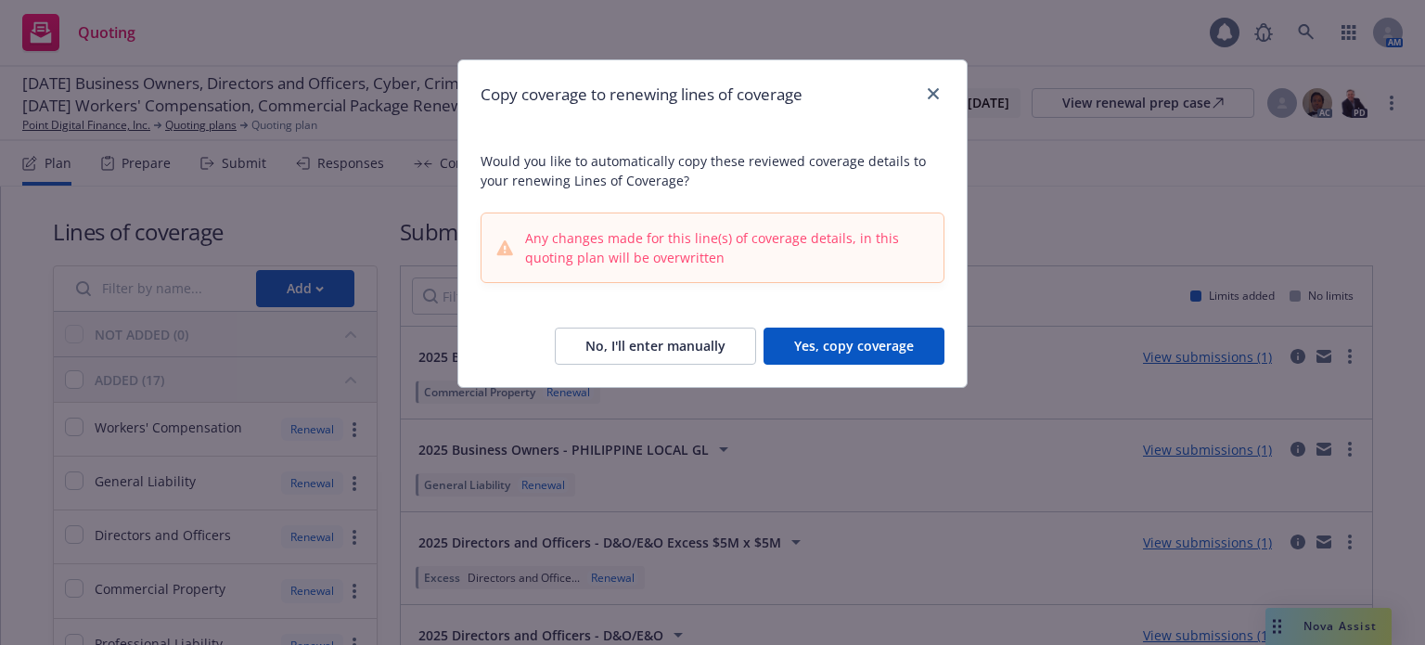
click at [855, 352] on button "Yes, copy coverage" at bounding box center [853, 345] width 181 height 37
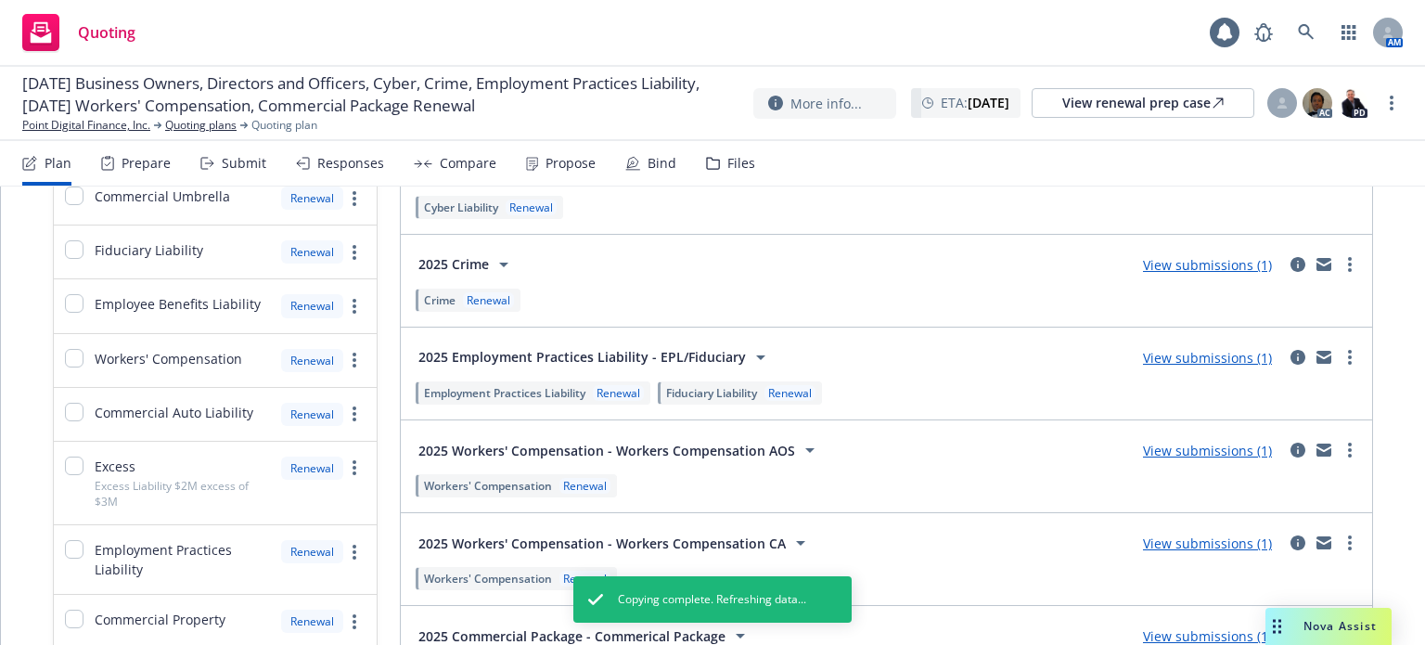
scroll to position [742, 0]
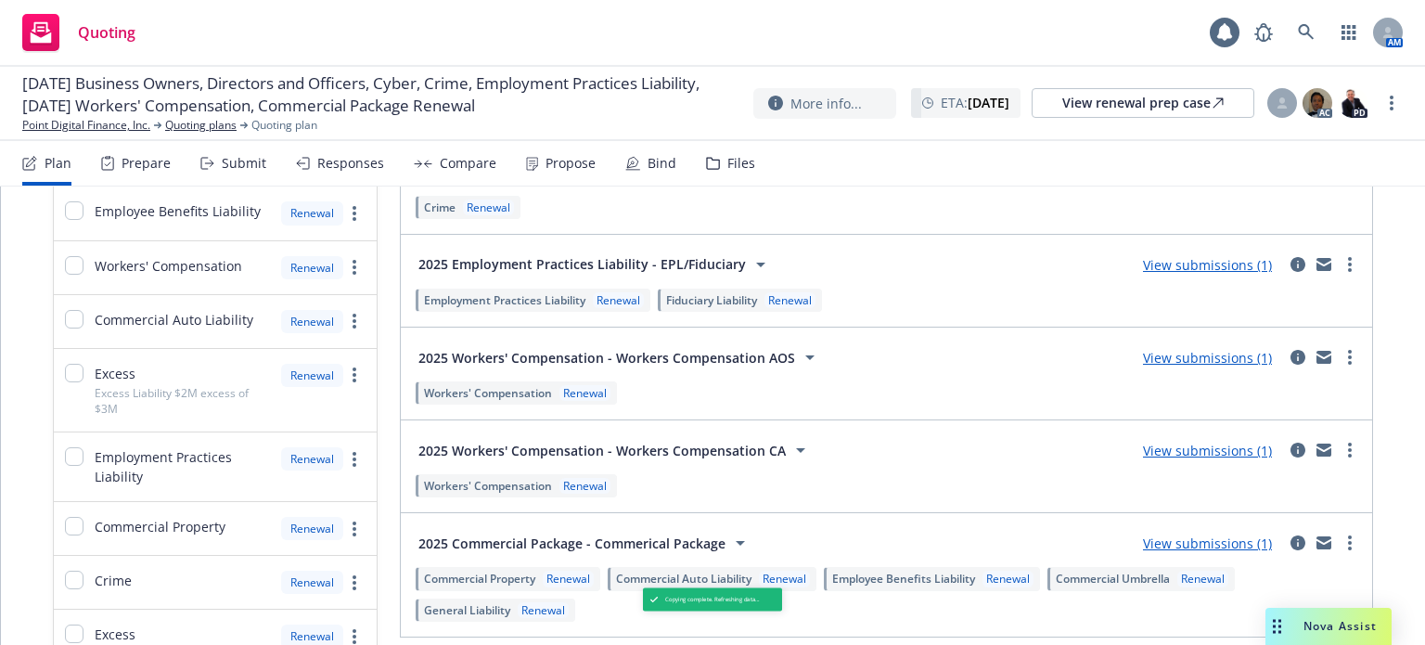
click at [1181, 352] on link "View submissions (1)" at bounding box center [1207, 358] width 129 height 18
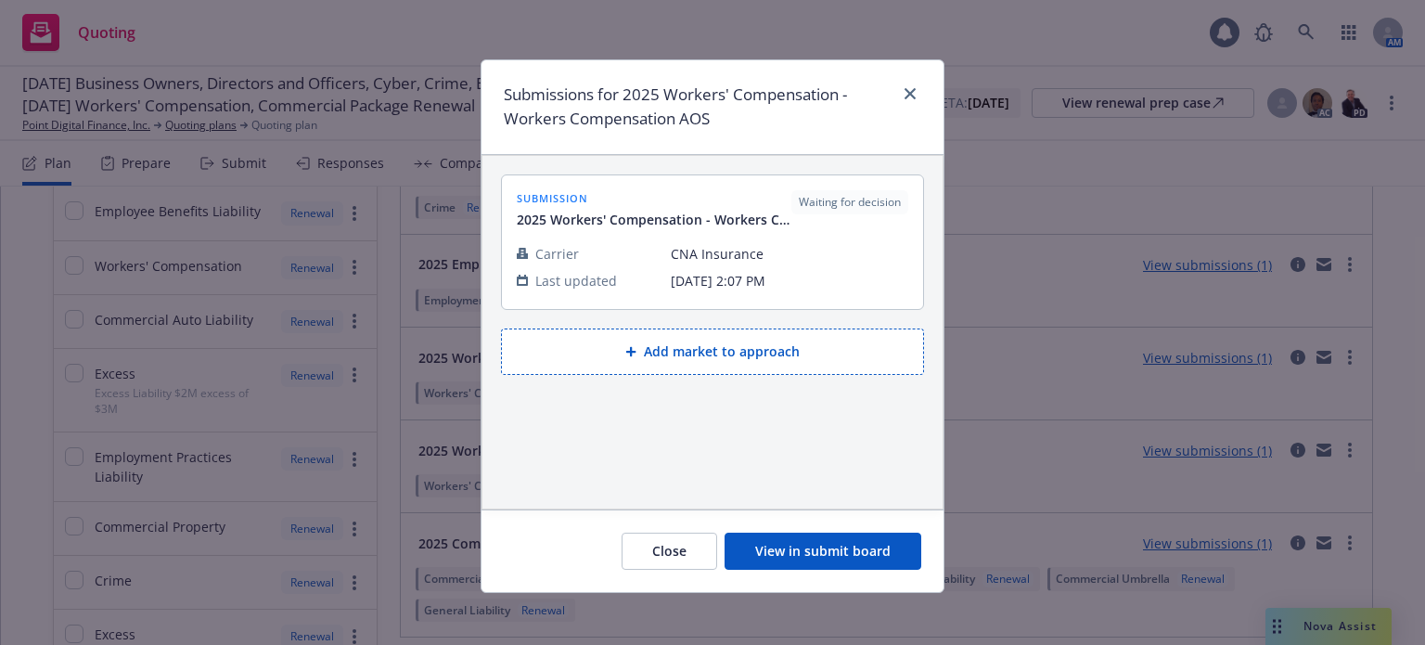
click at [798, 544] on button "View in submit board" at bounding box center [822, 550] width 197 height 37
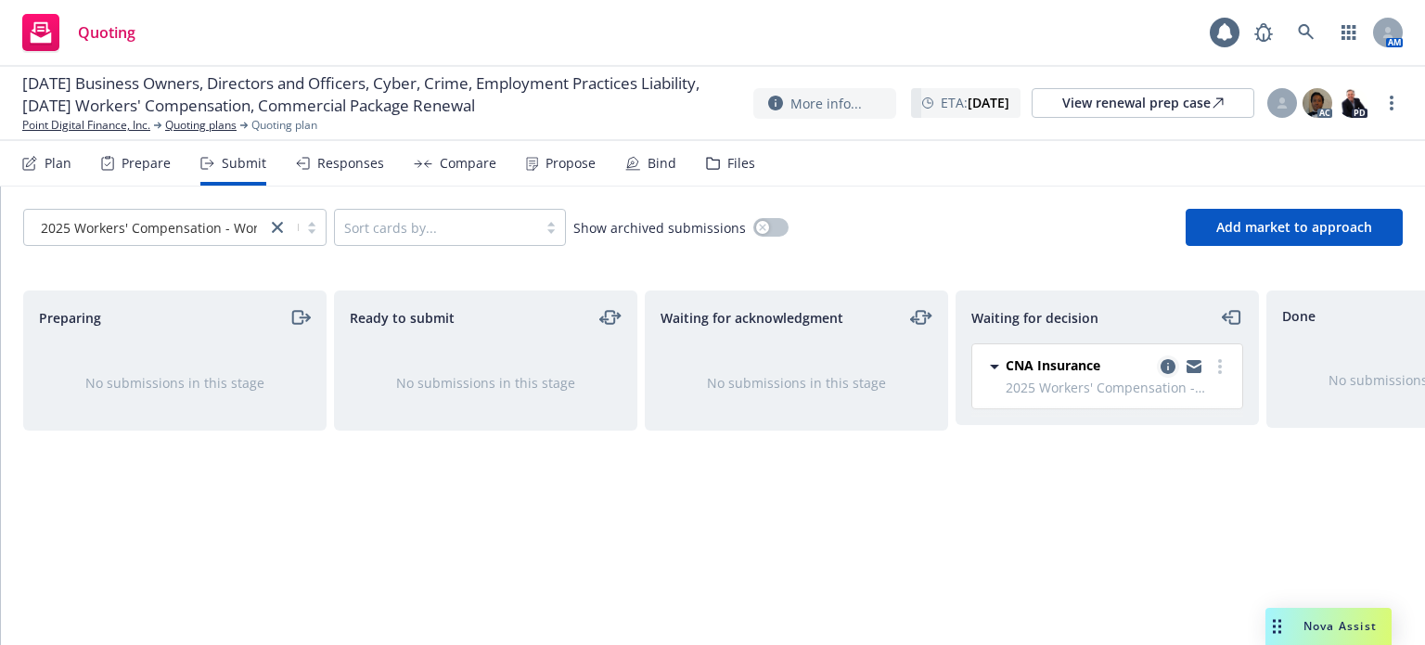
click at [1169, 366] on icon "copy logging email" at bounding box center [1167, 366] width 15 height 15
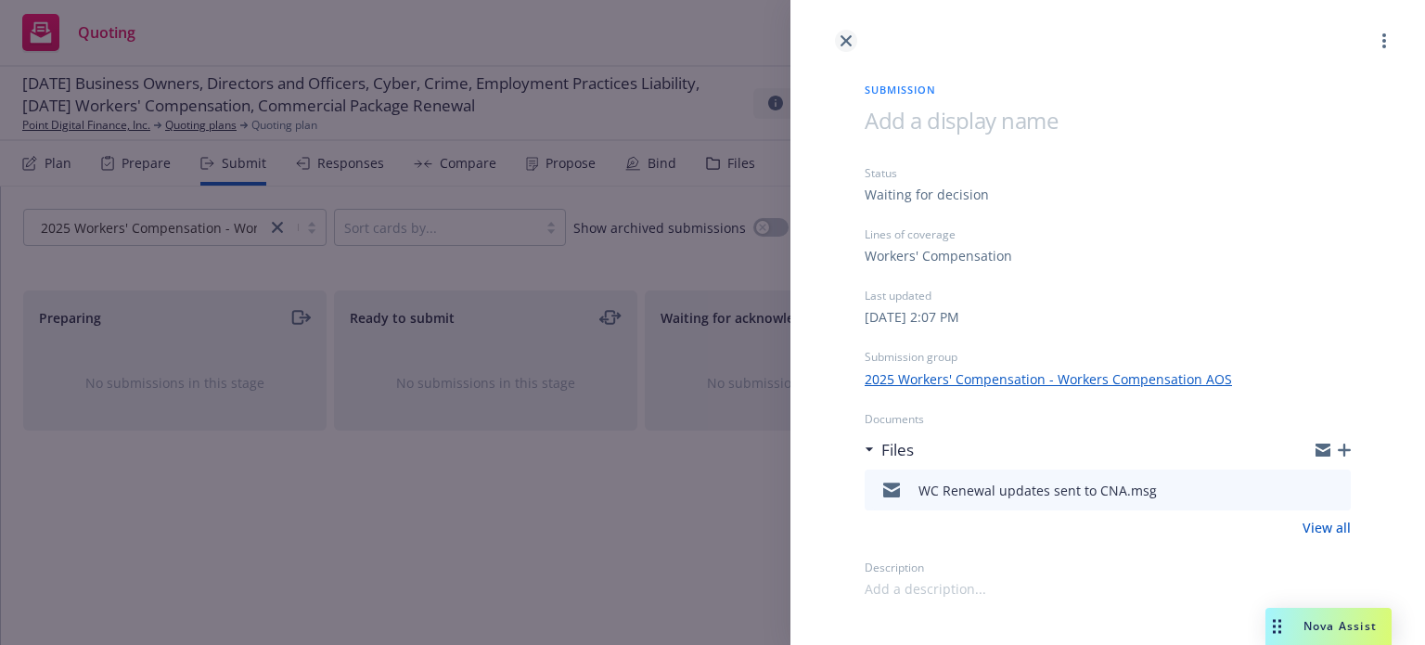
click at [845, 38] on icon "close" at bounding box center [845, 40] width 11 height 11
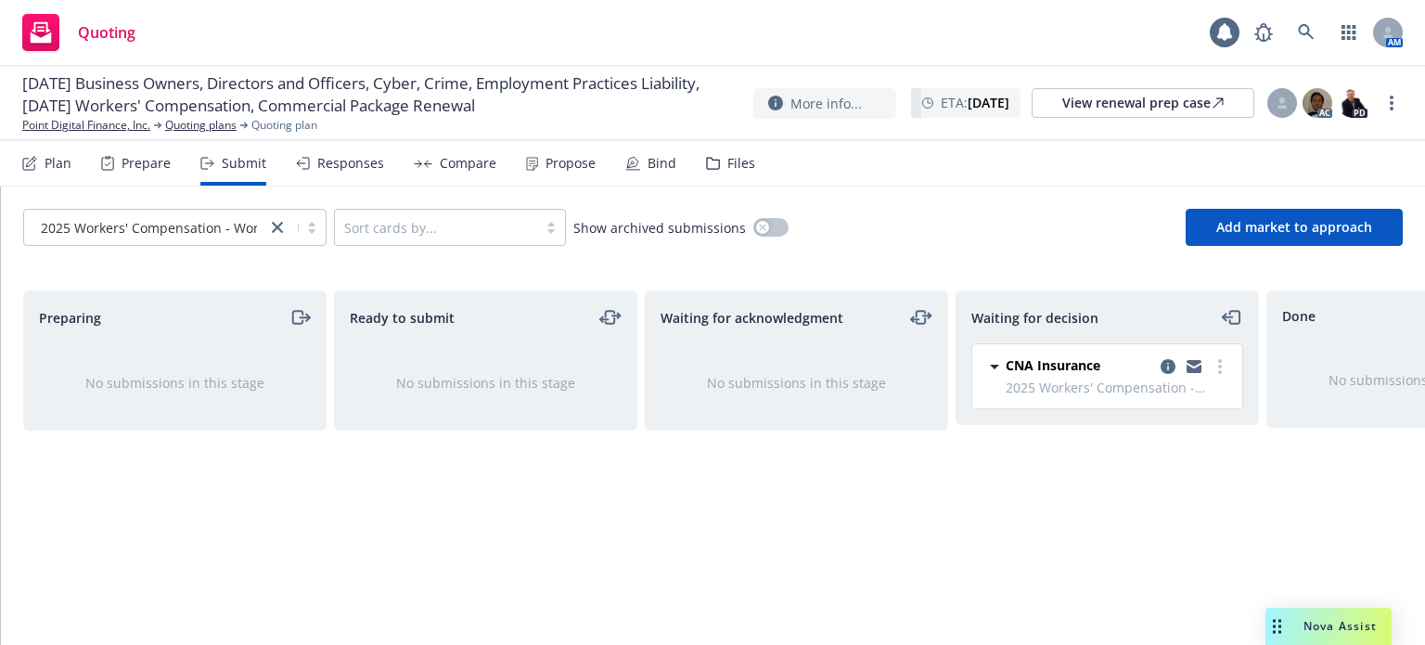
click at [182, 237] on div at bounding box center [145, 227] width 224 height 22
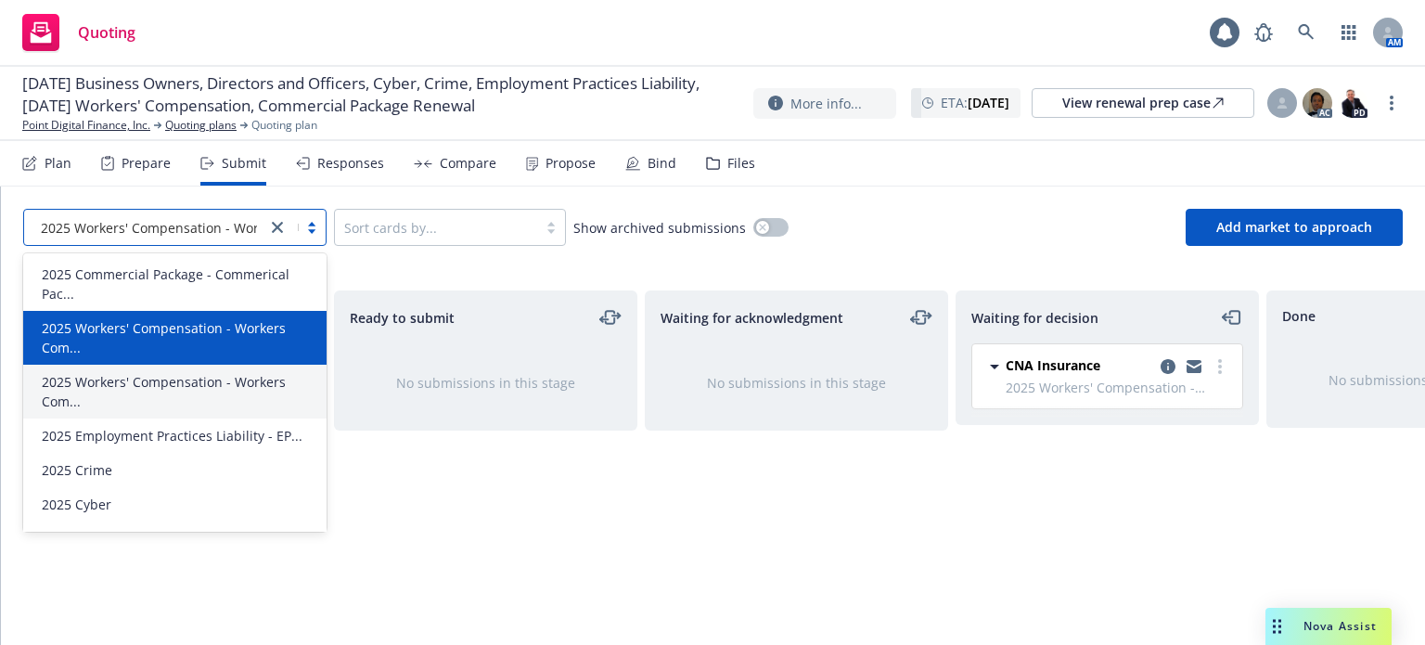
click at [181, 340] on span "2025 Workers' Compensation - Workers Com..." at bounding box center [179, 337] width 274 height 39
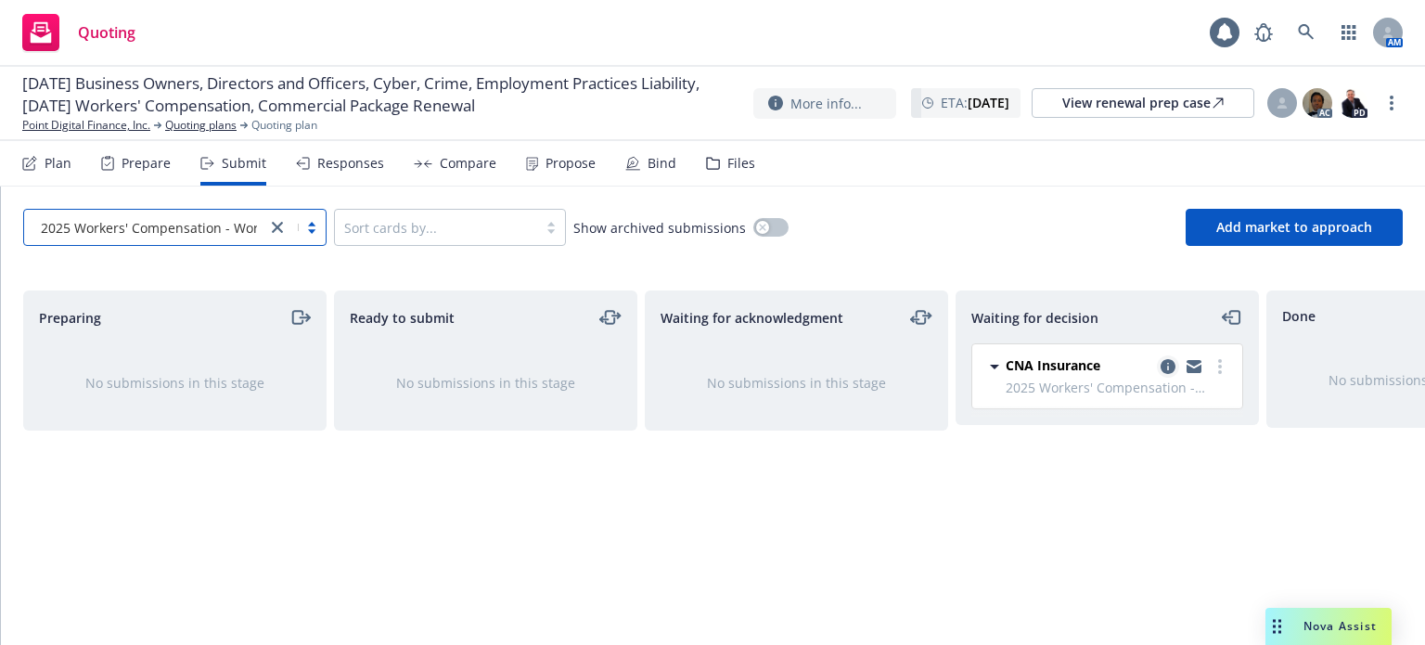
click at [1167, 363] on icon "copy logging email" at bounding box center [1167, 366] width 15 height 15
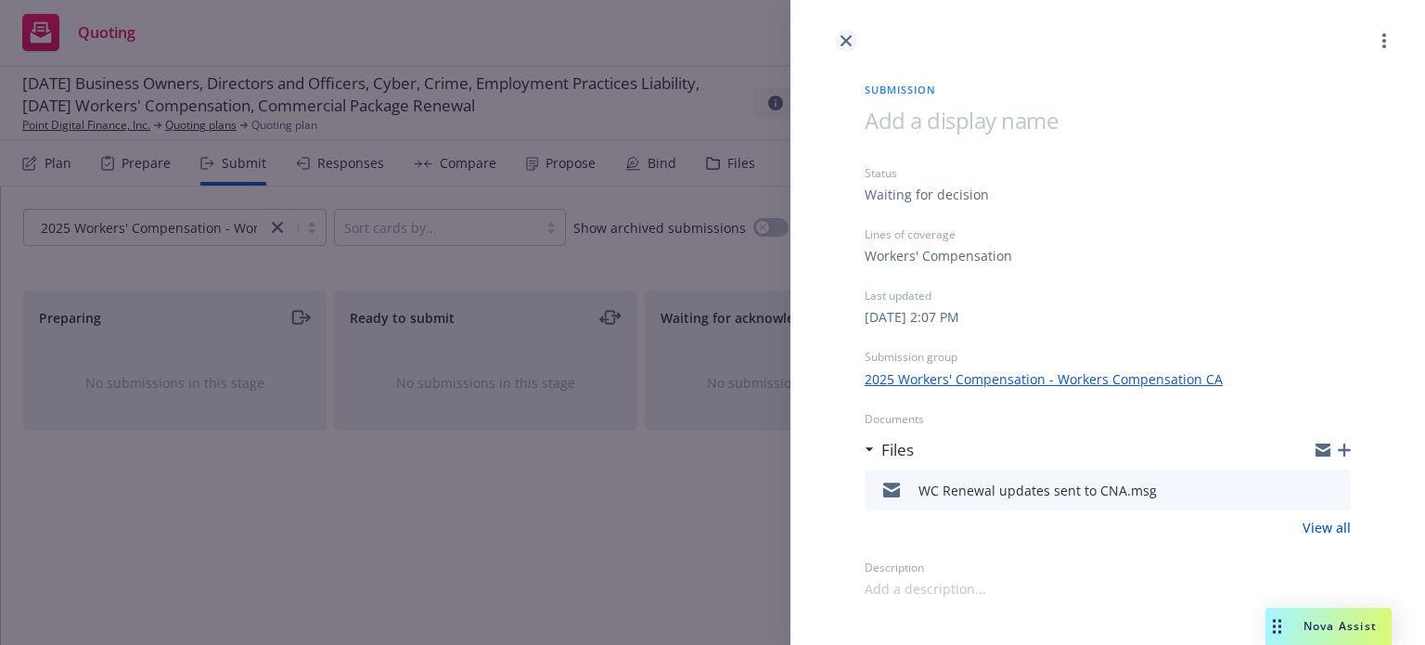
click at [843, 33] on link "close" at bounding box center [846, 41] width 22 height 22
